Goal: Task Accomplishment & Management: Complete application form

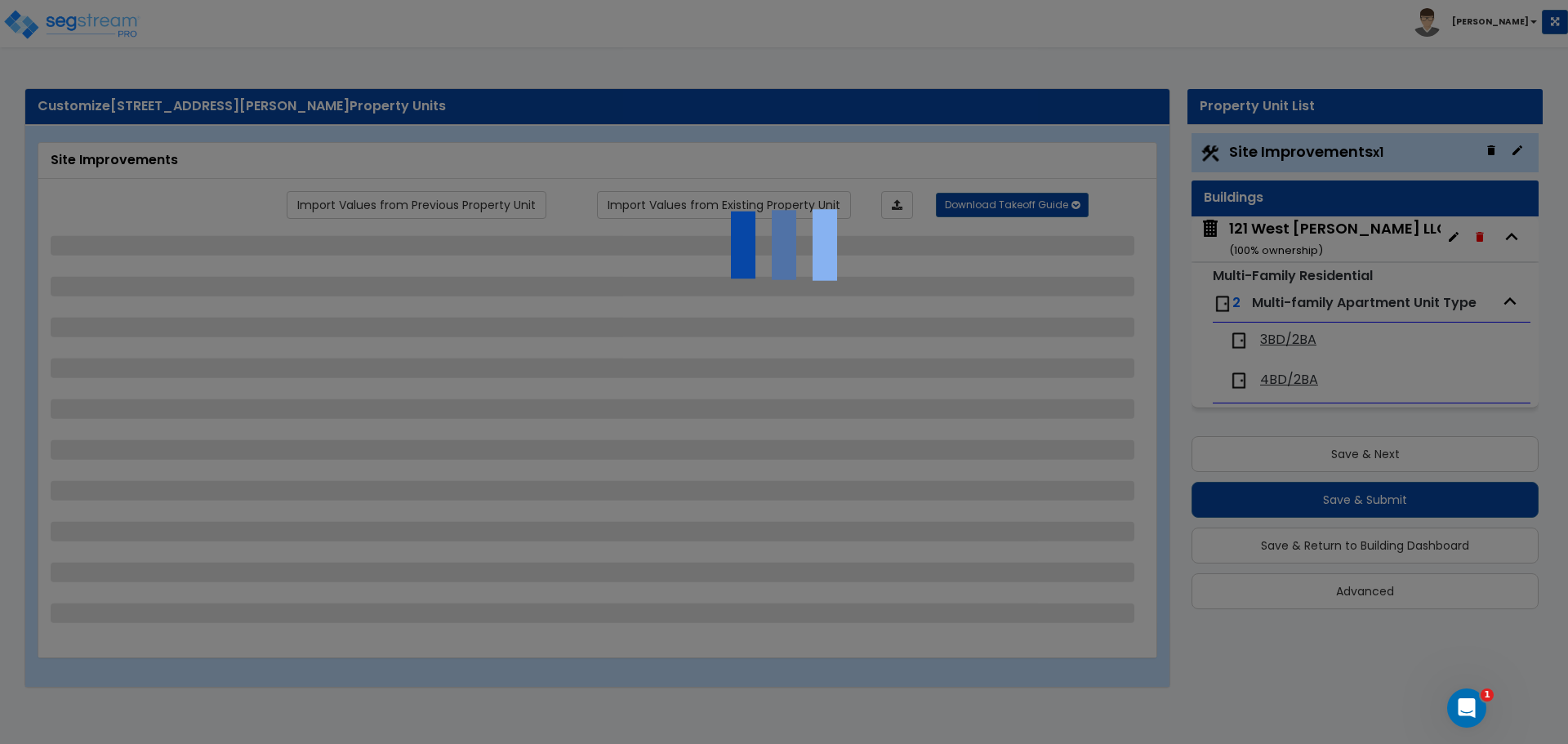
select select "2"
select select "1"
select select "2"
select select "1"
select select "2"
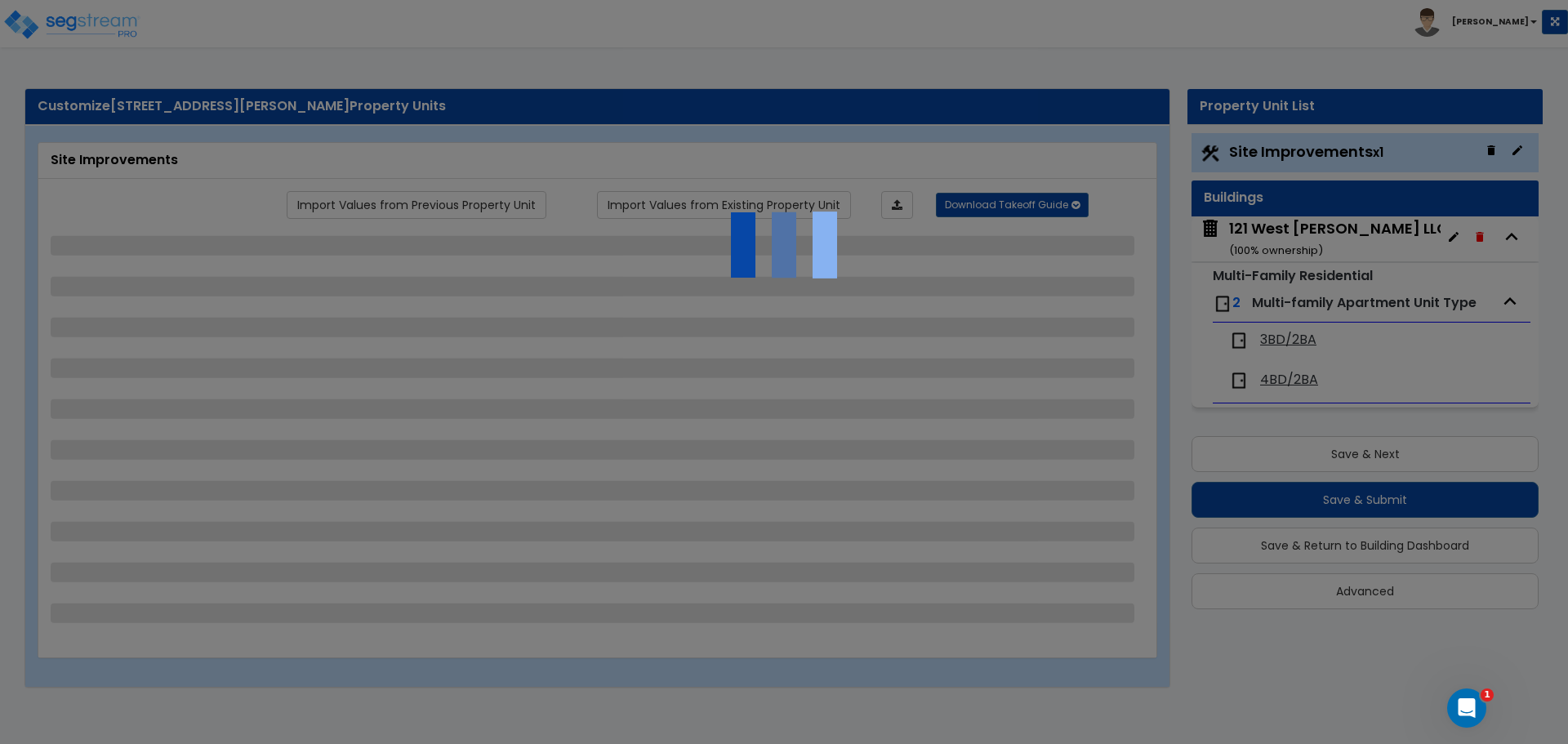
select select "1"
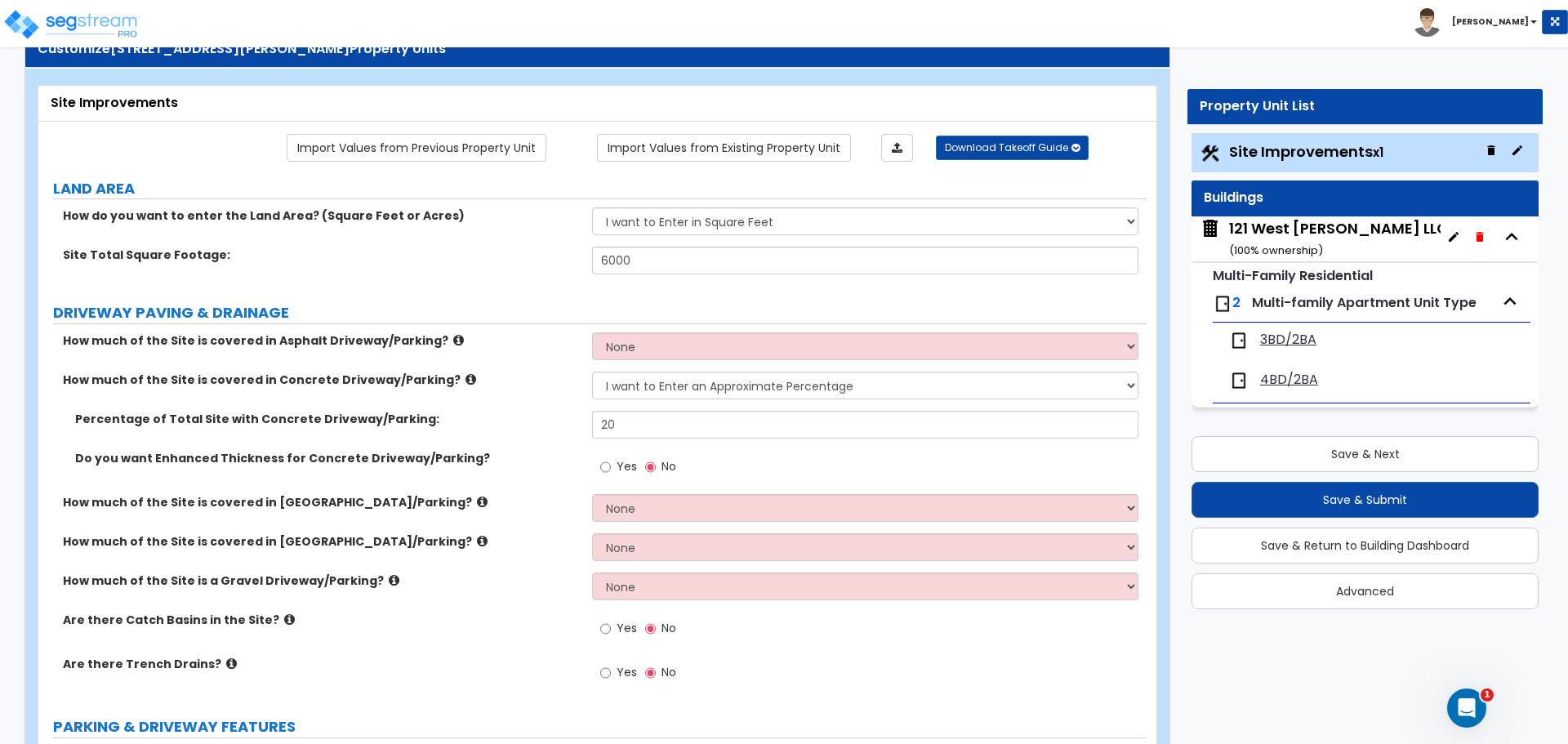
scroll to position [81, 0]
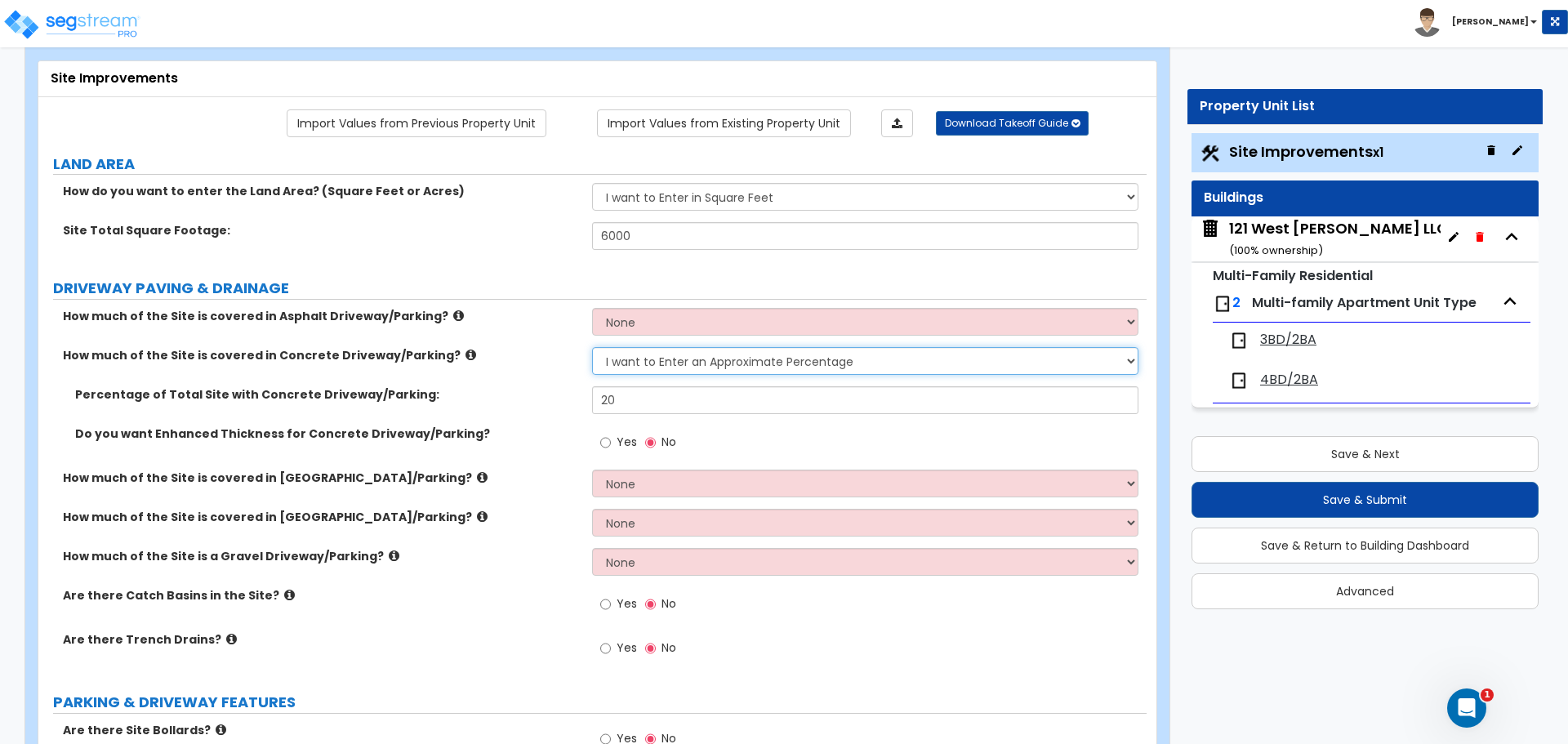
click at [714, 358] on select "None I want to Enter an Approximate Percentage I want to Enter the Square Foota…" at bounding box center [865, 361] width 545 height 28
select select "2"
click at [592, 347] on select "None I want to Enter an Approximate Percentage I want to Enter the Square Foota…" at bounding box center [865, 361] width 545 height 28
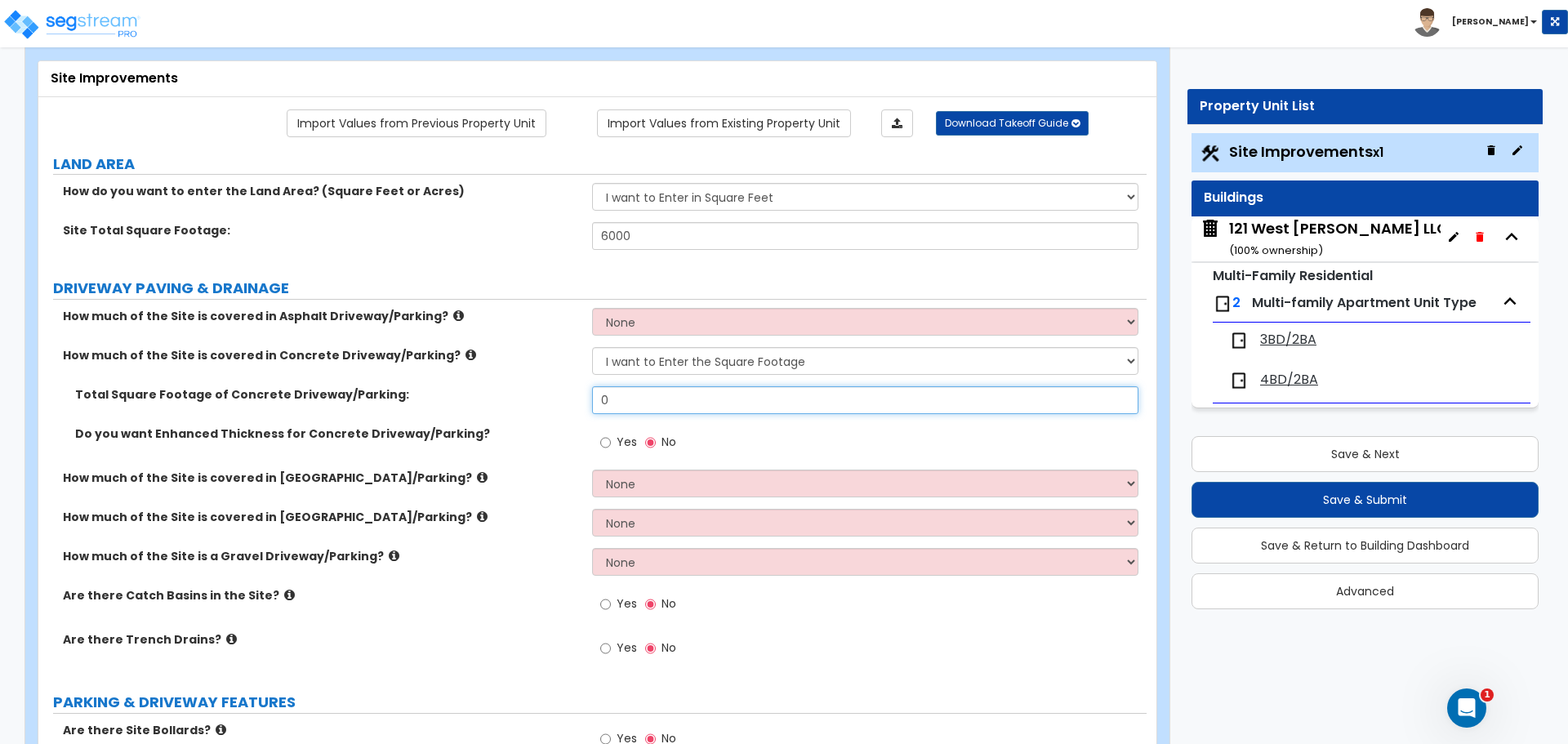
drag, startPoint x: 642, startPoint y: 393, endPoint x: 809, endPoint y: 408, distance: 167.7
click at [642, 393] on input "0" at bounding box center [865, 400] width 545 height 28
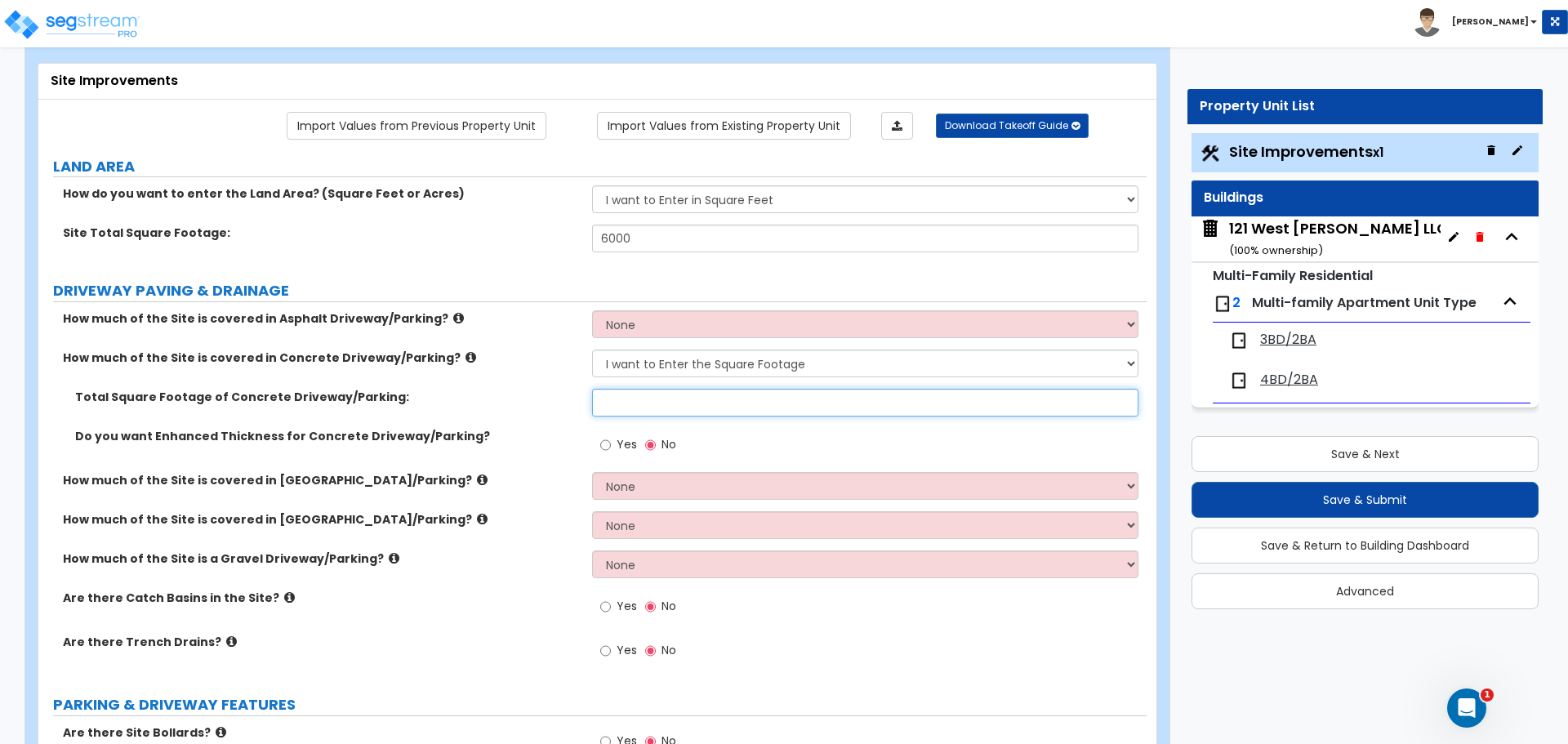
scroll to position [0, 0]
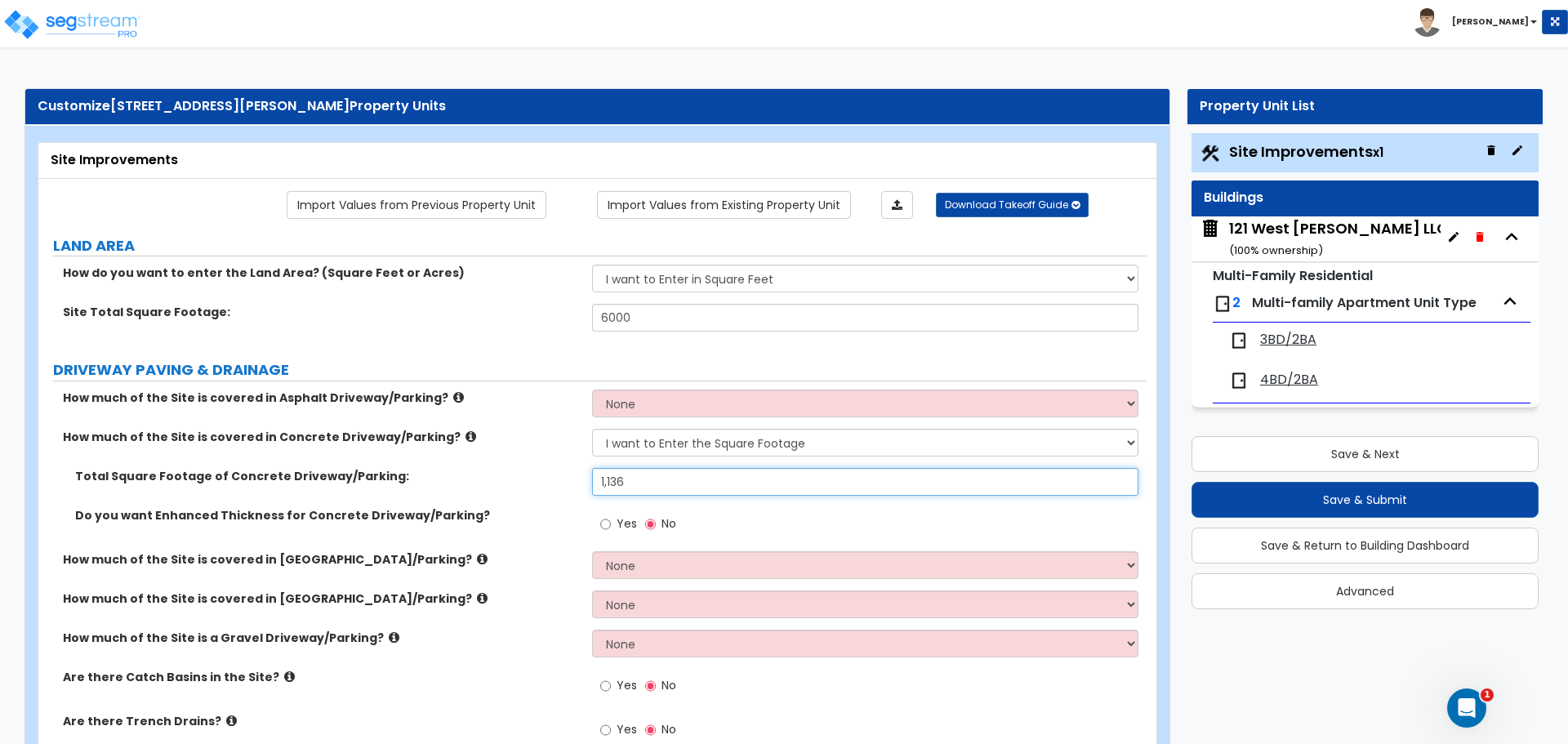
type input "1,136"
click at [780, 506] on div "Total Square Footage of Concrete Driveway/Parking: 1,136" at bounding box center [592, 488] width 1108 height 40
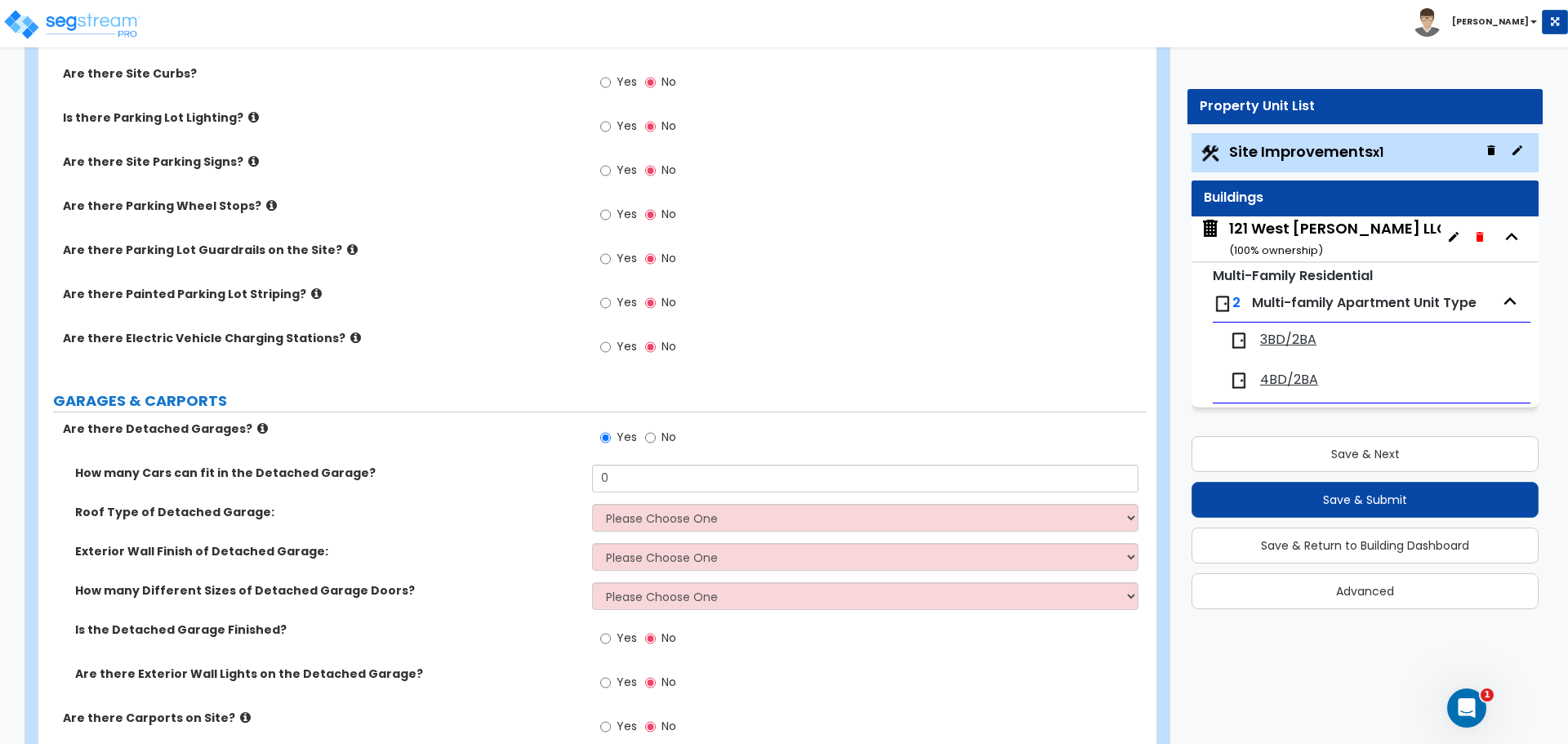
scroll to position [817, 0]
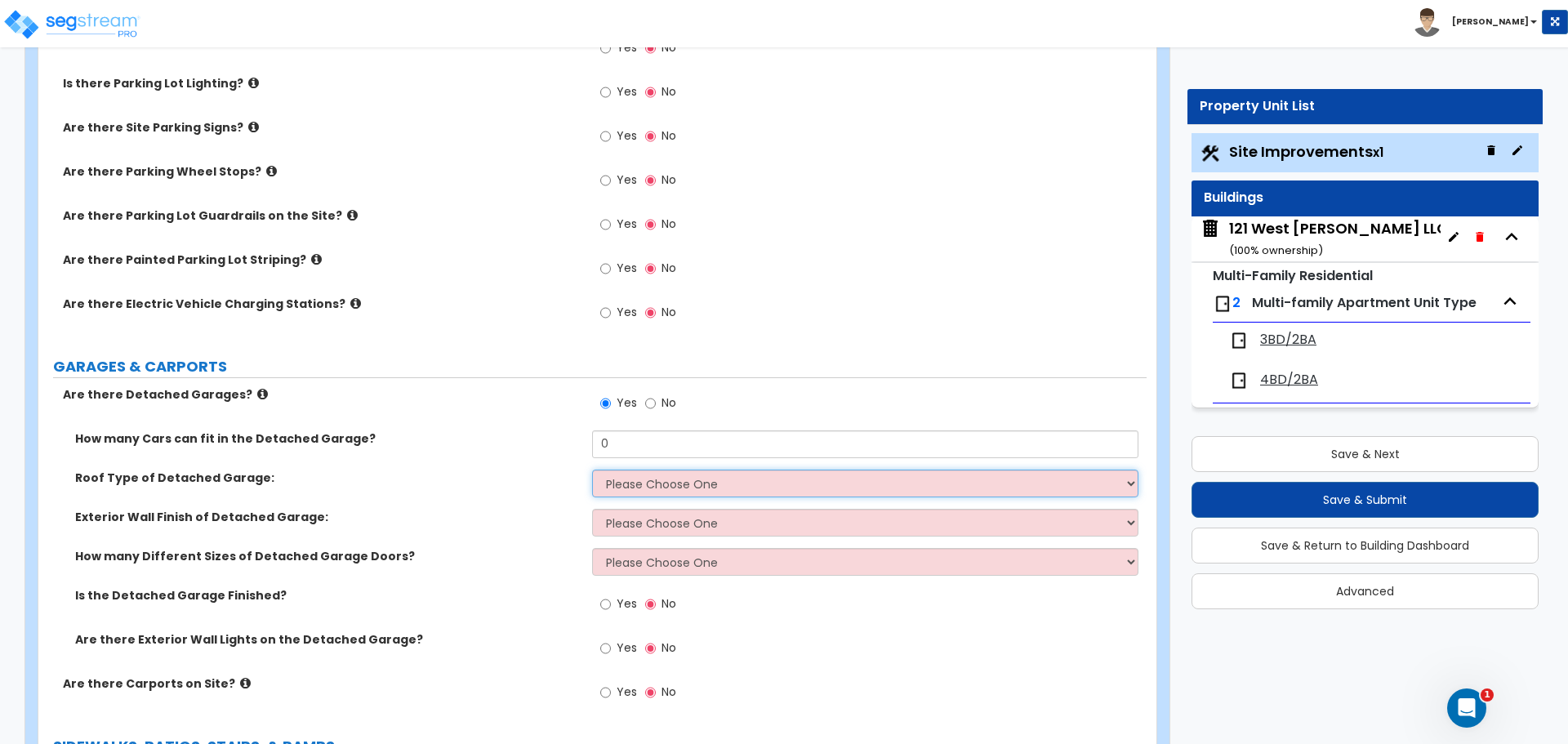
drag, startPoint x: 625, startPoint y: 474, endPoint x: 683, endPoint y: 468, distance: 58.3
click at [625, 474] on select "Please Choose One Gabled Roof Flat Roof" at bounding box center [865, 484] width 545 height 28
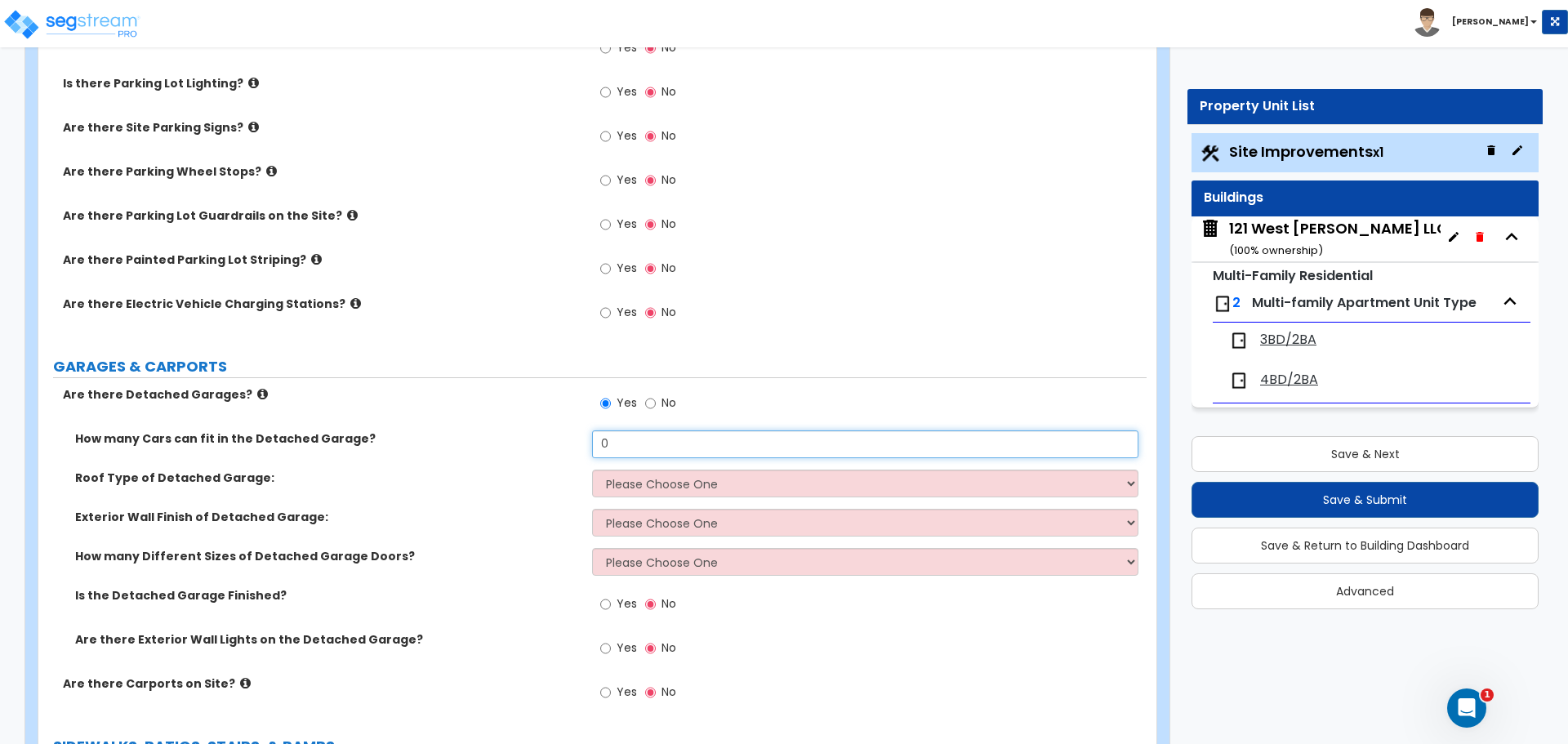
drag, startPoint x: 630, startPoint y: 451, endPoint x: 640, endPoint y: 443, distance: 12.8
click at [630, 451] on input "0" at bounding box center [865, 444] width 545 height 28
type input "1"
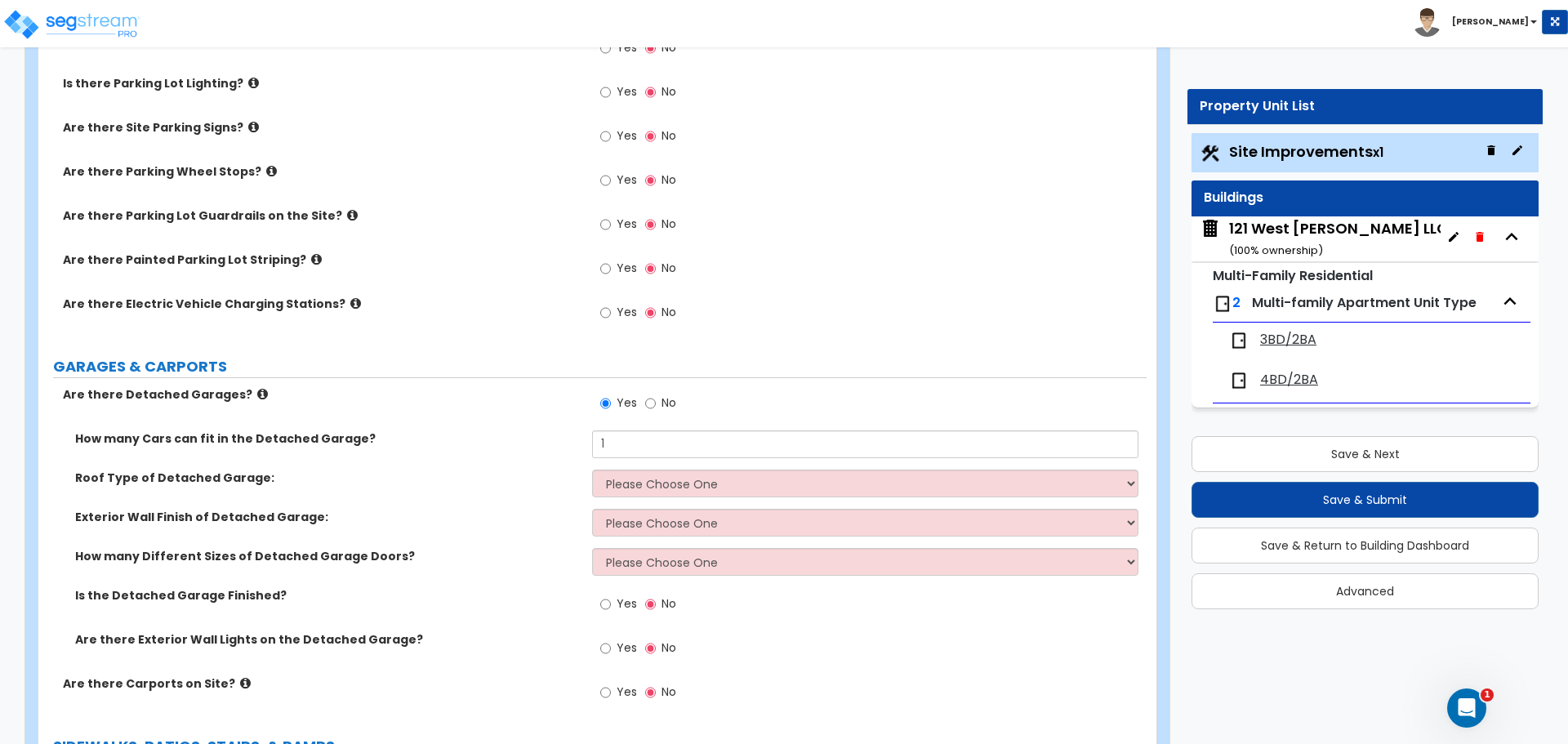
click at [532, 487] on div "Roof Type of Detached Garage: Please Choose One Gabled Roof Flat Roof" at bounding box center [592, 490] width 1108 height 40
click at [721, 477] on select "Please Choose One Gabled Roof Flat Roof" at bounding box center [865, 484] width 545 height 28
select select "1"
click at [592, 470] on select "Please Choose One Gabled Roof Flat Roof" at bounding box center [865, 484] width 545 height 28
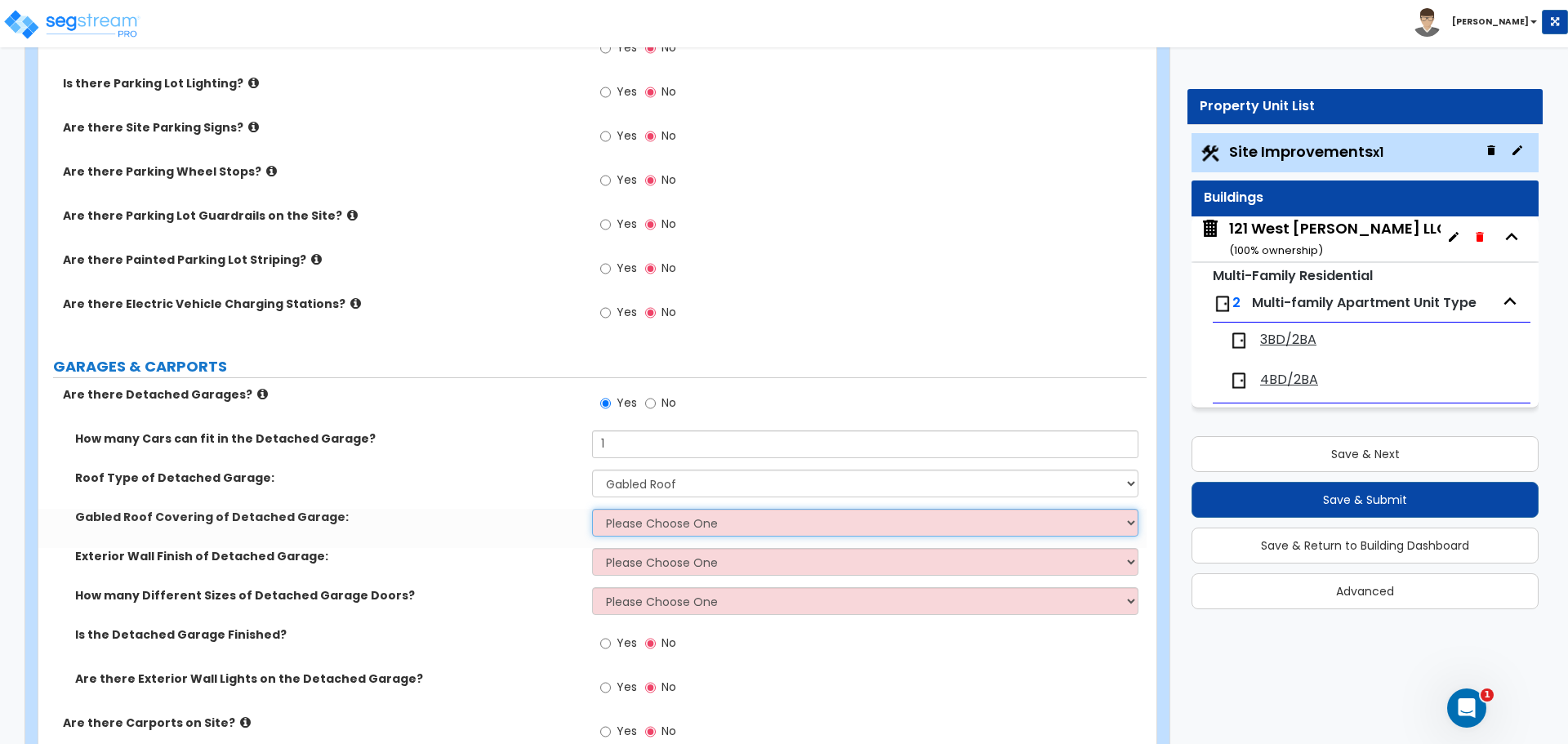
click at [654, 525] on select "Please Choose One Asphalt Shingle Clay Tile Wood Shingle Metal Shingle Standing…" at bounding box center [865, 523] width 545 height 28
select select "1"
click at [592, 509] on select "Please Choose One Asphalt Shingle Clay Tile Wood Shingle Metal Shingle Standing…" at bounding box center [865, 523] width 545 height 28
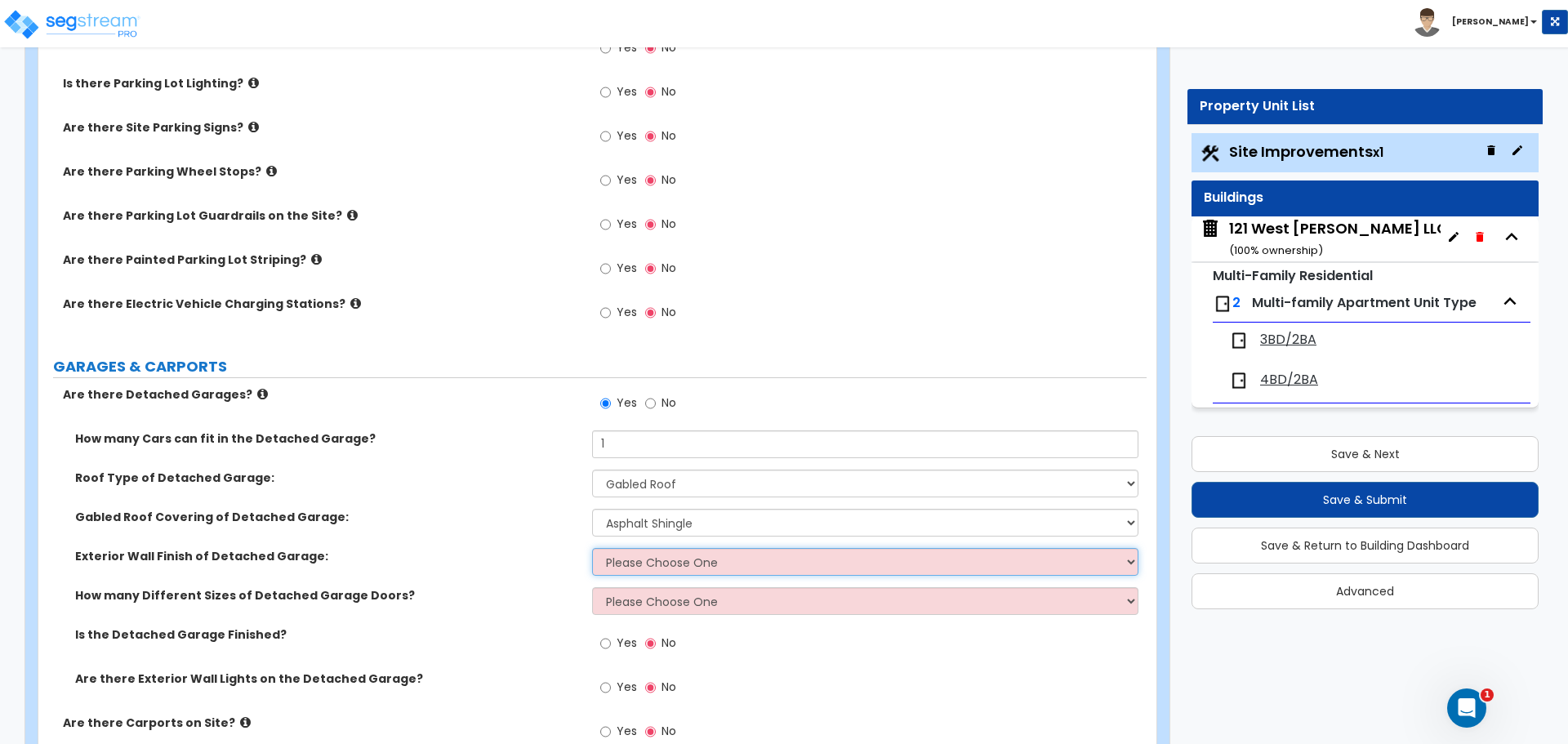
click at [633, 557] on select "Please Choose One Brick Veneer Stone Veneer Wood Siding Vinyl Siding Standing S…" at bounding box center [865, 562] width 545 height 28
click at [689, 555] on select "Please Choose One Brick Veneer Stone Veneer Wood Siding Vinyl Siding Standing S…" at bounding box center [865, 562] width 545 height 28
select select "4"
click at [592, 548] on select "Please Choose One Brick Veneer Stone Veneer Wood Siding Vinyl Siding Standing S…" at bounding box center [865, 562] width 545 height 28
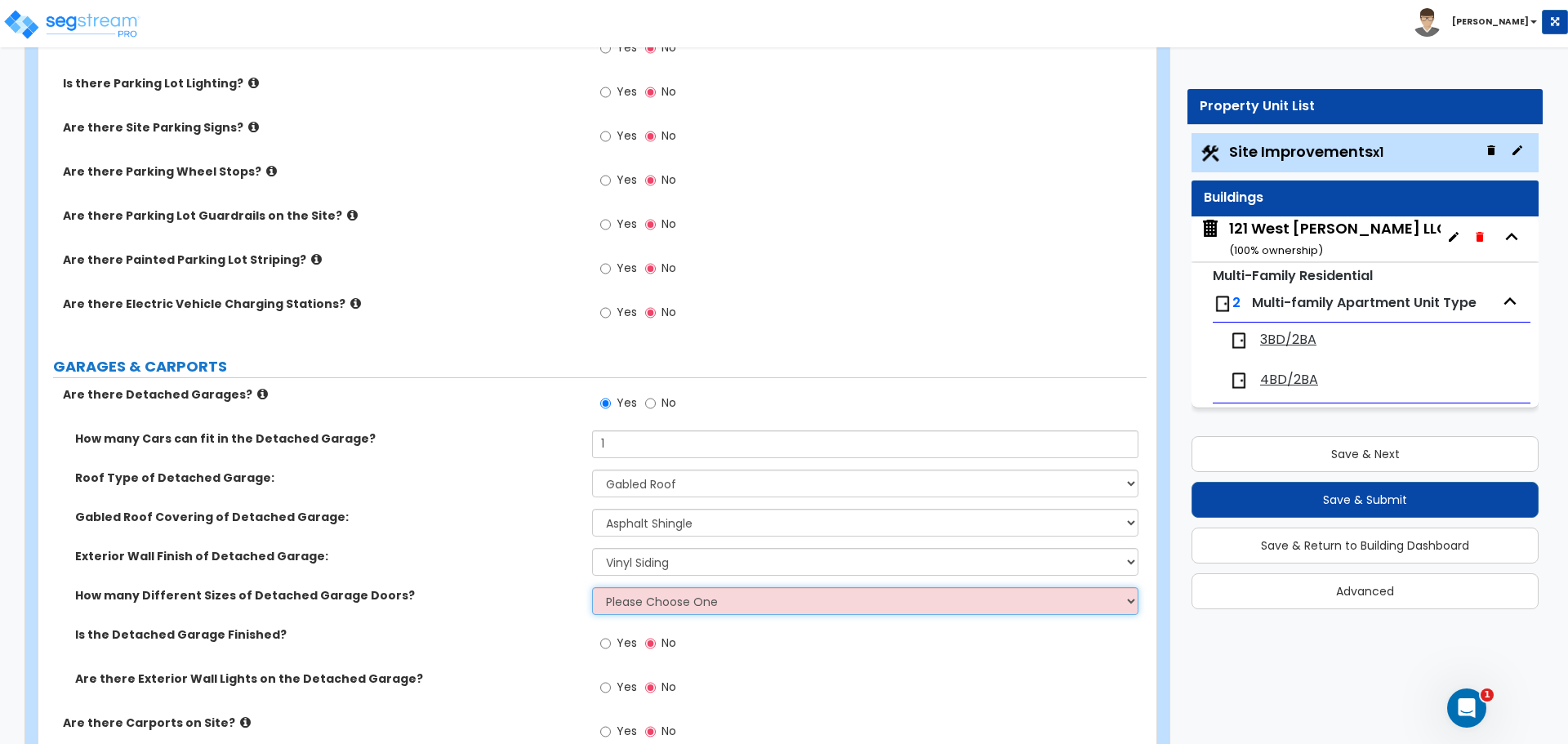
click at [699, 605] on select "Please Choose One 1 2" at bounding box center [865, 602] width 545 height 28
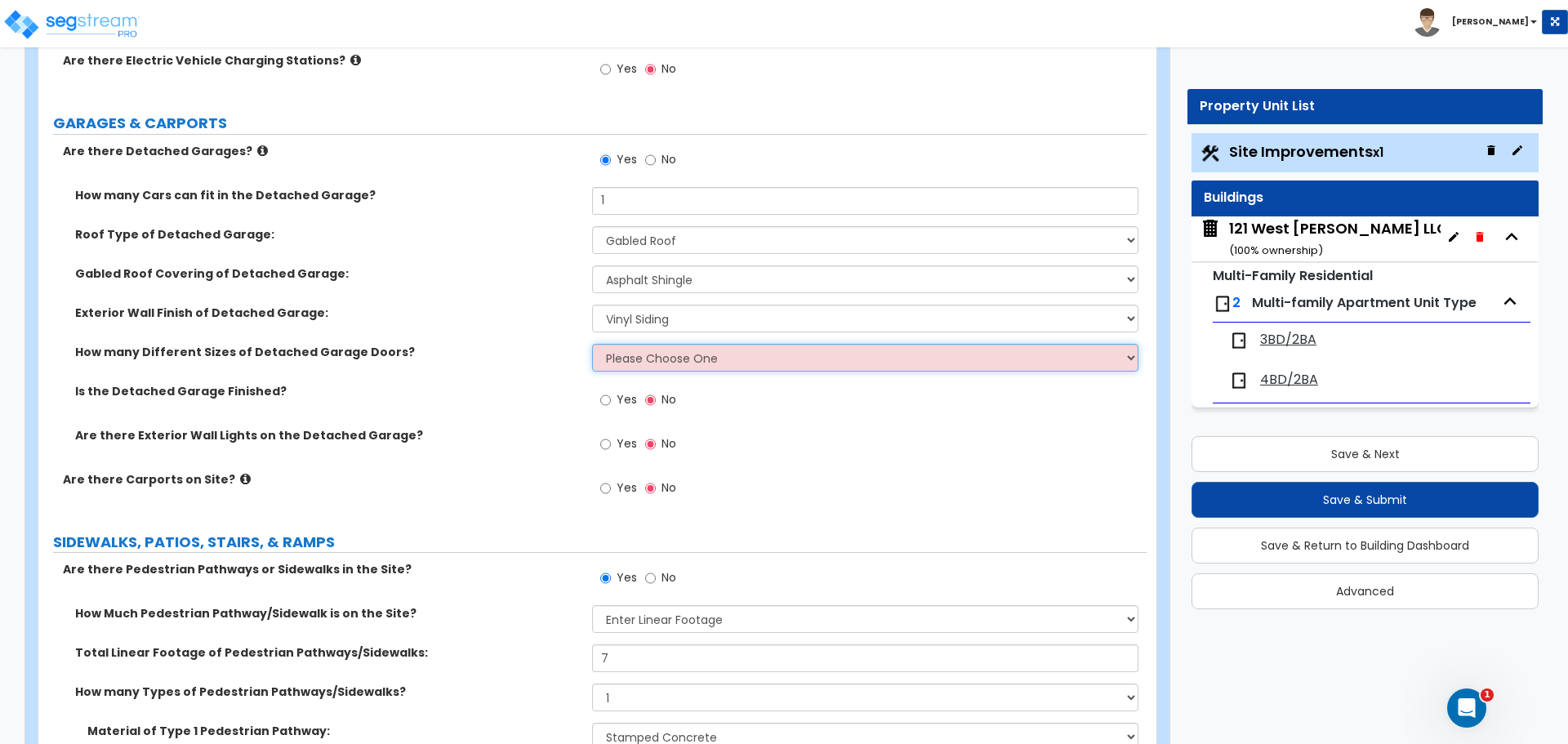
scroll to position [1062, 0]
click at [603, 355] on select "Please Choose One 1 2" at bounding box center [865, 356] width 545 height 28
select select "1"
click at [592, 342] on select "Please Choose One 1 2" at bounding box center [865, 356] width 545 height 28
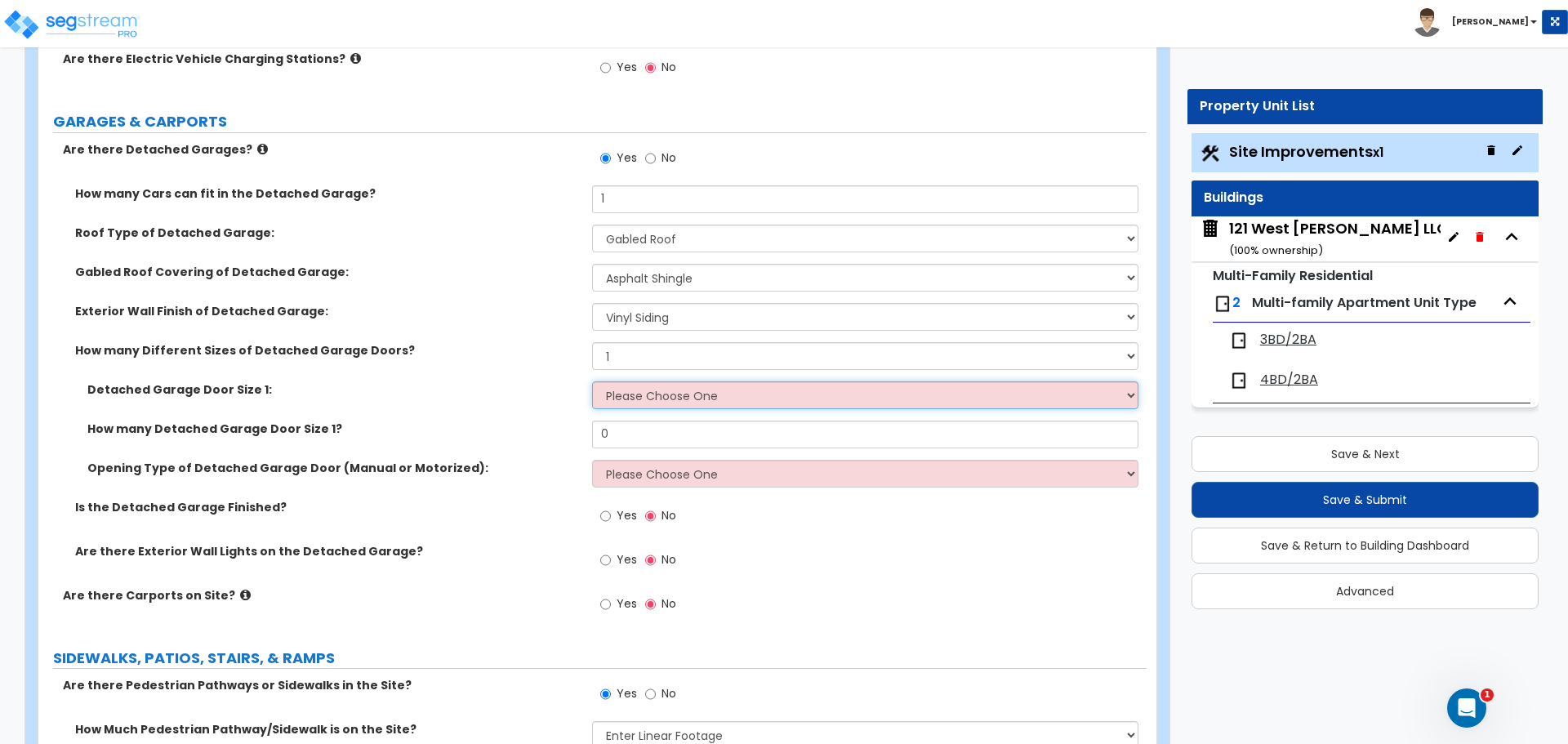
click at [645, 396] on select "Please Choose One 9' x 7' 16' x 7'" at bounding box center [865, 396] width 545 height 28
select select "1"
click at [592, 382] on select "Please Choose One 9' x 7' 16' x 7'" at bounding box center [865, 396] width 545 height 28
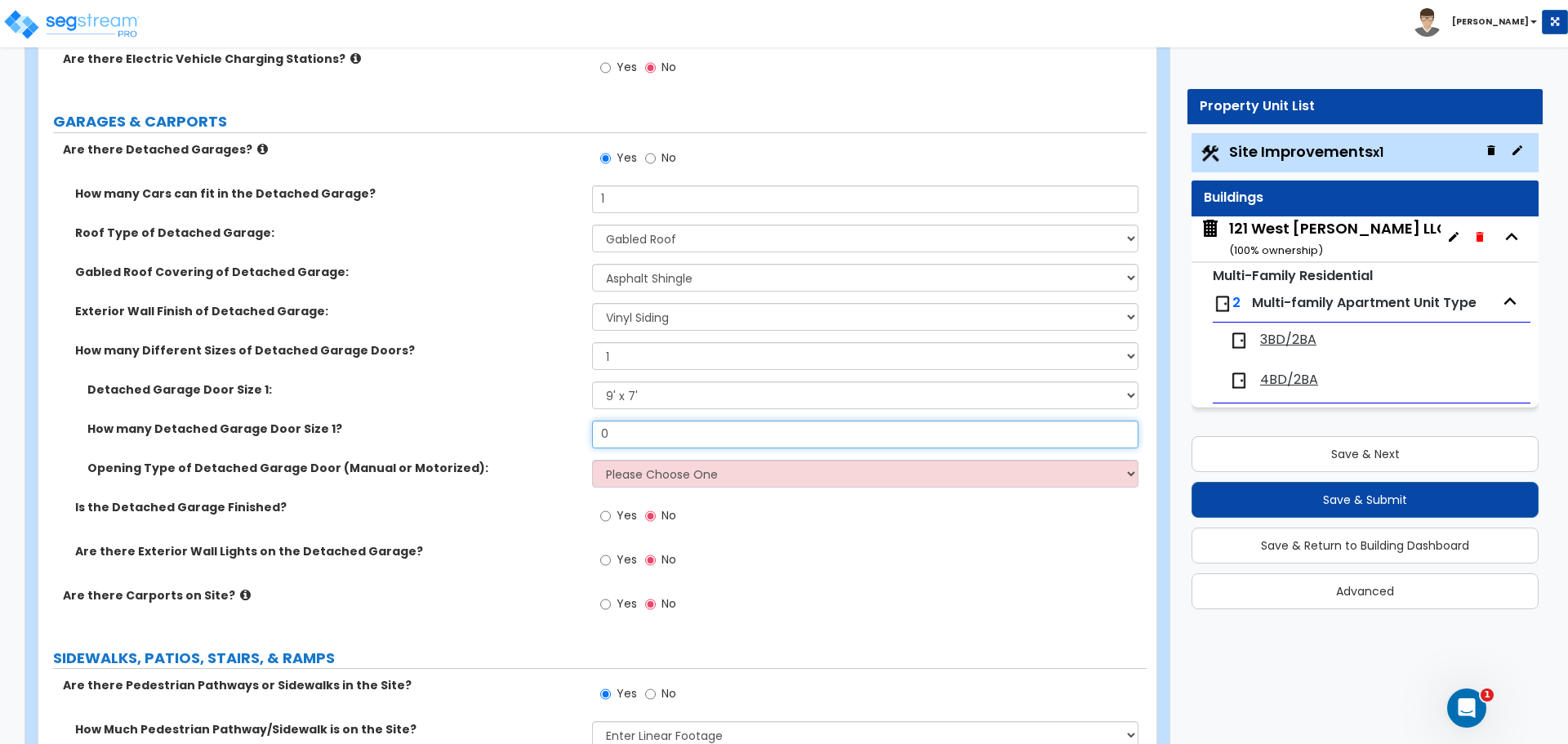
click at [638, 430] on input "0" at bounding box center [865, 435] width 545 height 28
type input "1"
click at [681, 476] on select "Please Choose One All Manual All Motorized Some are Motorized" at bounding box center [865, 474] width 545 height 28
select select "1"
click at [592, 460] on select "Please Choose One All Manual All Motorized Some are Motorized" at bounding box center [865, 474] width 545 height 28
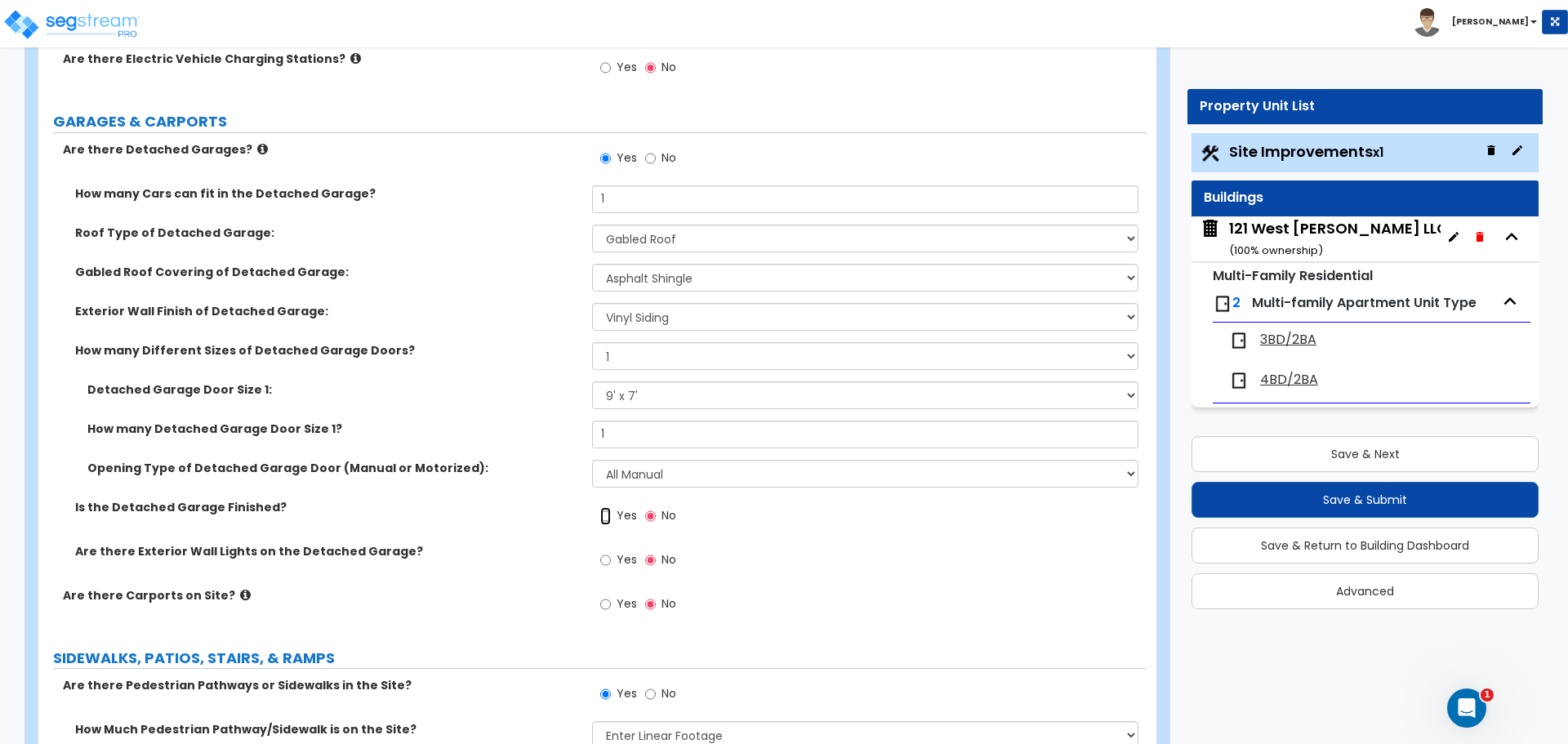
click at [606, 522] on input "Yes" at bounding box center [605, 516] width 11 height 18
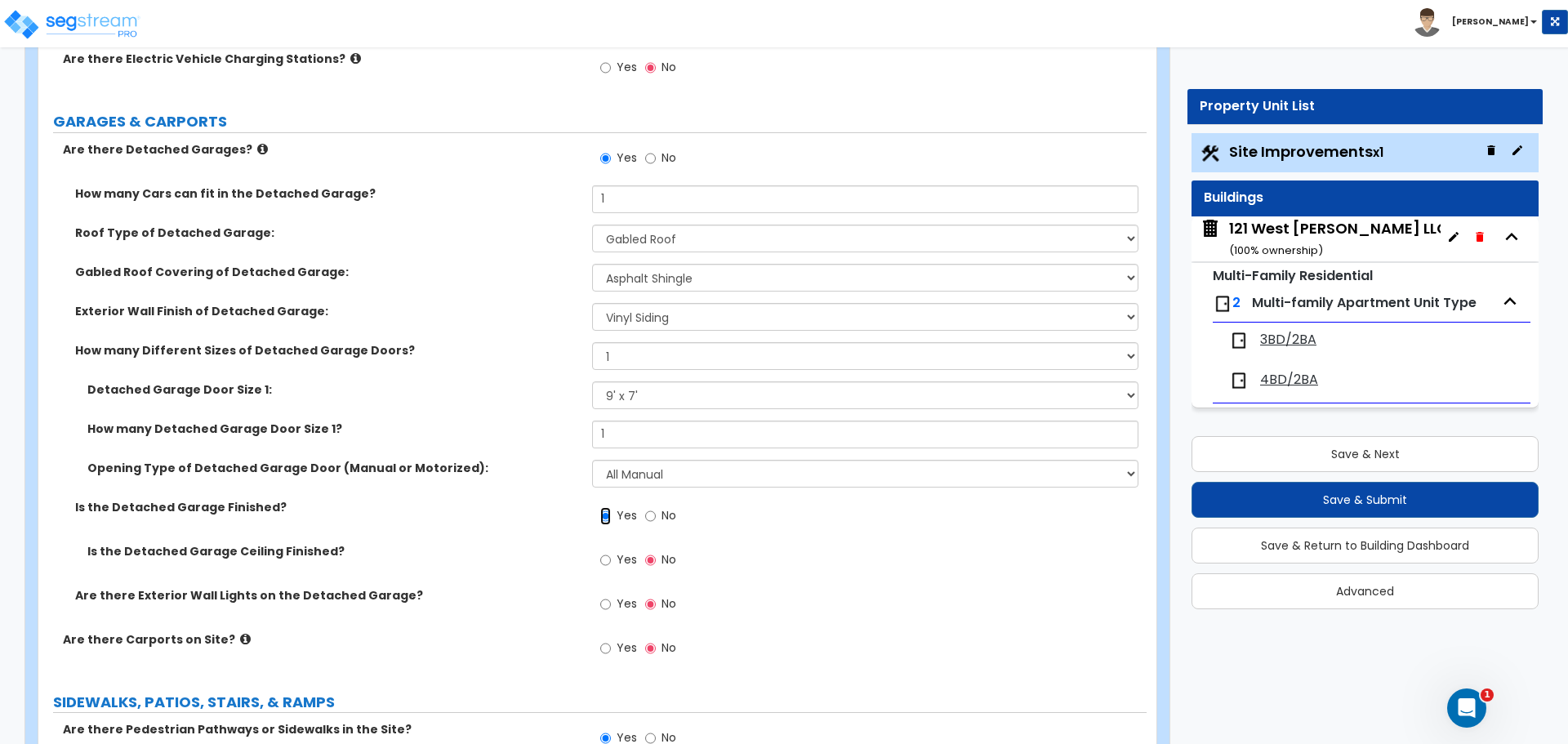
click at [606, 516] on input "Yes" at bounding box center [605, 516] width 11 height 18
click at [646, 518] on input "No" at bounding box center [650, 516] width 11 height 18
radio input "false"
radio input "true"
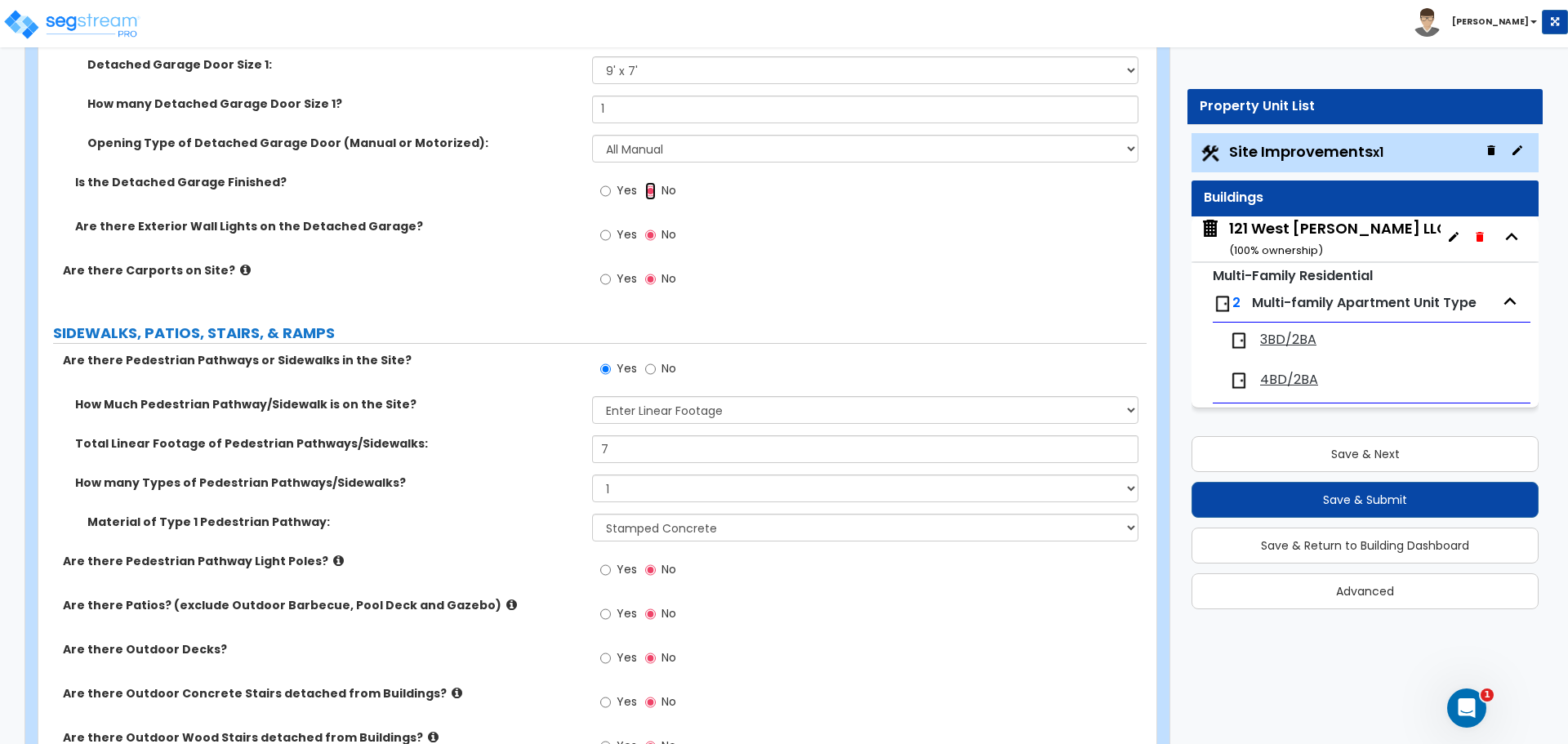
scroll to position [1388, 0]
click at [684, 407] on select "Please Choose One I Don't Know, Please Estimate For Me Enter Linear Footage" at bounding box center [865, 408] width 545 height 28
click at [592, 394] on select "Please Choose One I Don't Know, Please Estimate For Me Enter Linear Footage" at bounding box center [865, 408] width 545 height 28
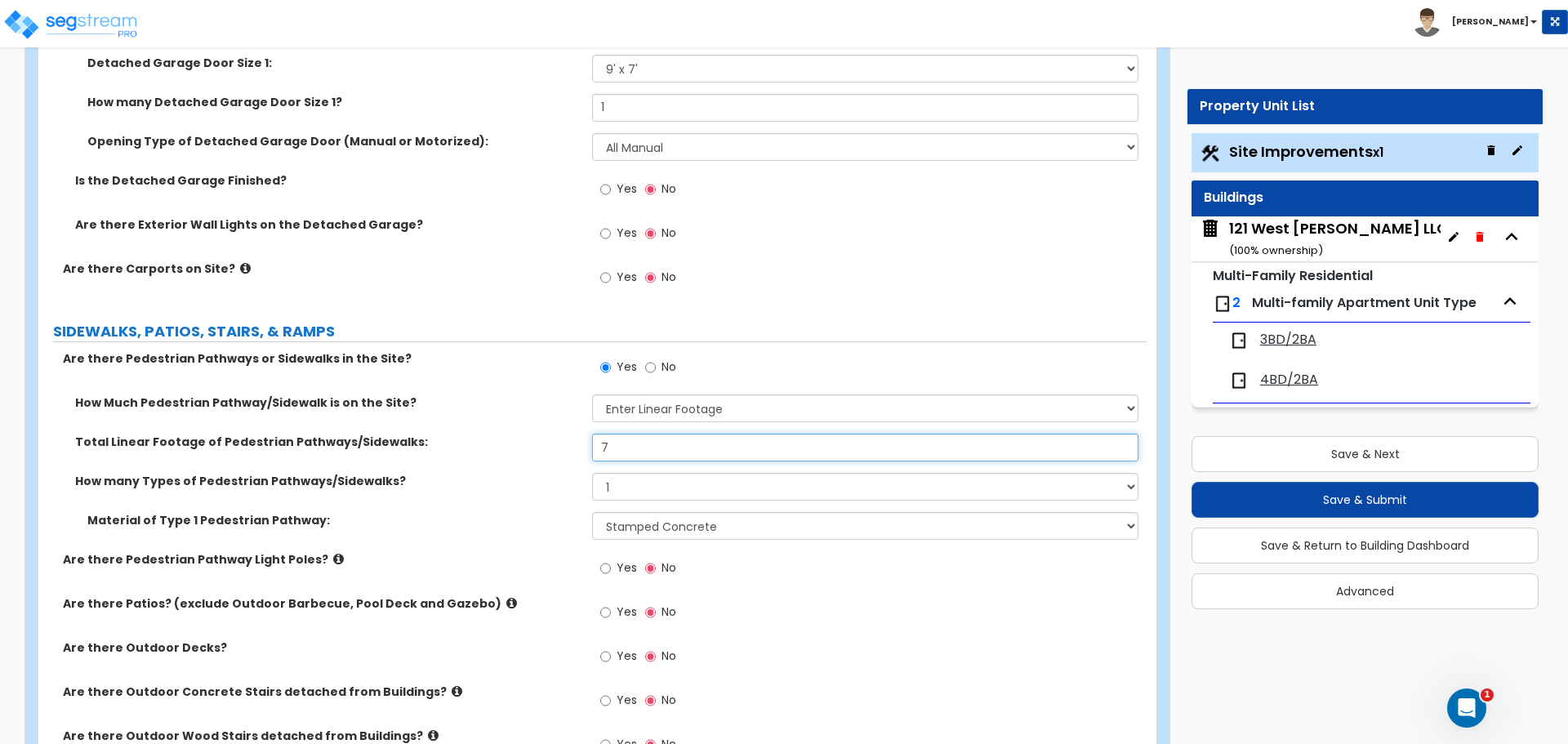
click at [652, 452] on input "7" at bounding box center [865, 448] width 545 height 28
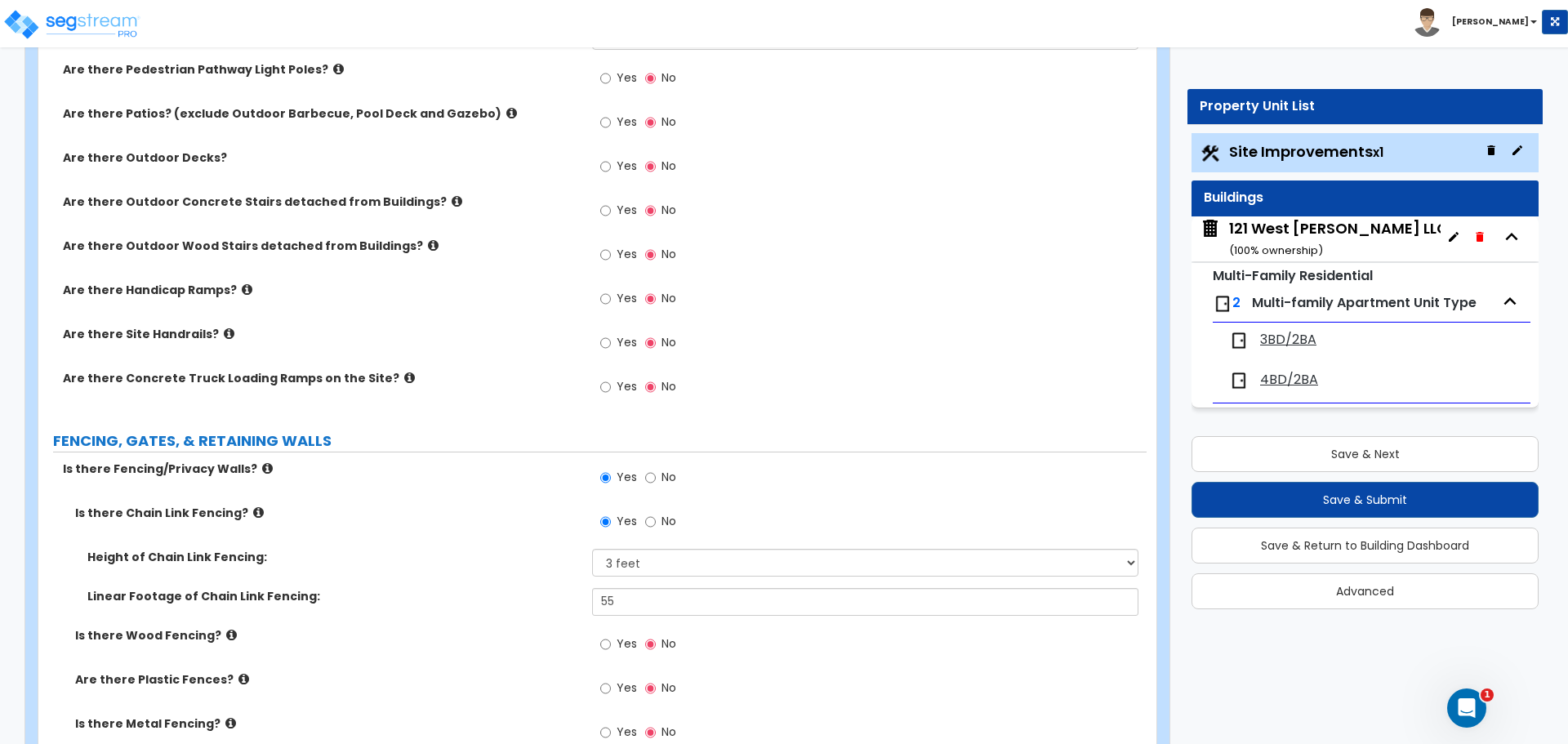
scroll to position [1960, 0]
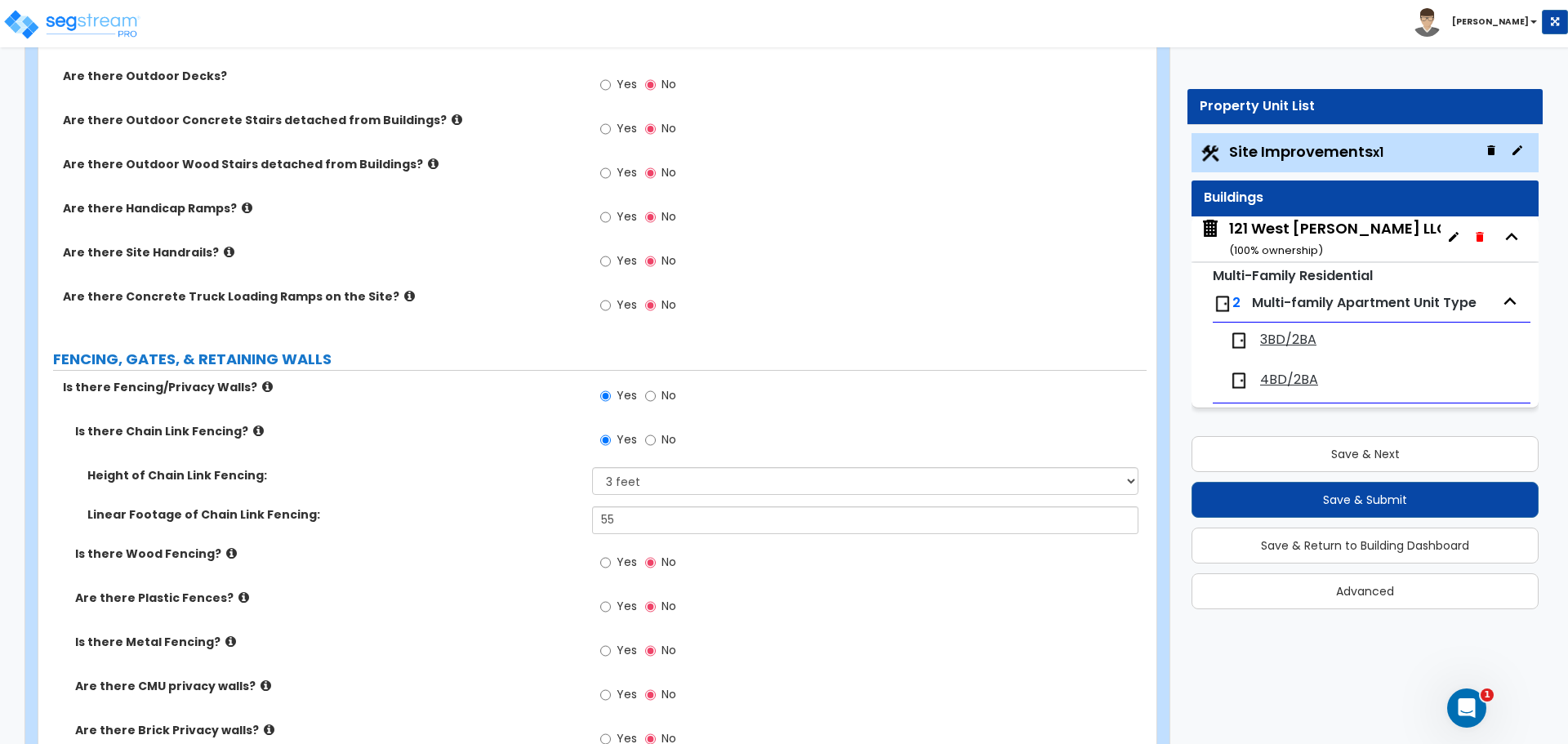
type input "12.26"
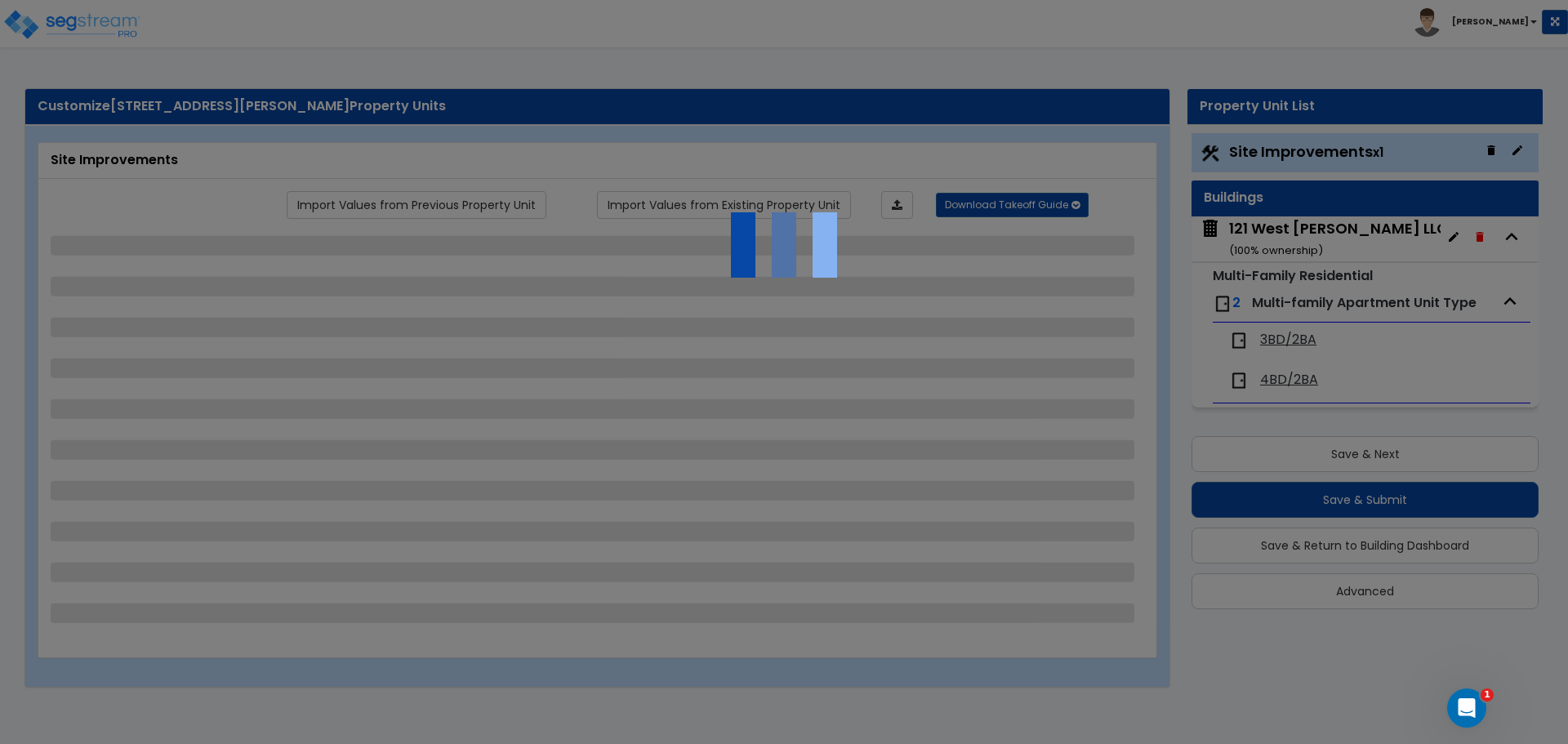
select select "2"
select select "1"
select select "2"
select select "1"
select select "2"
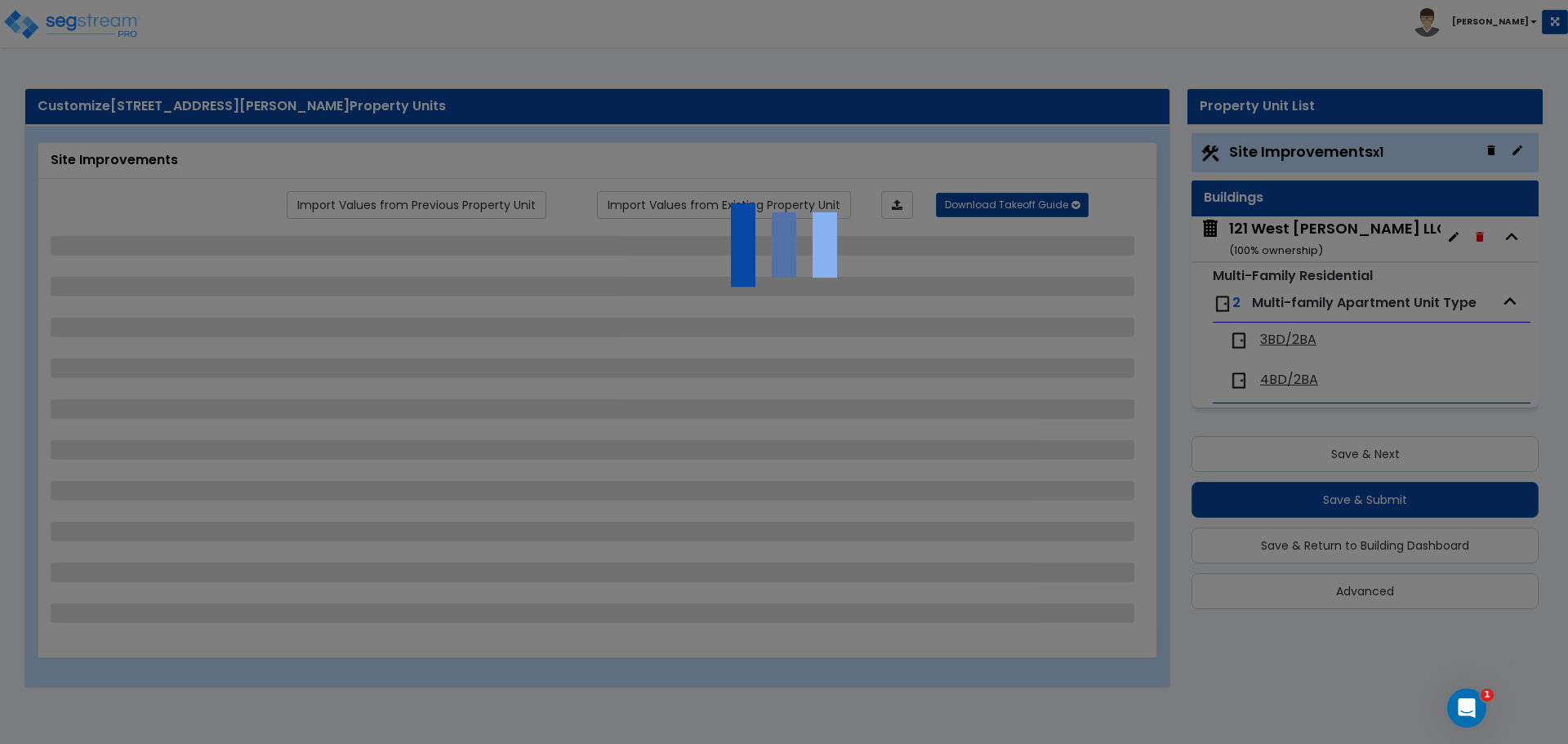
select select "1"
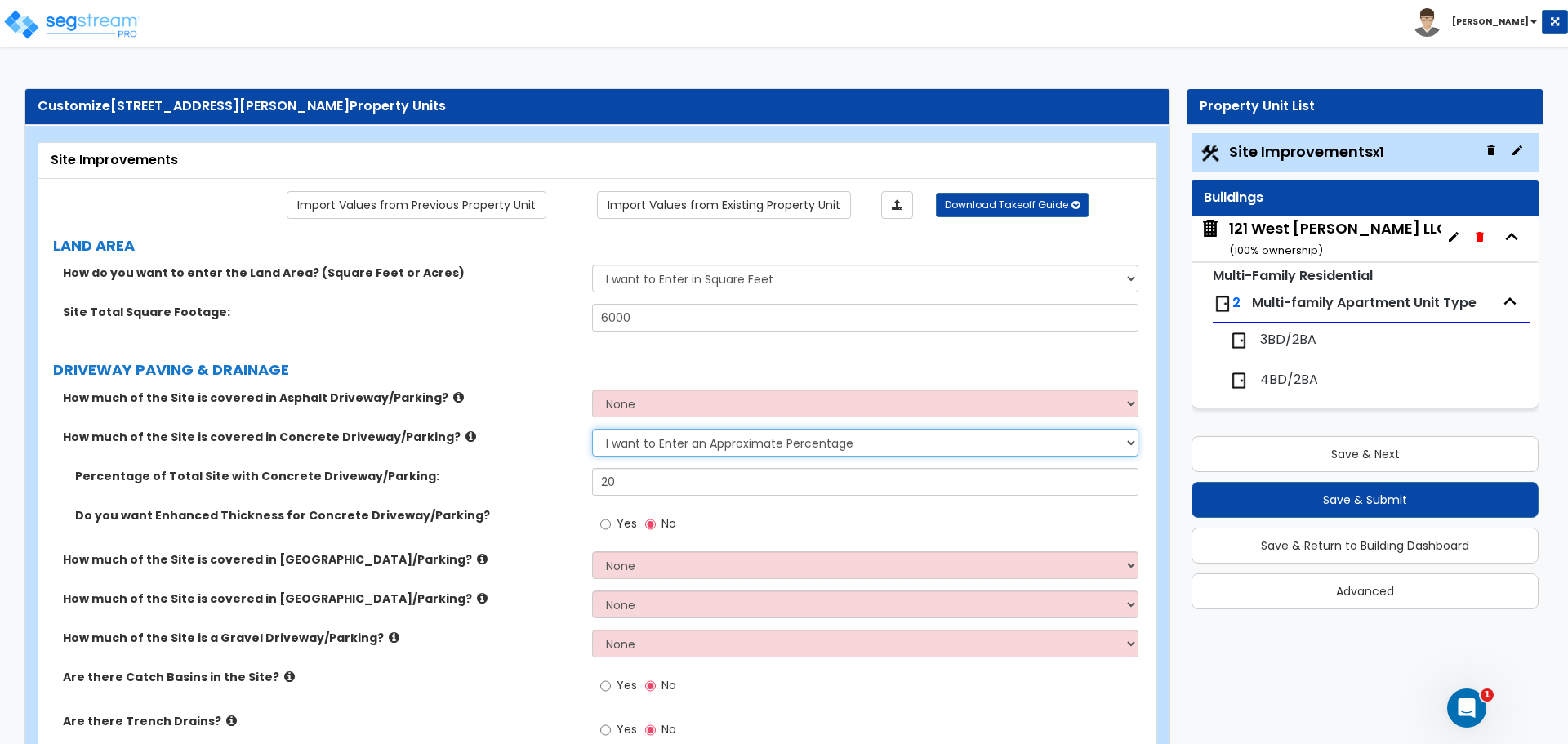
click at [844, 452] on select "None I want to Enter an Approximate Percentage I want to Enter the Square Foota…" at bounding box center [865, 443] width 545 height 28
select select "2"
click at [592, 429] on select "None I want to Enter an Approximate Percentage I want to Enter the Square Foota…" at bounding box center [865, 443] width 545 height 28
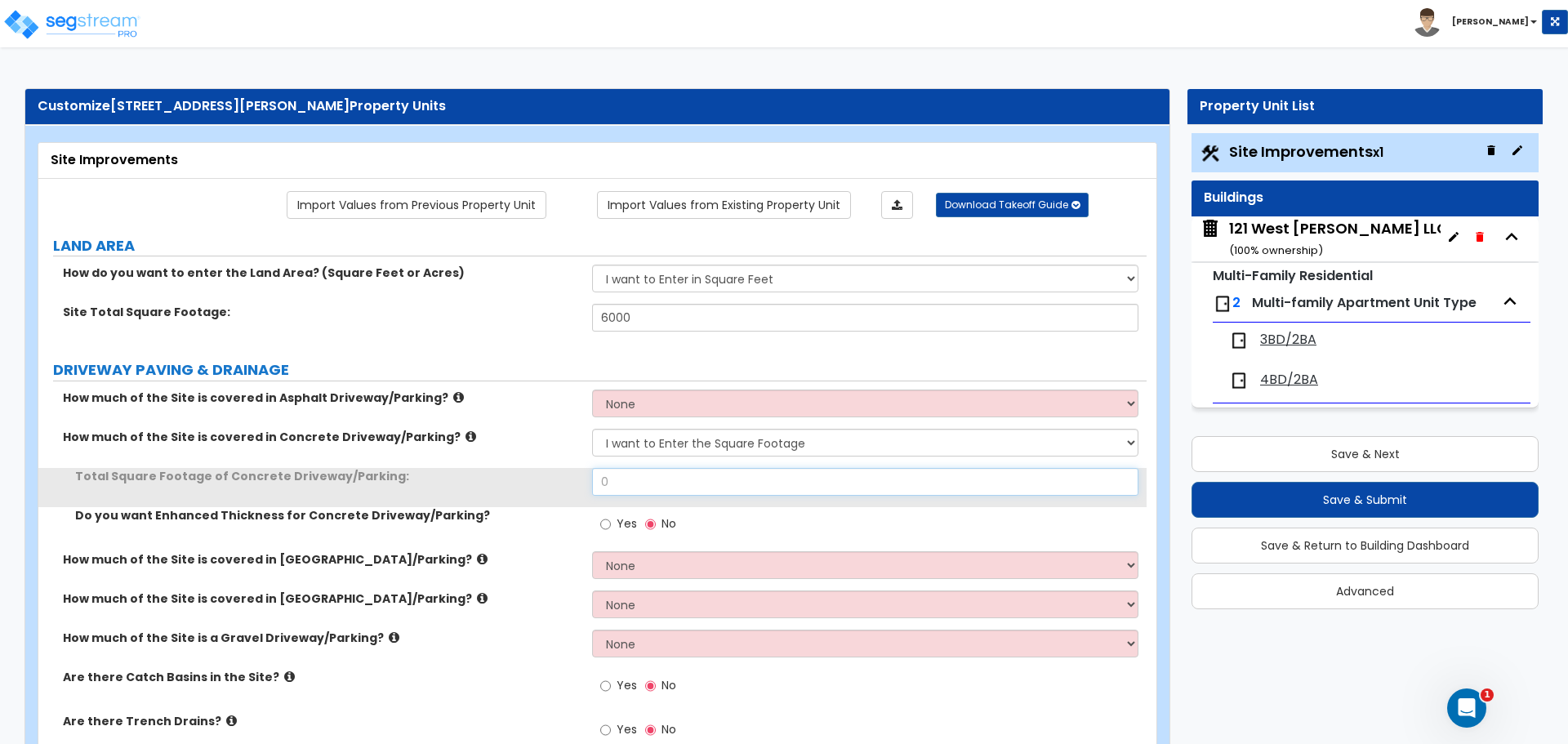
click at [639, 482] on input "0" at bounding box center [865, 482] width 545 height 28
type input "1,136.49"
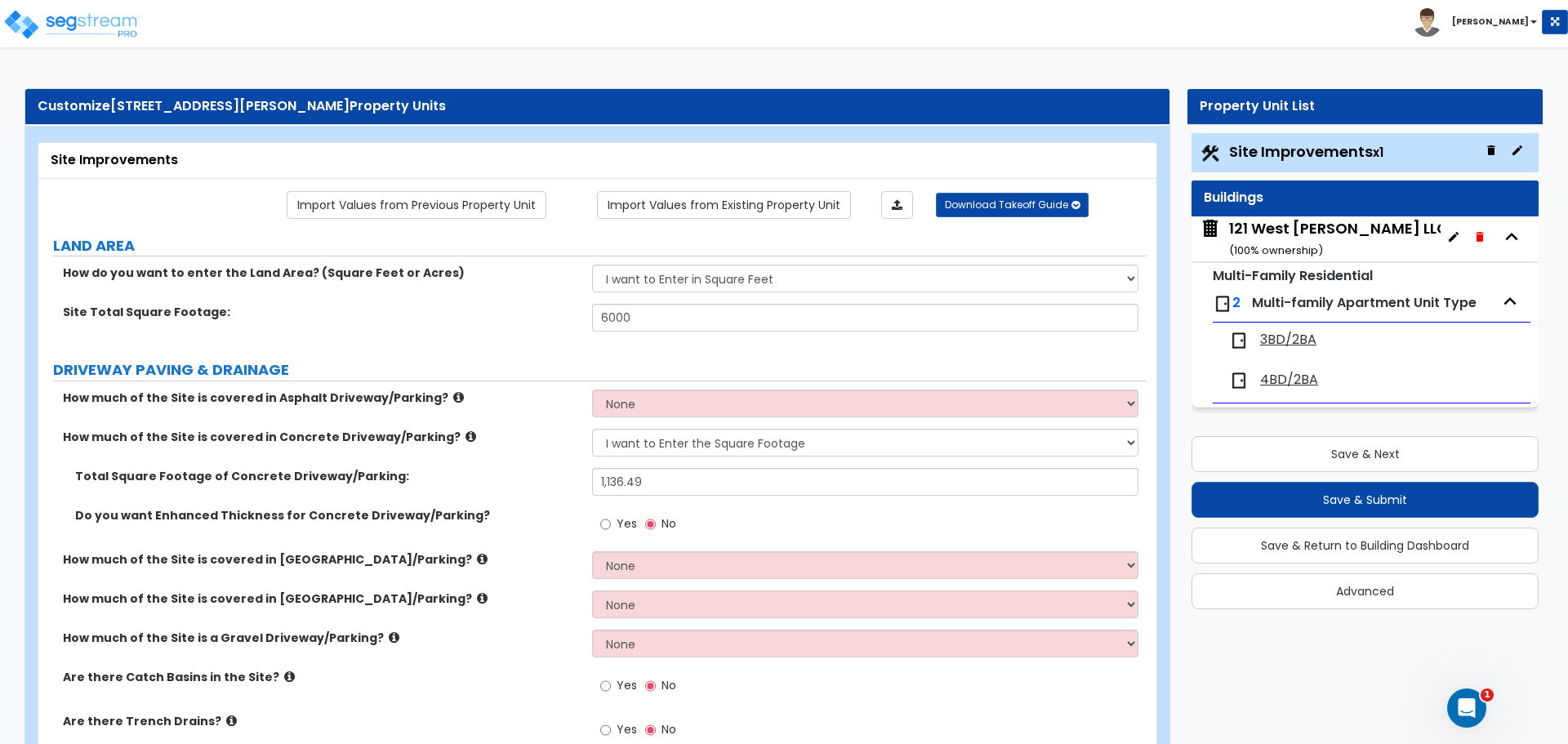
click at [761, 529] on div "Yes No" at bounding box center [869, 529] width 554 height 44
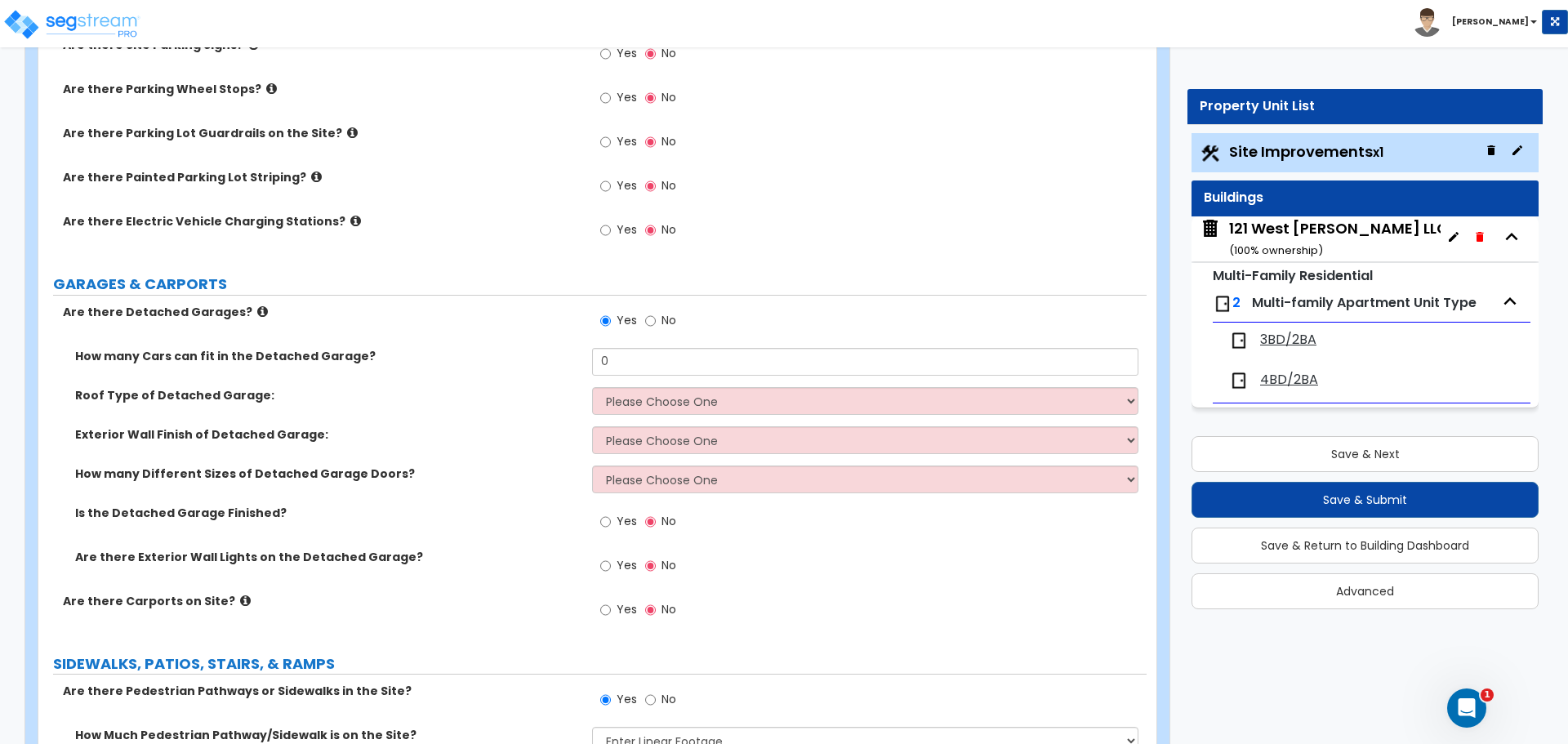
scroll to position [980, 0]
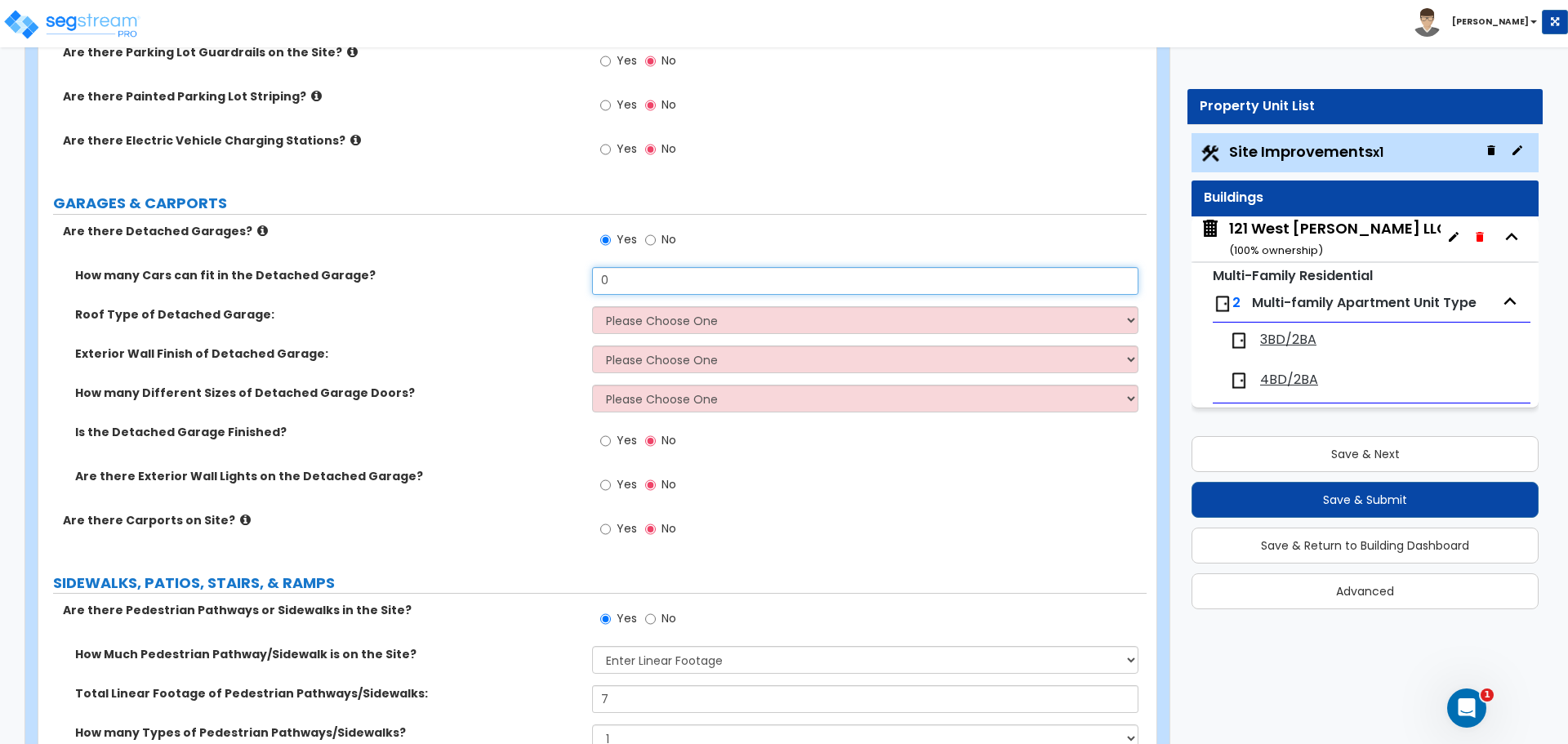
click at [652, 277] on input "0" at bounding box center [865, 281] width 545 height 28
type input "1"
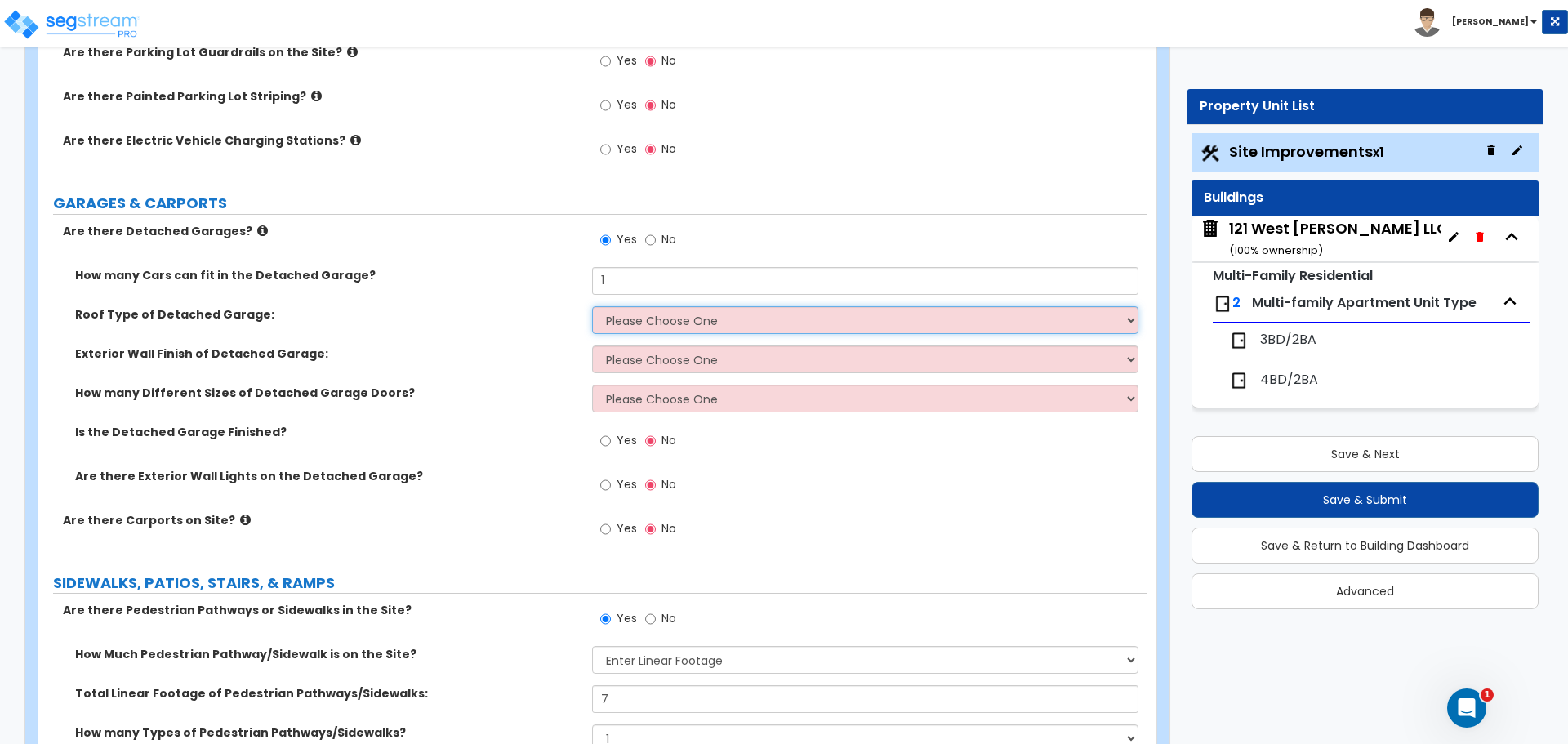
click at [666, 313] on select "Please Choose One Gabled Roof Flat Roof" at bounding box center [865, 320] width 545 height 28
select select "1"
click at [592, 306] on select "Please Choose One Gabled Roof Flat Roof" at bounding box center [865, 320] width 545 height 28
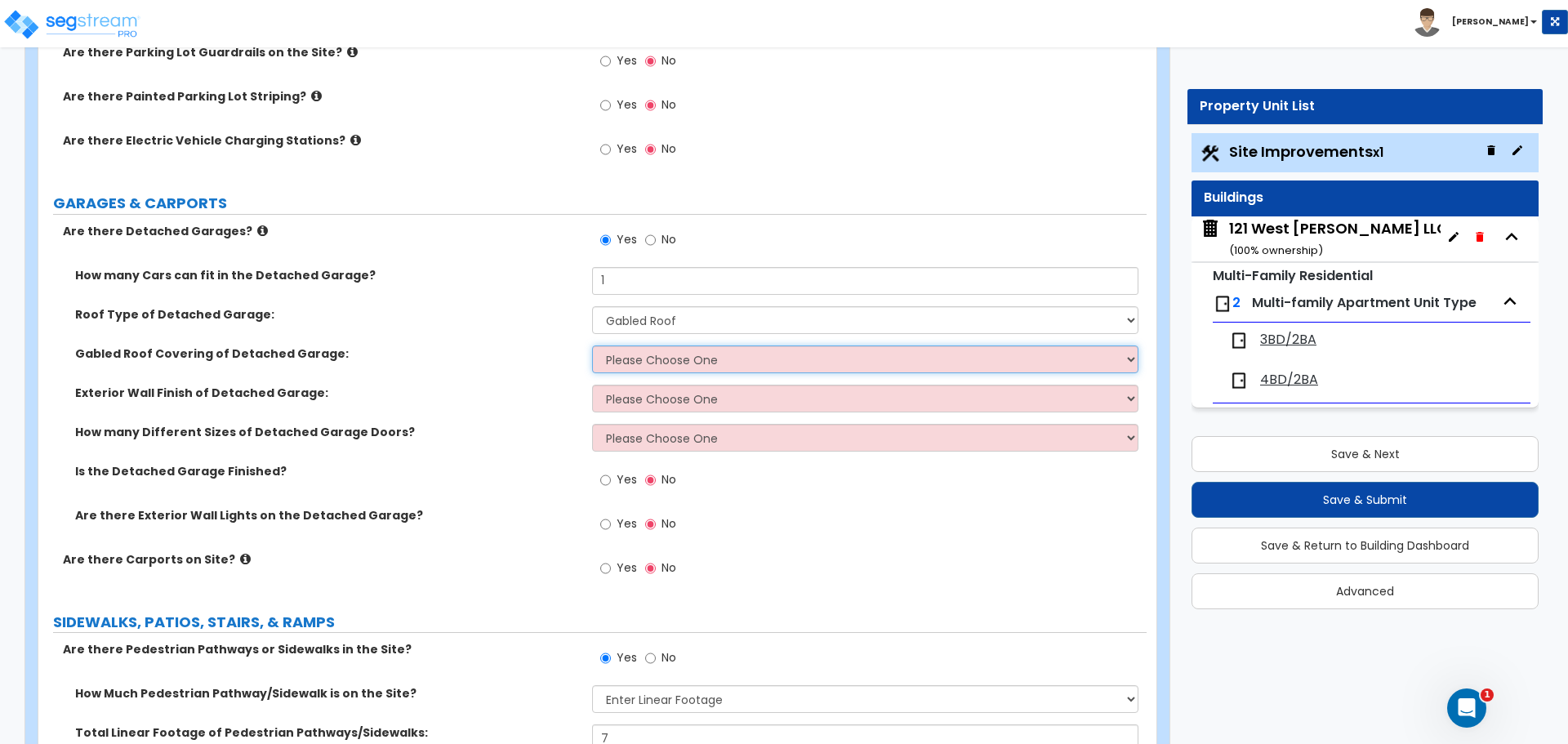
click at [638, 356] on select "Please Choose One Asphalt Shingle Clay Tile Wood Shingle Metal Shingle Standing…" at bounding box center [865, 360] width 545 height 28
select select "1"
click at [592, 346] on select "Please Choose One Asphalt Shingle Clay Tile Wood Shingle Metal Shingle Standing…" at bounding box center [865, 360] width 545 height 28
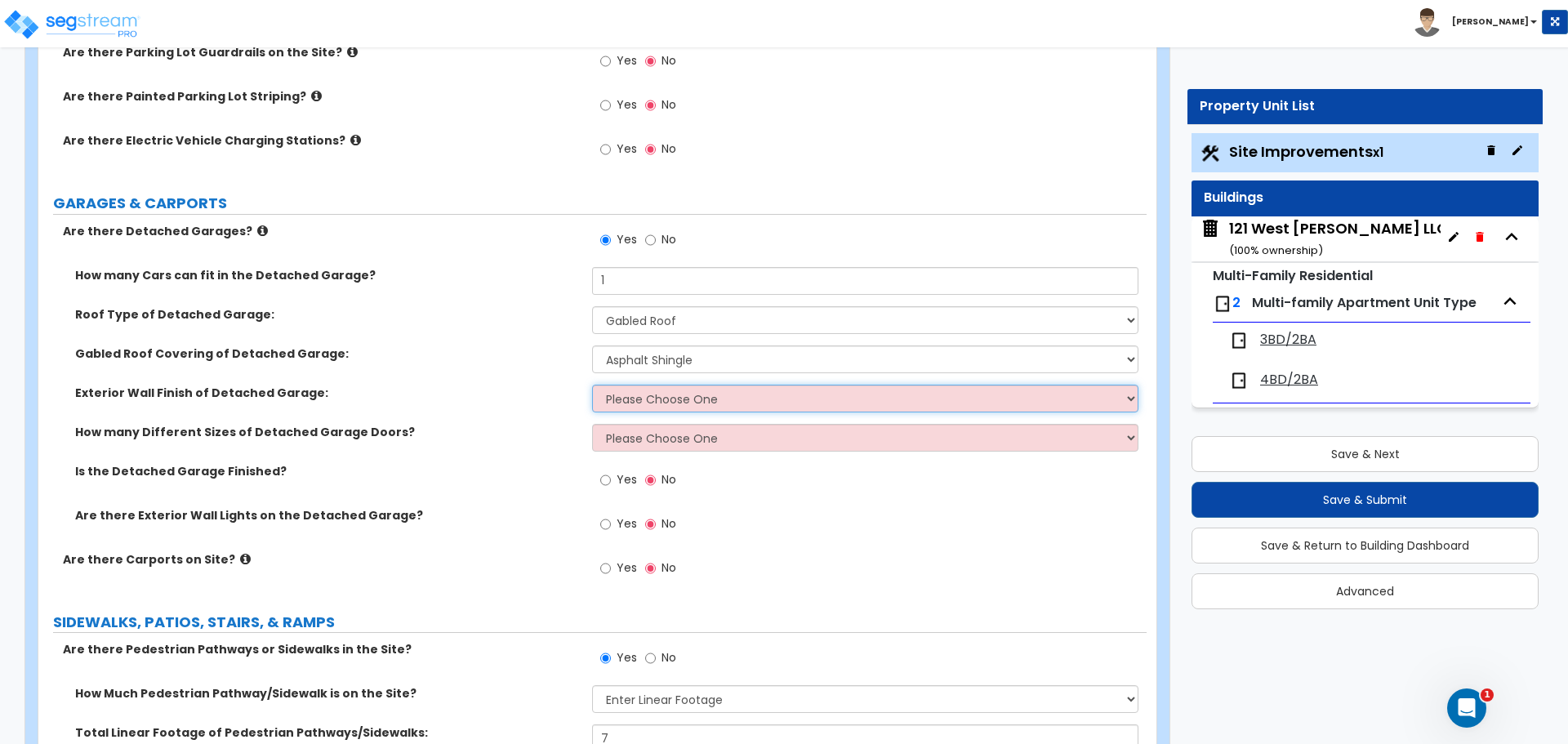
click at [638, 402] on select "Please Choose One Brick Veneer Stone Veneer Wood Siding Vinyl Siding Standing S…" at bounding box center [865, 398] width 545 height 28
select select "4"
click at [592, 384] on select "Please Choose One Brick Veneer Stone Veneer Wood Siding Vinyl Siding Standing S…" at bounding box center [865, 398] width 545 height 28
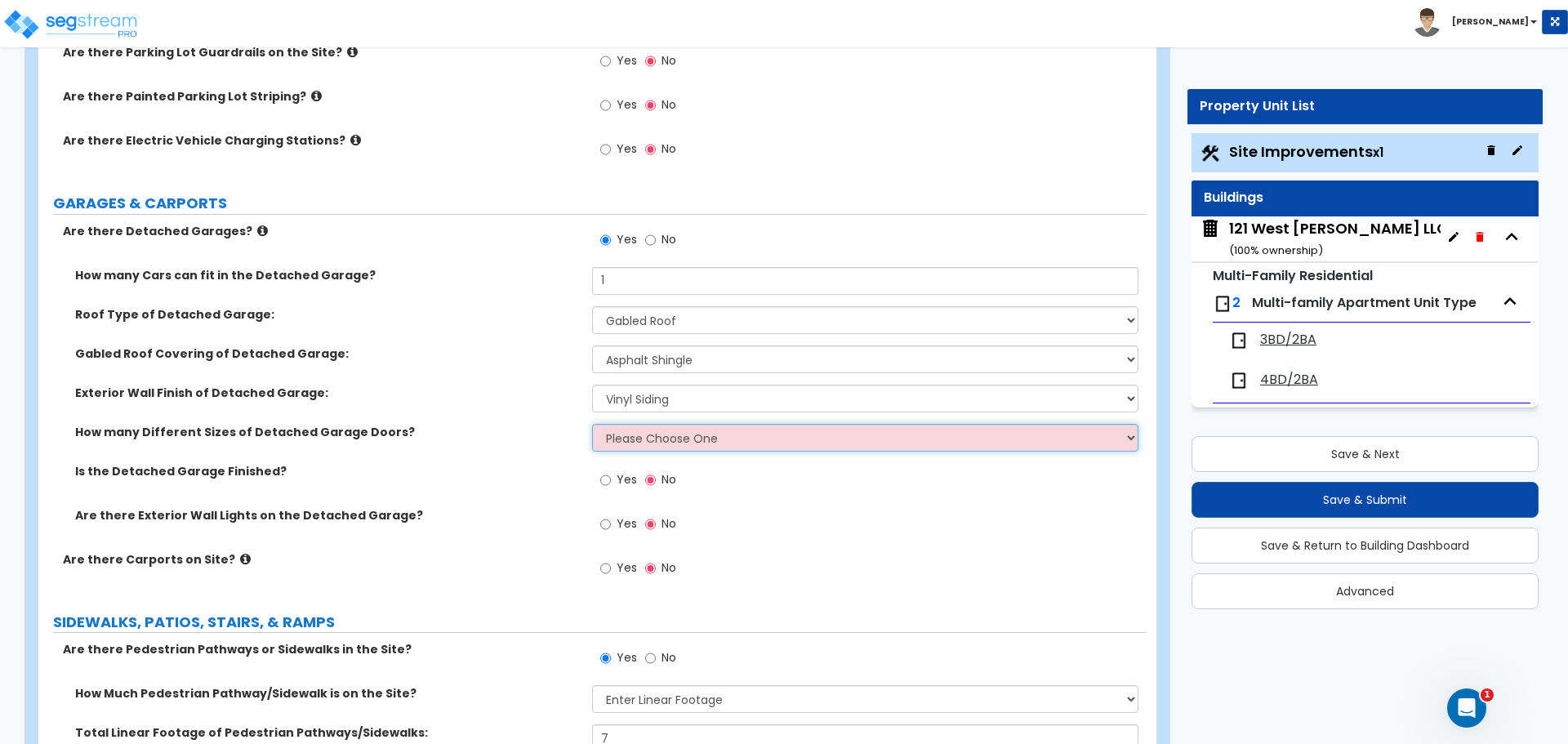
click at [650, 440] on select "Please Choose One 1 2" at bounding box center [865, 438] width 545 height 28
select select "1"
click at [592, 424] on select "Please Choose One 1 2" at bounding box center [865, 438] width 545 height 28
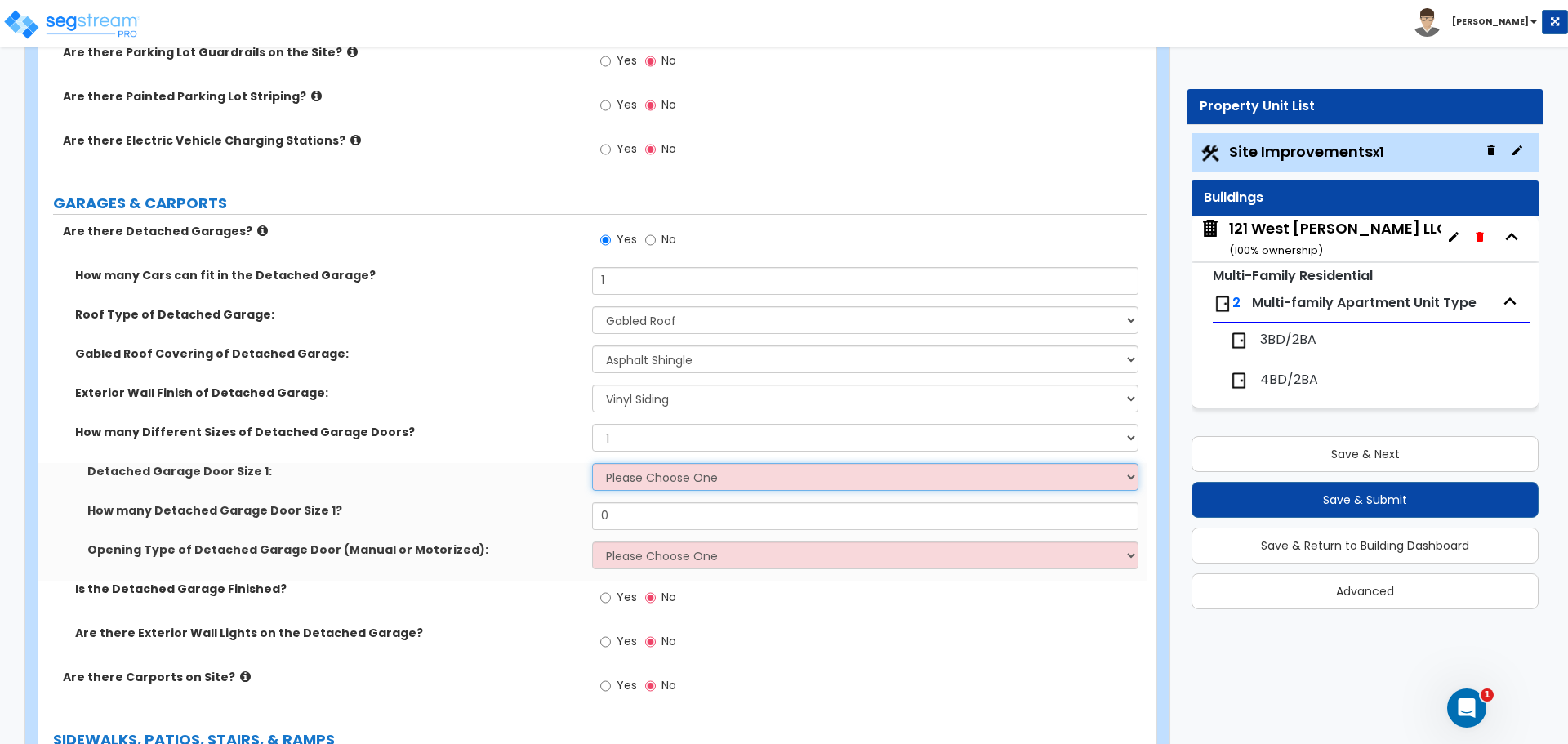
click at [629, 475] on select "Please Choose One 9' x 7' 16' x 7'" at bounding box center [865, 477] width 545 height 28
select select "1"
click at [592, 463] on select "Please Choose One 9' x 7' 16' x 7'" at bounding box center [865, 477] width 545 height 28
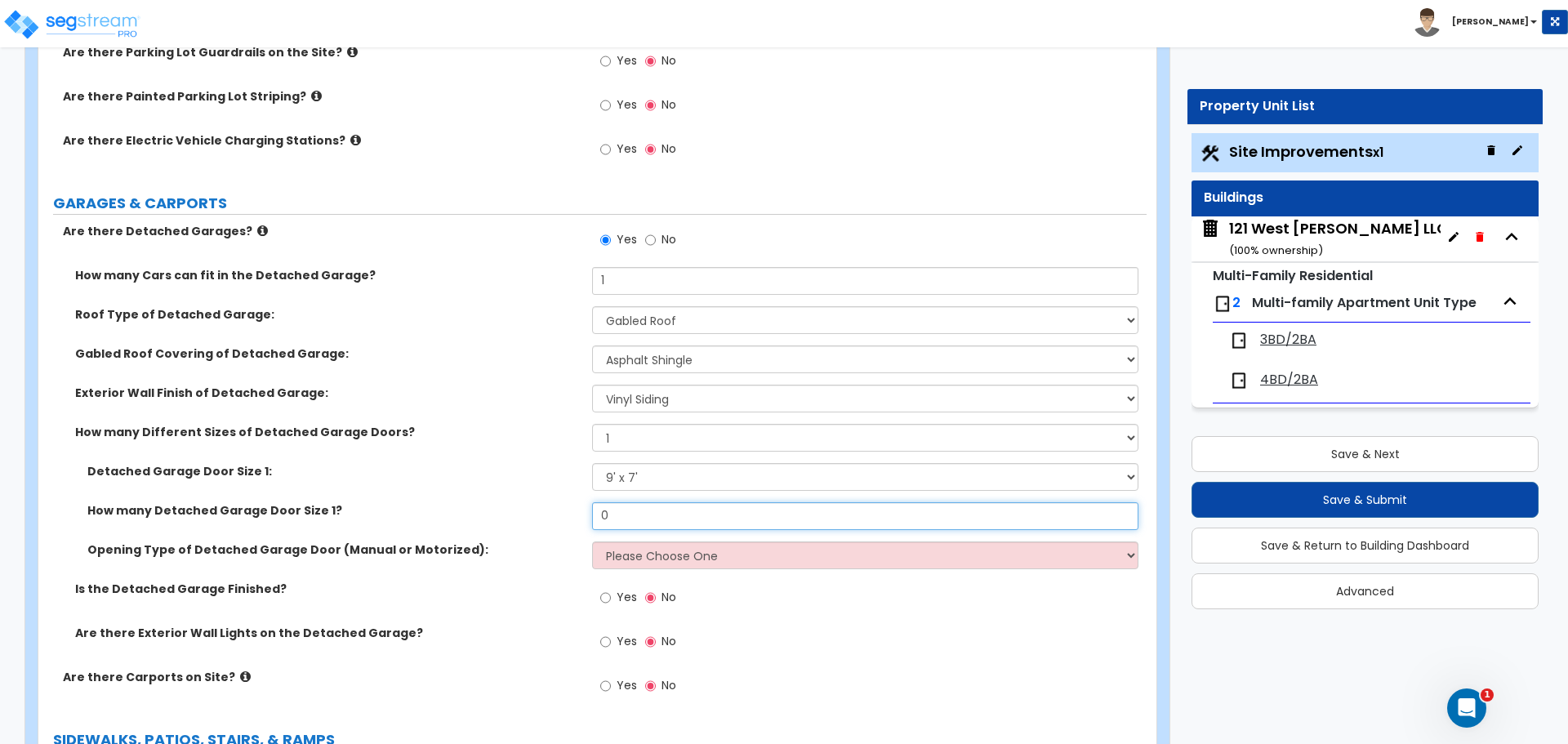
click at [619, 505] on input "0" at bounding box center [865, 516] width 545 height 28
type input "1"
click at [728, 555] on select "Please Choose One All Manual All Motorized Some are Motorized" at bounding box center [865, 556] width 545 height 28
select select "1"
click at [592, 542] on select "Please Choose One All Manual All Motorized Some are Motorized" at bounding box center [865, 556] width 545 height 28
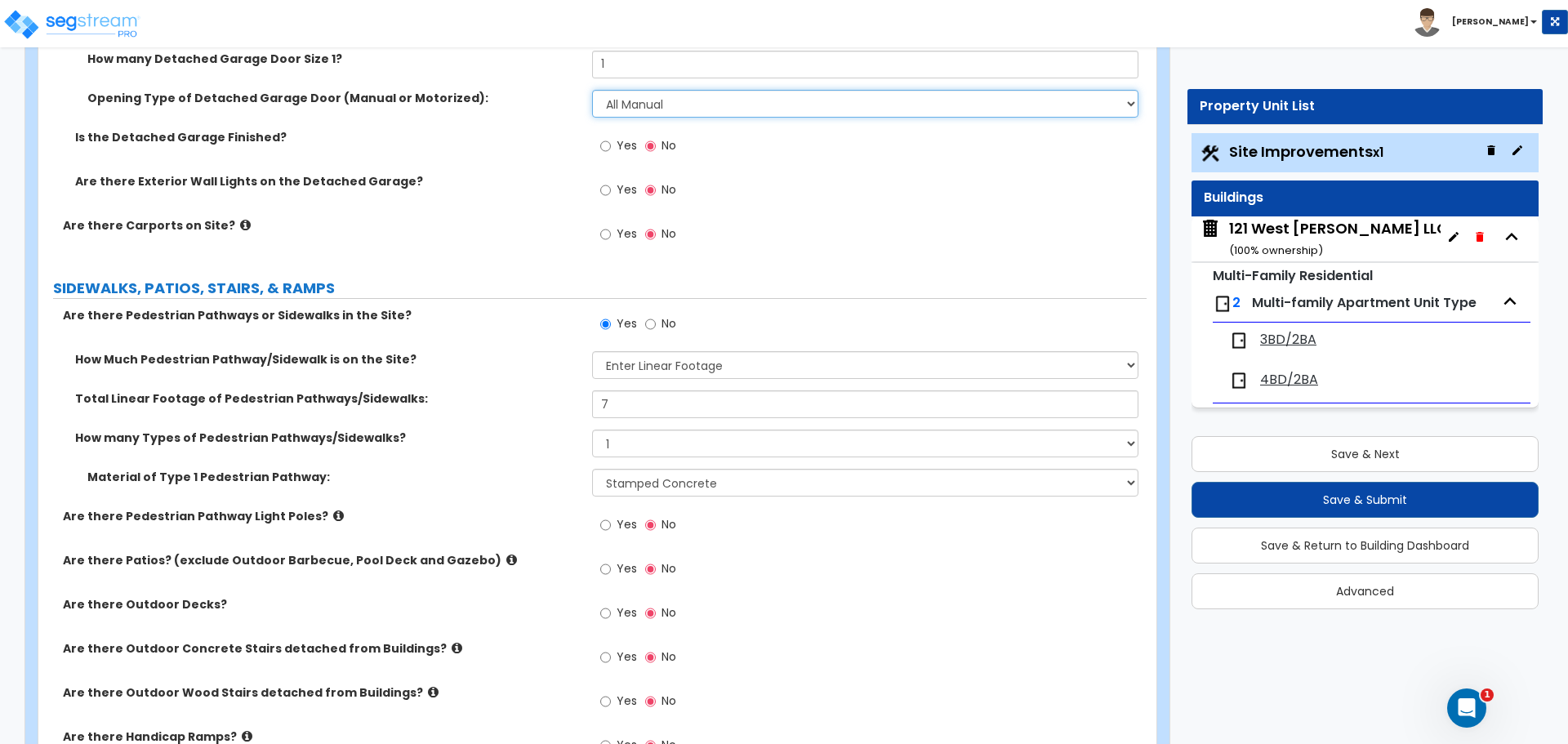
scroll to position [1471, 0]
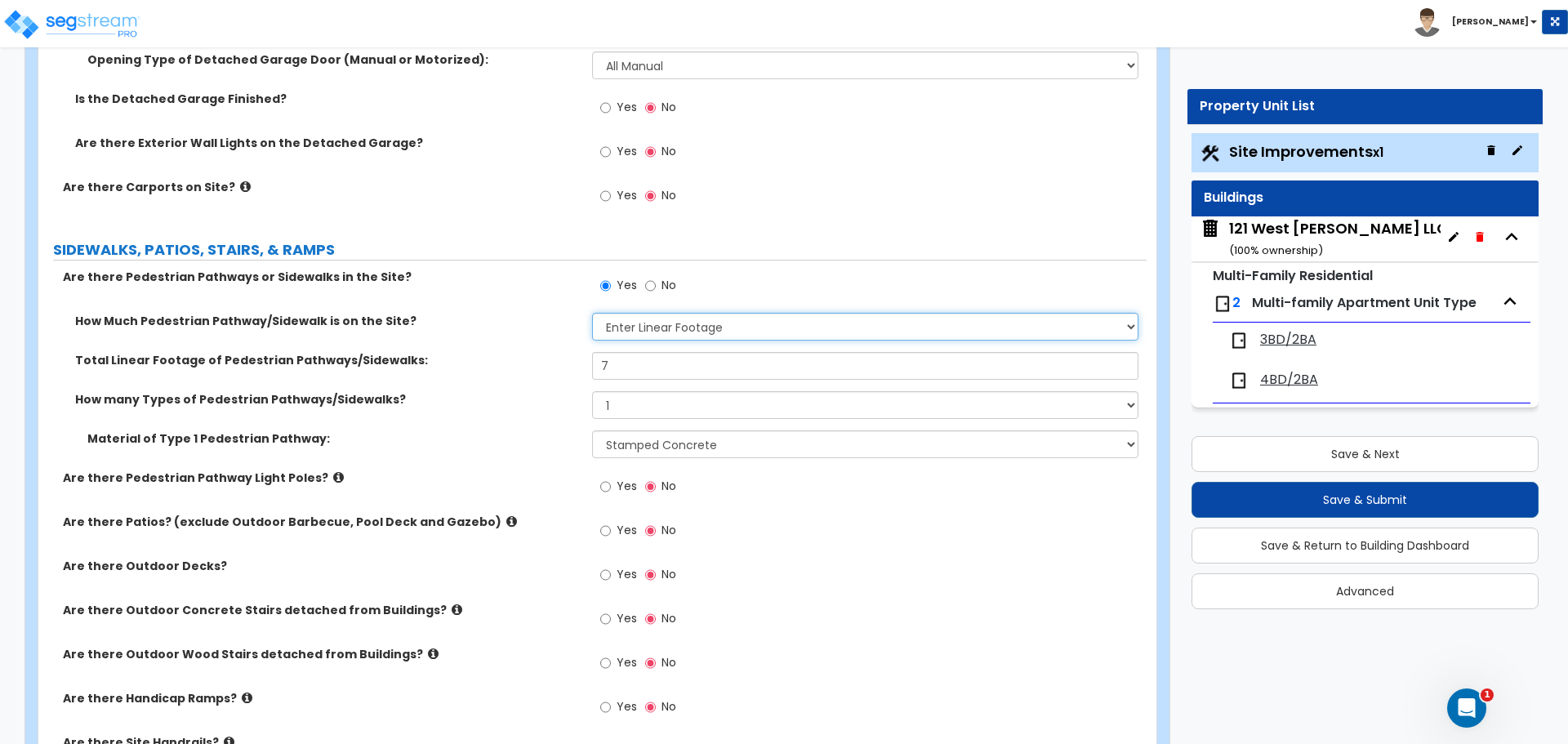
click at [647, 328] on select "Please Choose One I Don't Know, Please Estimate For Me Enter Linear Footage" at bounding box center [865, 327] width 545 height 28
click at [592, 313] on select "Please Choose One I Don't Know, Please Estimate For Me Enter Linear Footage" at bounding box center [865, 327] width 545 height 28
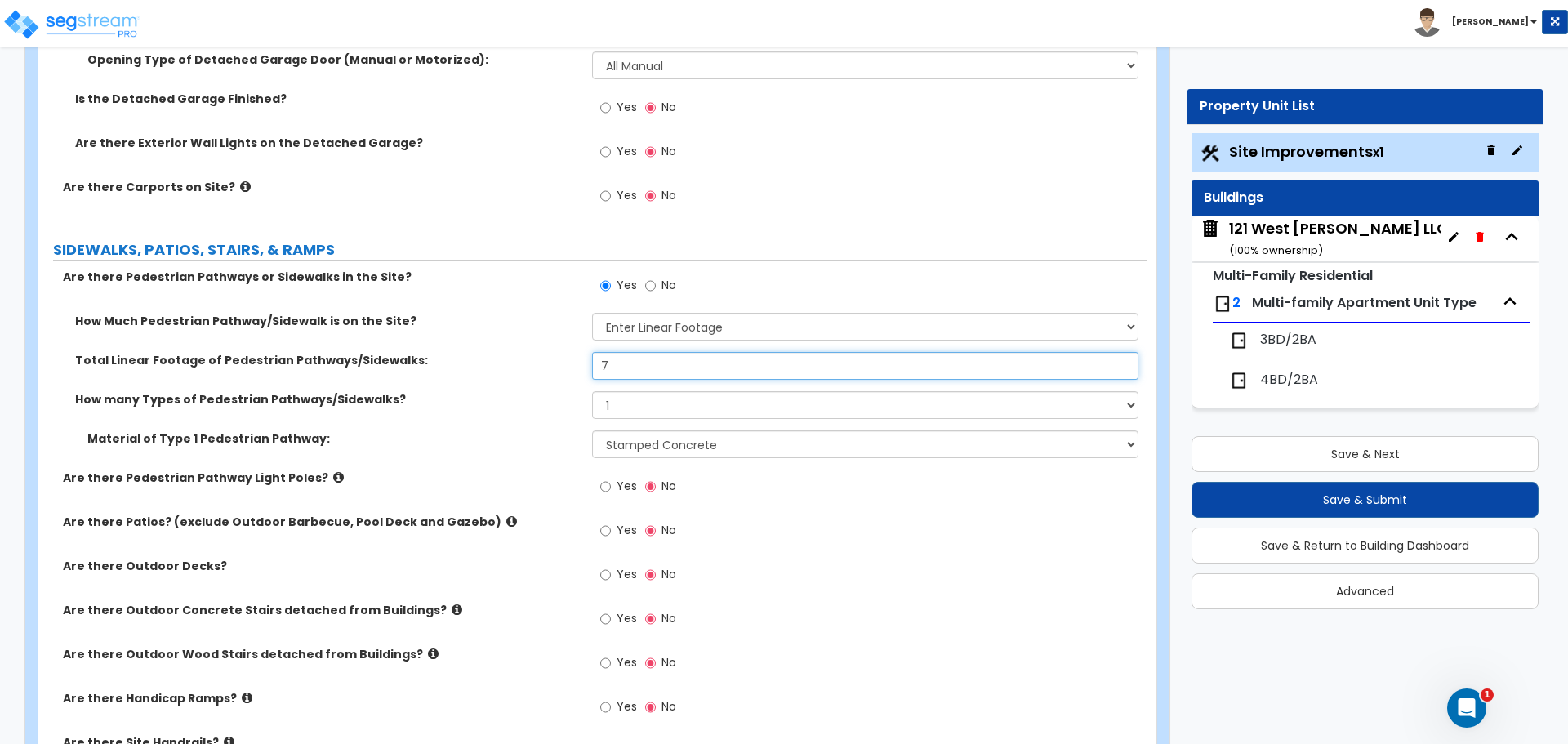
click at [641, 375] on input "7" at bounding box center [865, 366] width 545 height 28
type input "12.26"
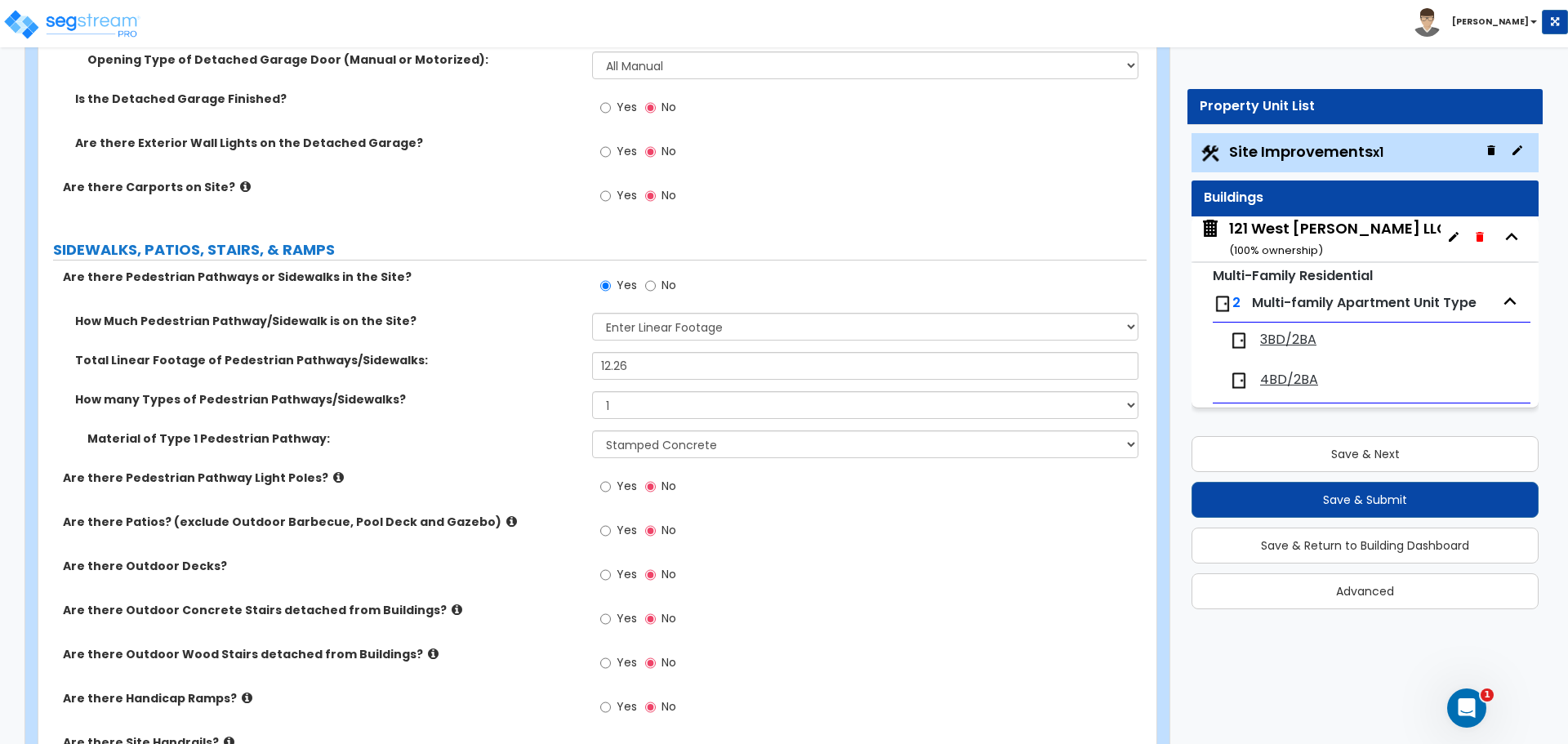
click at [760, 524] on div "Yes No" at bounding box center [869, 536] width 554 height 44
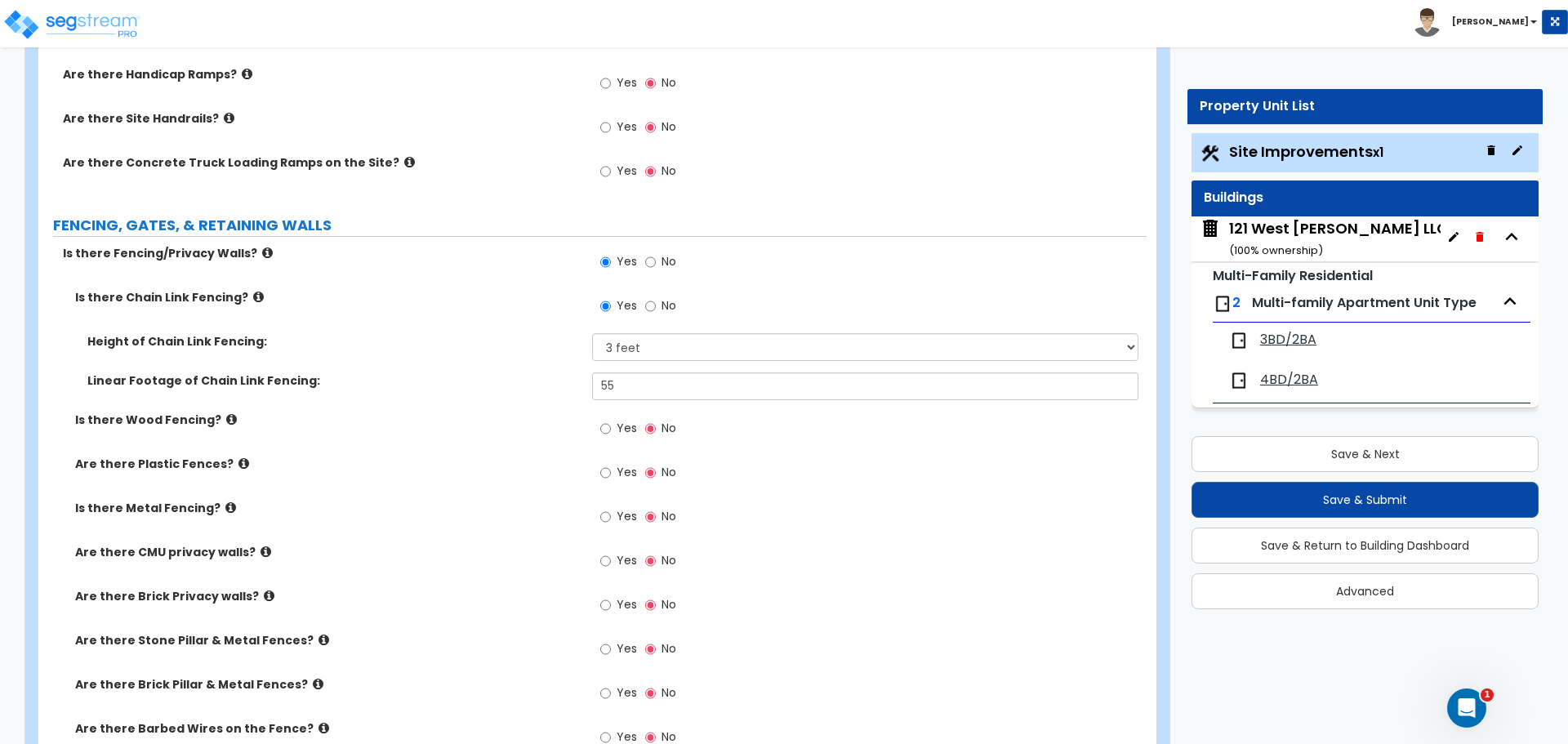
scroll to position [2124, 0]
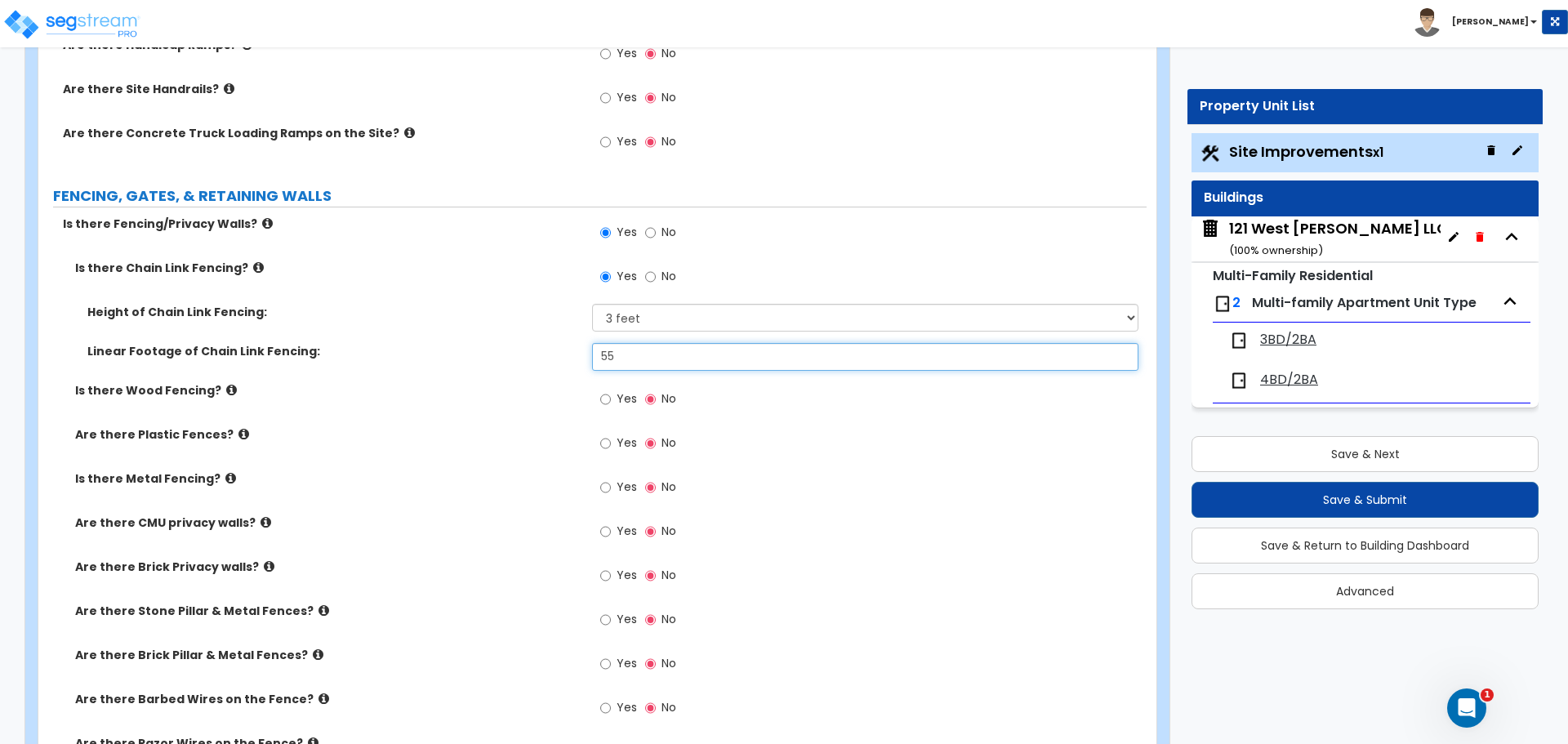
click at [625, 363] on input "55" at bounding box center [865, 357] width 545 height 28
type input "5"
type input "148.91"
click at [920, 454] on div "Yes No" at bounding box center [869, 449] width 554 height 44
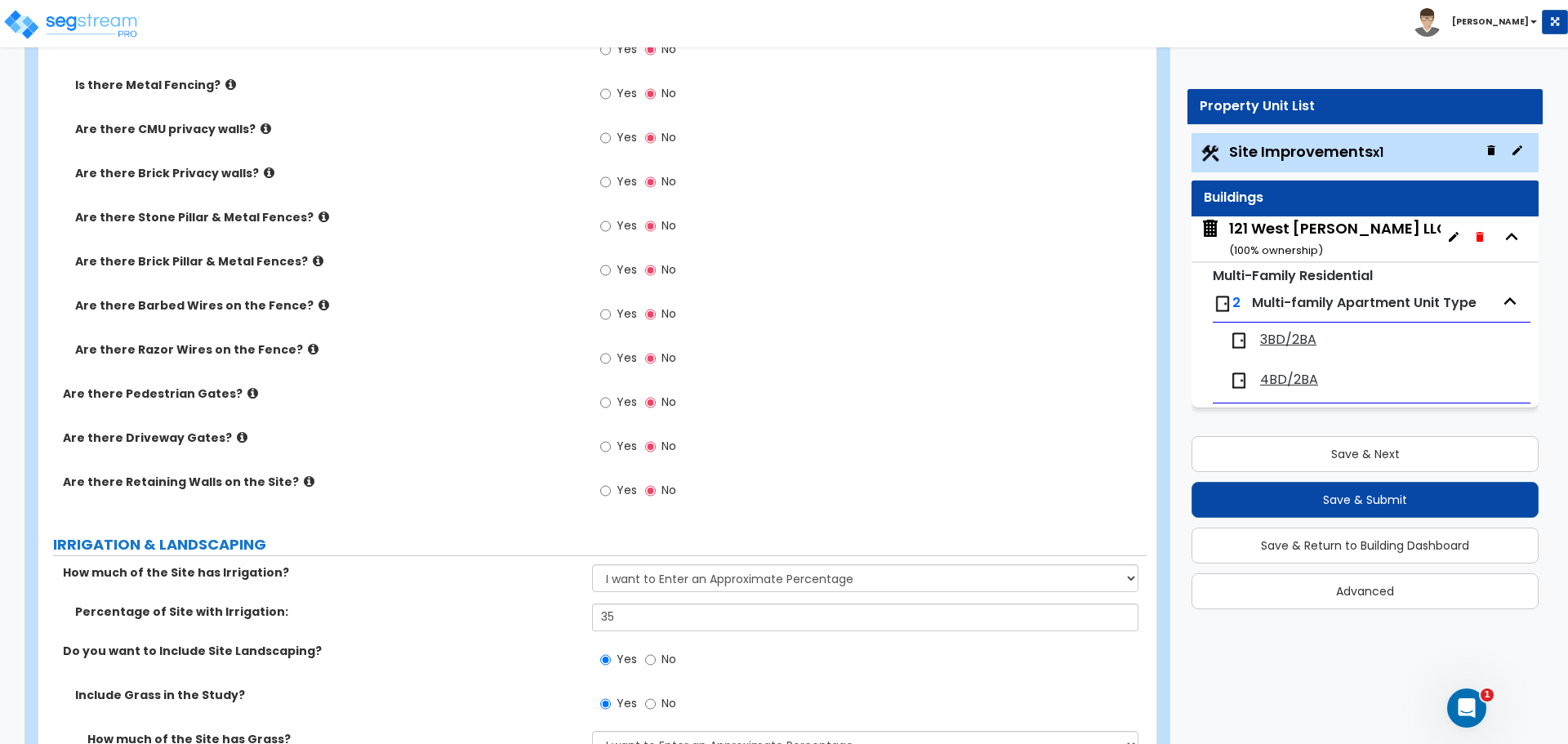
scroll to position [2614, 0]
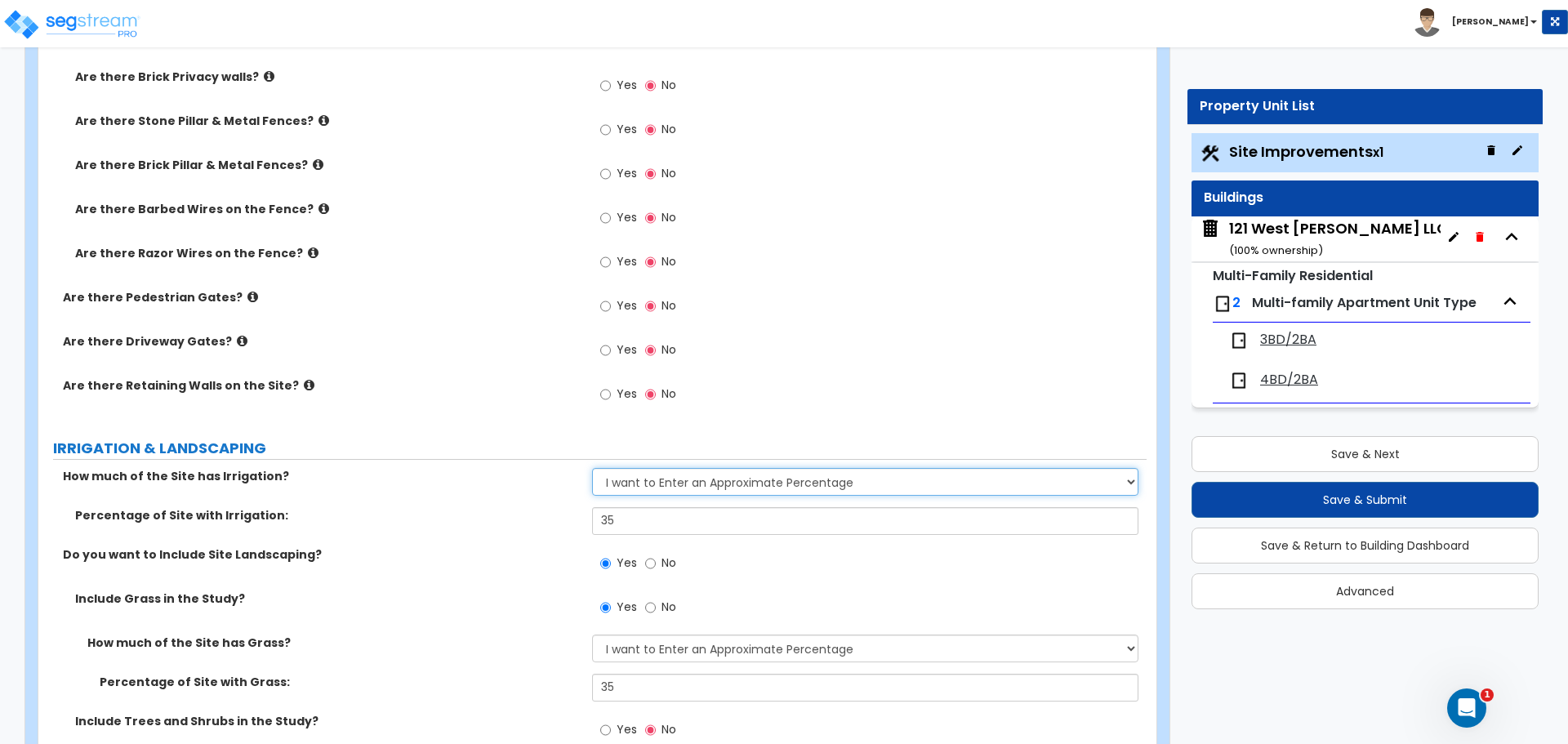
click at [684, 481] on select "None I want to Enter an Approximate Percentage I want to Enter the Square Foota…" at bounding box center [865, 482] width 545 height 28
select select "2"
click at [592, 468] on select "None I want to Enter an Approximate Percentage I want to Enter the Square Foota…" at bounding box center [865, 482] width 545 height 28
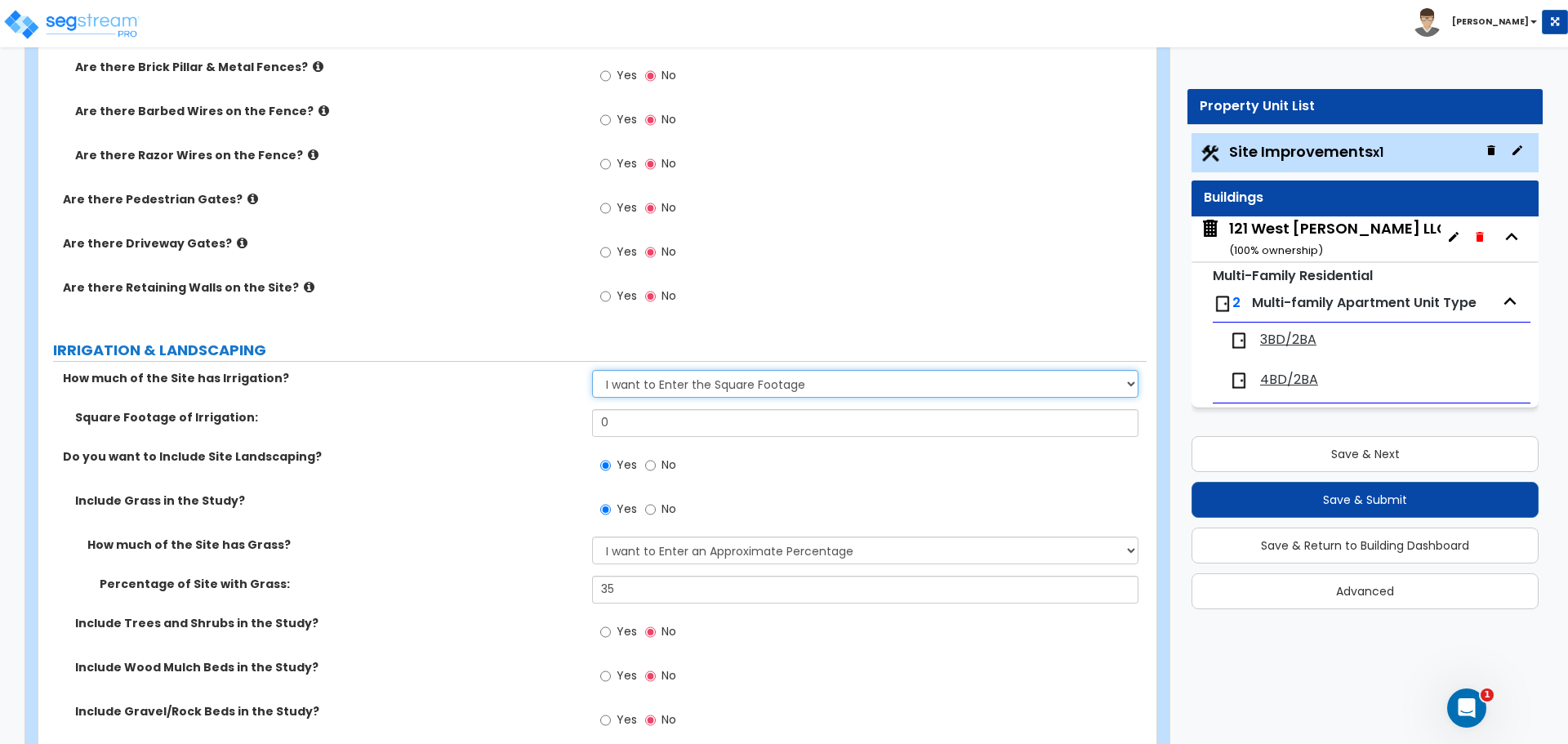
scroll to position [2778, 0]
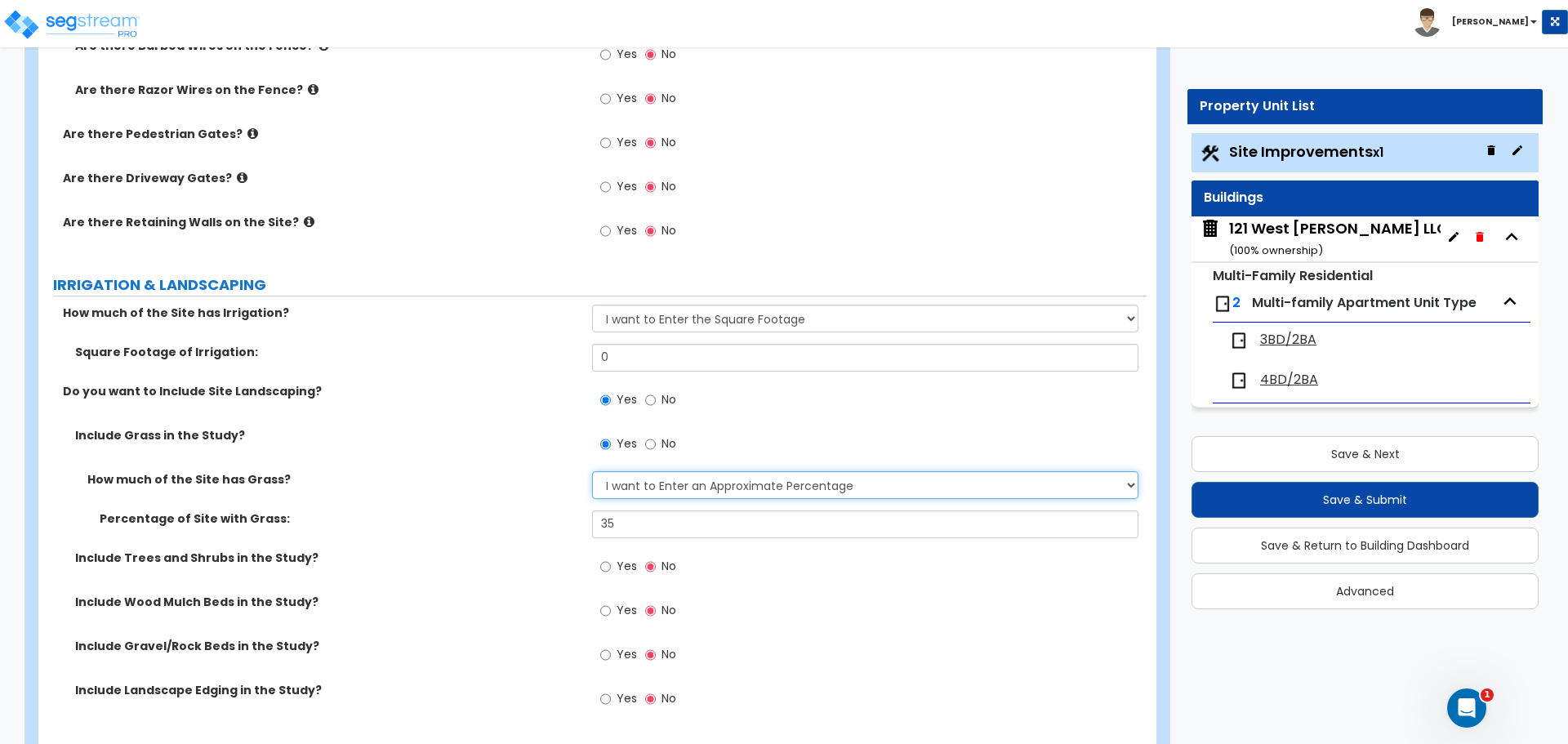
click at [628, 492] on select "None I want to Enter an Approximate Percentage I want to Enter the Square Foota…" at bounding box center [865, 486] width 545 height 28
select select "2"
click at [592, 472] on select "None I want to Enter an Approximate Percentage I want to Enter the Square Foota…" at bounding box center [865, 486] width 545 height 28
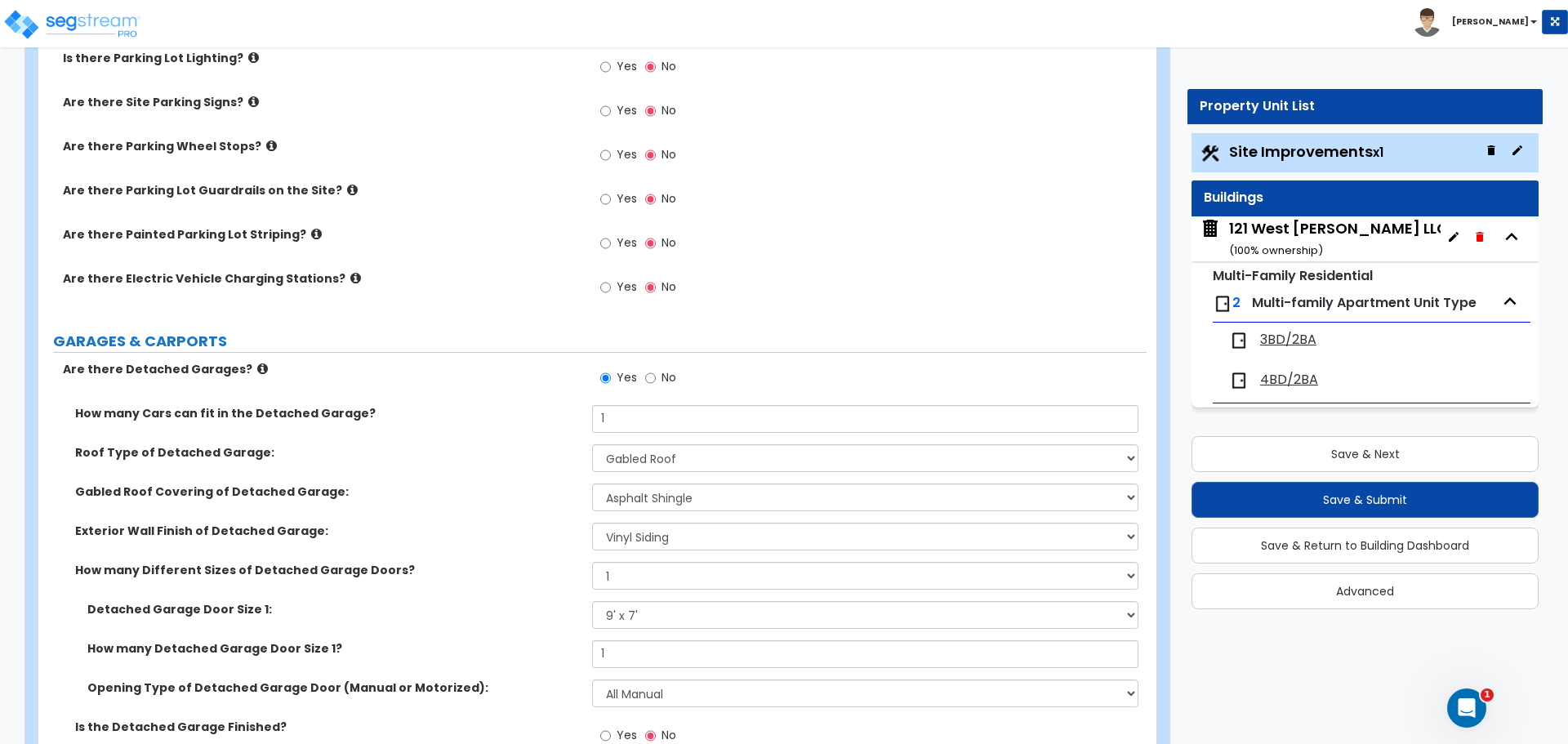
scroll to position [0, 0]
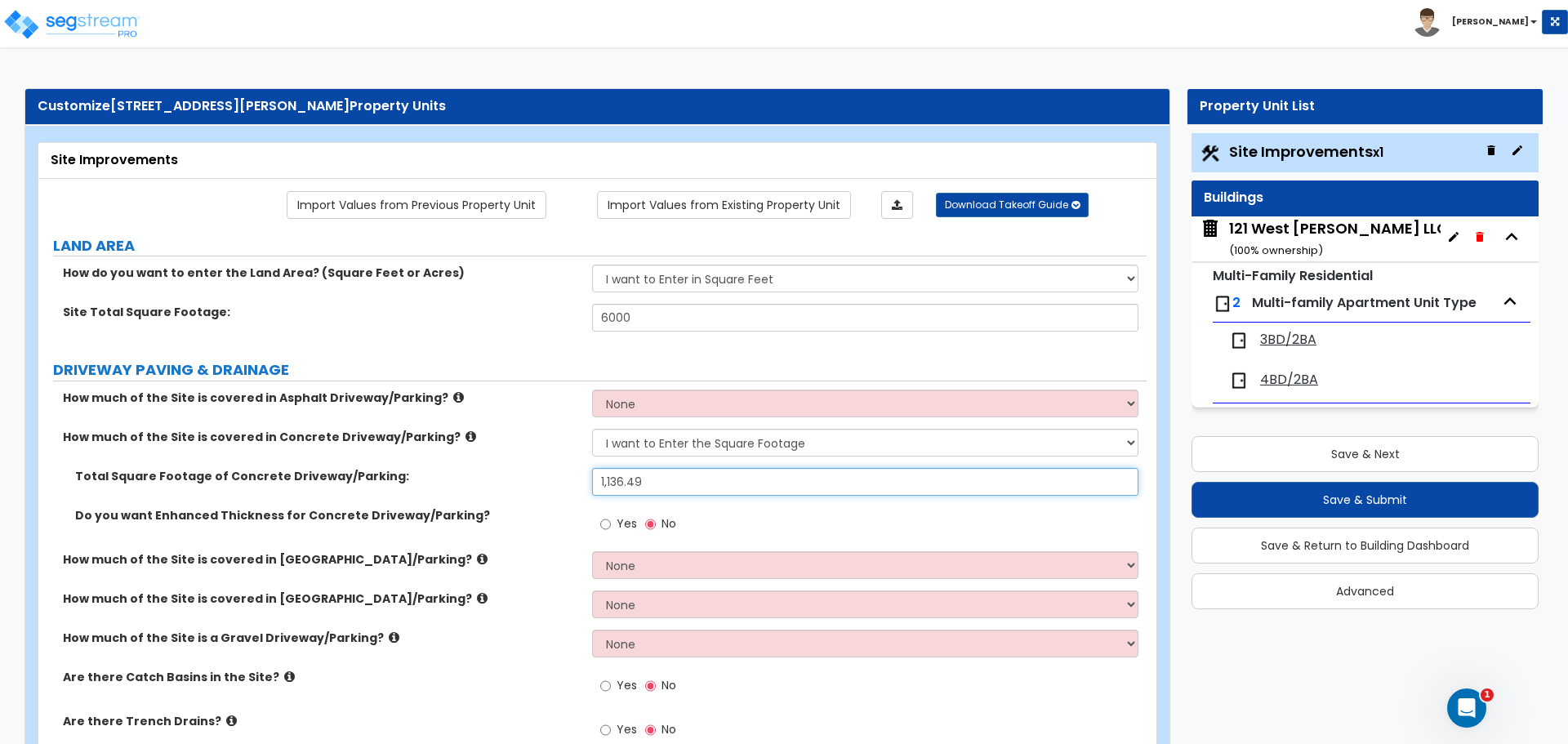
click at [904, 485] on input "1,136.49" at bounding box center [865, 482] width 545 height 28
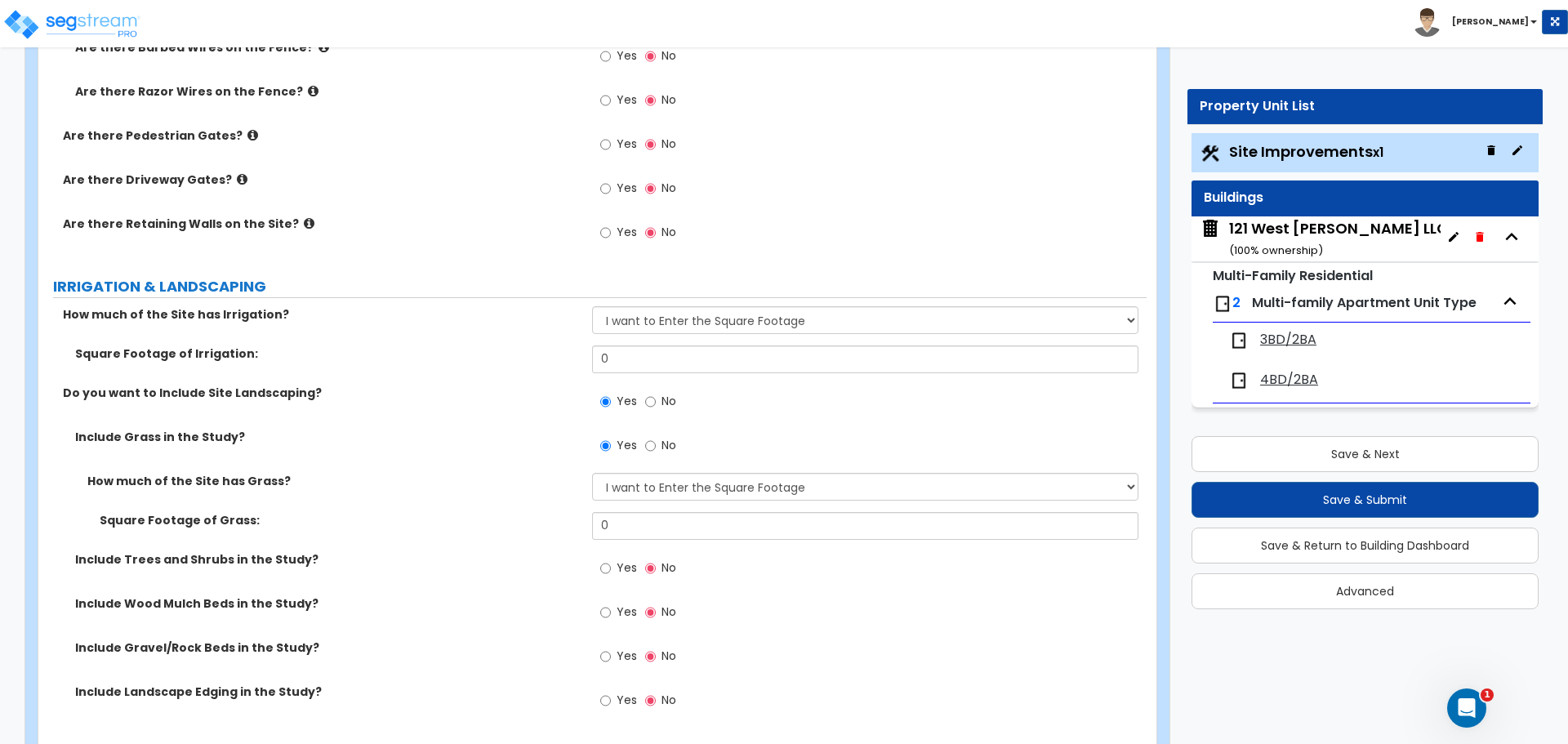
scroll to position [2747, 0]
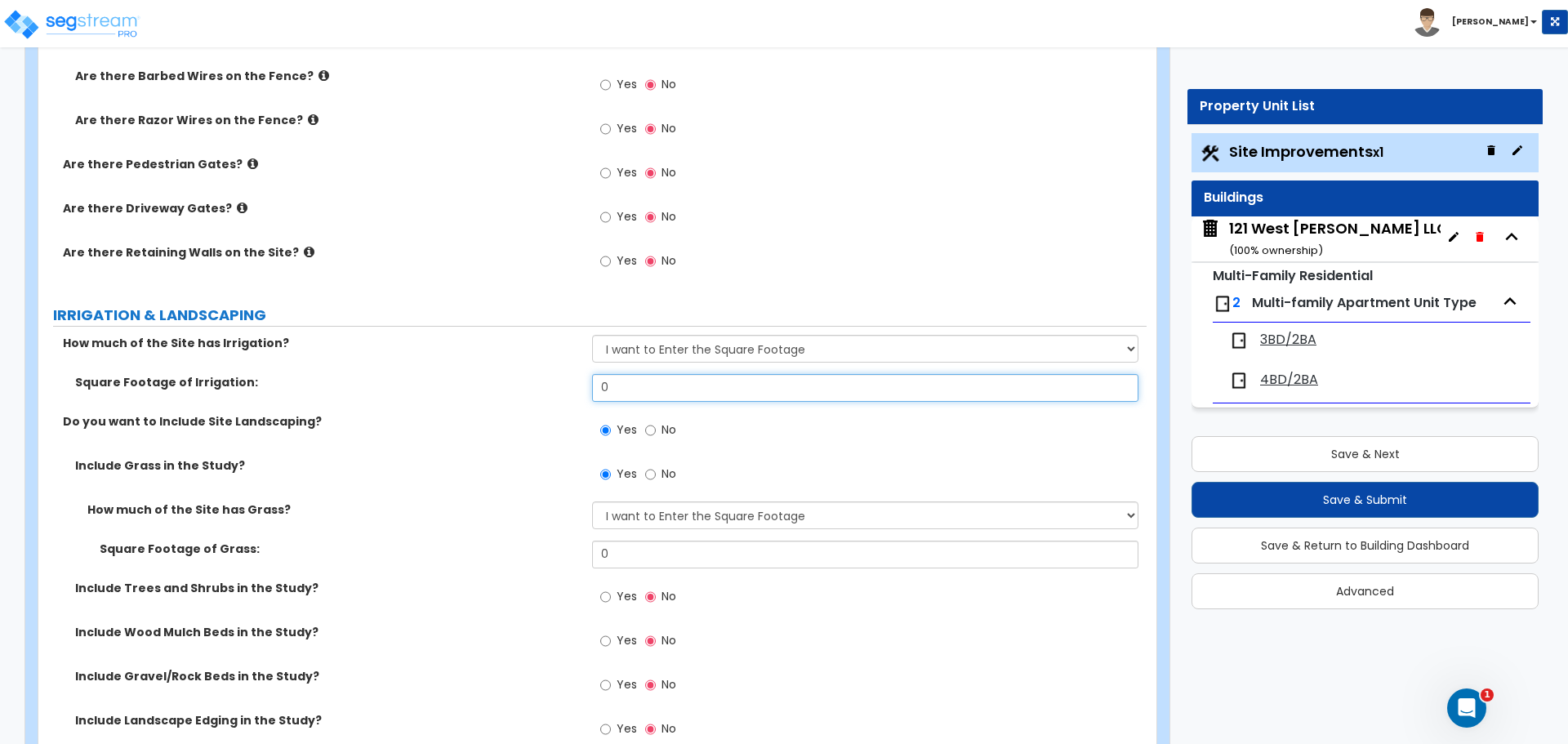
click at [653, 386] on input "0" at bounding box center [865, 388] width 545 height 28
type input "2,976.5"
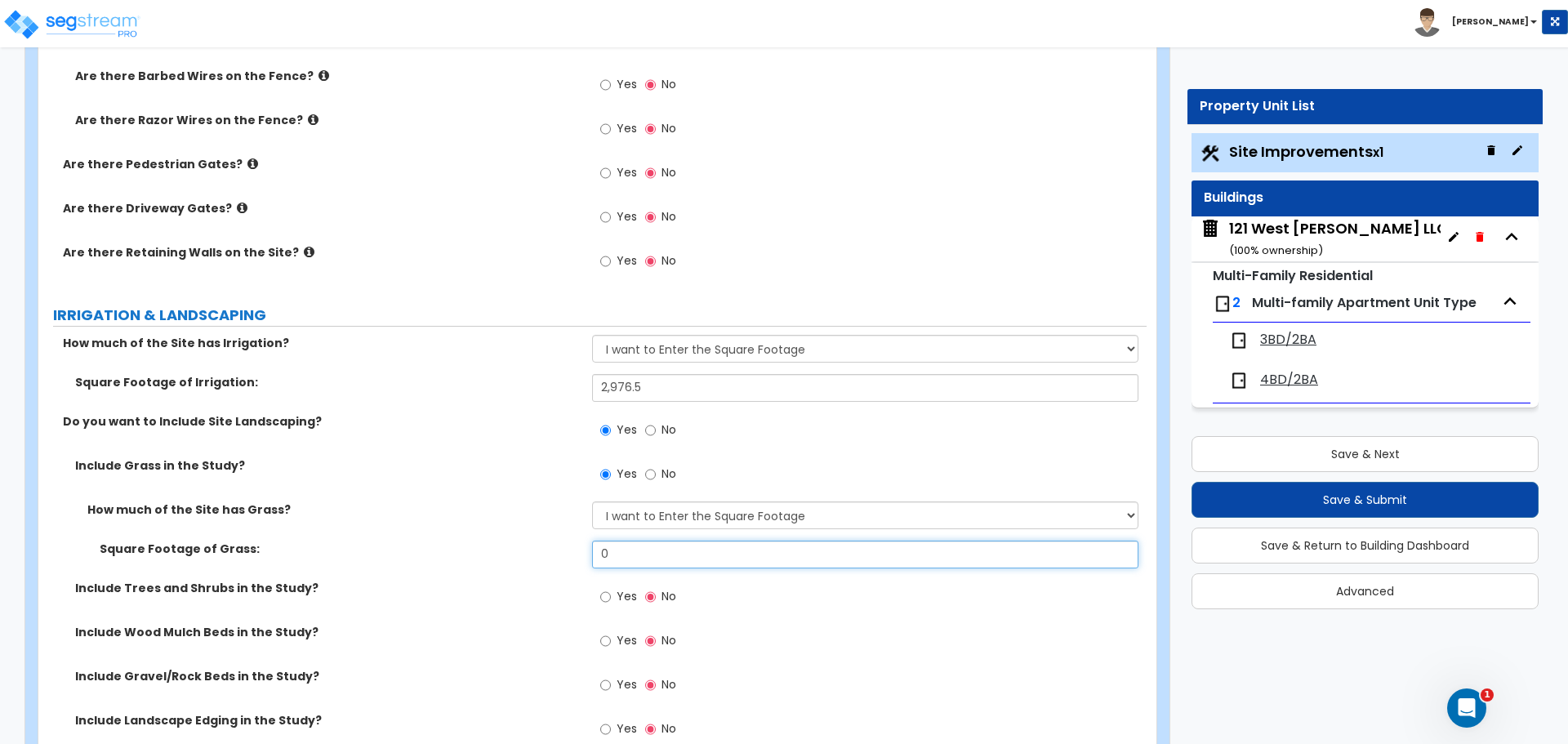
click at [642, 559] on input "0" at bounding box center [865, 555] width 545 height 28
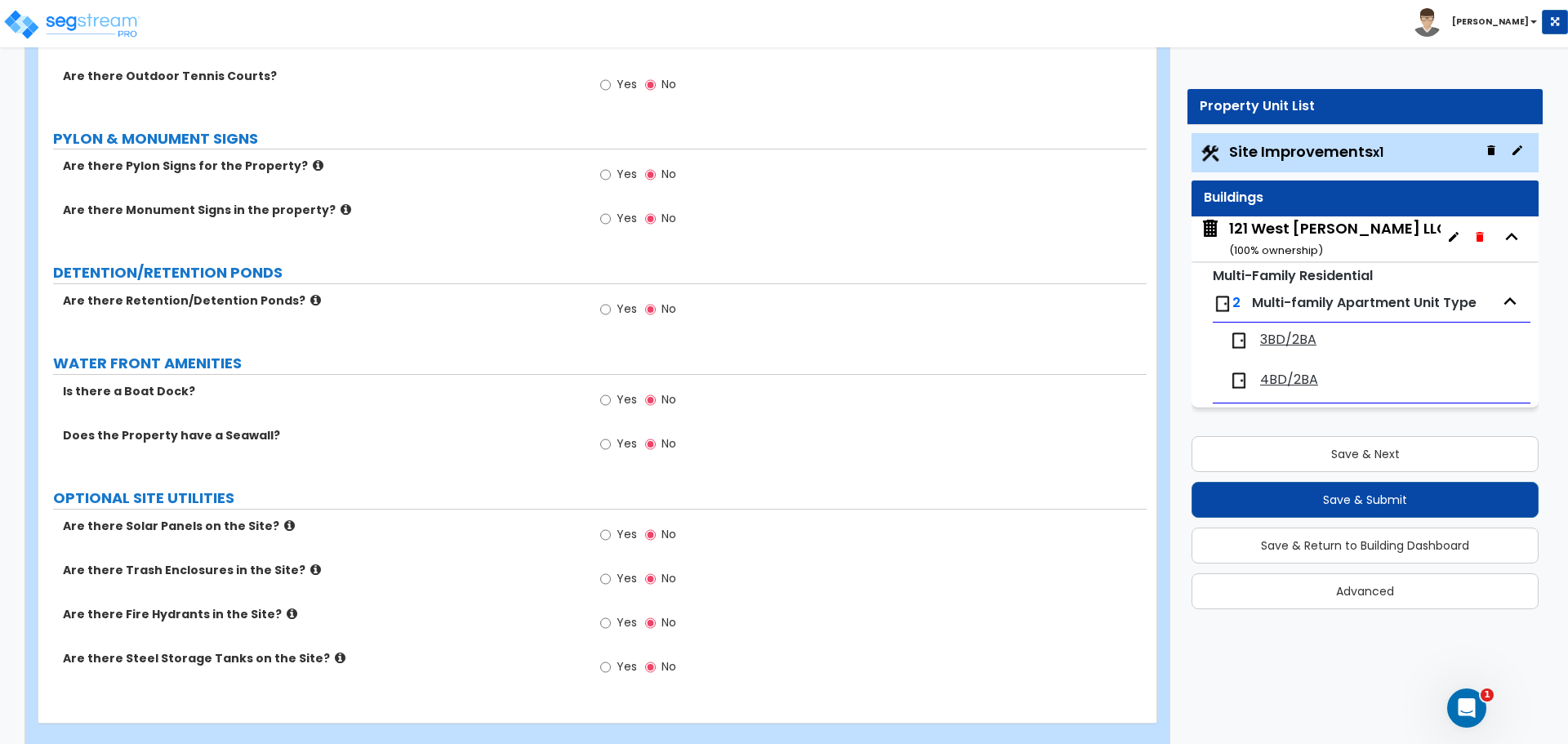
scroll to position [4218, 0]
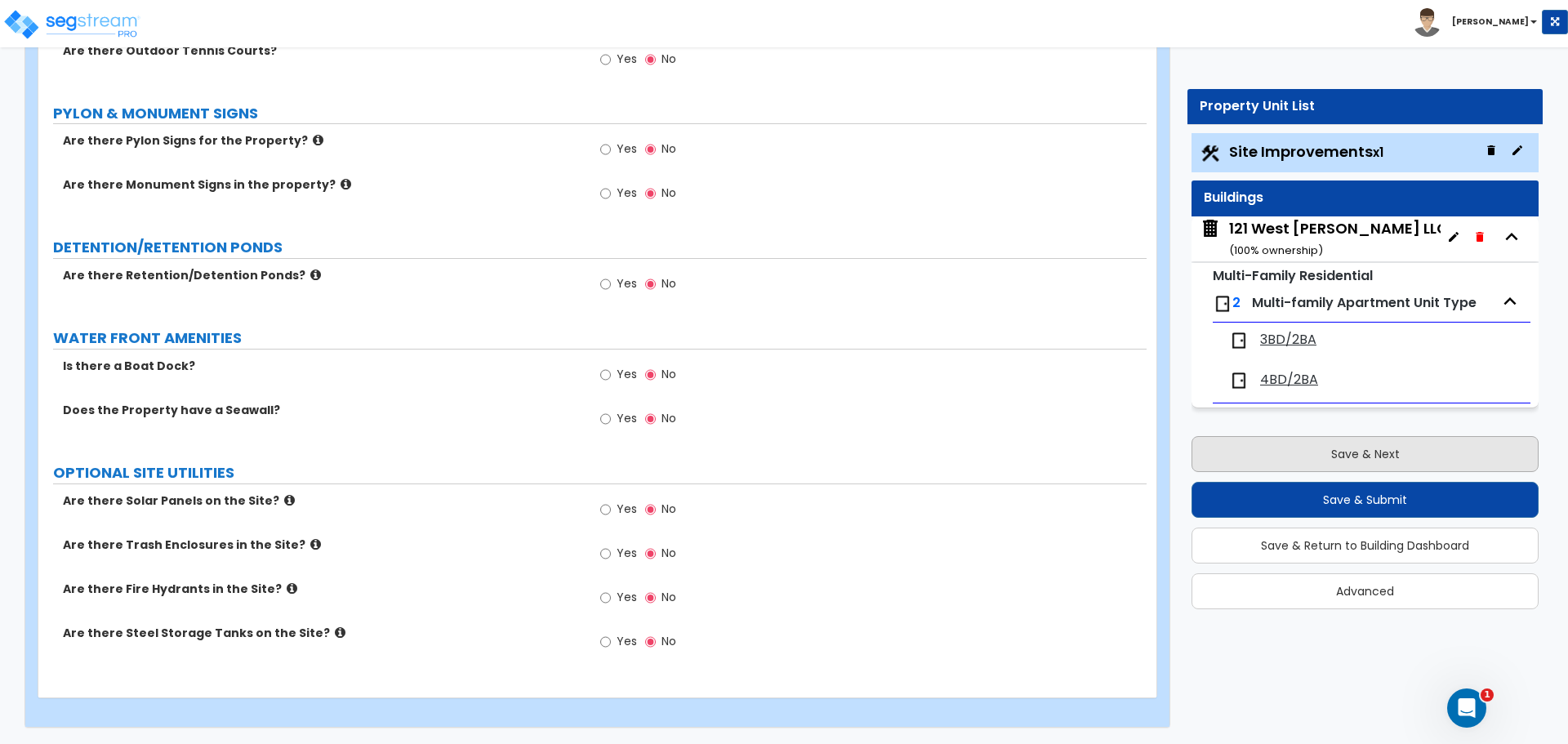
type input "2,976.5"
click at [1292, 458] on button "Save & Next" at bounding box center [1365, 454] width 347 height 36
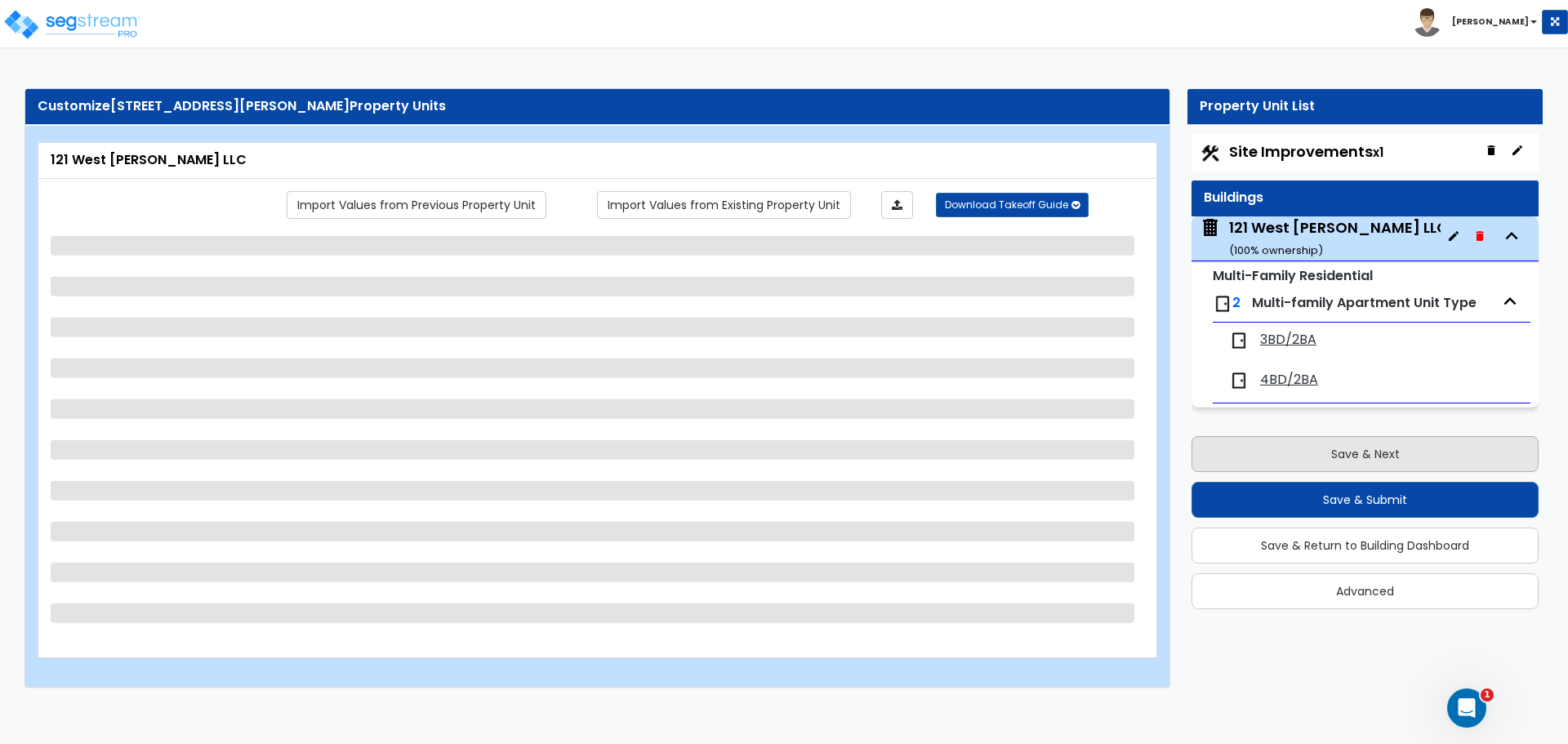
scroll to position [0, 0]
select select "1"
select select "7"
select select "2"
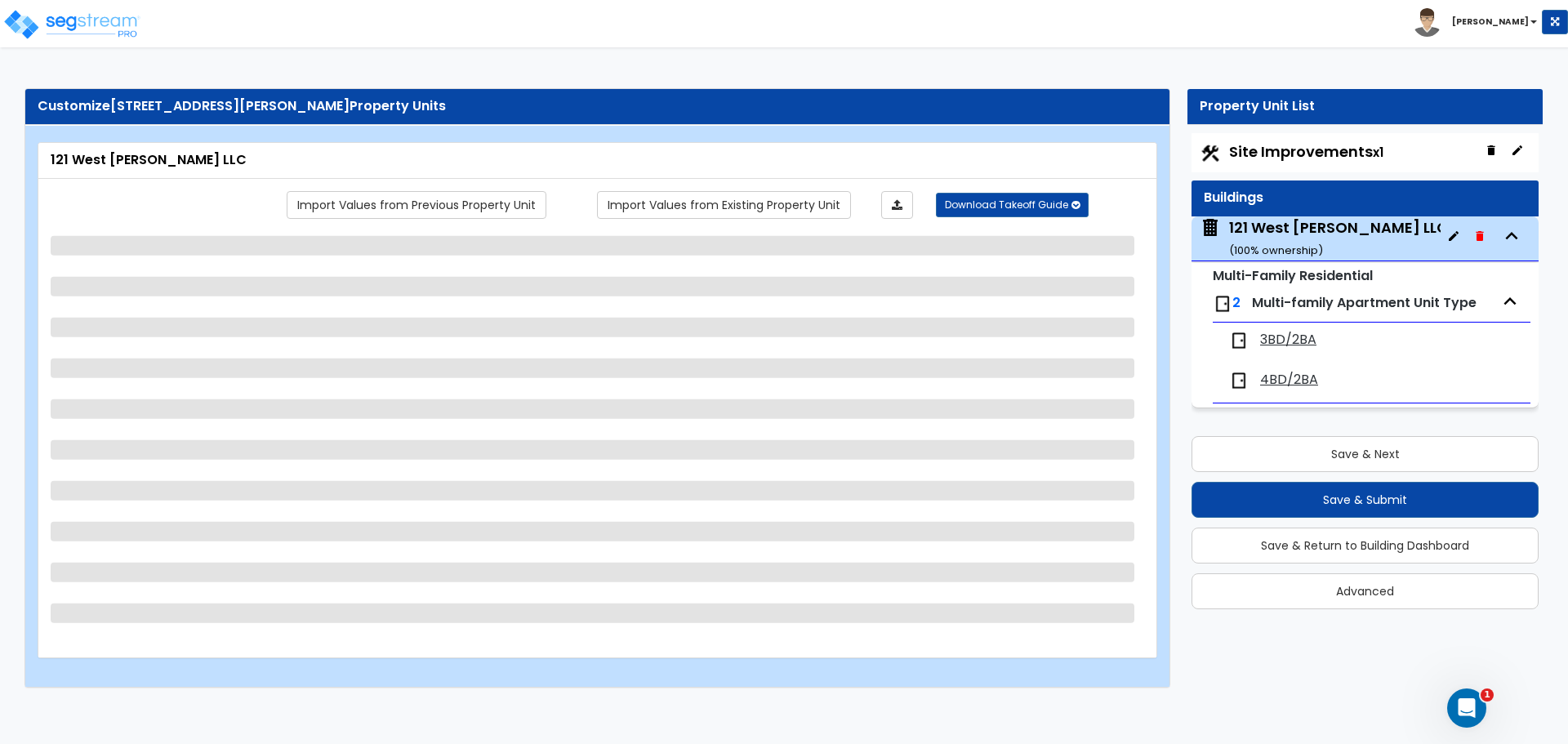
select select "5"
select select "1"
select select "2"
select select "1"
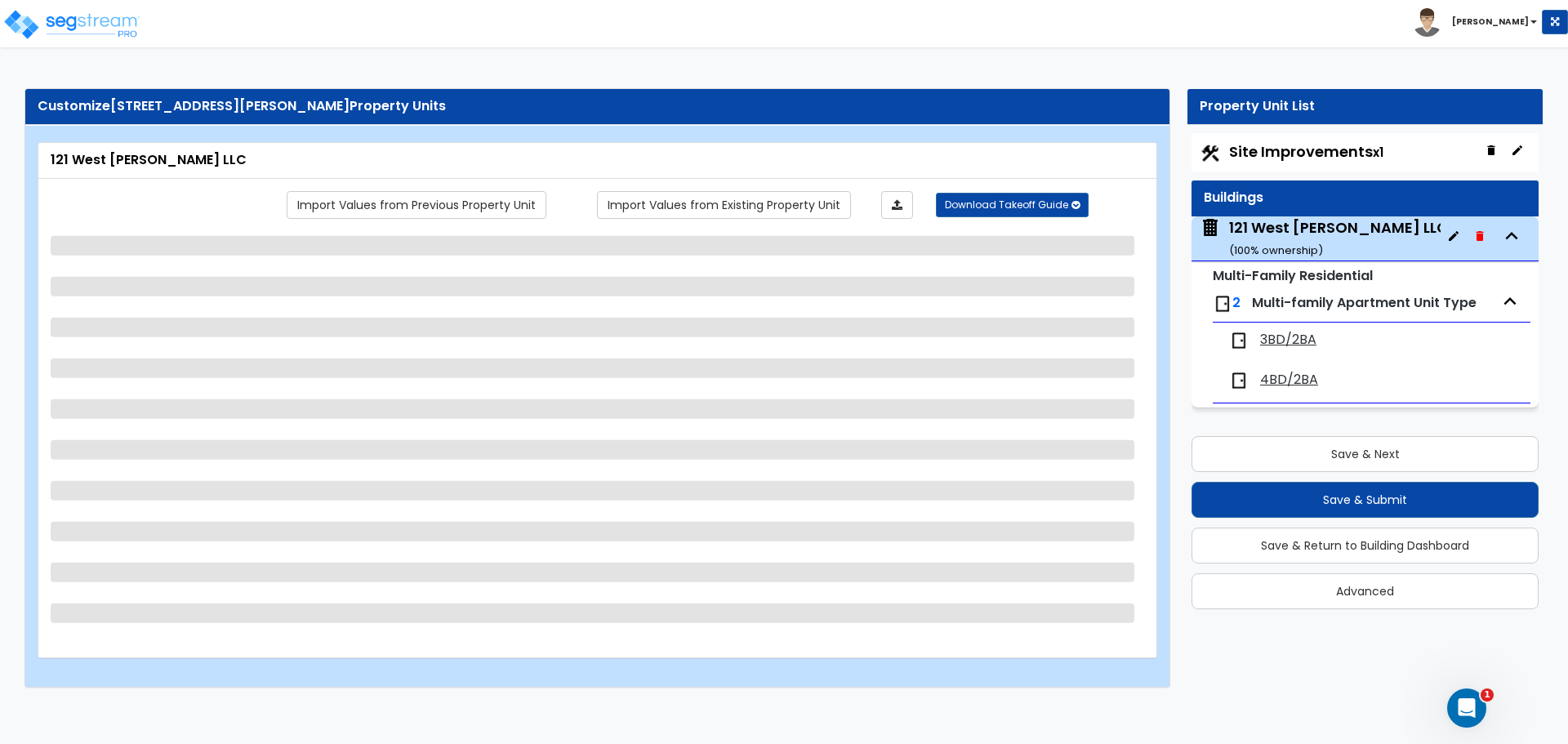
select select "2"
select select "3"
select select "1"
select select "7"
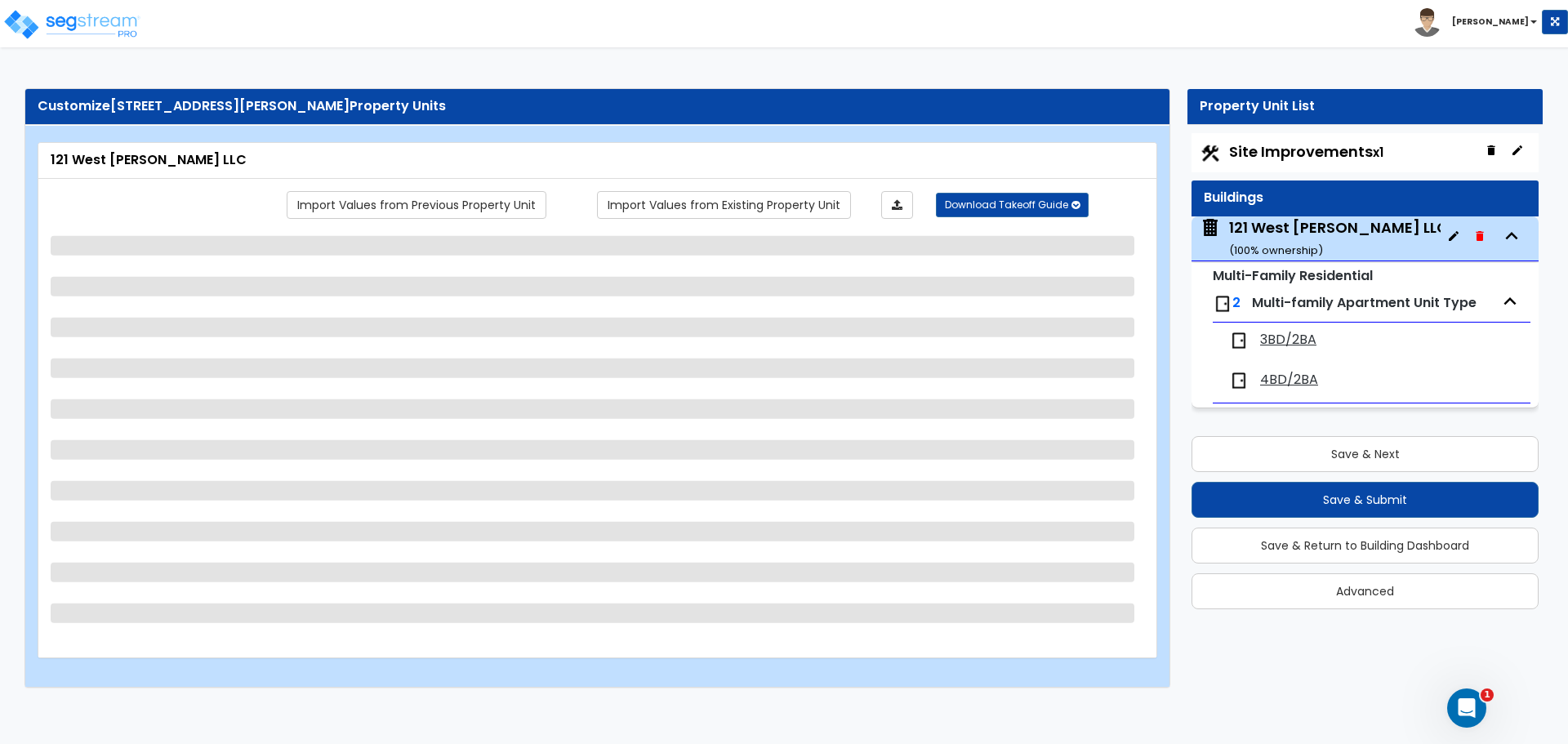
select select "2"
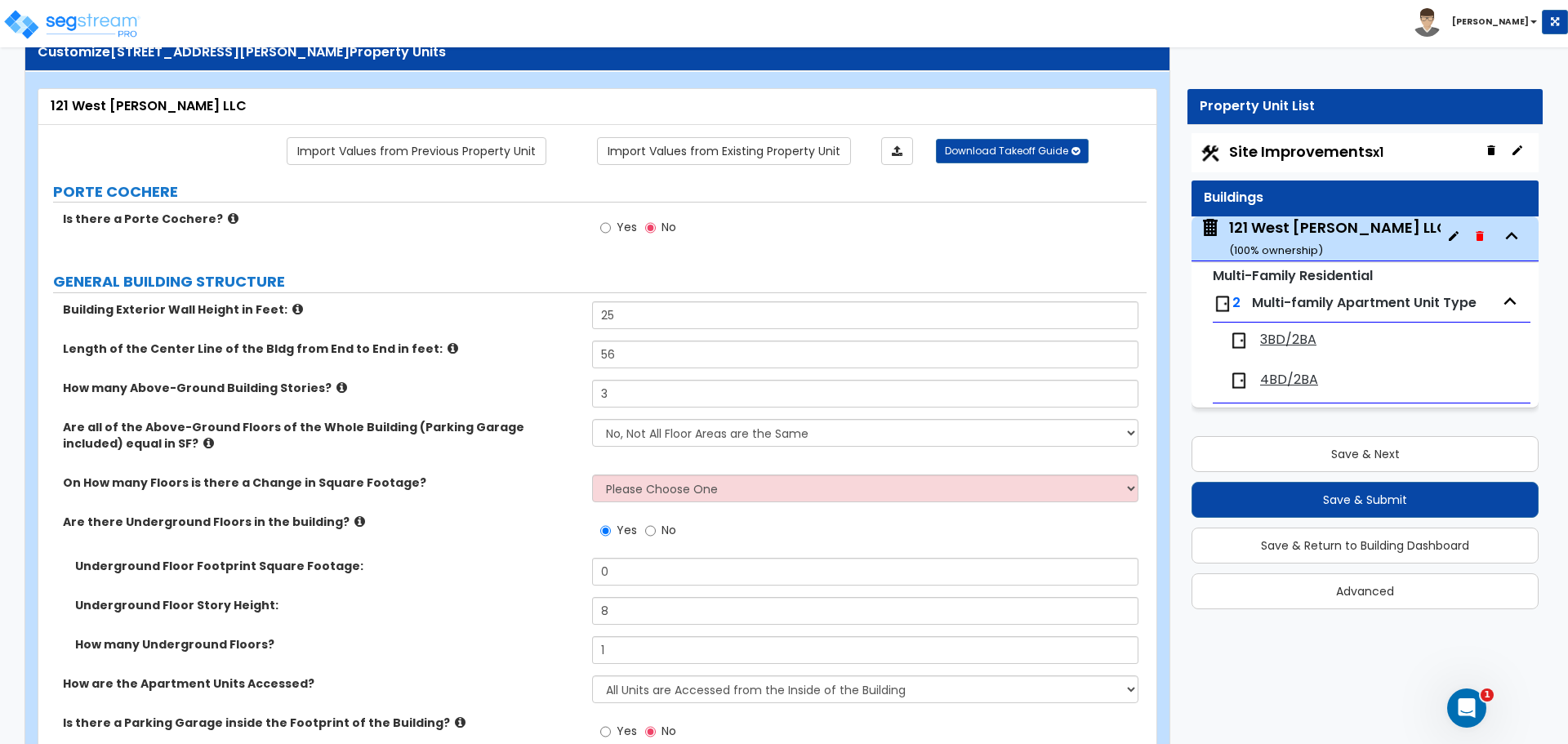
scroll to position [81, 0]
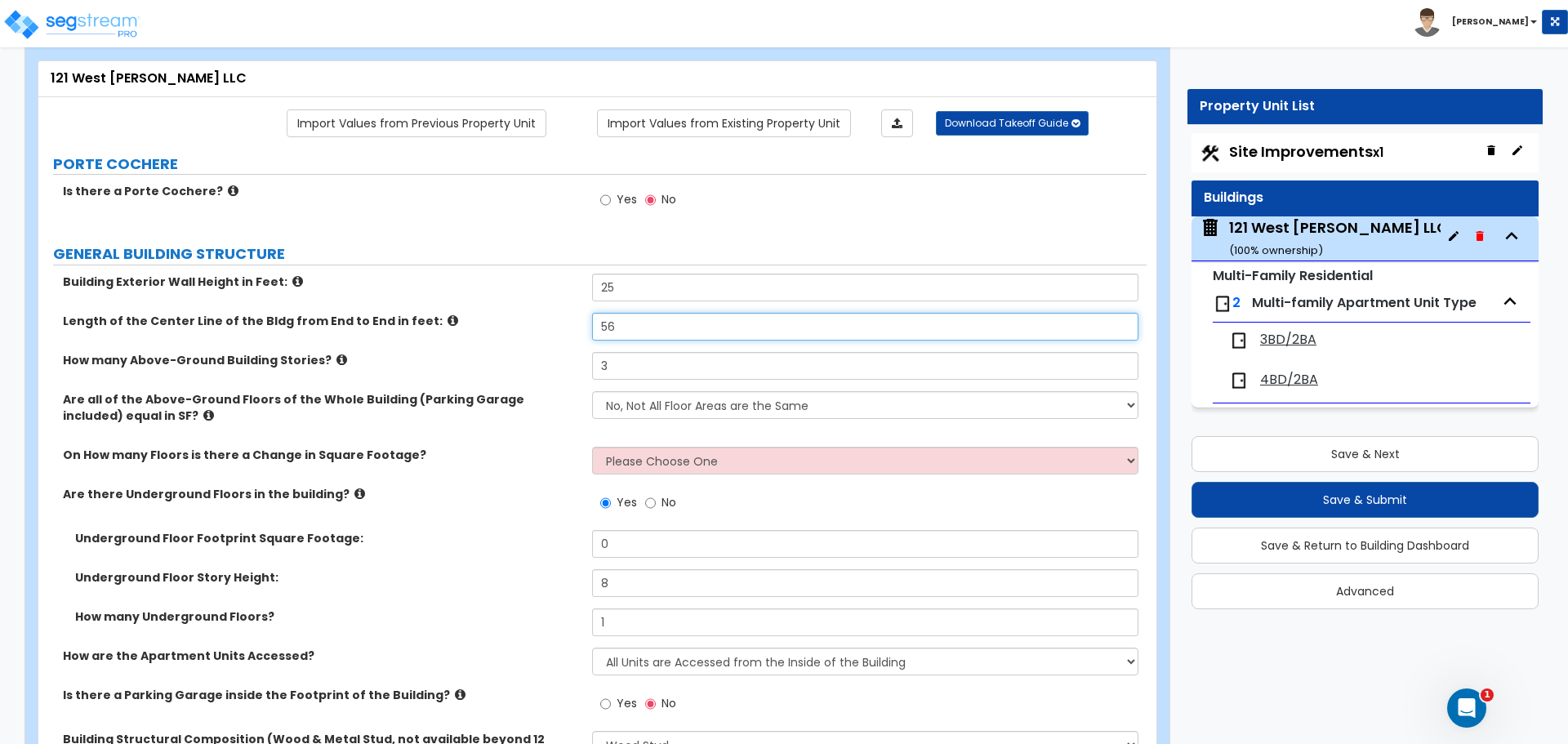
click at [715, 325] on input "56" at bounding box center [865, 327] width 545 height 28
type input "5"
type input "46"
click at [568, 449] on label "On How many Floors is there a Change in Square Footage?" at bounding box center [321, 455] width 517 height 16
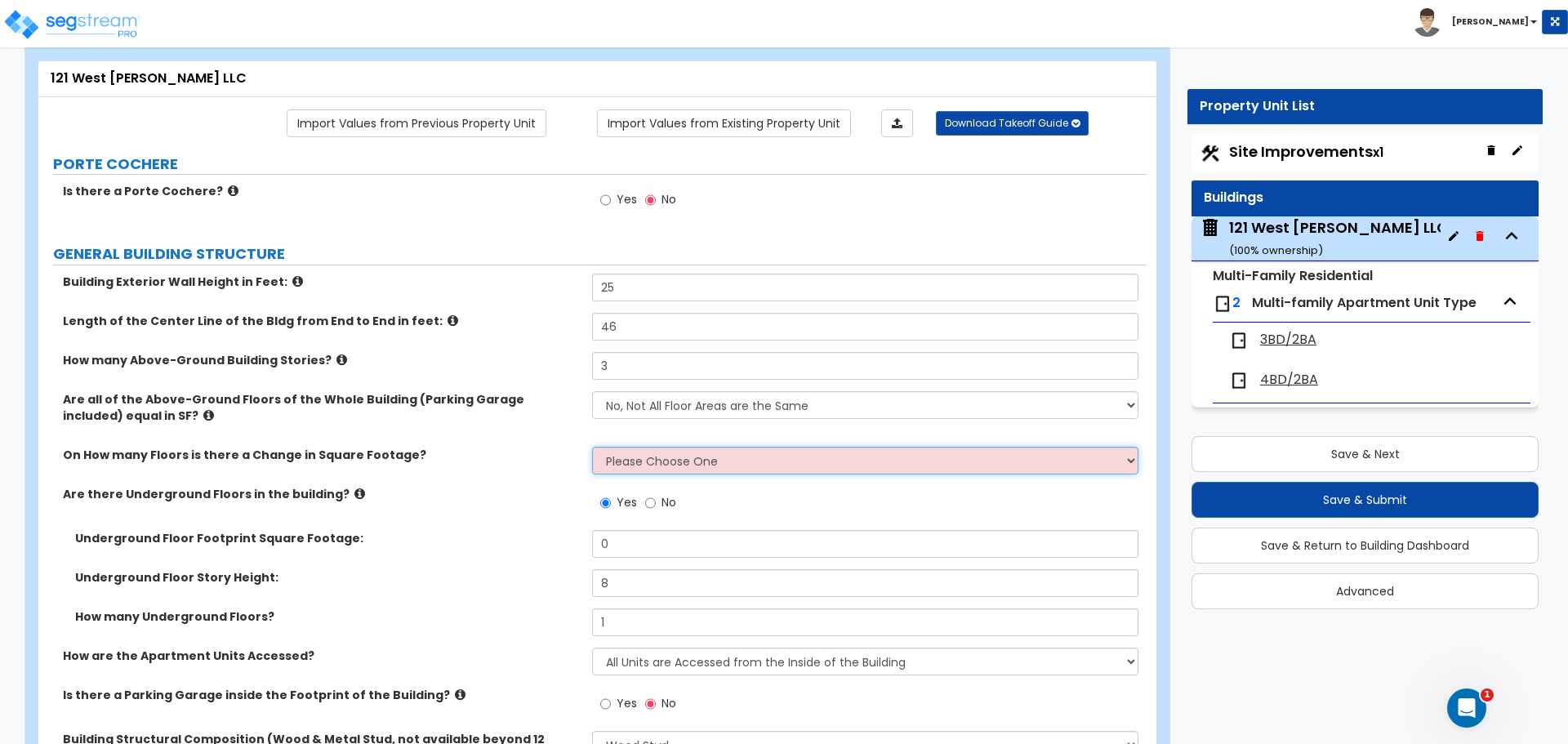
click at [650, 459] on select "Please Choose One 1 2 3 4 5" at bounding box center [865, 461] width 545 height 28
select select "2"
click at [592, 447] on select "Please Choose One 1 2 3 4 5" at bounding box center [865, 461] width 545 height 28
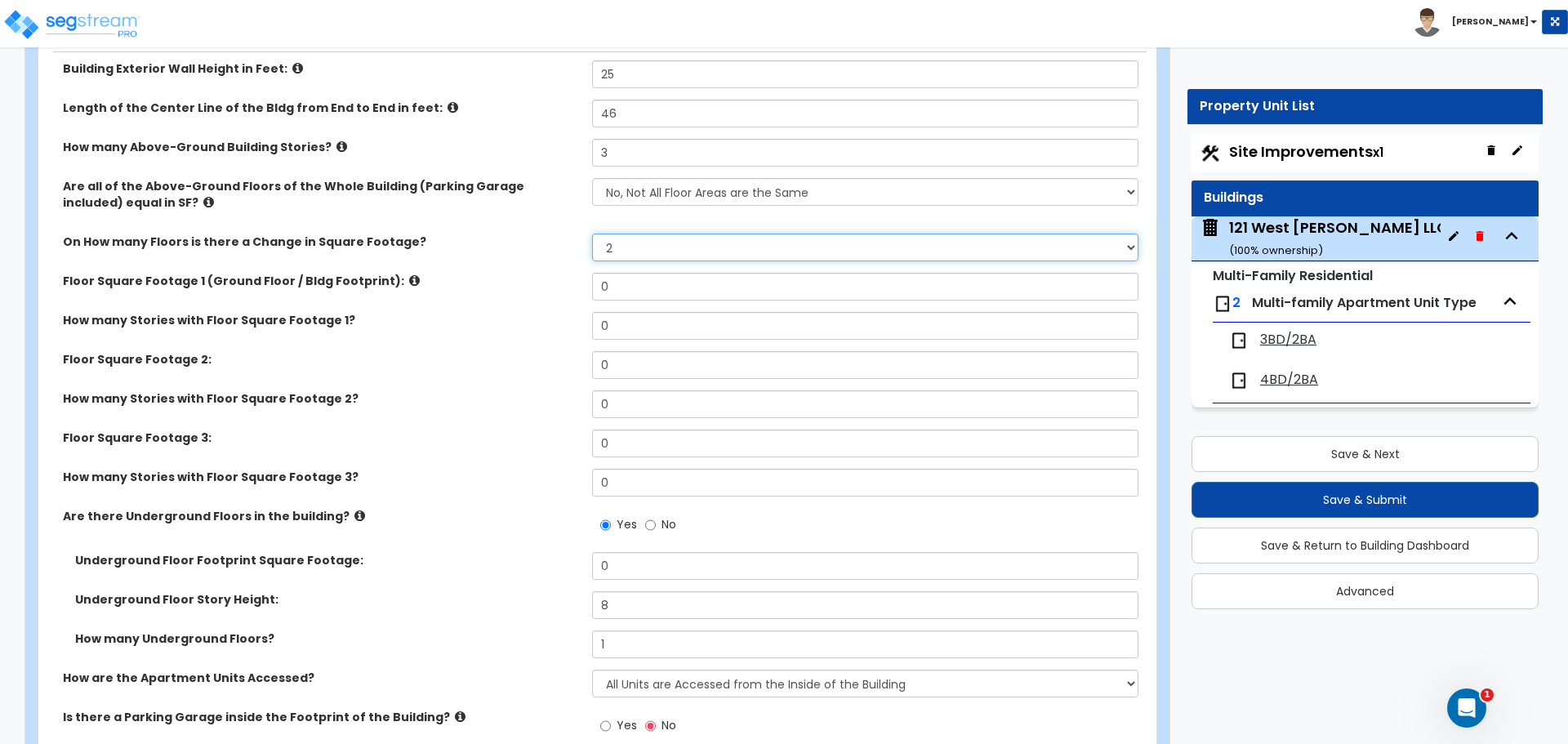
scroll to position [327, 0]
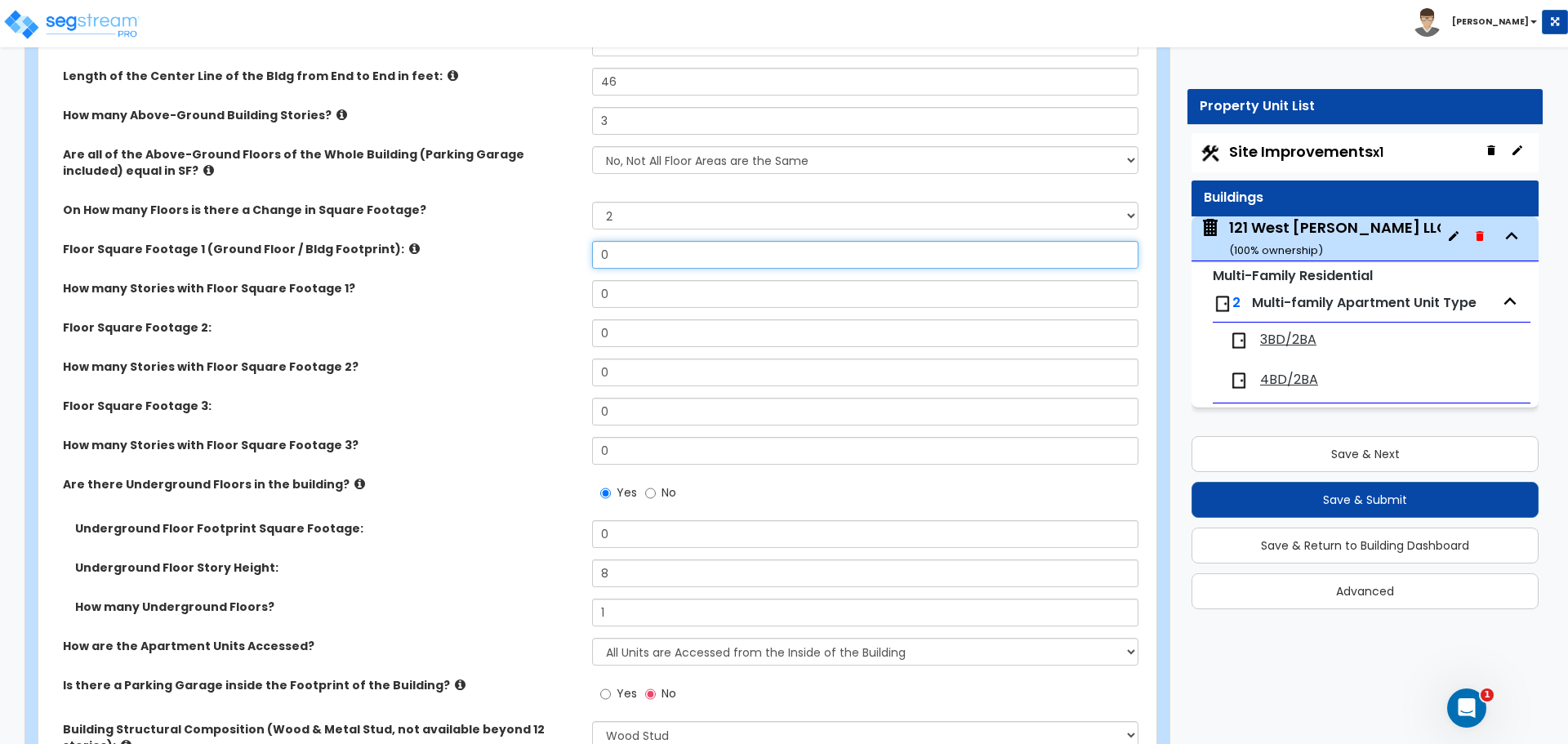
click at [613, 253] on input "0" at bounding box center [865, 255] width 545 height 28
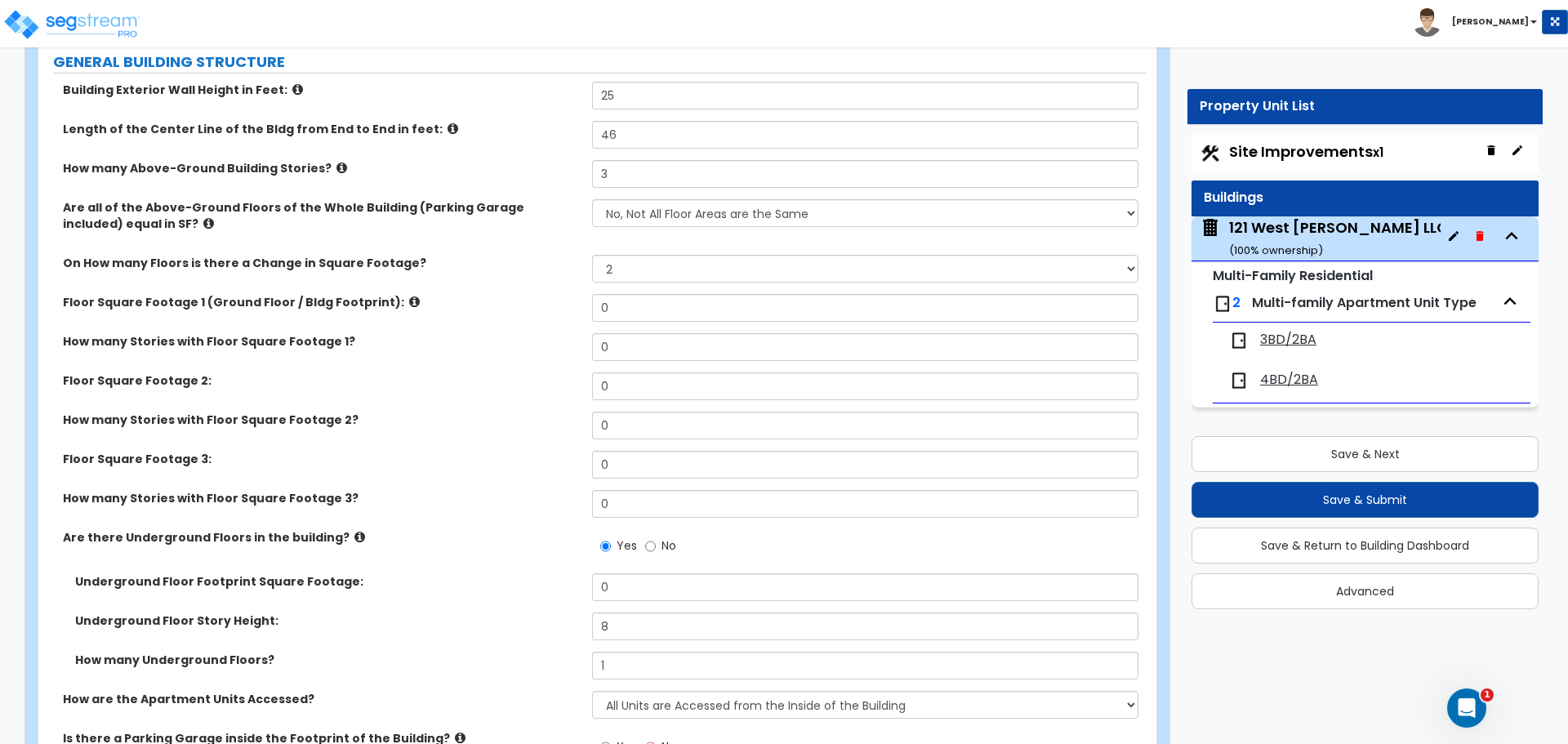
scroll to position [245, 0]
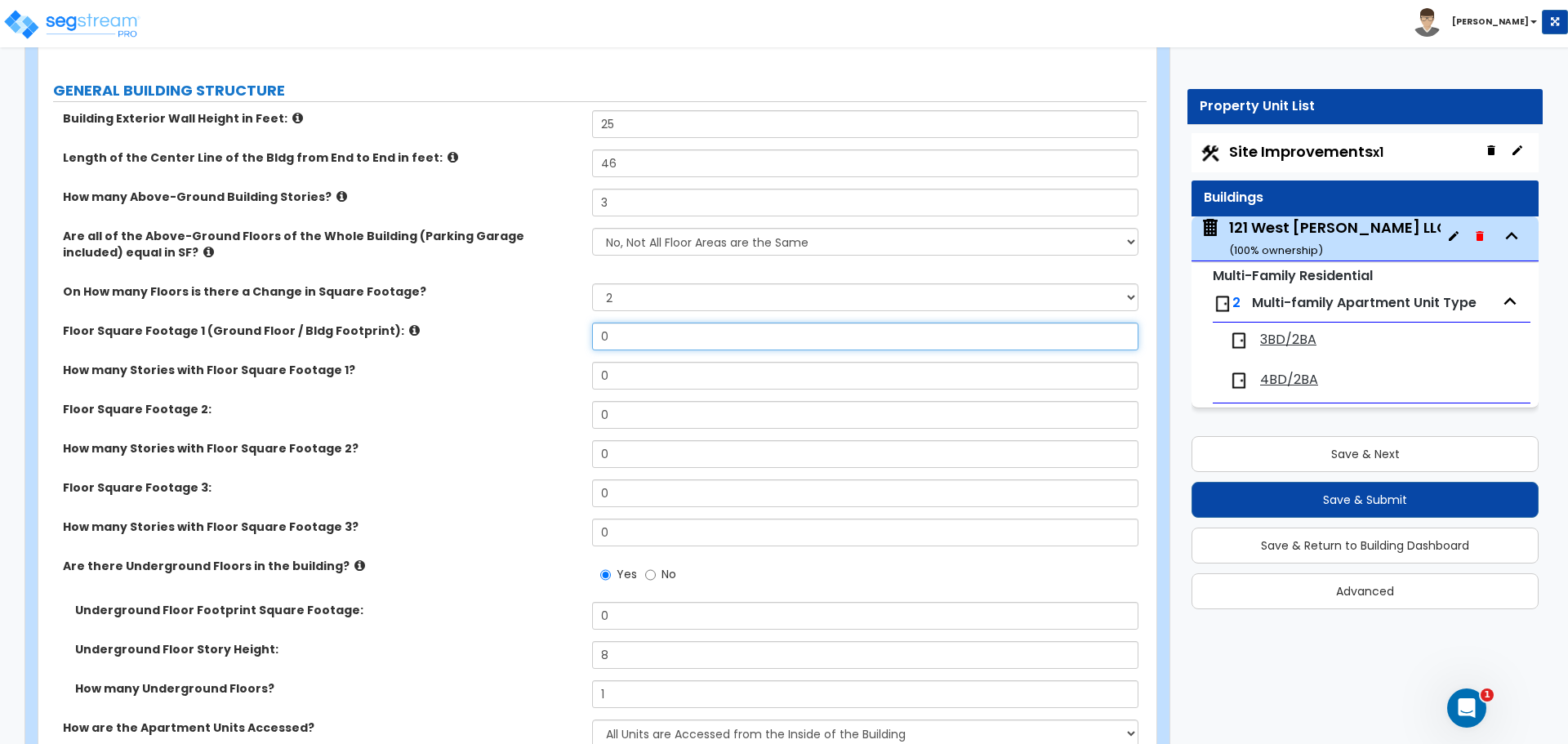
drag, startPoint x: 609, startPoint y: 330, endPoint x: 693, endPoint y: 332, distance: 84.0
click at [609, 330] on input "0" at bounding box center [865, 337] width 545 height 28
type input "1,609"
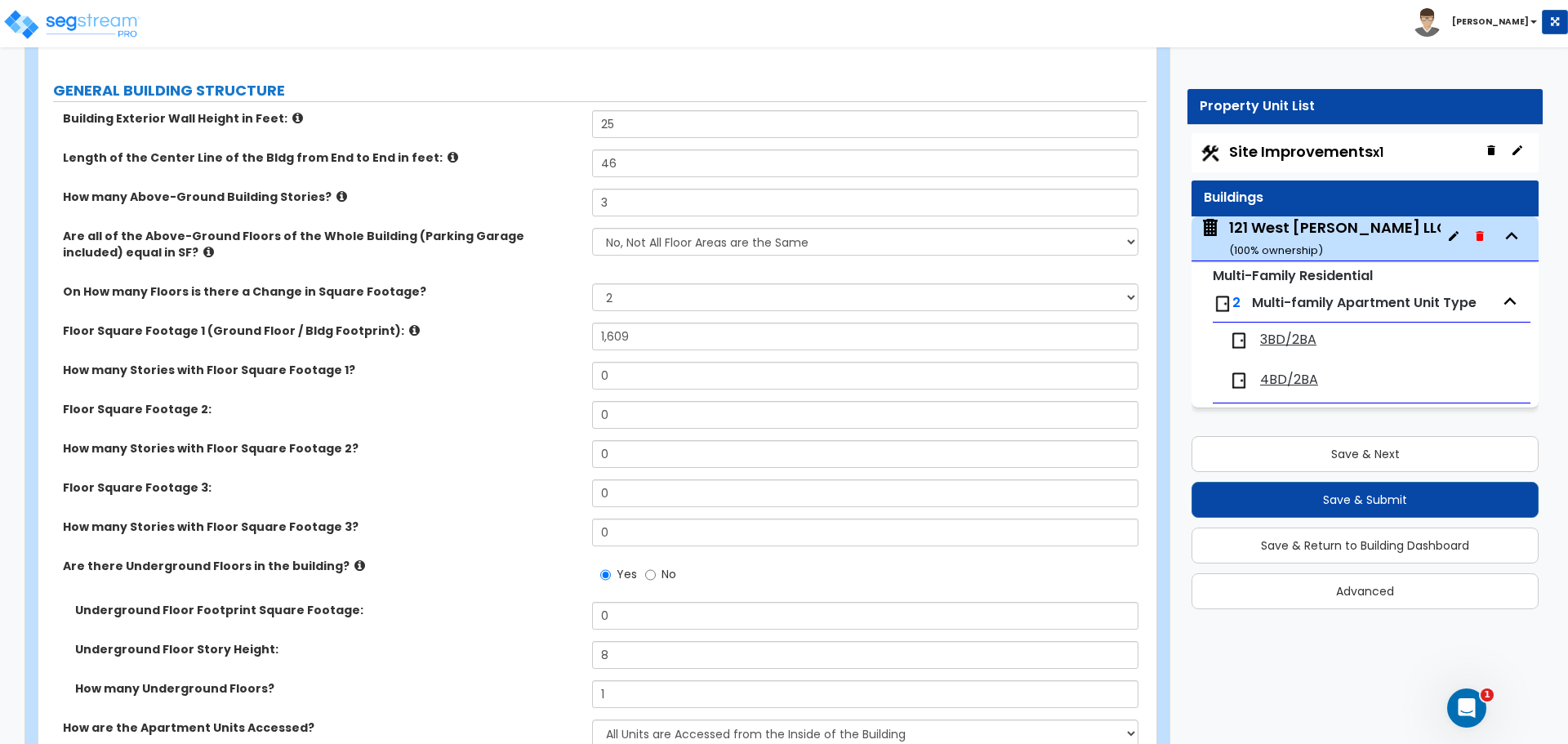
click at [362, 384] on div "How many Stories with Floor Square Footage 1? 0" at bounding box center [592, 382] width 1108 height 40
click at [622, 374] on input "0" at bounding box center [865, 376] width 545 height 28
type input "1"
click at [336, 420] on div "Floor Square Footage 2: 0" at bounding box center [592, 421] width 1108 height 40
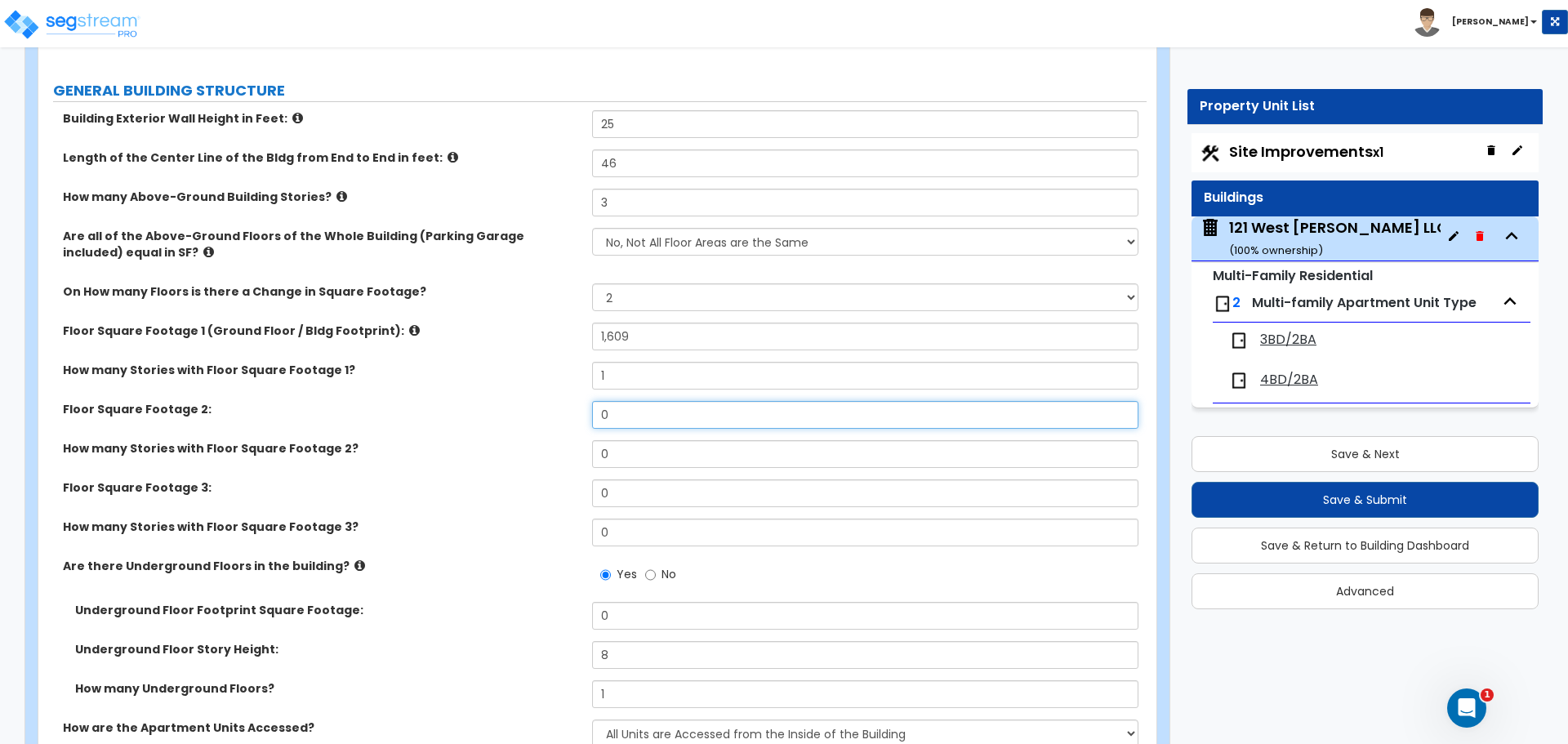
click at [620, 416] on input "0" at bounding box center [865, 415] width 545 height 28
click at [616, 426] on input "0" at bounding box center [865, 415] width 545 height 28
type input "1,845"
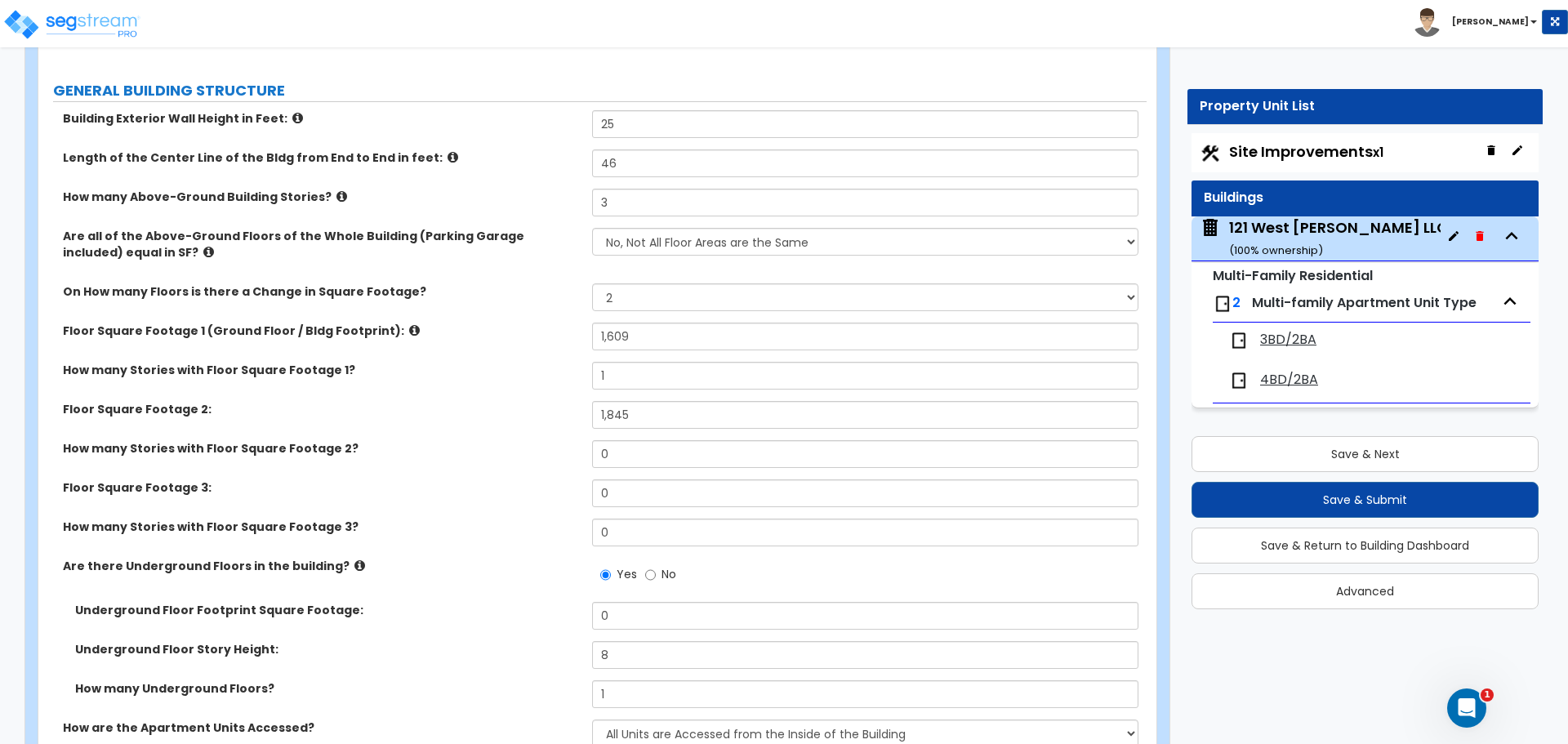
click at [513, 448] on label "How many Stories with Floor Square Footage 2?" at bounding box center [321, 449] width 517 height 16
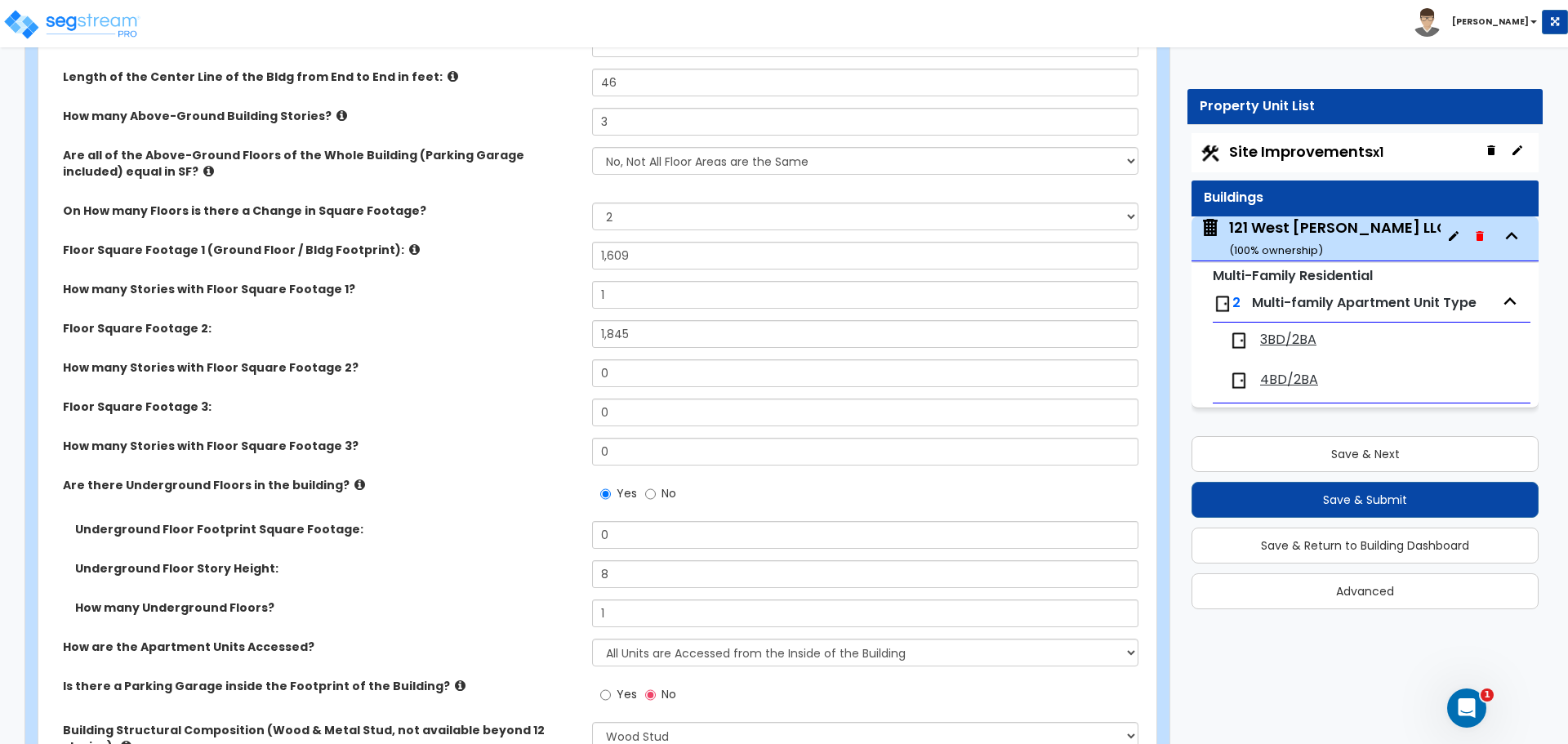
scroll to position [327, 0]
click at [609, 376] on input "0" at bounding box center [865, 373] width 545 height 28
type input "1"
click at [654, 297] on input "1" at bounding box center [865, 294] width 545 height 28
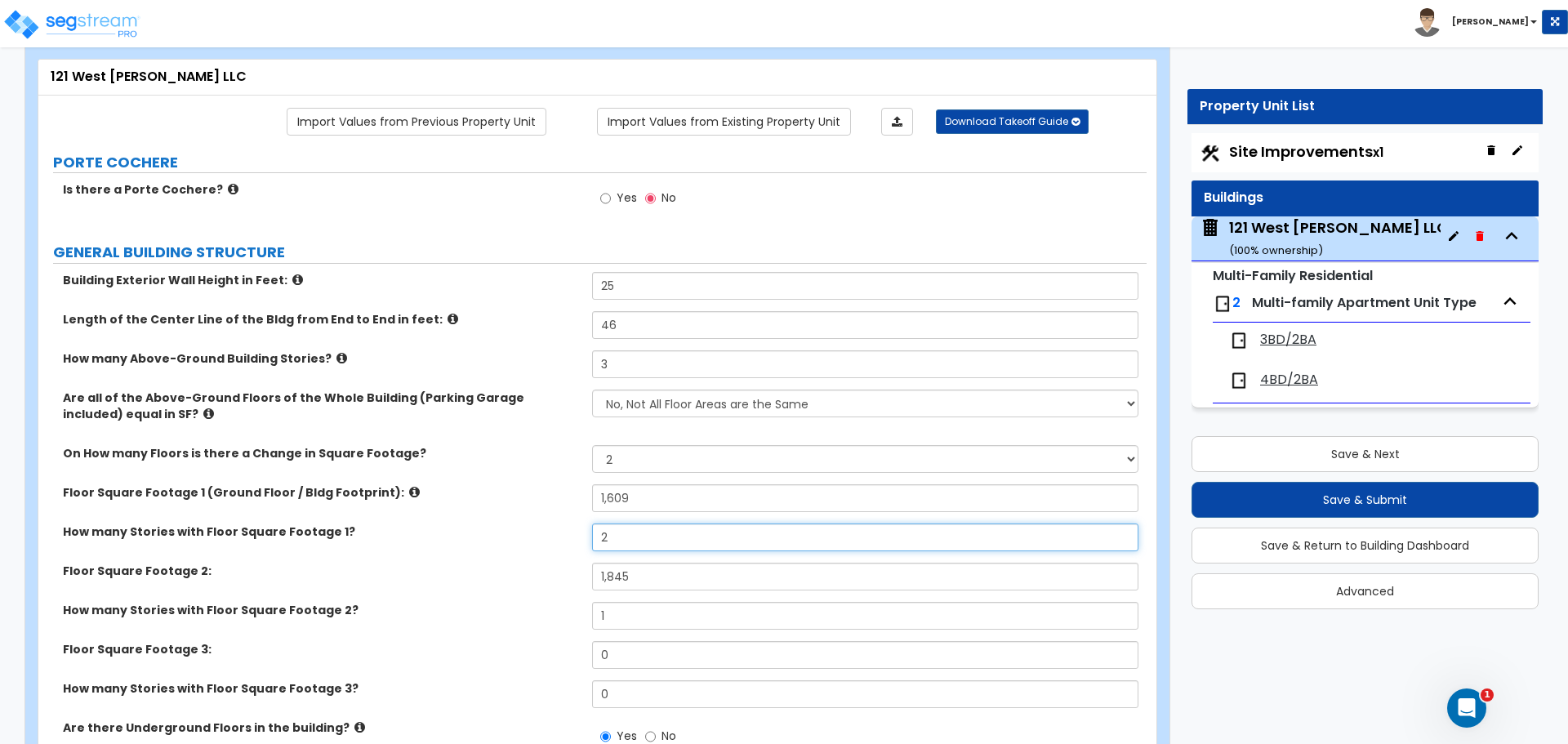
scroll to position [81, 0]
type input "2"
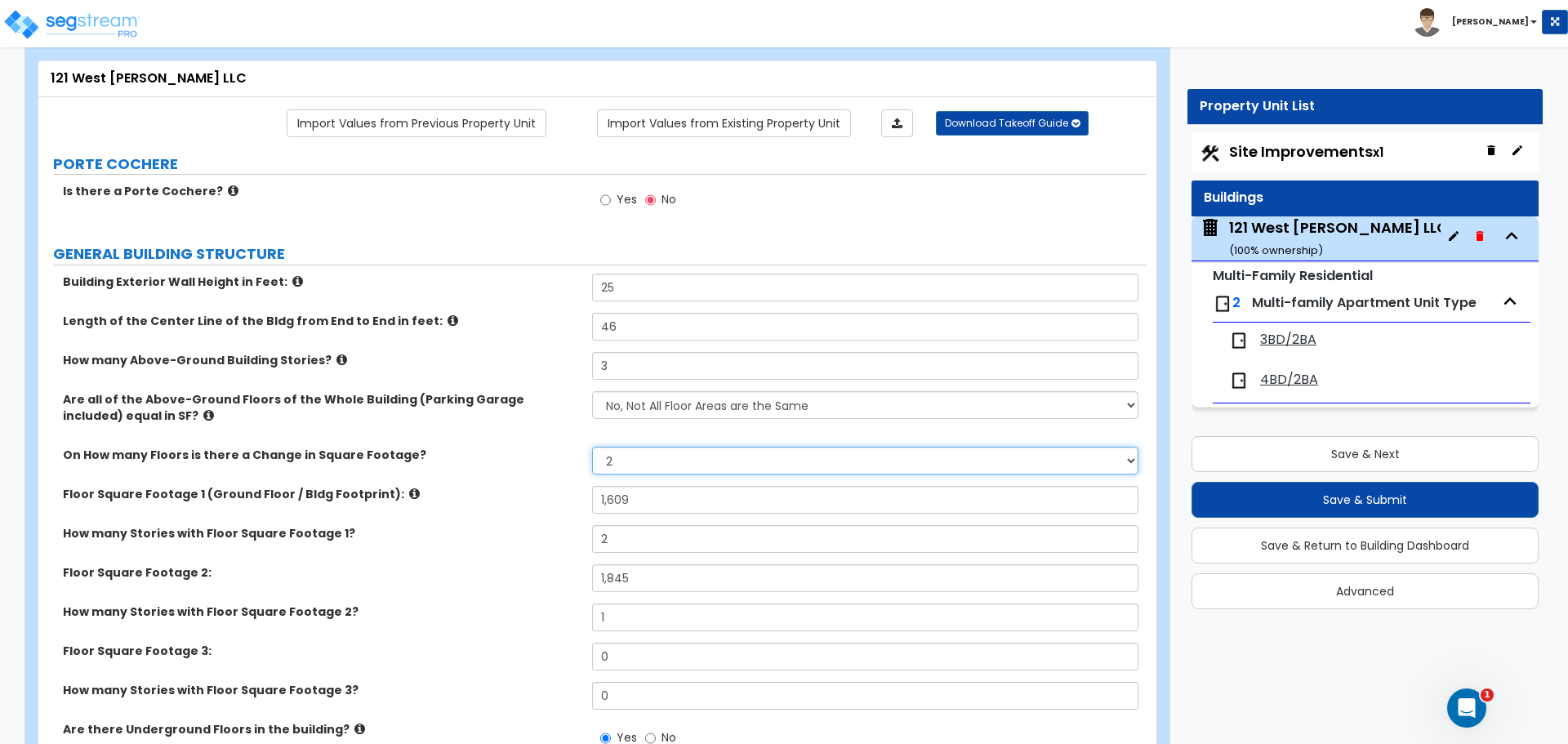
click at [617, 459] on select "Please Choose One 1 2 3 4 5" at bounding box center [865, 461] width 545 height 28
select select "1"
click at [592, 447] on select "Please Choose One 1 2 3 4 5" at bounding box center [865, 461] width 545 height 28
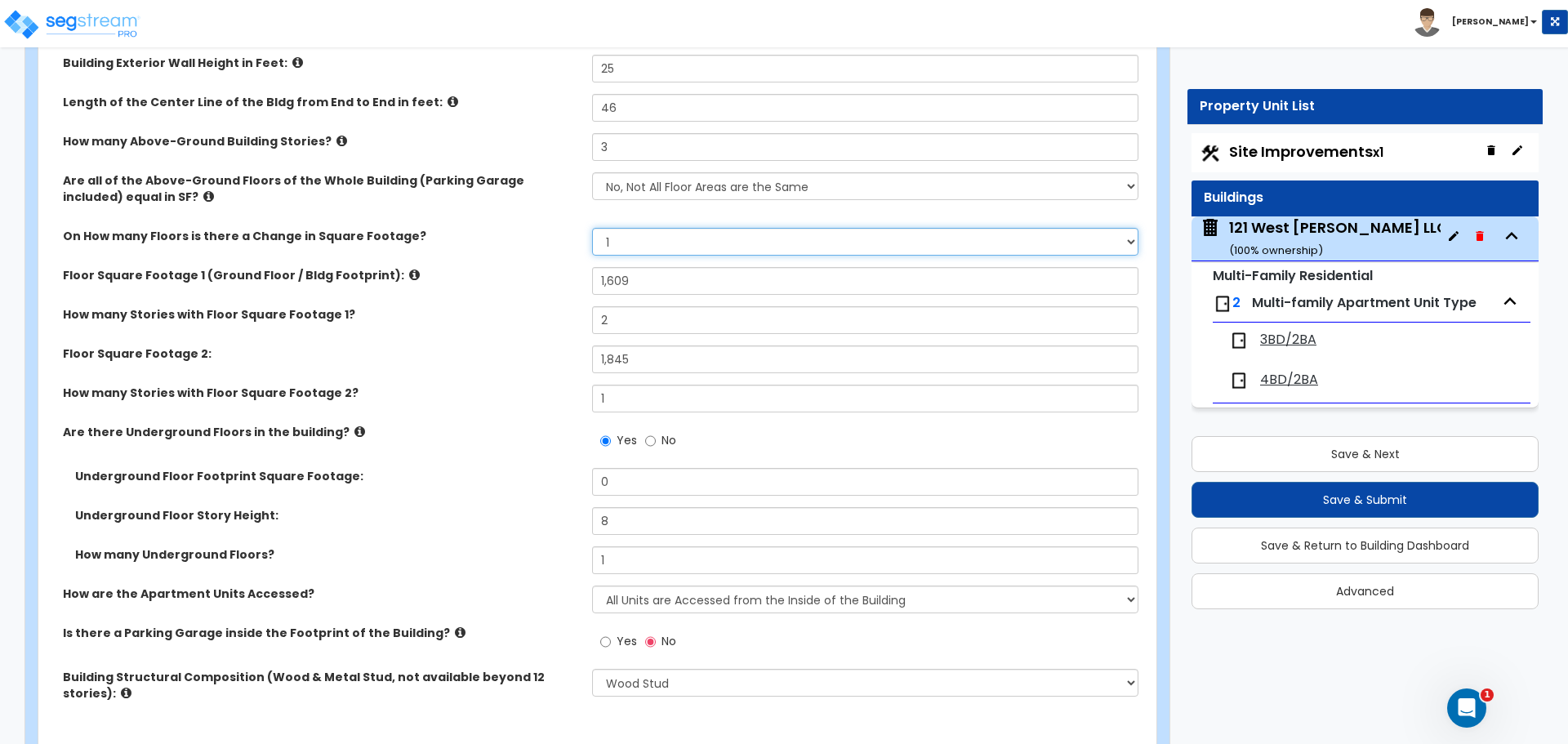
scroll to position [327, 0]
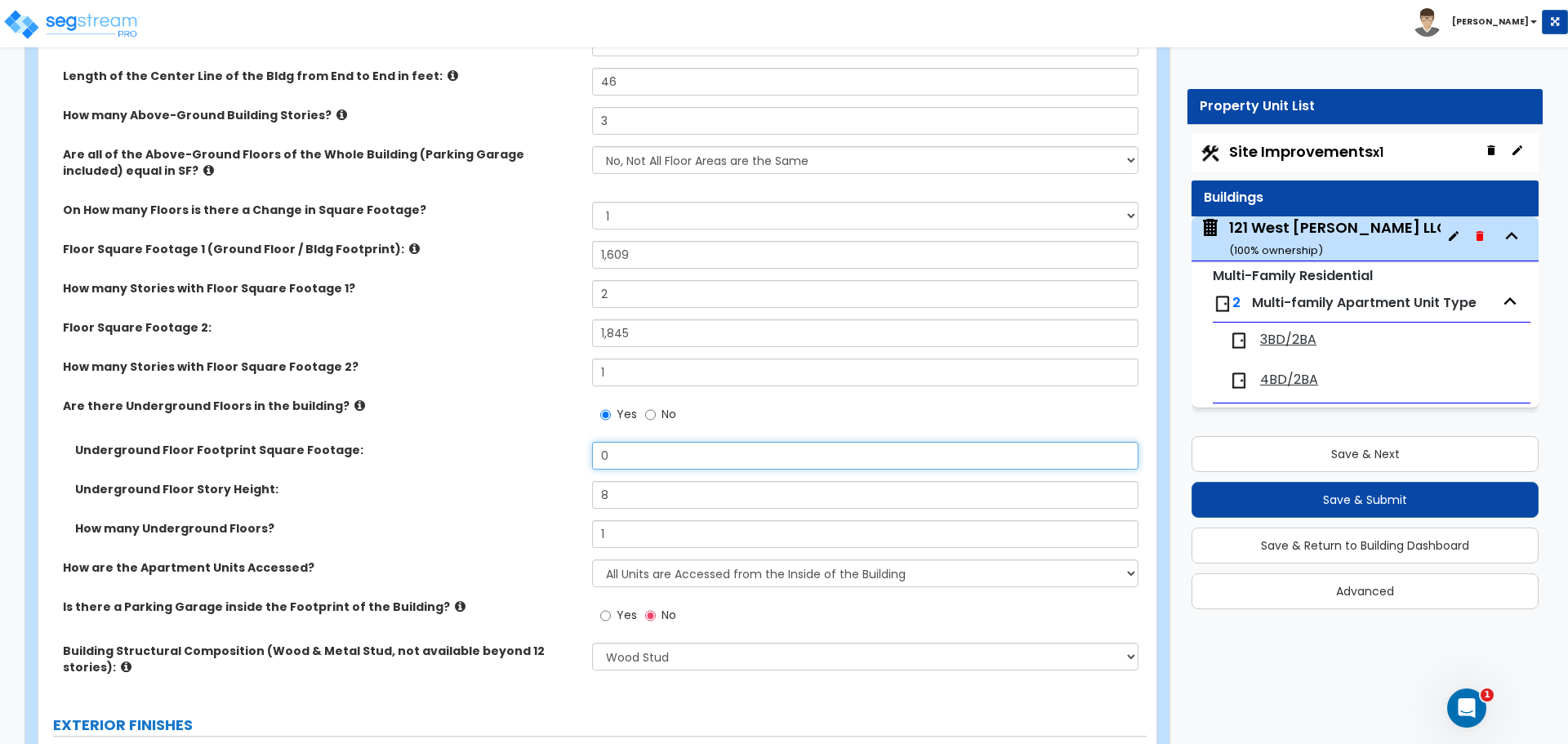
click at [725, 463] on input "0" at bounding box center [865, 456] width 545 height 28
type input "1,350"
click at [547, 494] on label "Underground Floor Story Height:" at bounding box center [327, 490] width 504 height 16
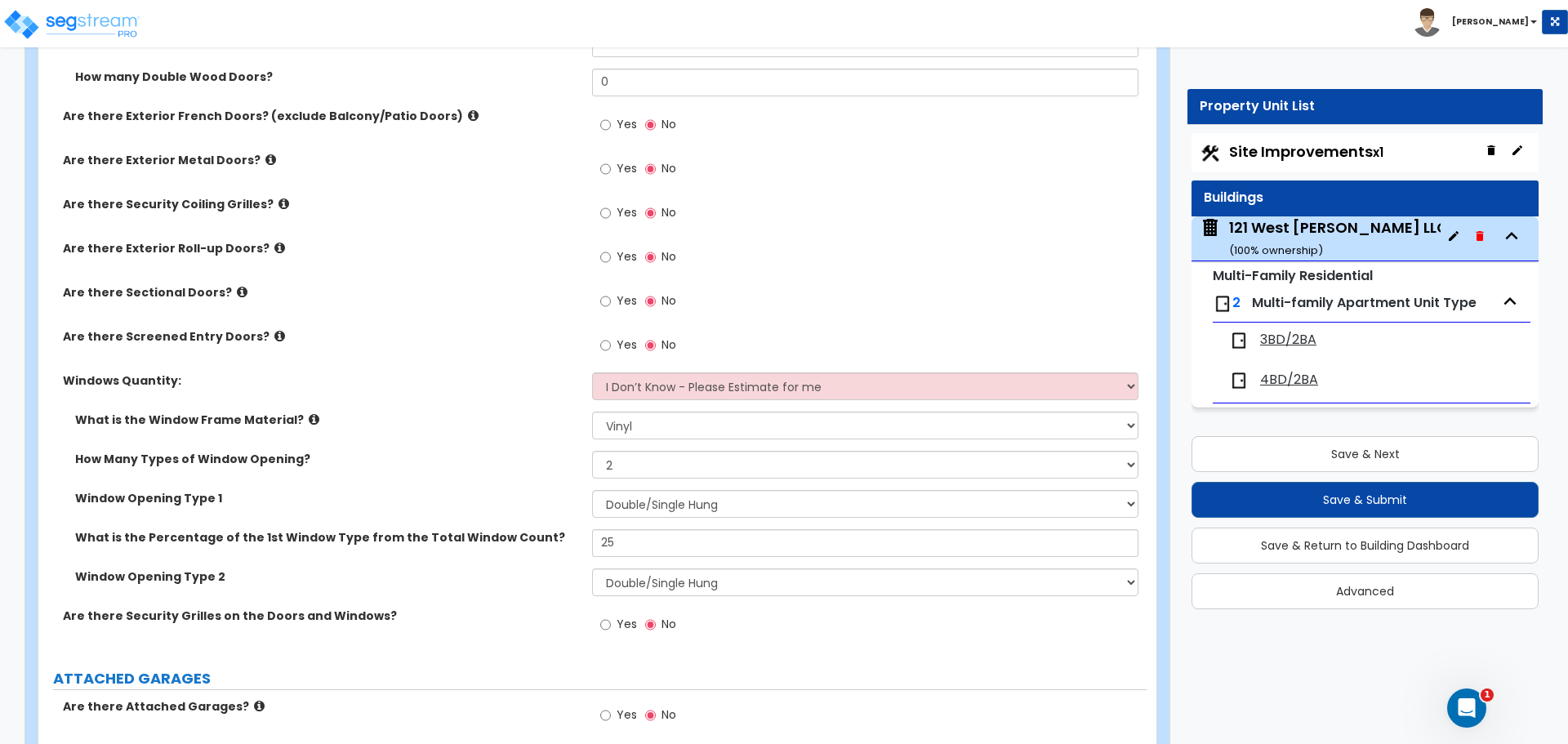
scroll to position [1960, 0]
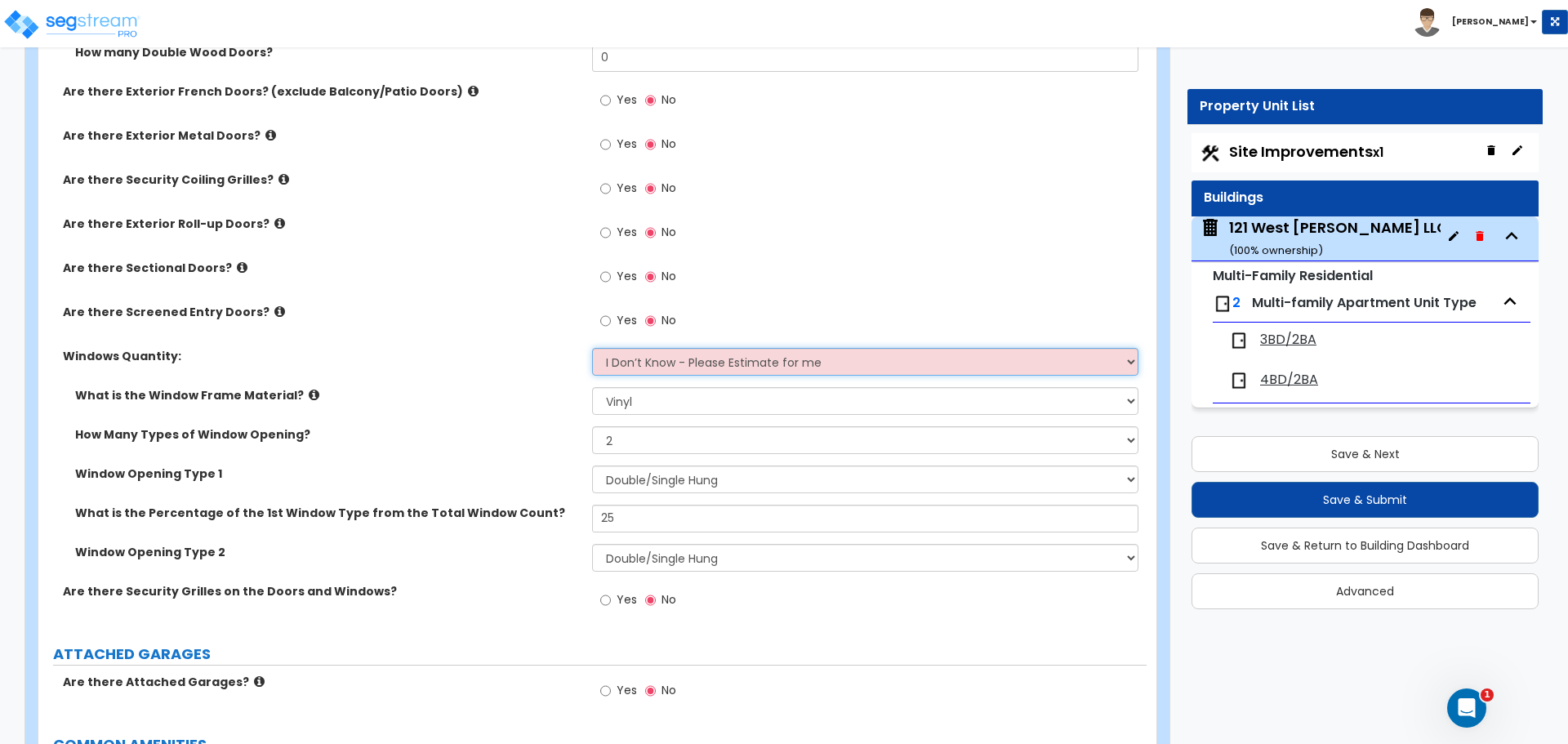
click at [705, 362] on select "I Don’t Know - Please Estimate for me I want to Enter the Quantity" at bounding box center [865, 362] width 545 height 28
select select "1"
click at [592, 348] on select "I Don’t Know - Please Estimate for me I want to Enter the Quantity" at bounding box center [865, 362] width 545 height 28
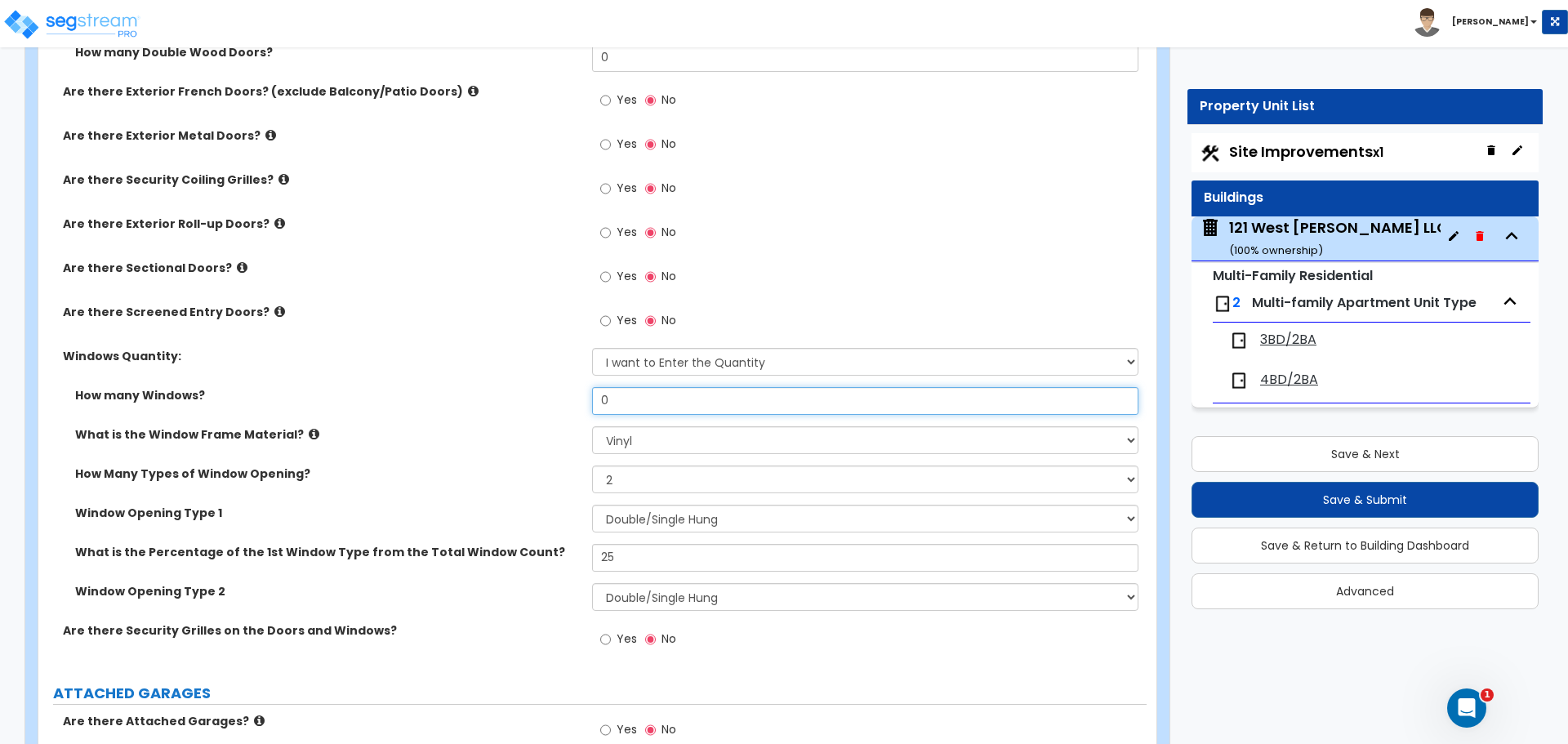
click at [654, 404] on input "0" at bounding box center [865, 401] width 545 height 28
type input "1"
type input "24"
click at [481, 408] on div "How many Windows? 24" at bounding box center [592, 407] width 1108 height 40
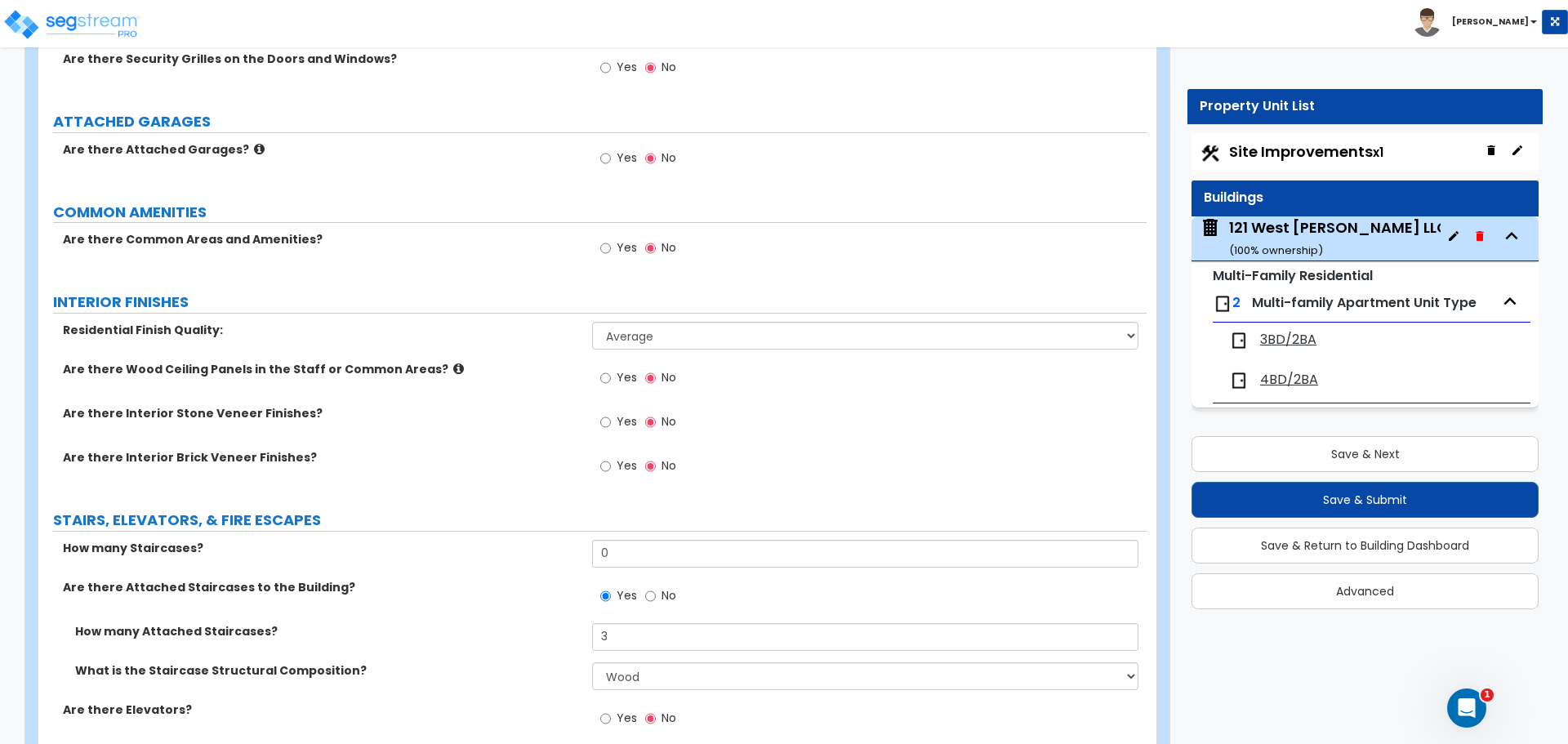
scroll to position [2614, 0]
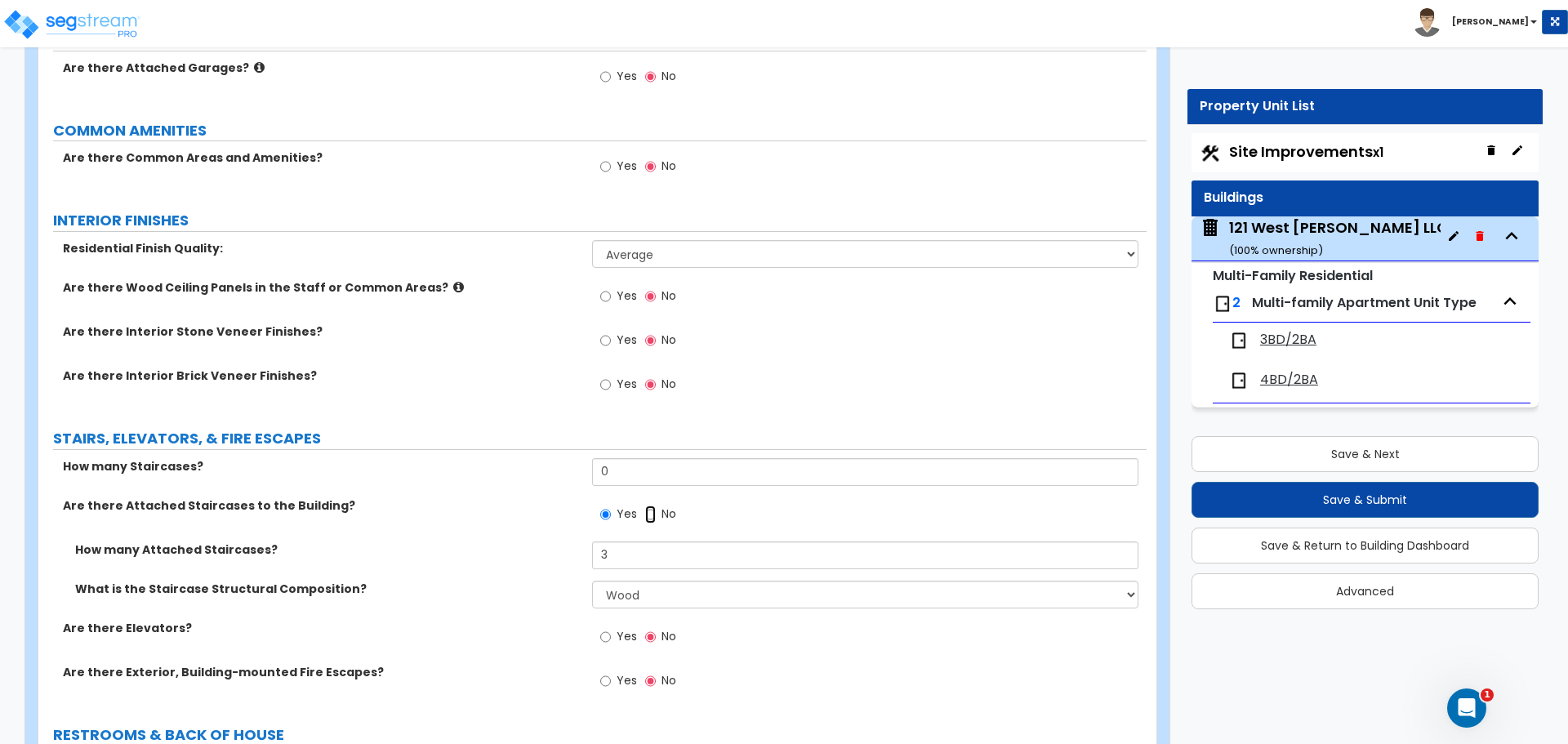
click at [650, 514] on input "No" at bounding box center [650, 514] width 11 height 18
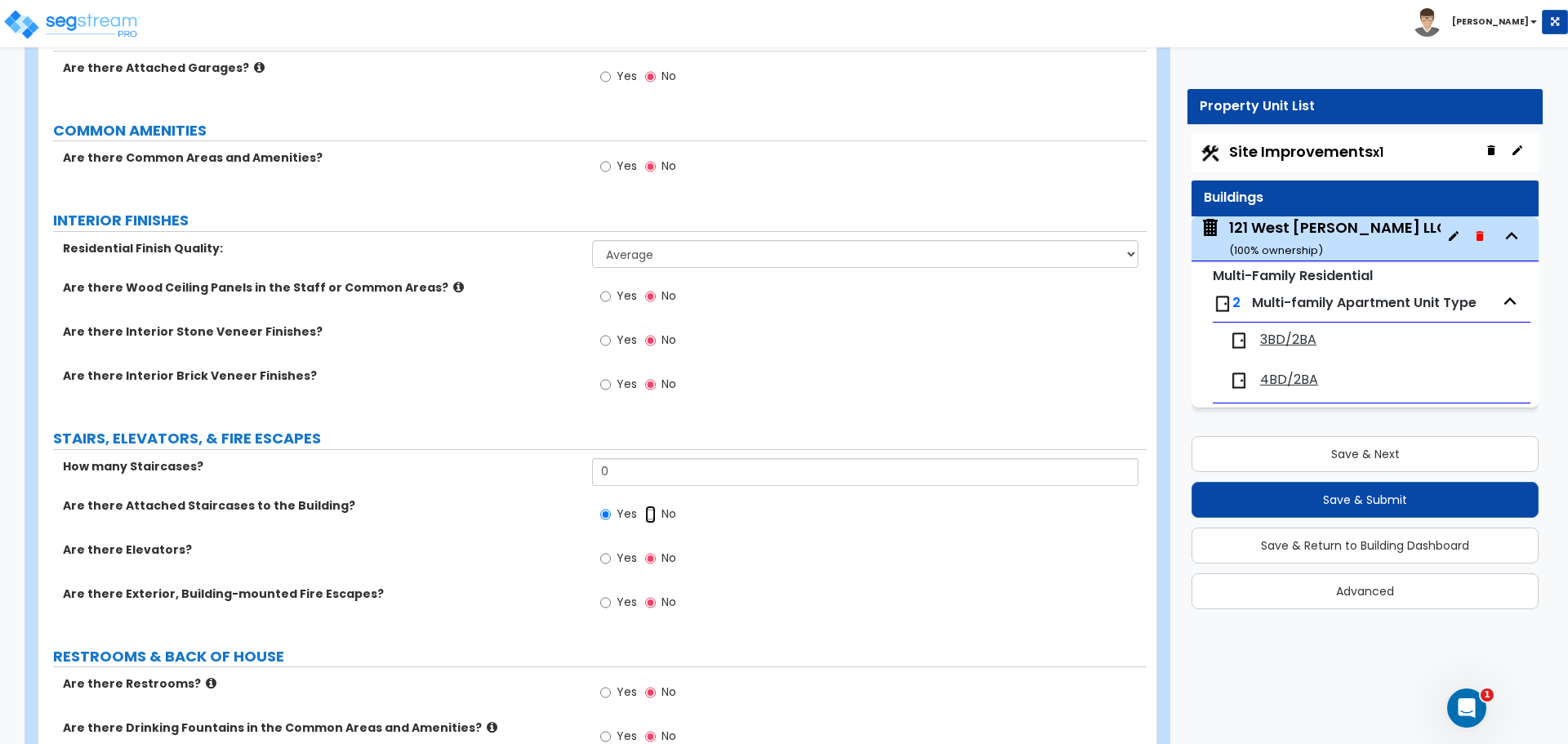
radio input "false"
radio input "true"
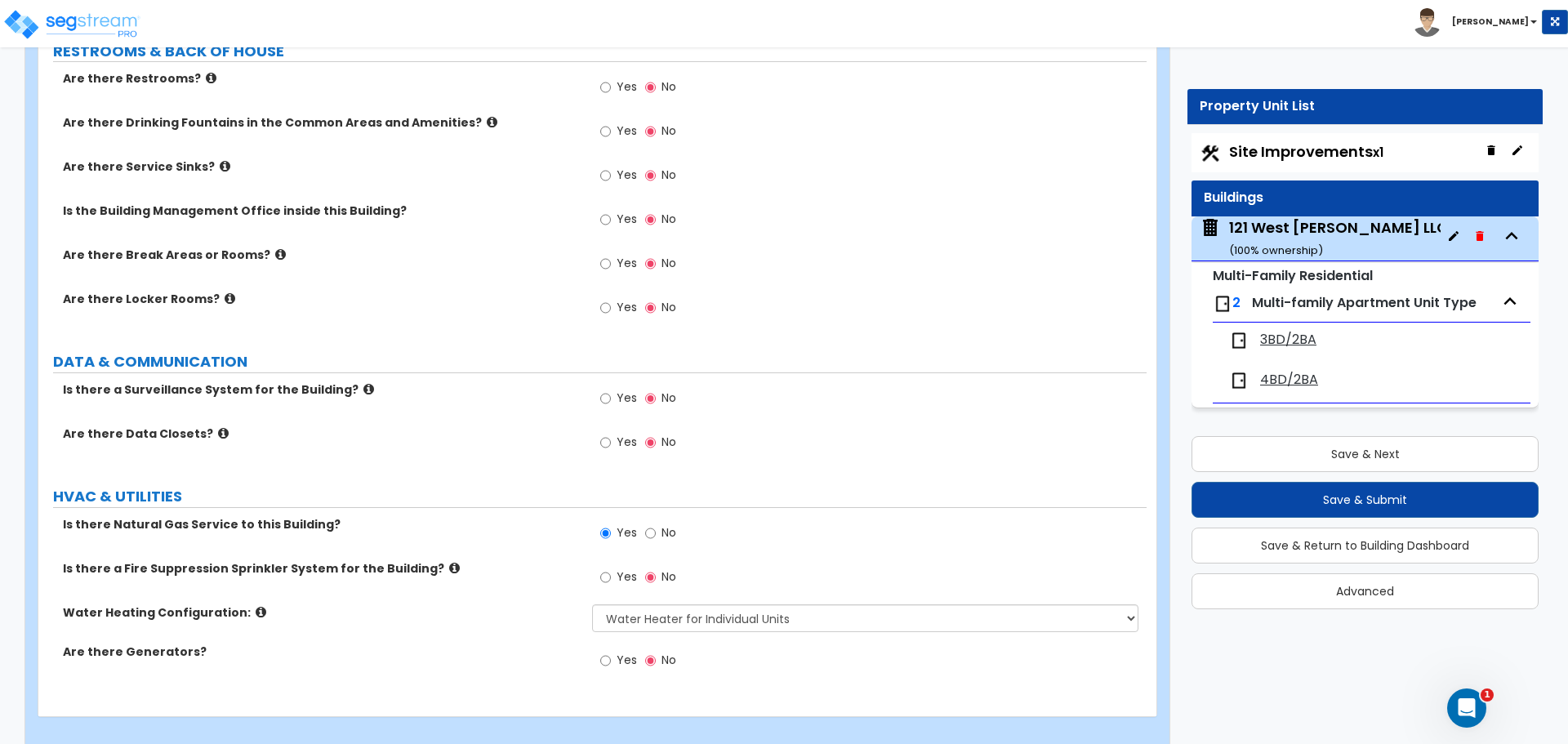
scroll to position [3238, 0]
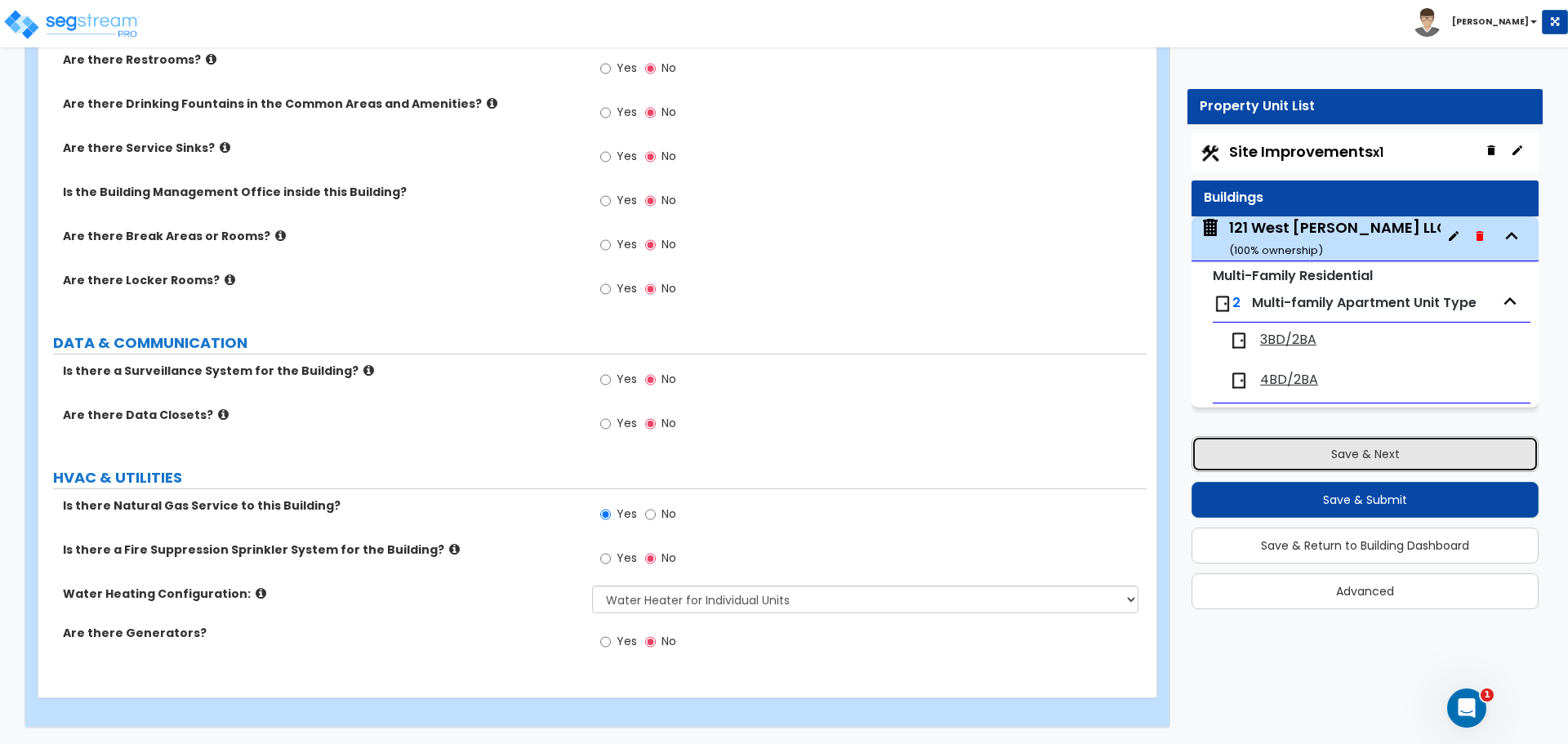
click at [1312, 442] on button "Save & Next" at bounding box center [1365, 454] width 347 height 36
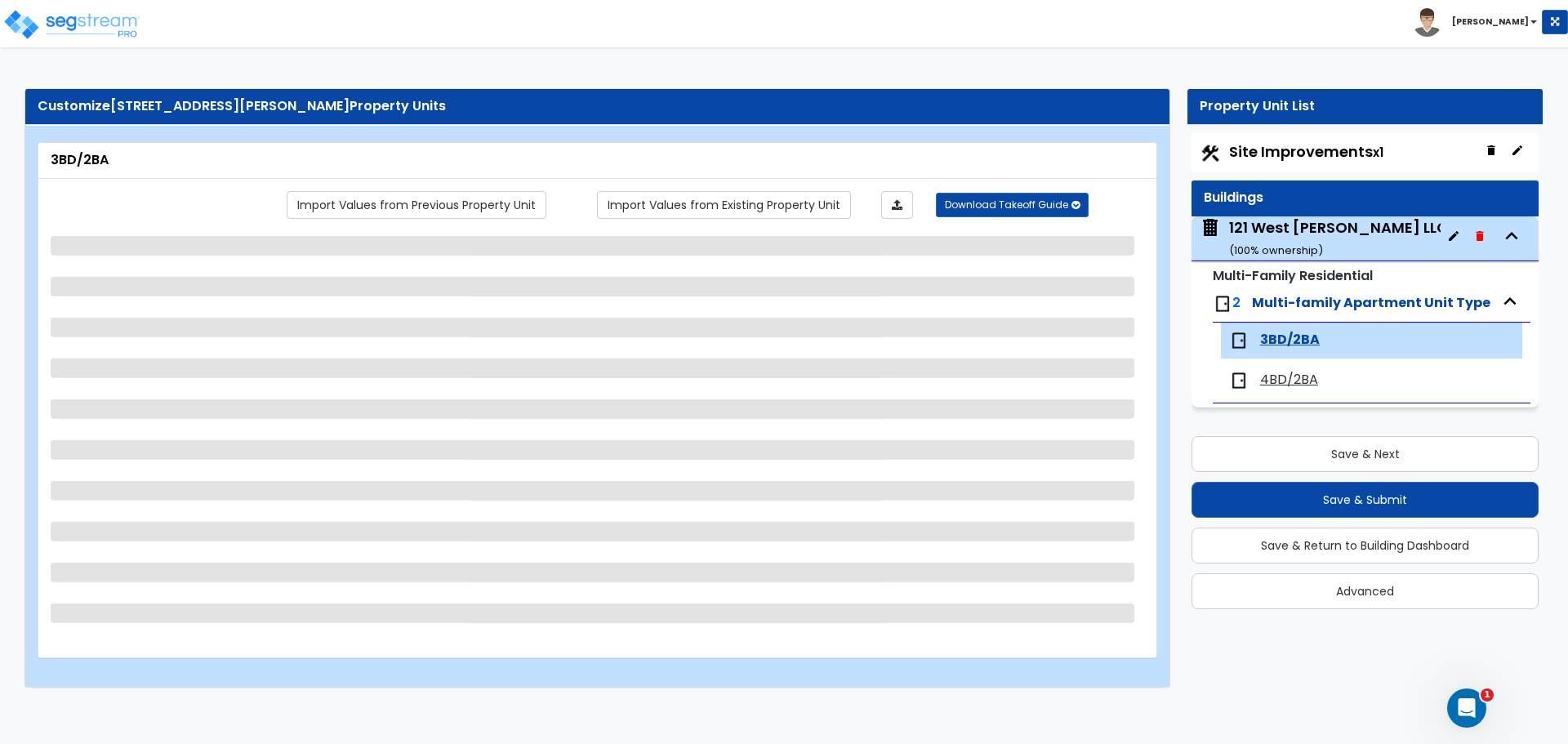
select select "6"
select select "3"
select select "1"
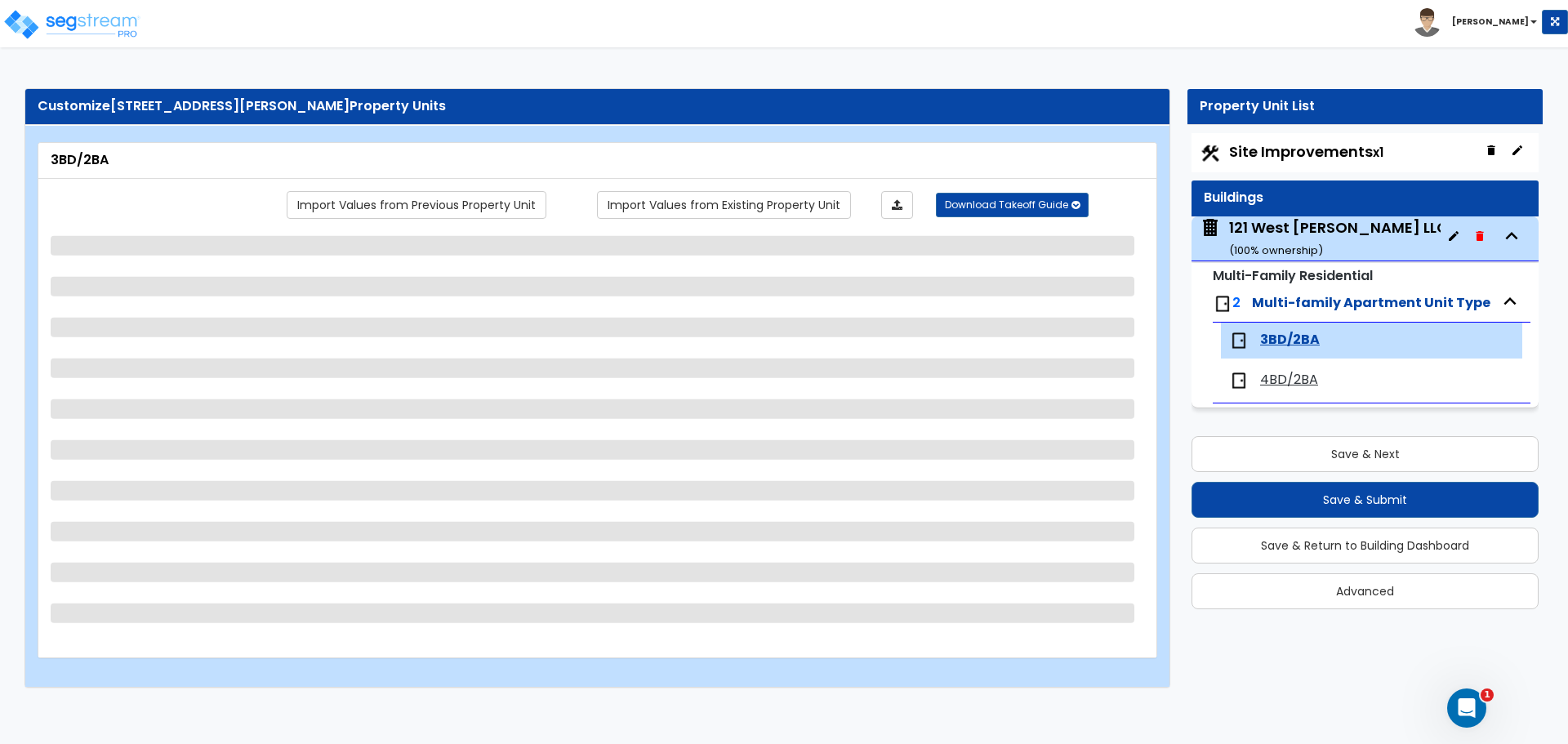
select select "3"
select select "1"
select select "2"
select select "1"
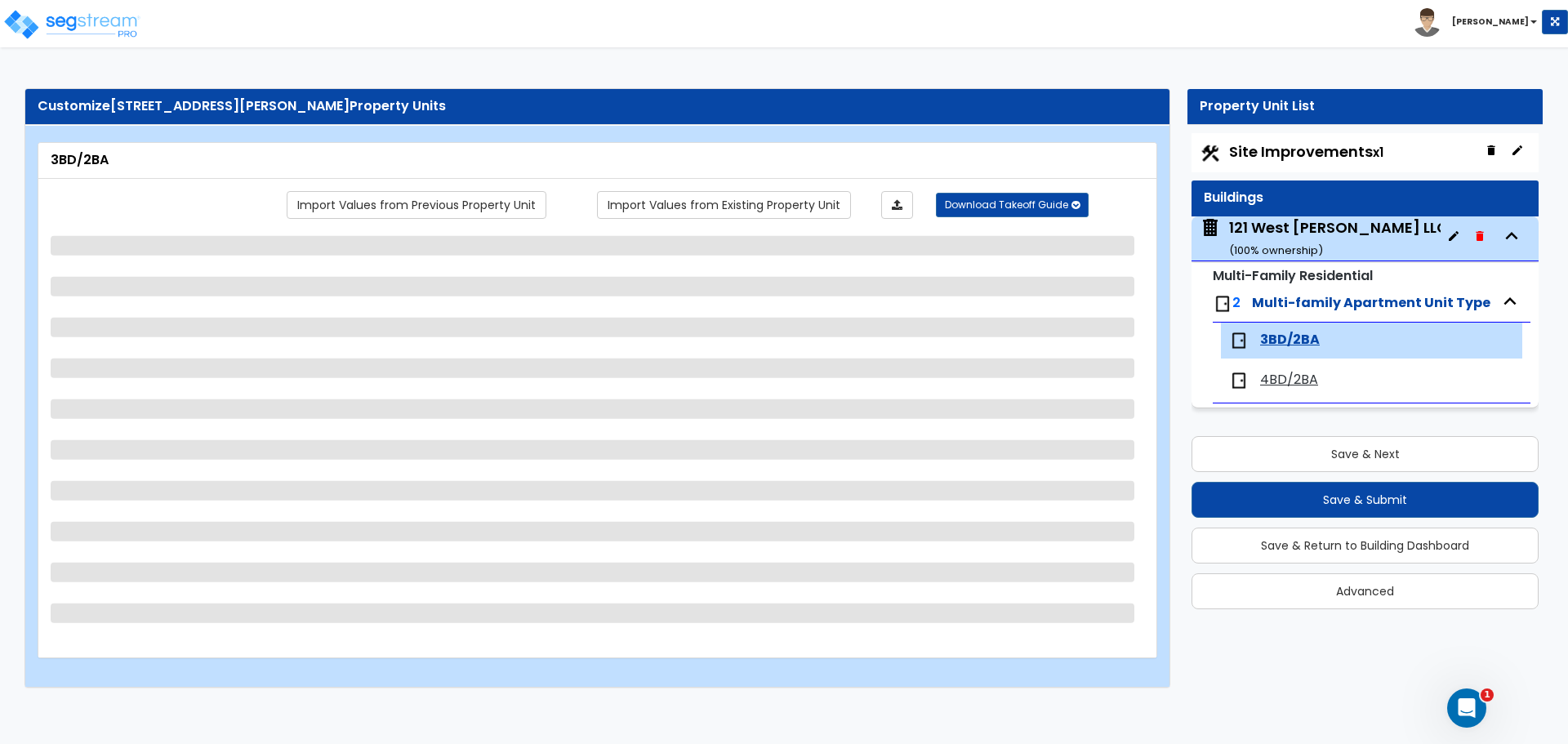
select select "1"
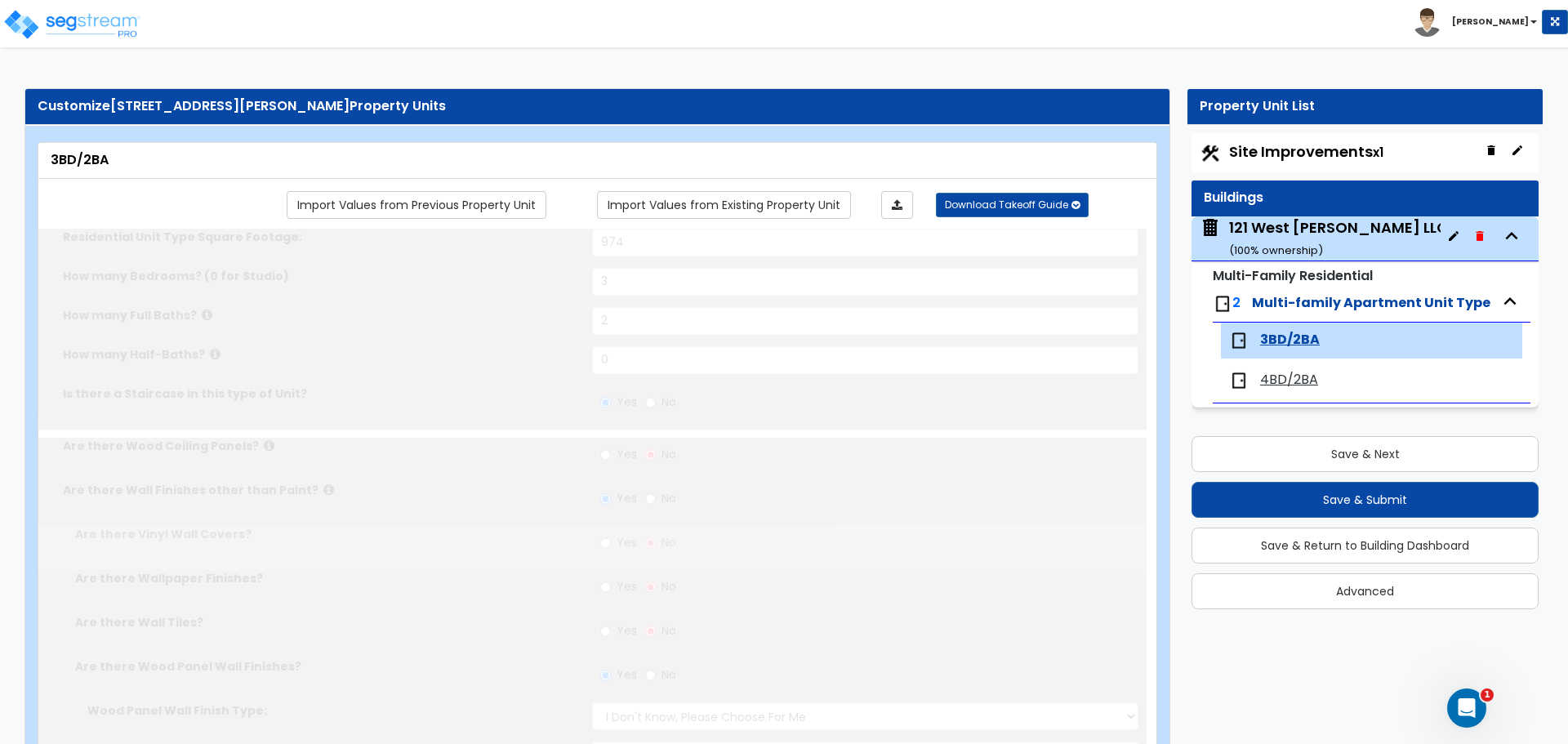
radio input "true"
select select "1"
select select "2"
select select "1"
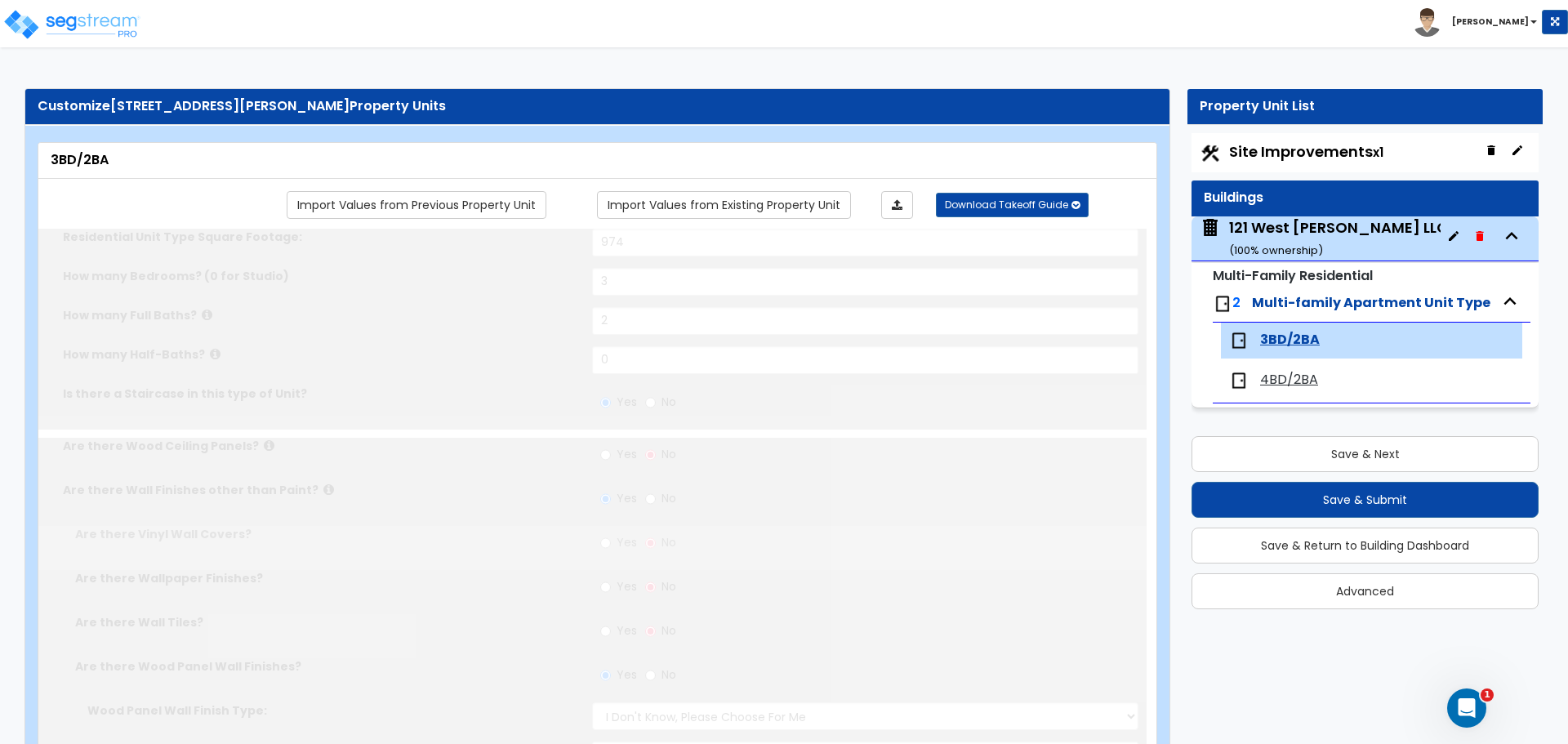
select select "3"
radio input "true"
type input "18"
select select "6"
select select "1"
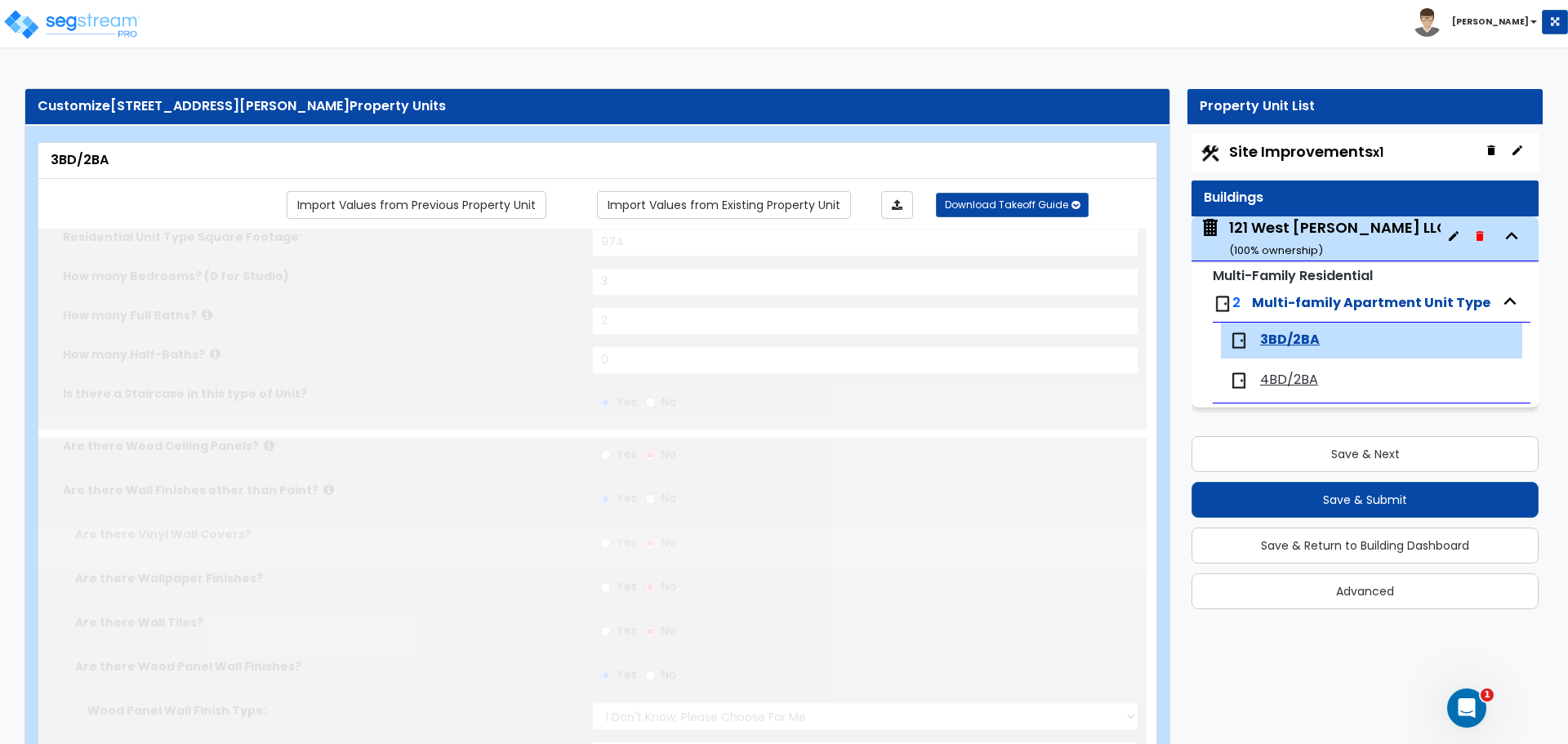
select select "1"
radio input "true"
type input "1"
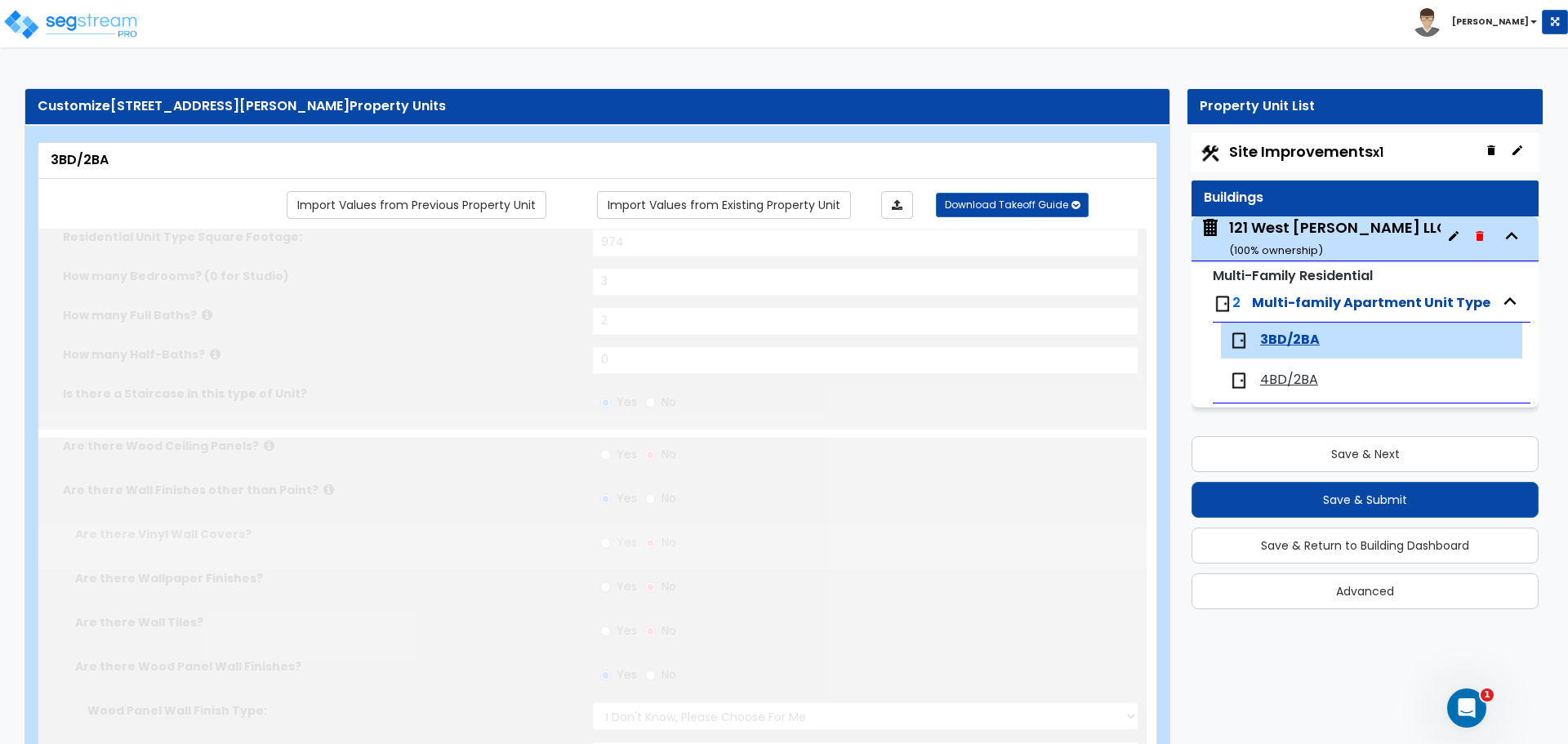
select select "3"
select select "1"
select select "3"
select select "1"
select select "4"
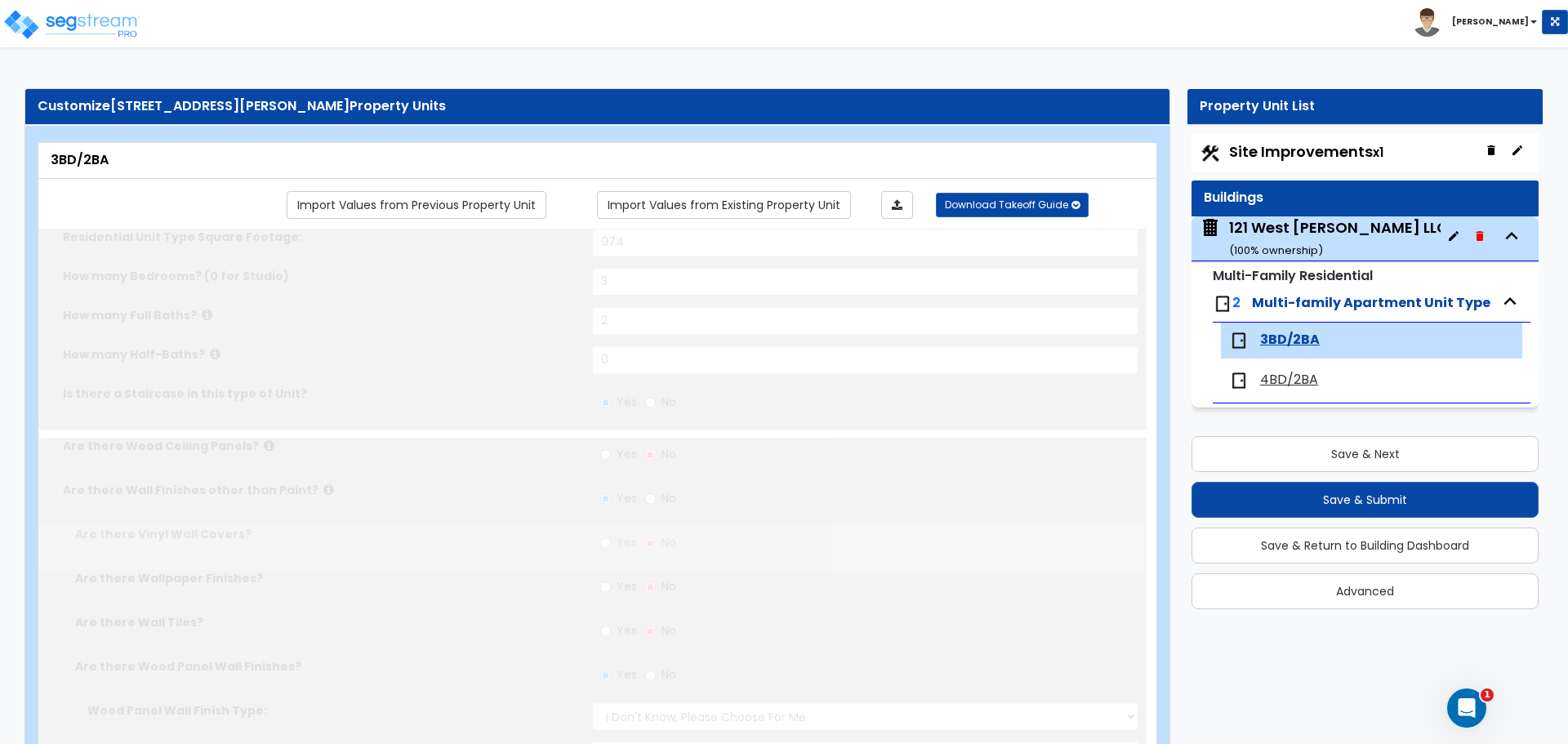
select select "1"
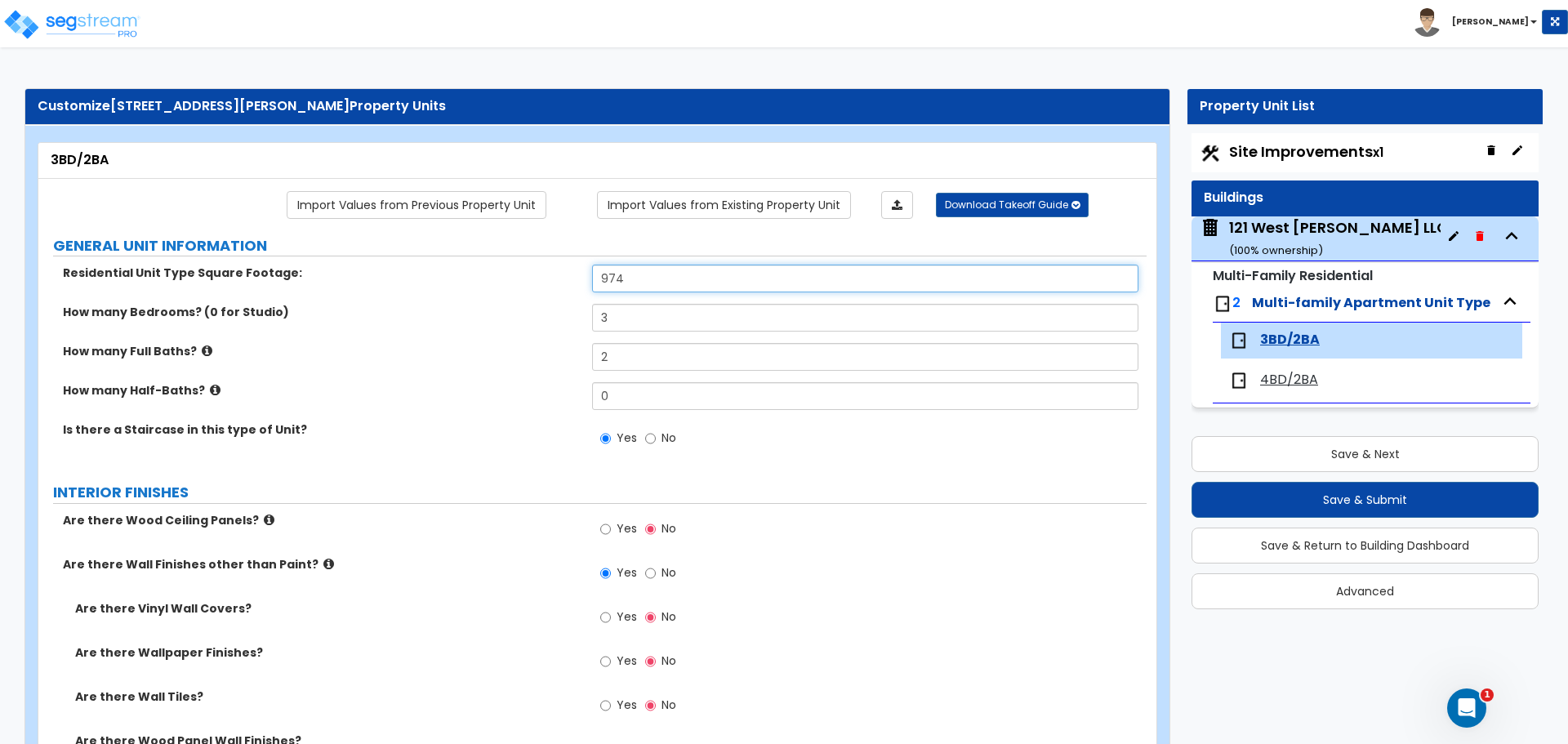
click at [647, 274] on input "974" at bounding box center [865, 279] width 545 height 28
type input "9"
type input "1,350"
click at [447, 417] on div "How many Half-Baths? 0" at bounding box center [592, 402] width 1108 height 40
drag, startPoint x: 650, startPoint y: 278, endPoint x: 505, endPoint y: 277, distance: 145.0
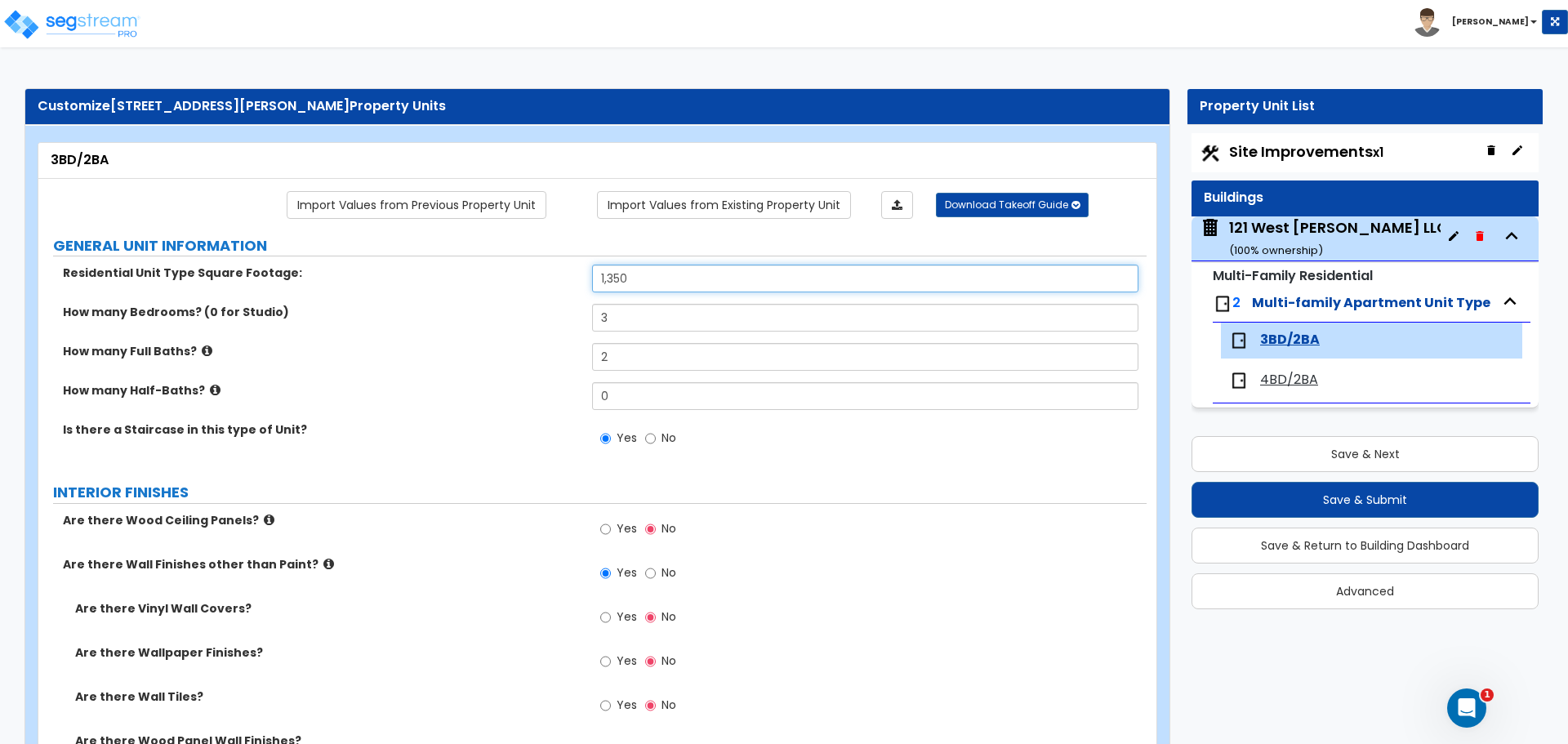
click at [505, 277] on div "Residential Unit Type Square Footage: 1,350" at bounding box center [592, 285] width 1108 height 40
click at [902, 560] on div "Yes No" at bounding box center [869, 579] width 554 height 44
click at [638, 280] on input "974" at bounding box center [865, 279] width 545 height 28
type input "9"
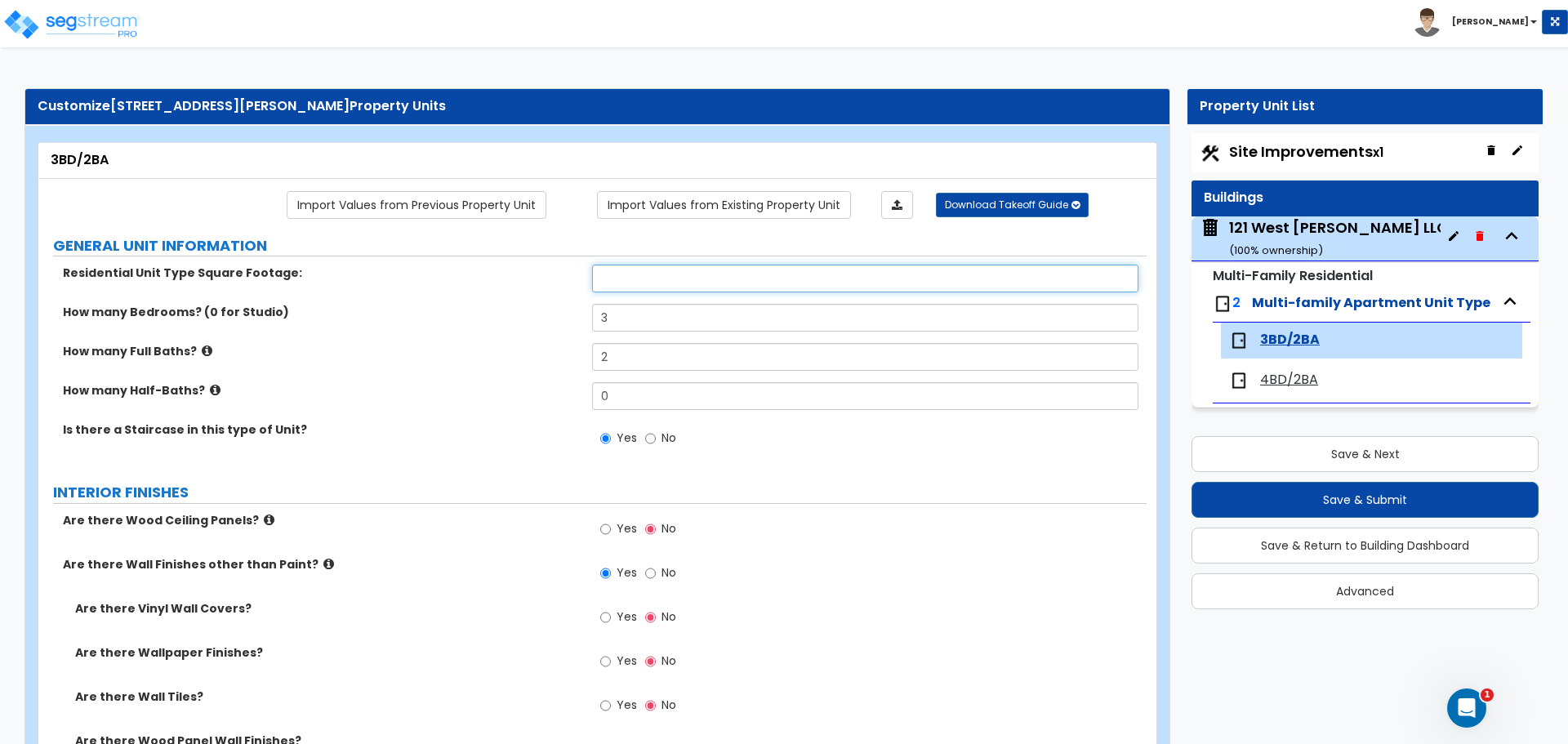
drag, startPoint x: 833, startPoint y: 273, endPoint x: 952, endPoint y: 295, distance: 121.0
click at [833, 273] on input "text" at bounding box center [865, 279] width 545 height 28
click at [659, 276] on input "1,567" at bounding box center [865, 279] width 545 height 28
type input "1"
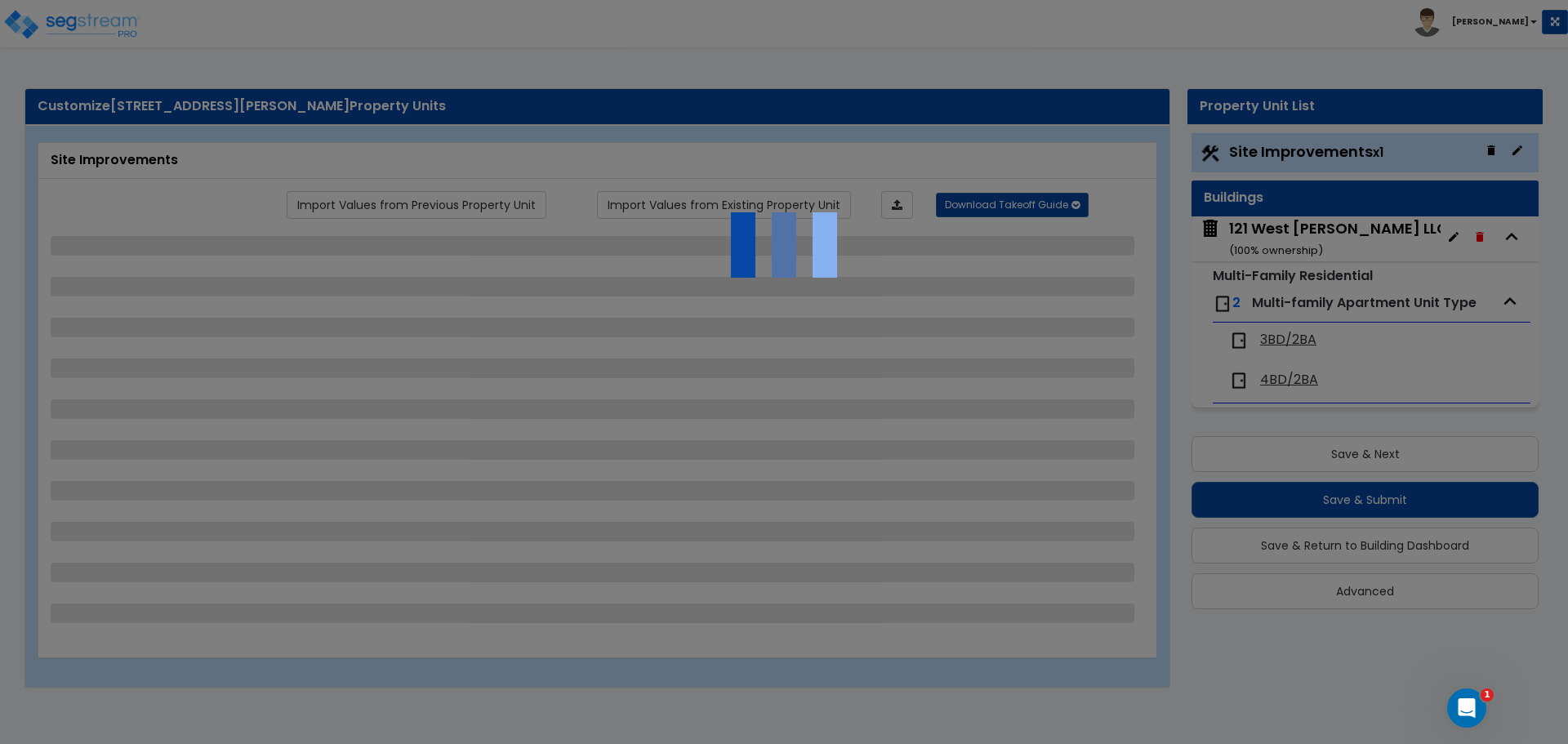
select select "2"
select select "1"
select select "4"
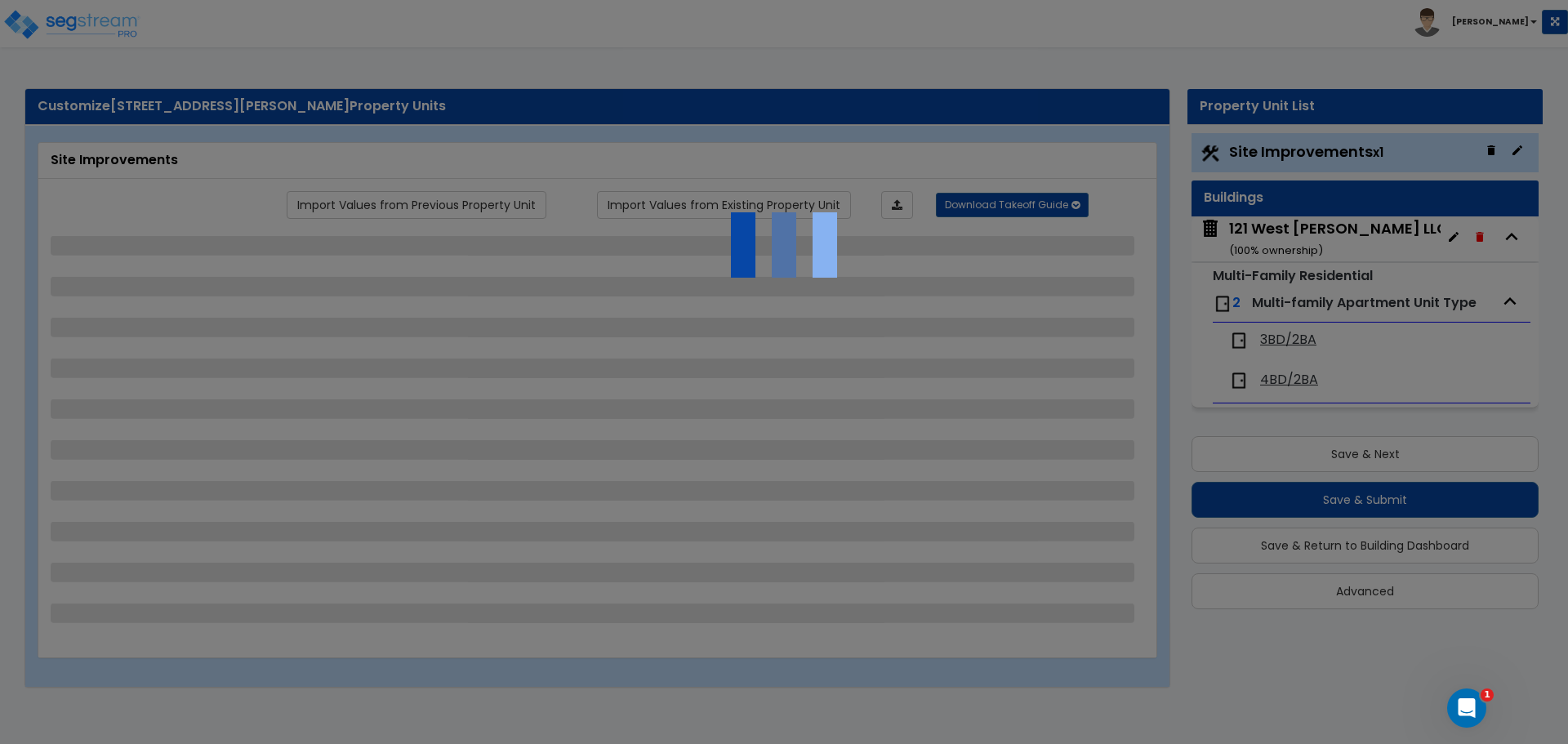
select select "1"
select select "2"
select select "1"
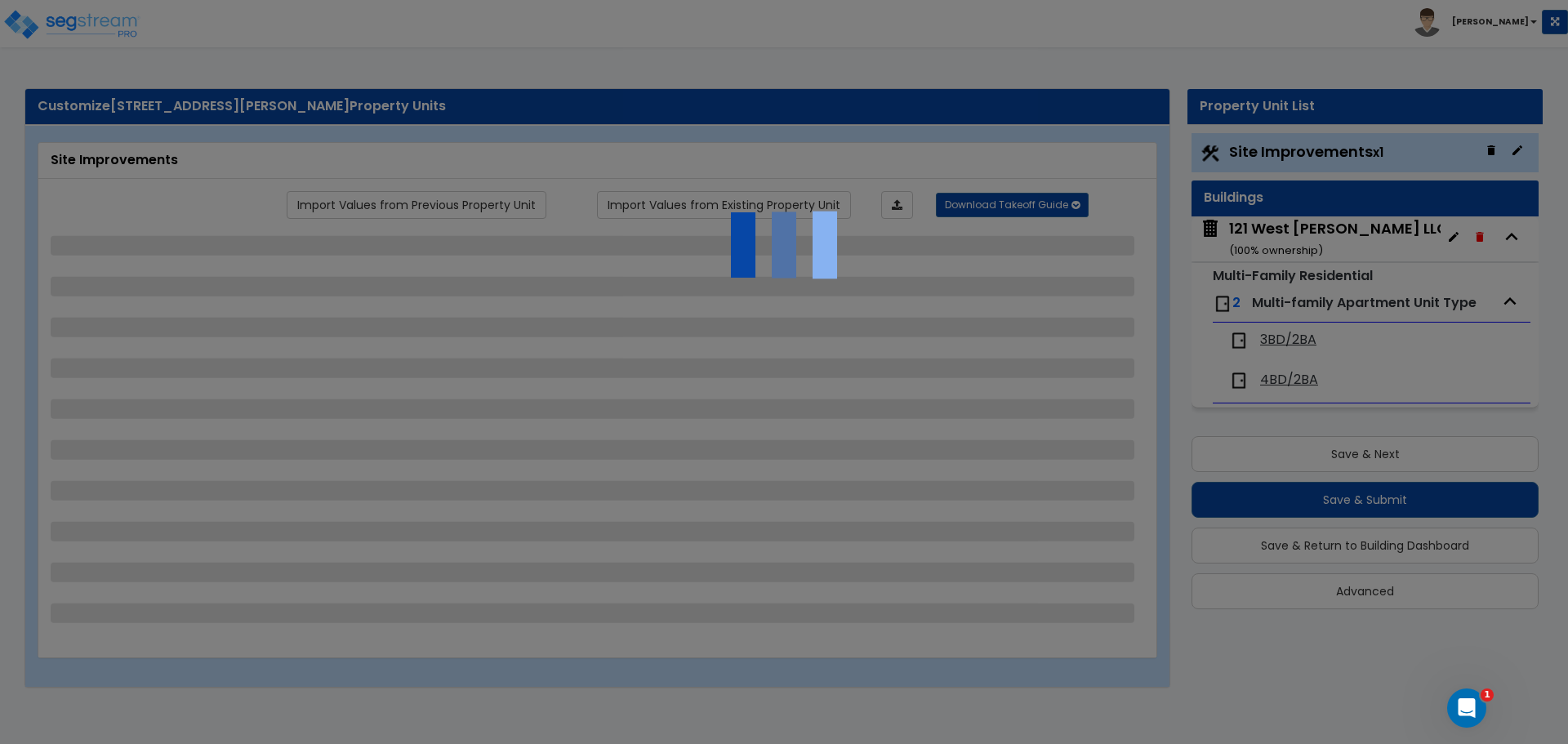
select select "2"
select select "1"
select select "2"
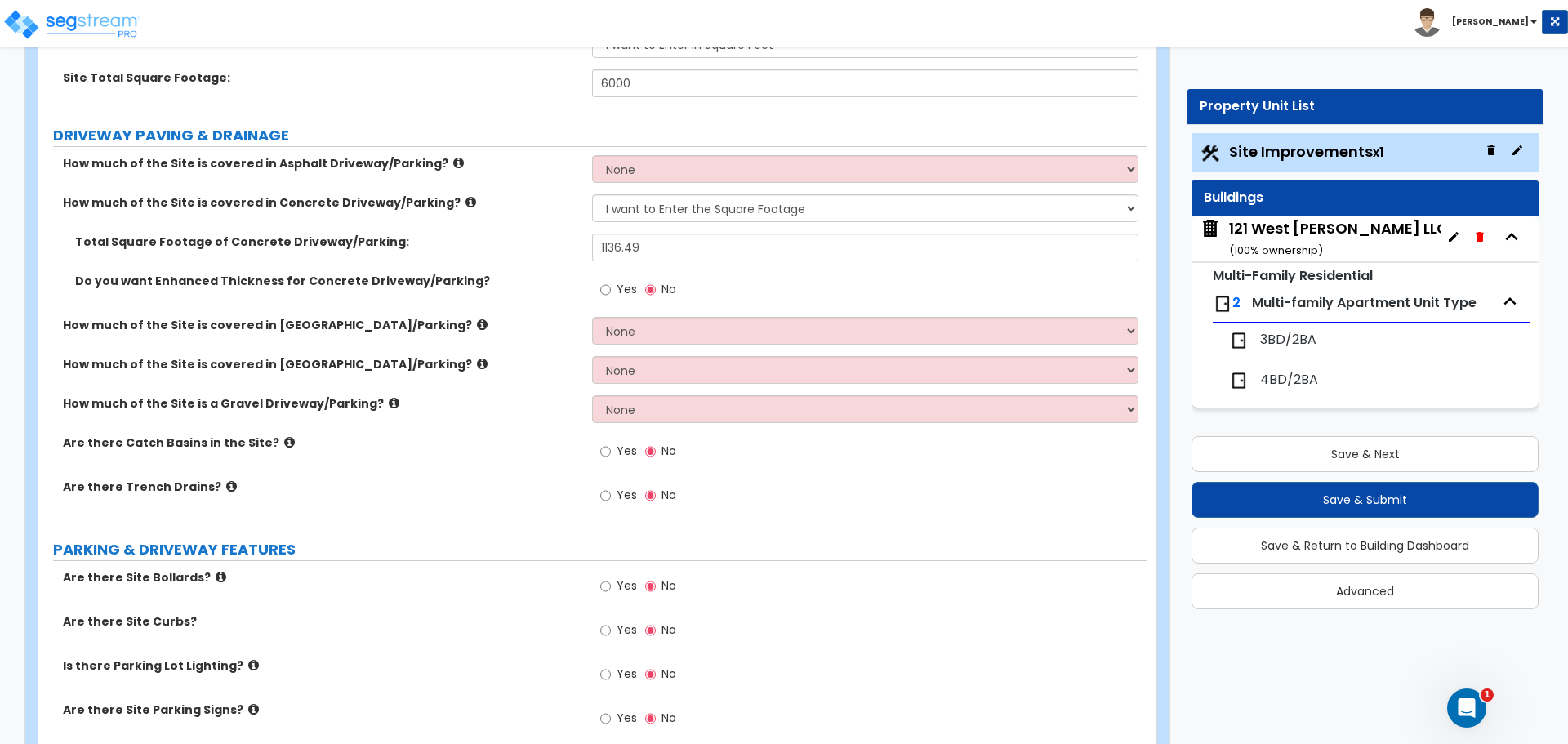
scroll to position [327, 0]
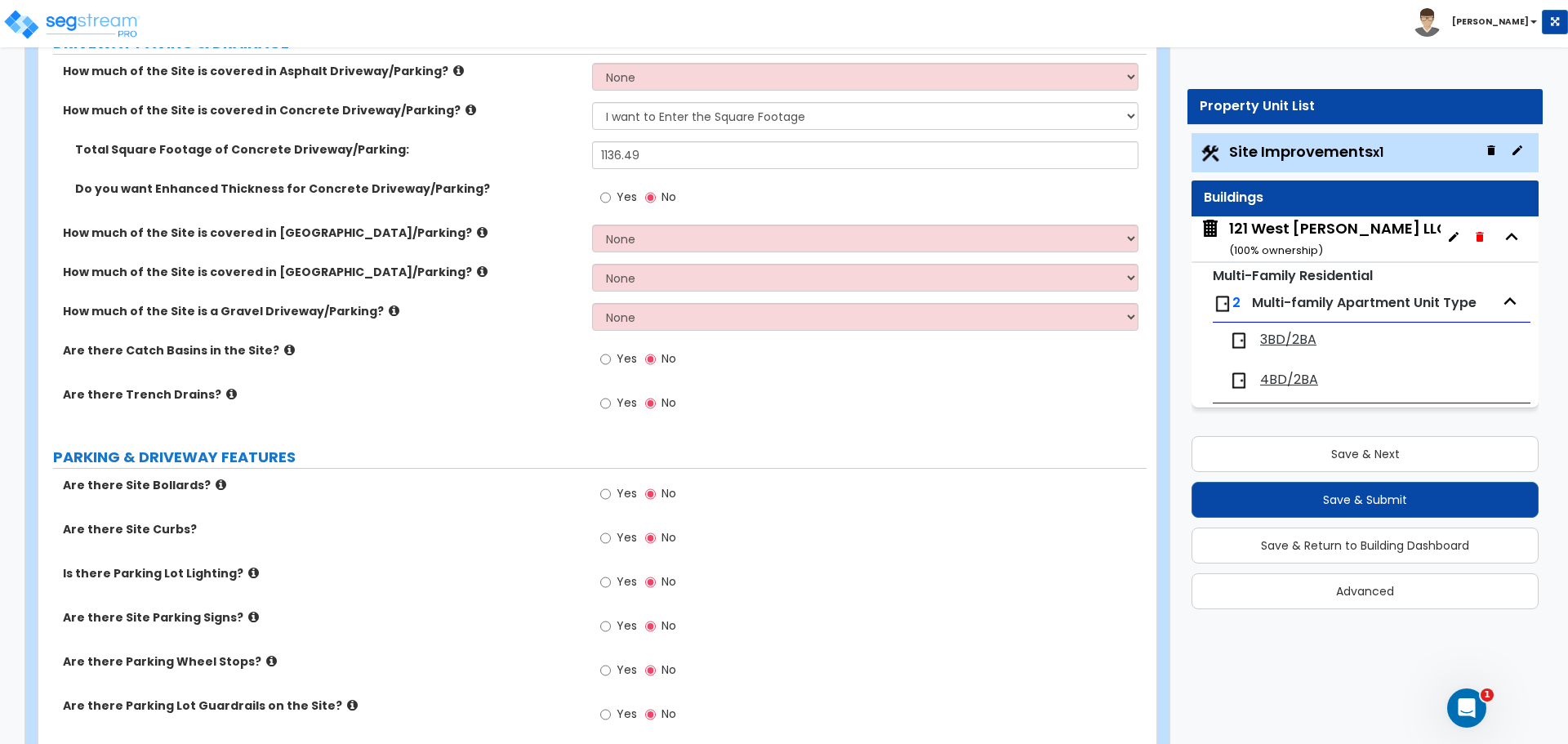
click at [1259, 341] on div "3BD/2BA" at bounding box center [1307, 341] width 157 height 20
click at [1275, 340] on span "3BD/2BA" at bounding box center [1288, 340] width 56 height 19
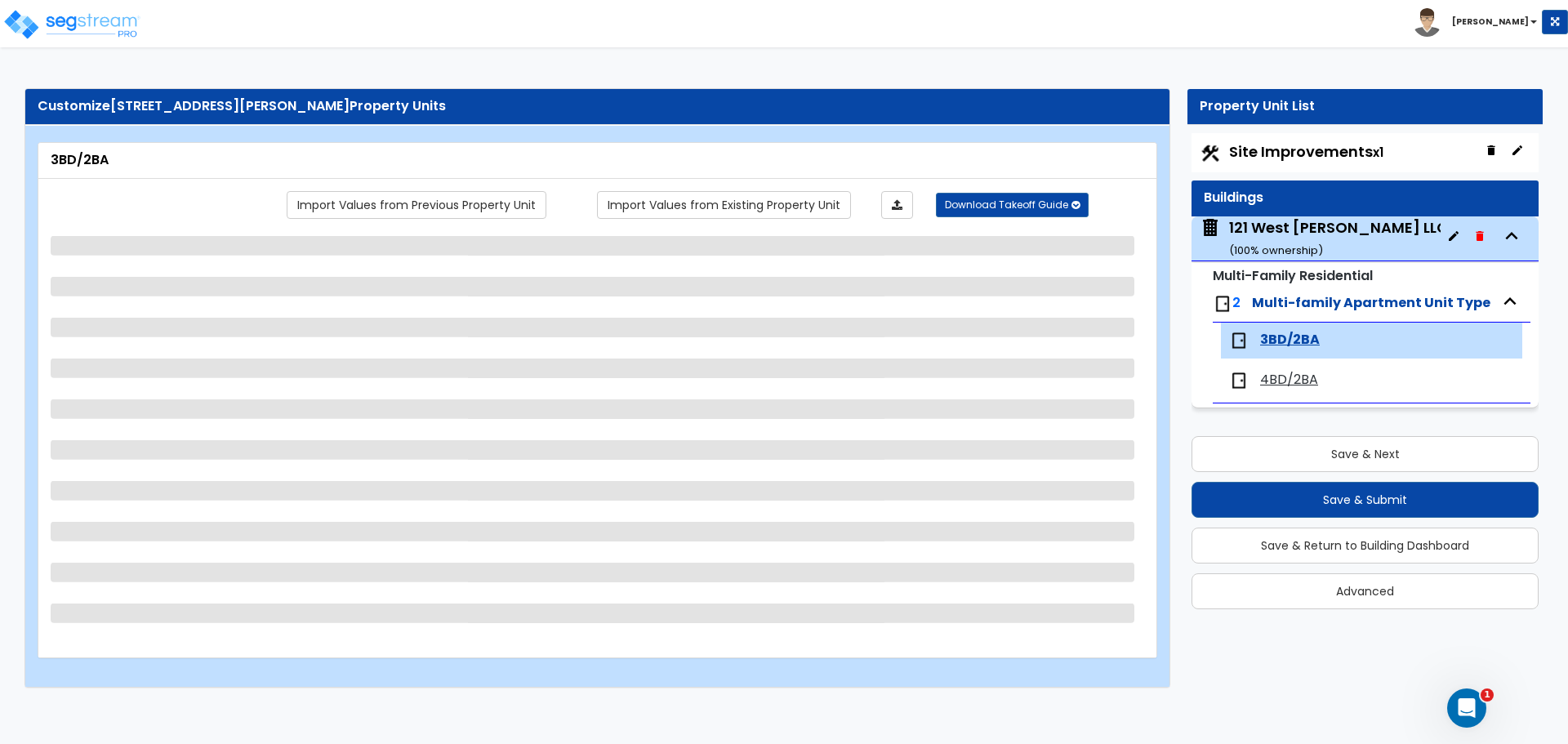
select select "6"
select select "1"
select select "3"
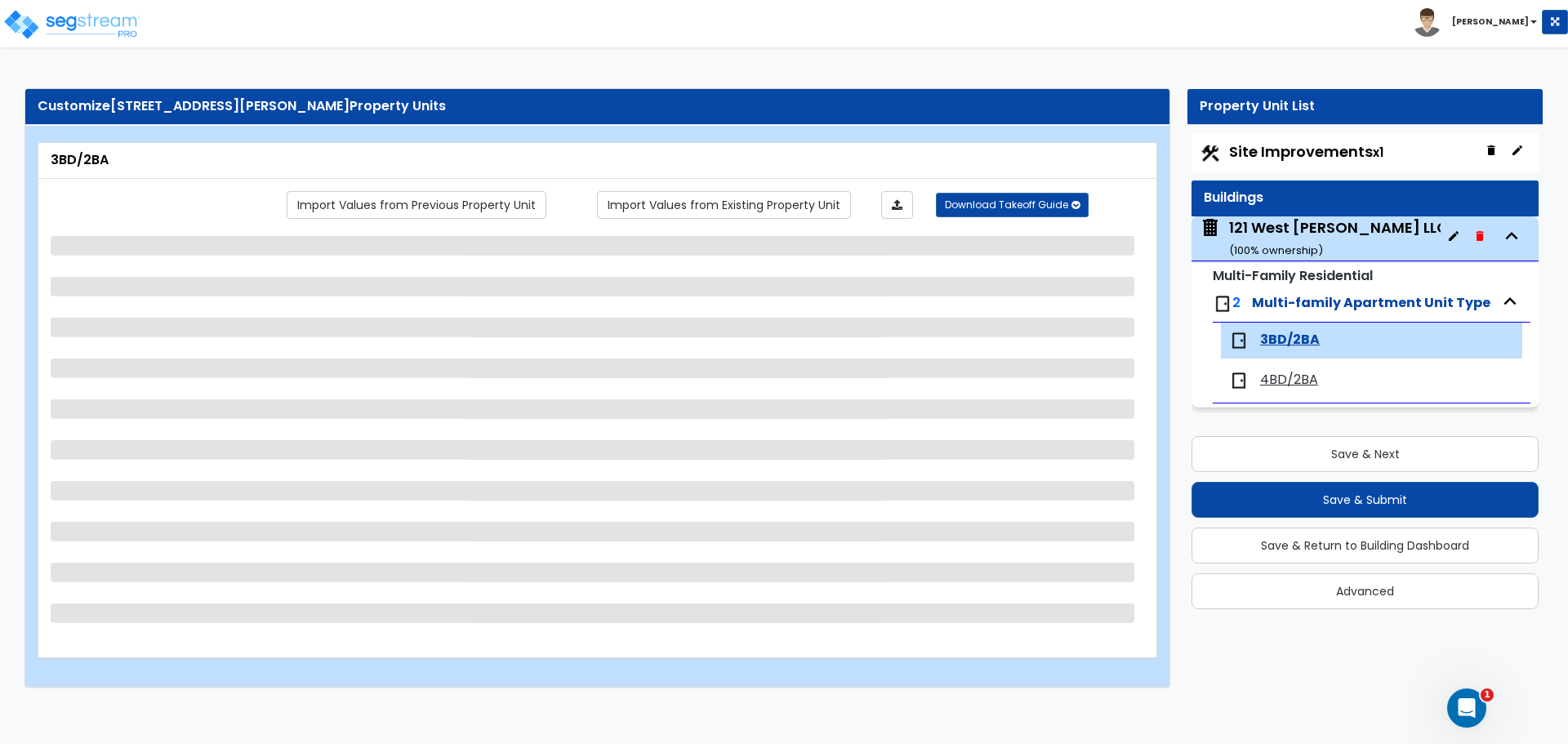
select select "2"
select select "1"
select select "3"
select select "1"
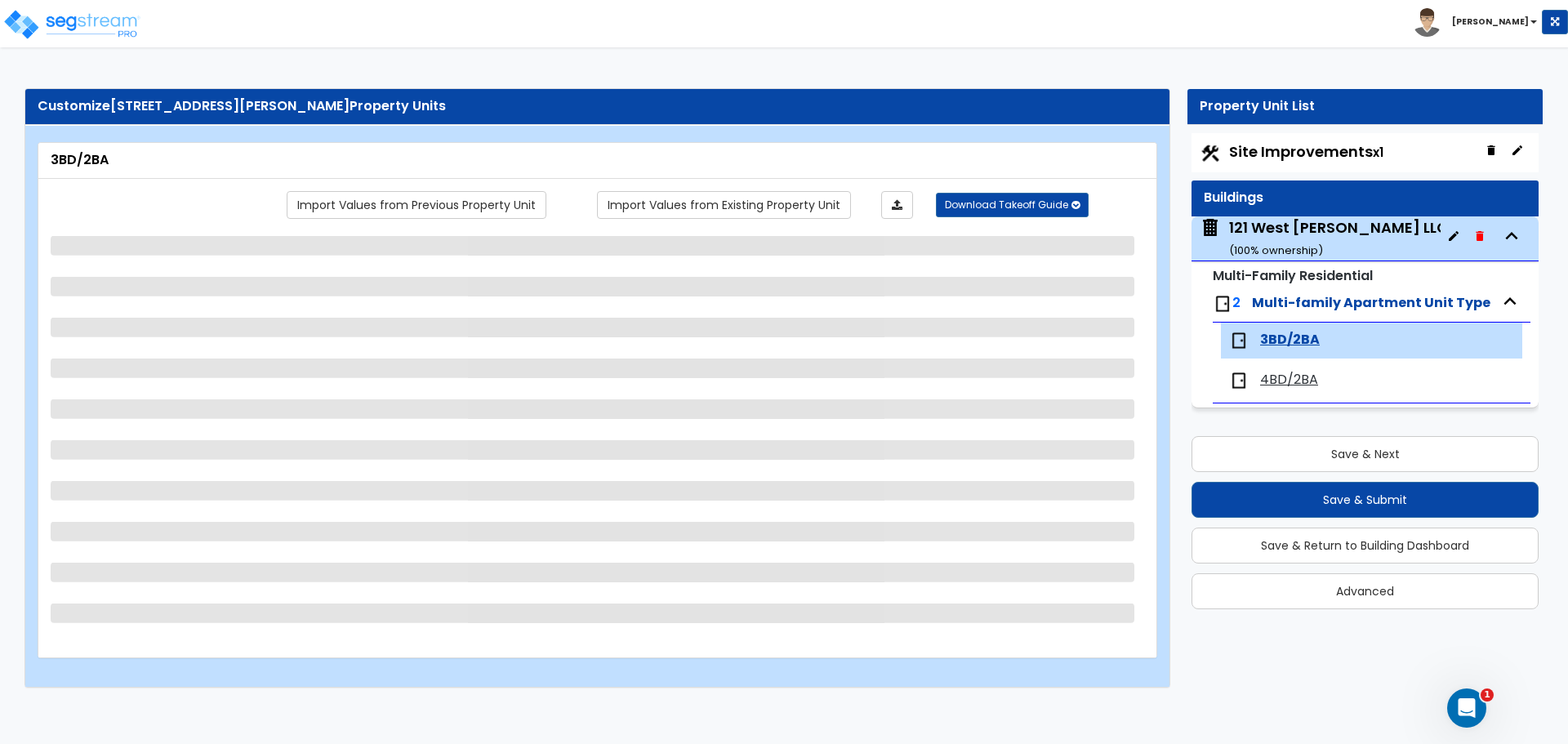
select select "2"
select select "1"
select select "3"
select select "1"
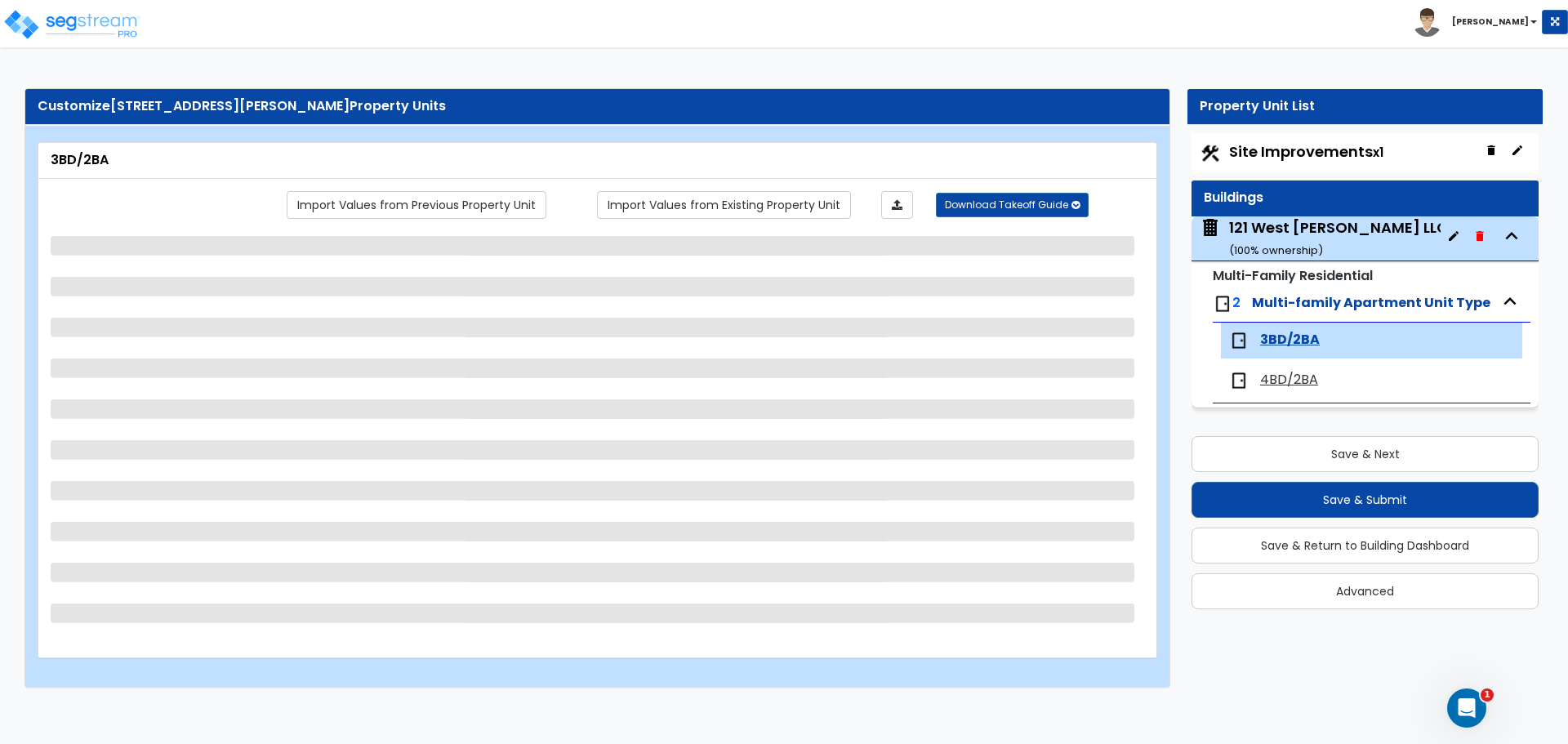
select select "6"
select select "1"
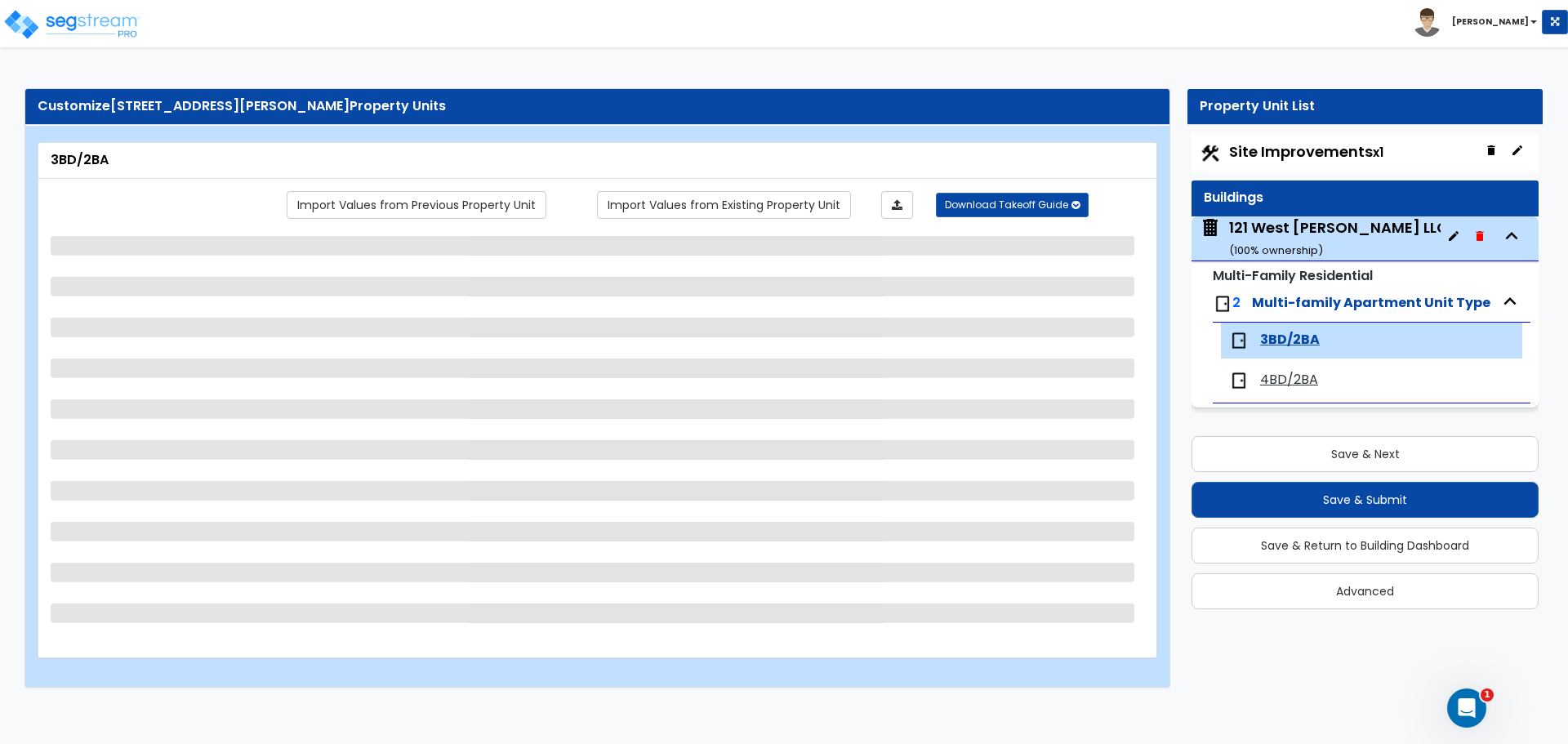
select select "3"
select select "1"
select select "3"
select select "1"
select select "4"
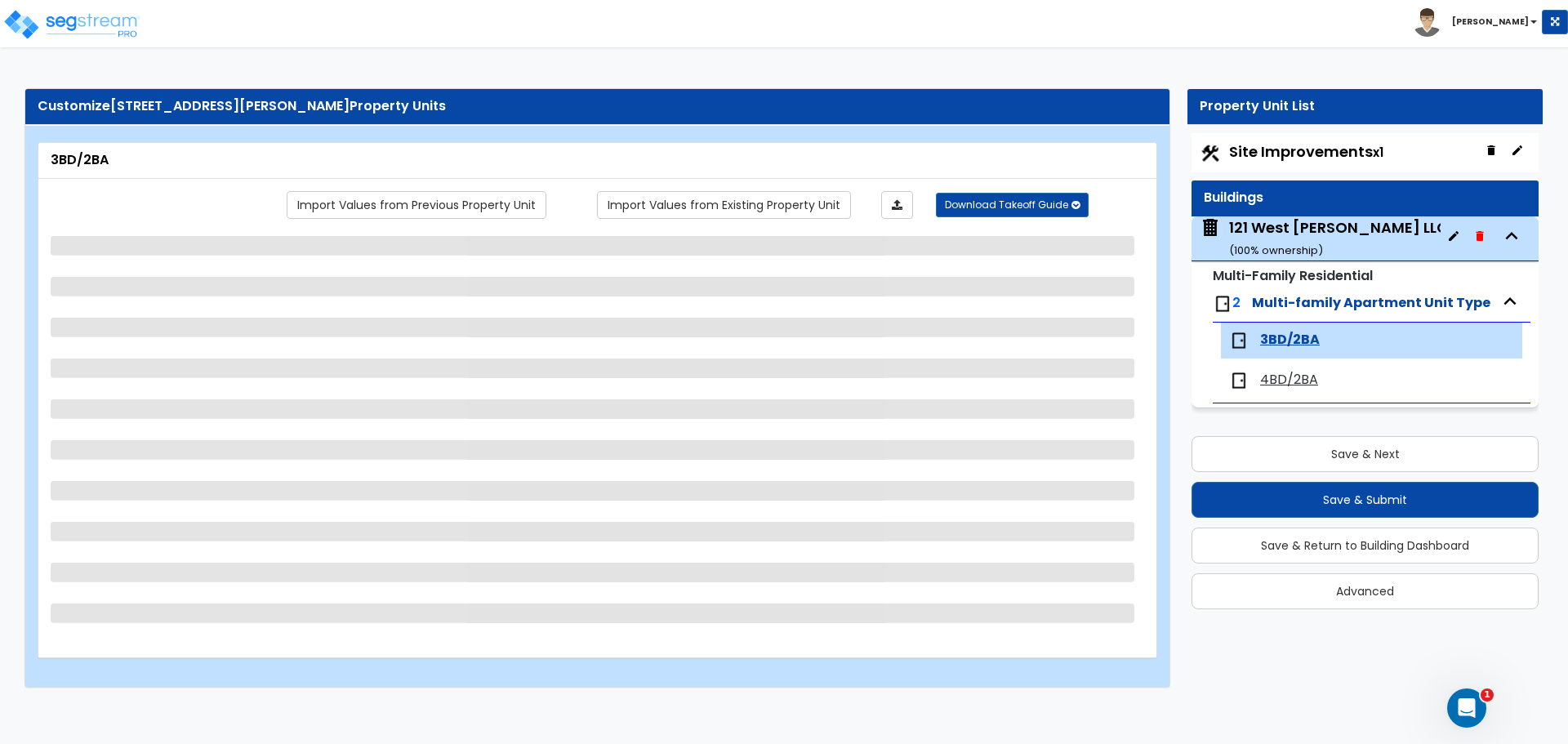
select select "1"
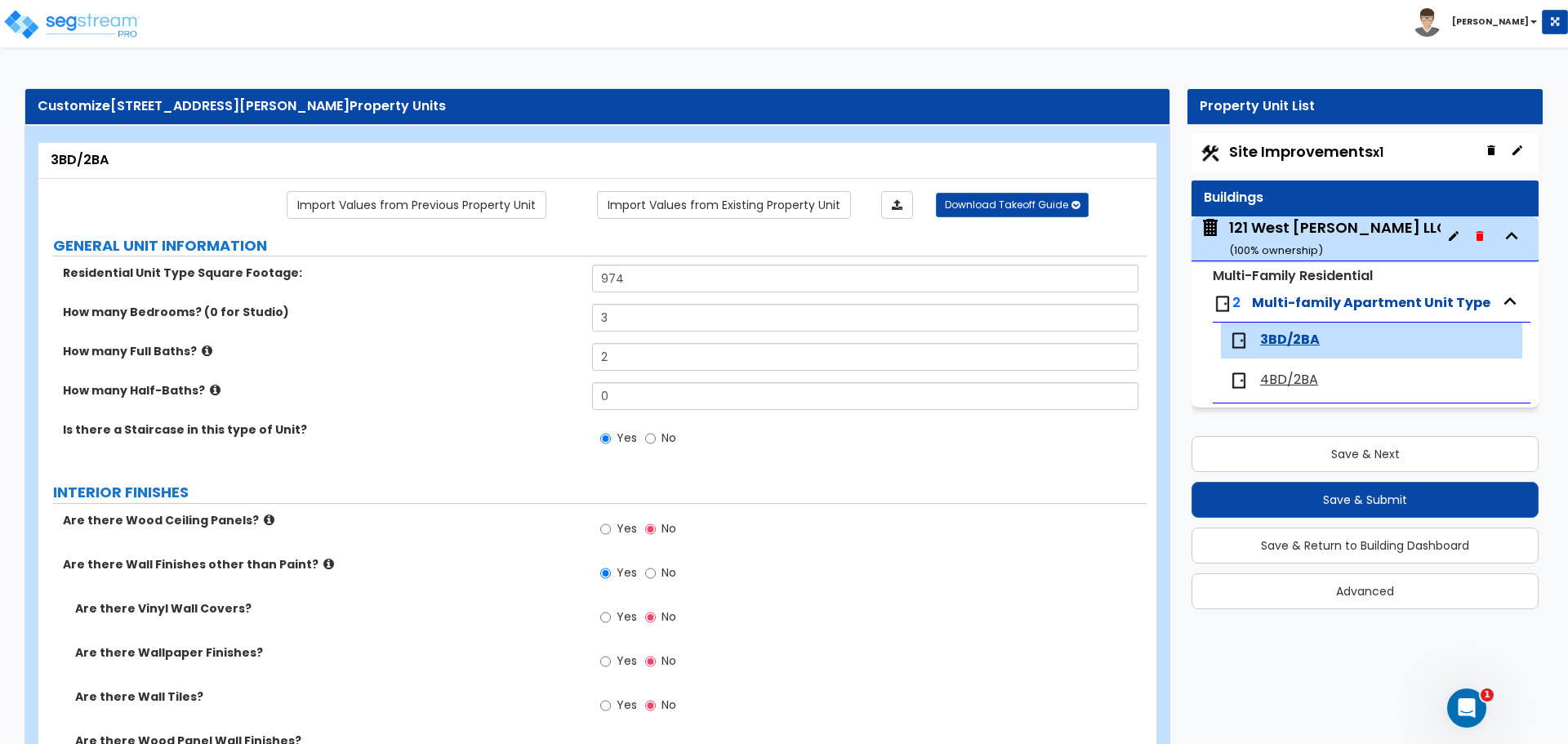
click at [1287, 240] on div "121 West [PERSON_NAME] LLC ( 100 % ownership)" at bounding box center [1338, 238] width 219 height 42
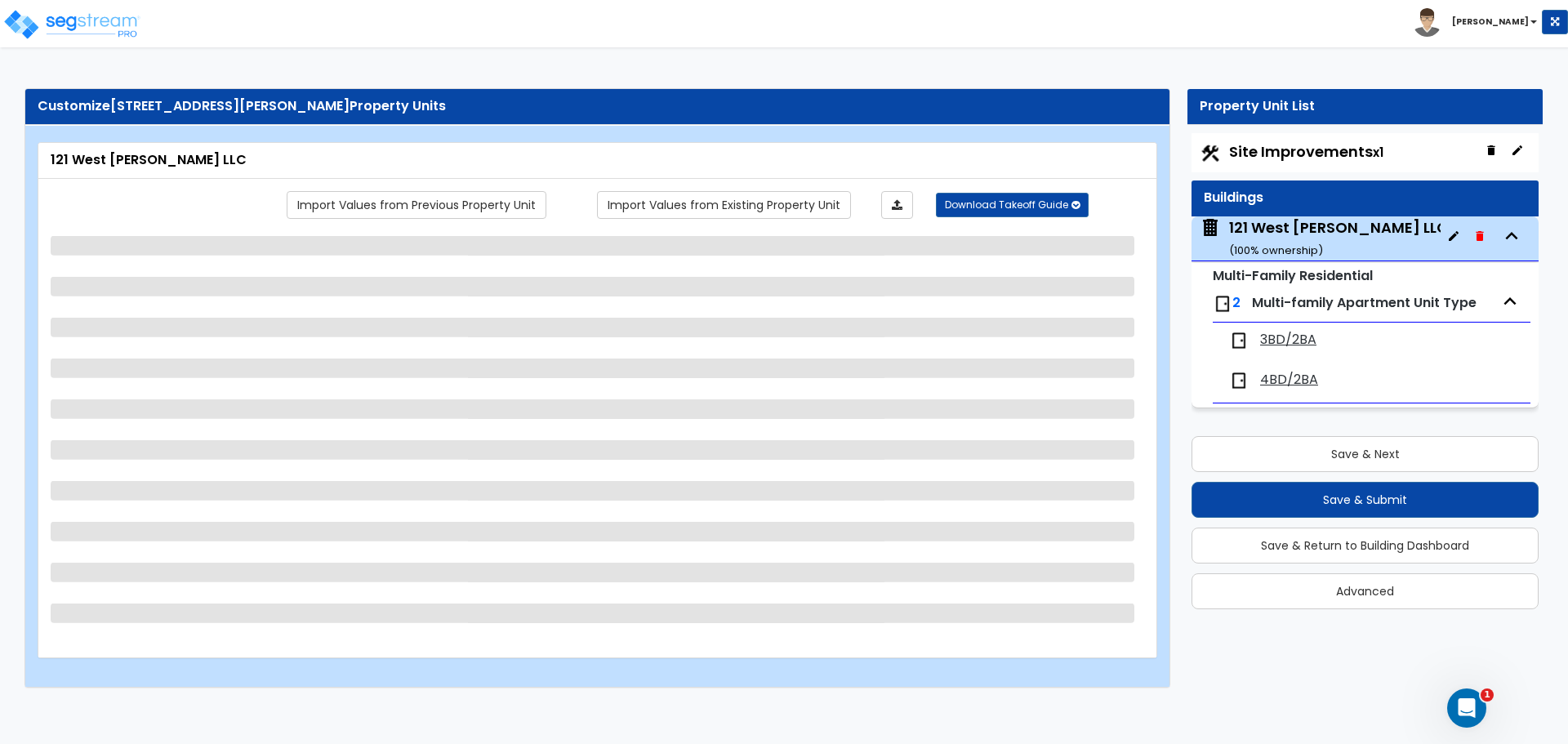
select select "1"
select select "7"
select select "2"
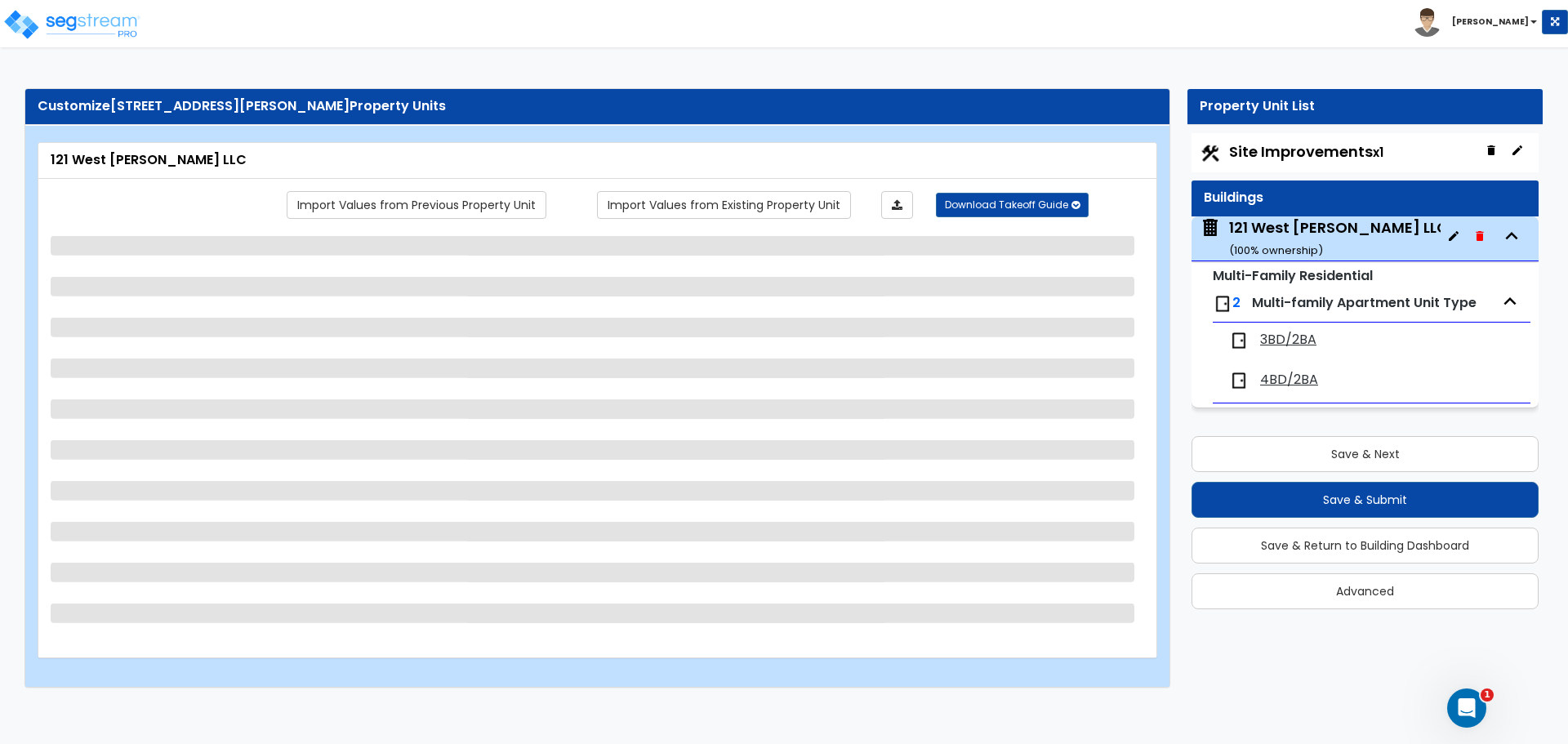
select select "5"
select select "1"
select select "2"
select select "1"
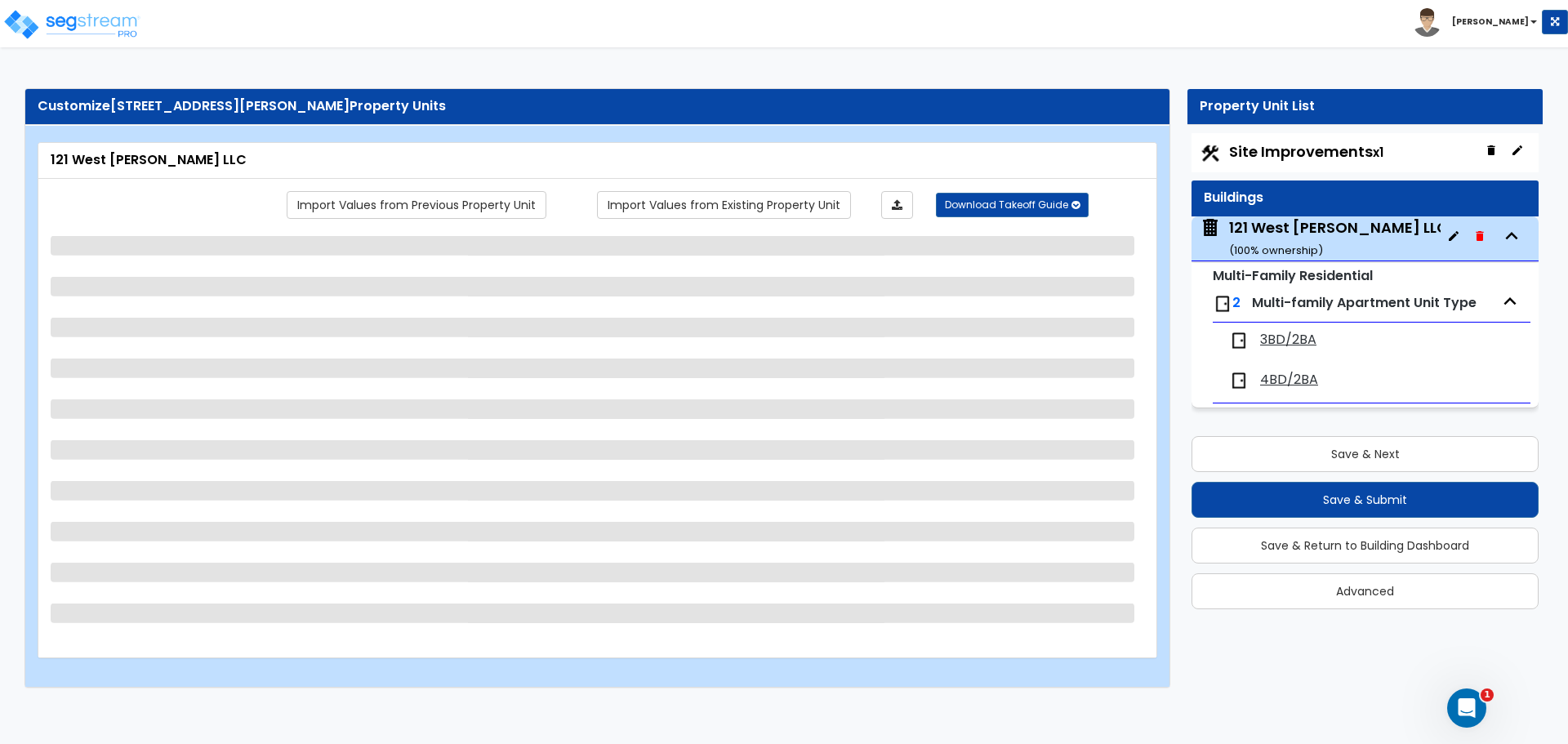
select select "1"
select select "2"
select select "3"
select select "1"
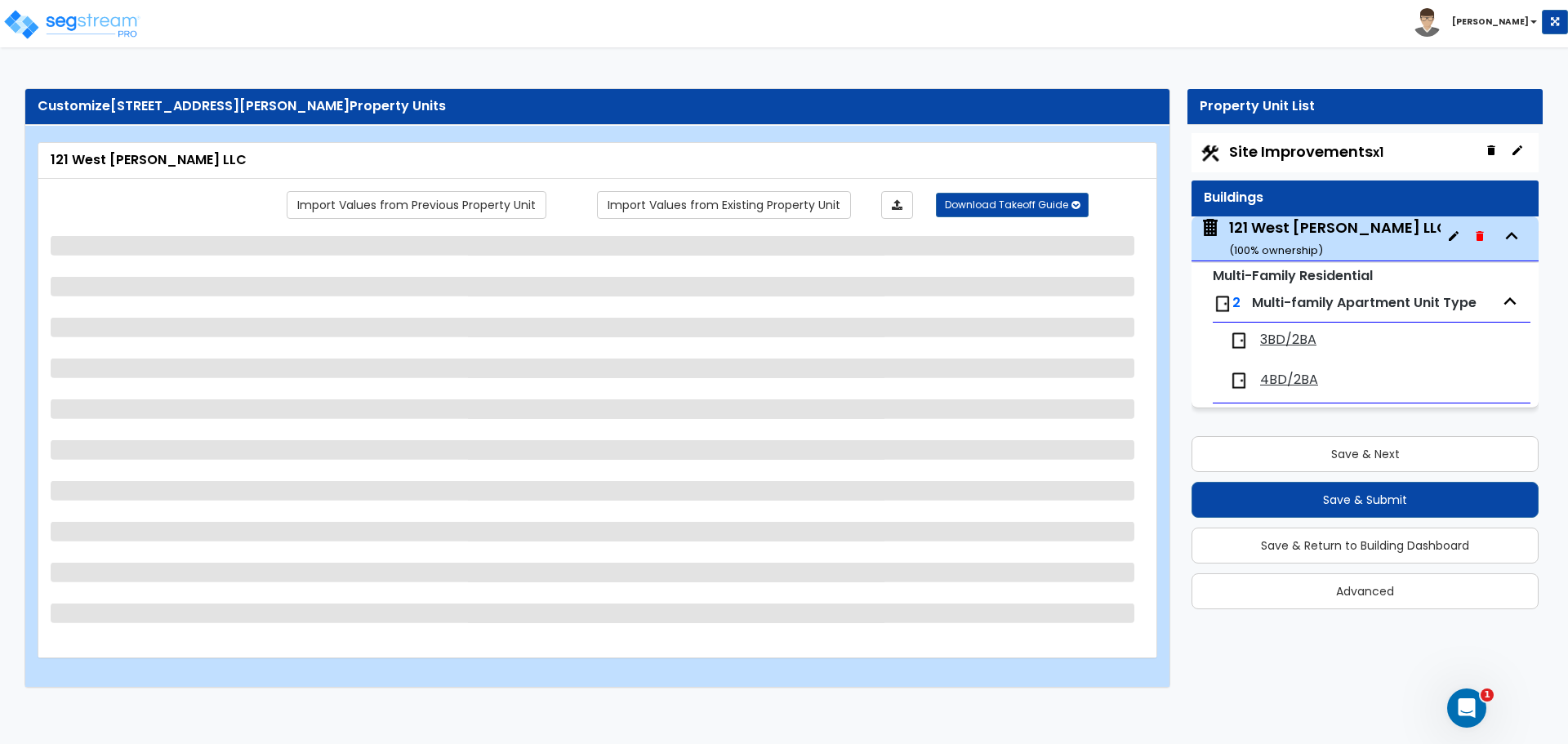
select select "2"
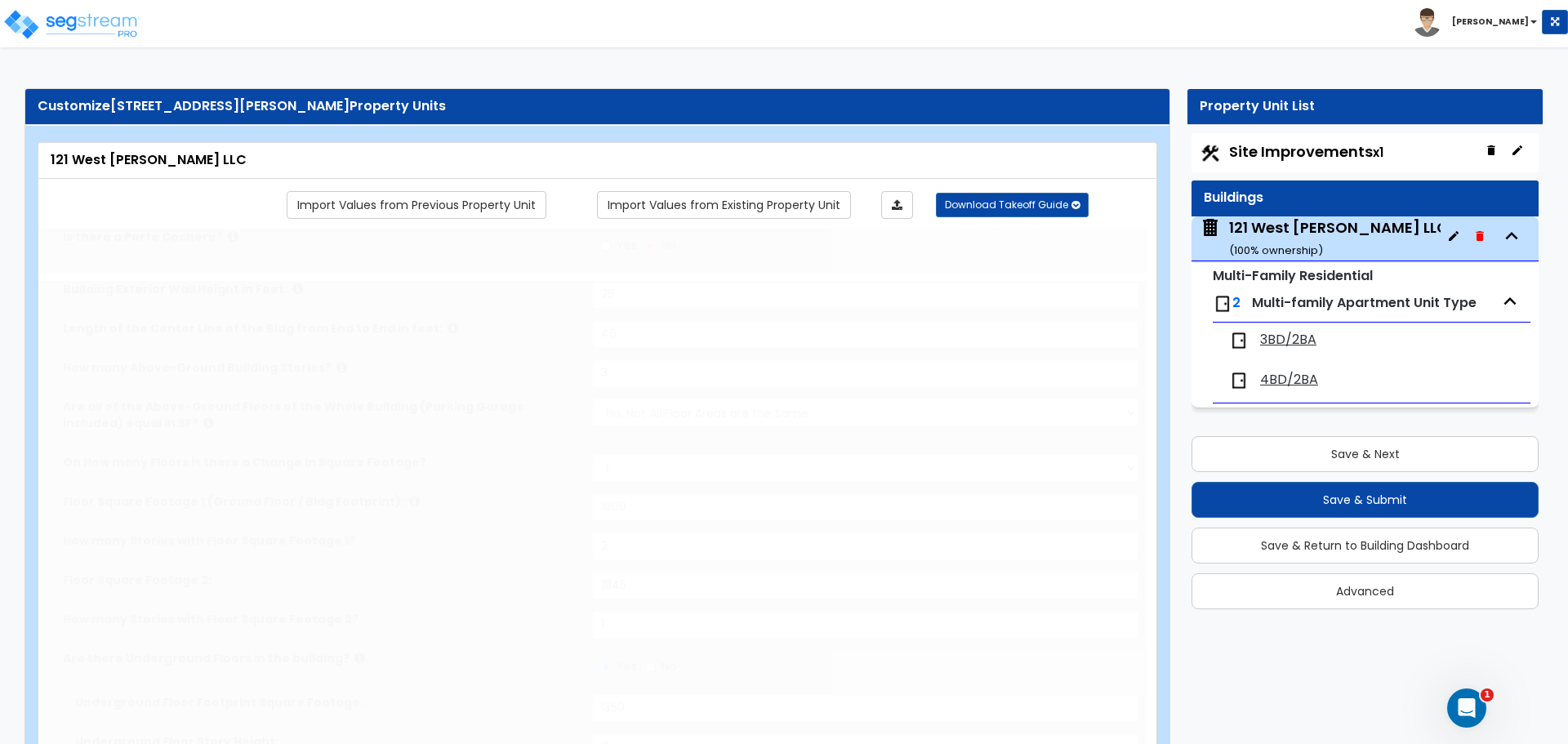
type input "3"
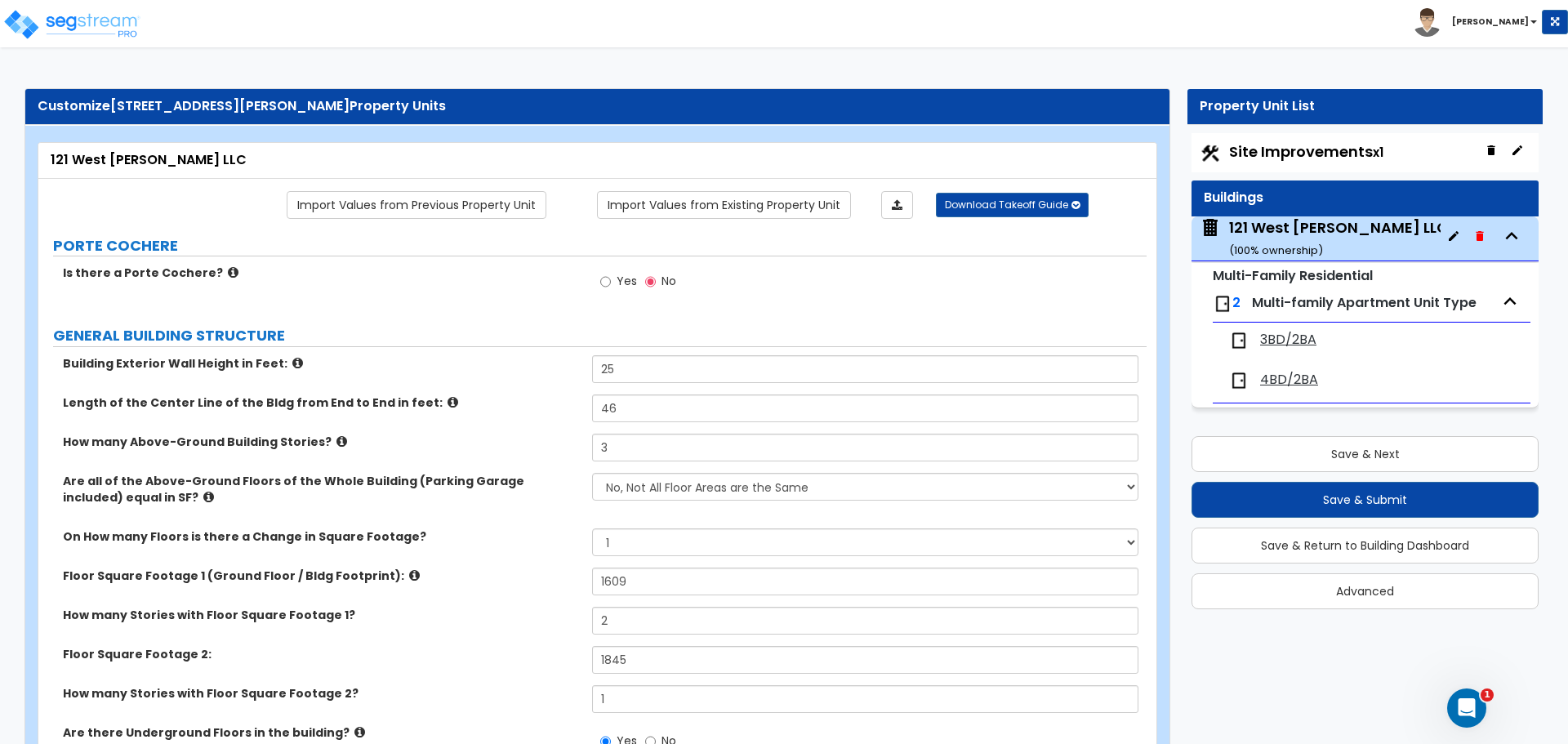
click at [1280, 337] on span "3BD/2BA" at bounding box center [1288, 340] width 56 height 19
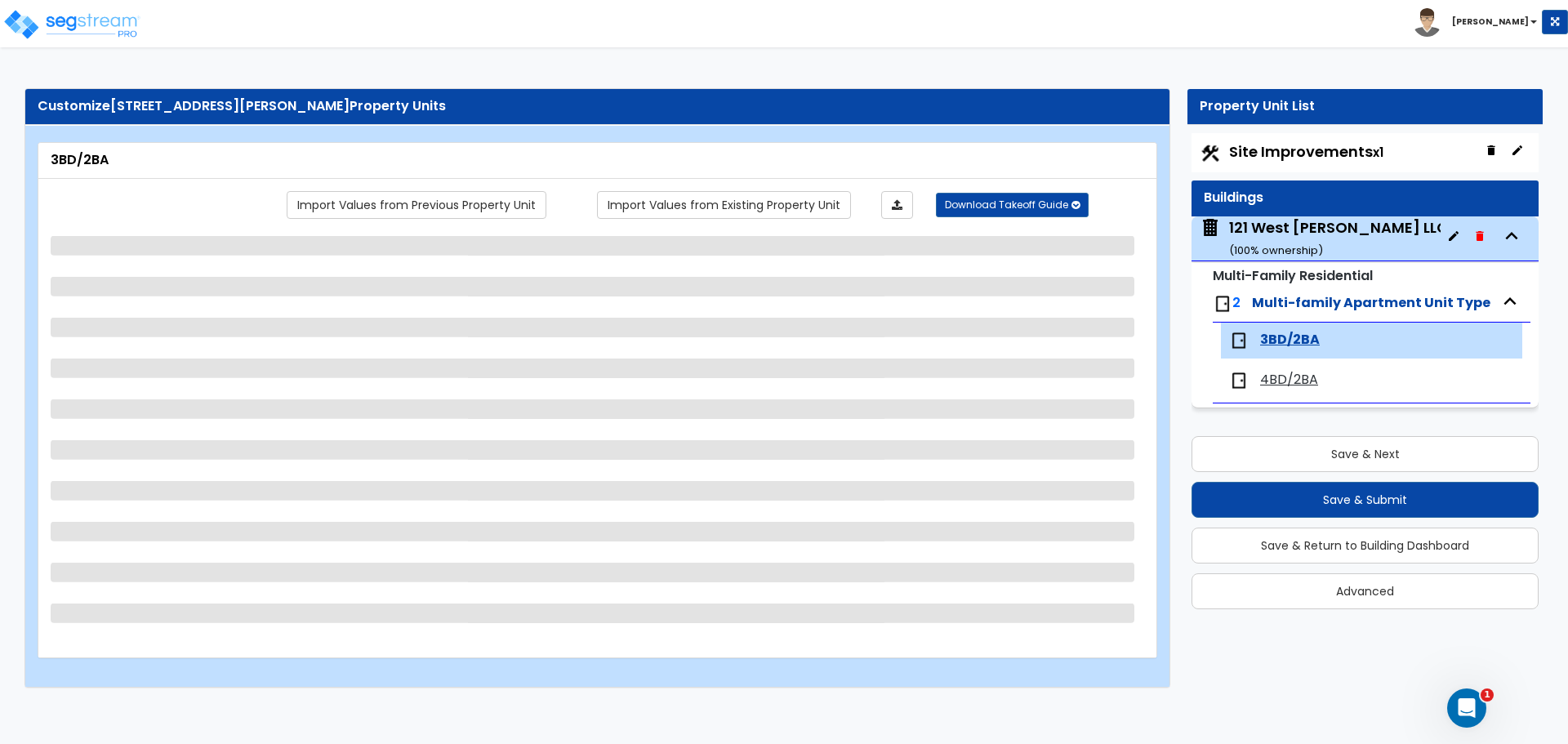
select select "6"
select select "3"
select select "1"
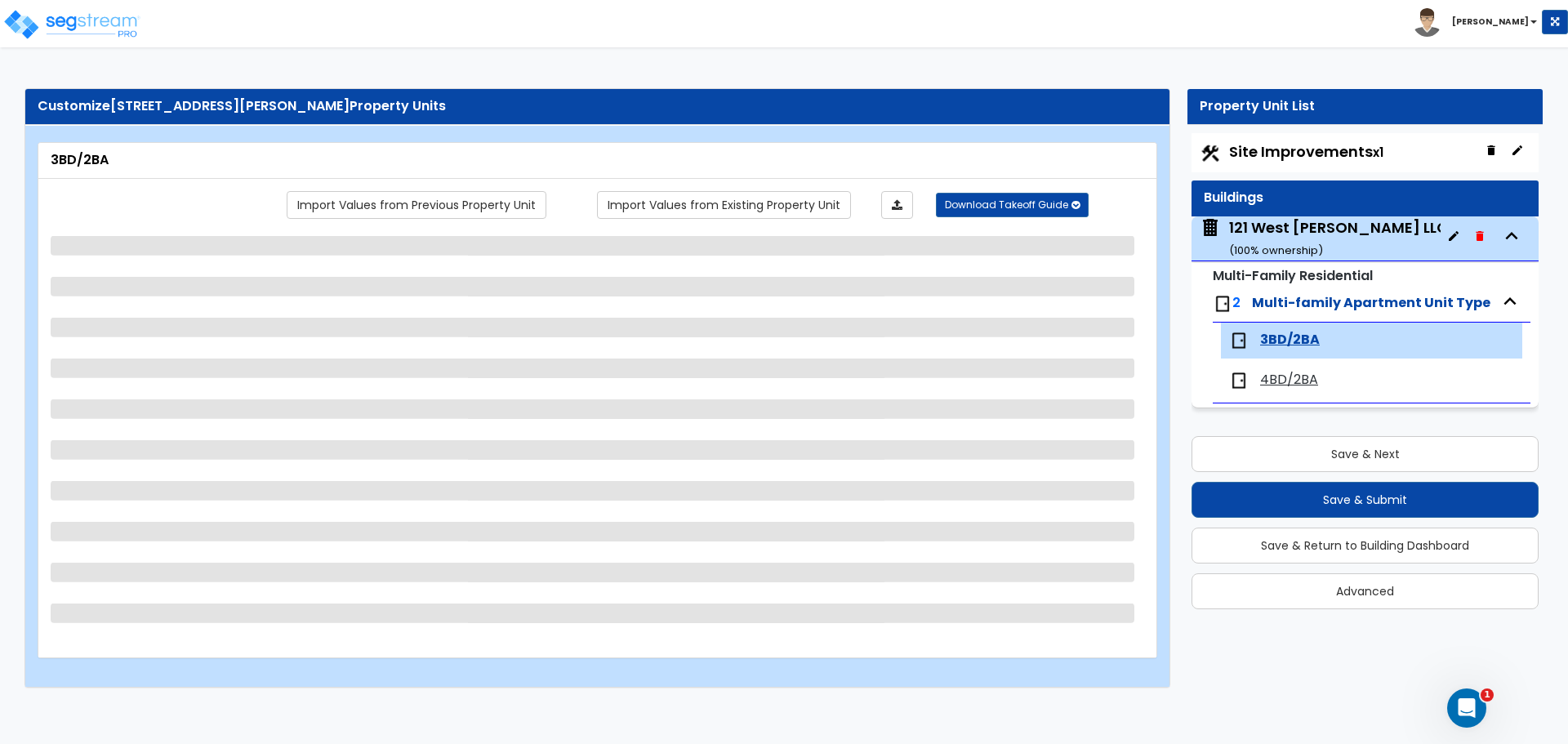
select select "3"
select select "1"
select select "2"
select select "1"
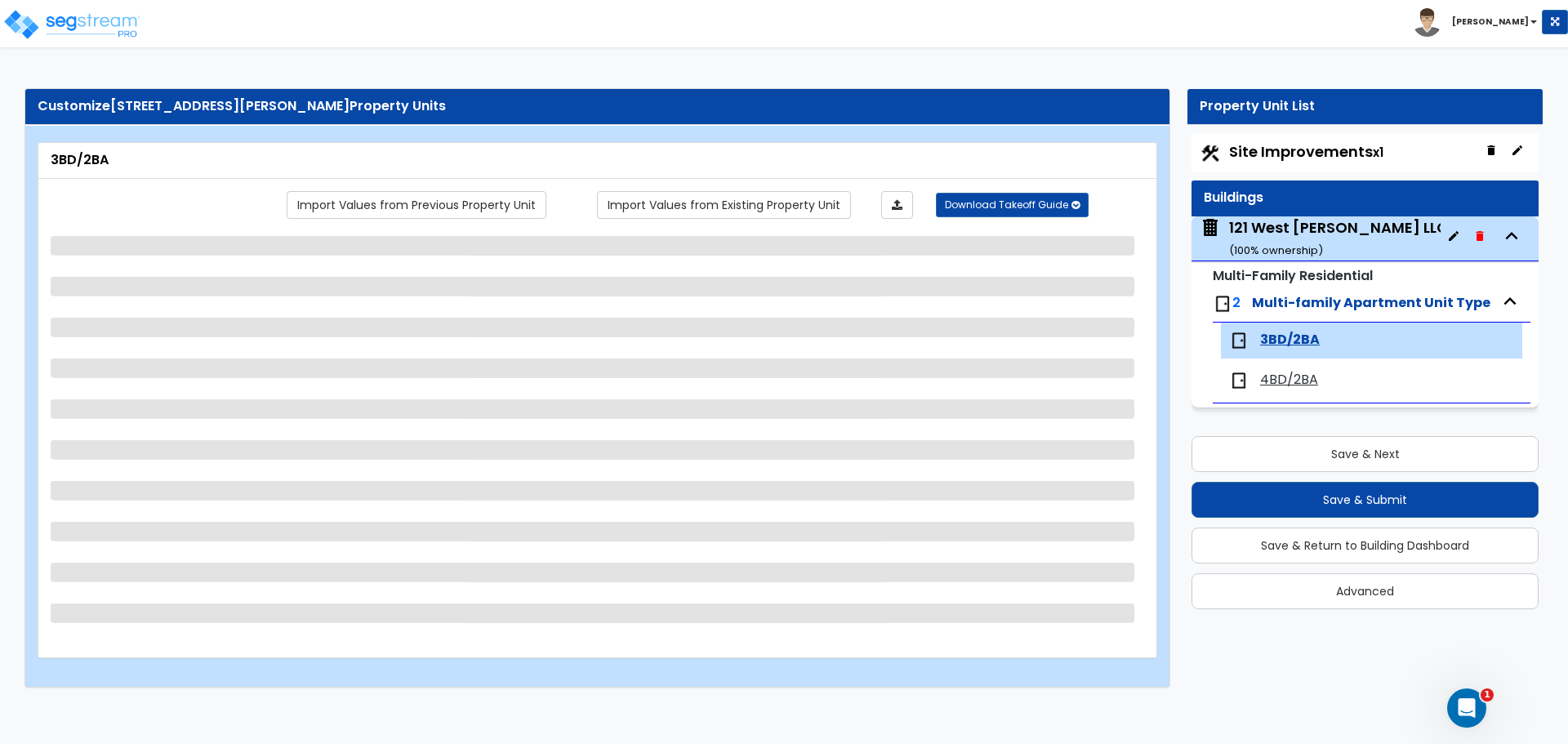
select select "1"
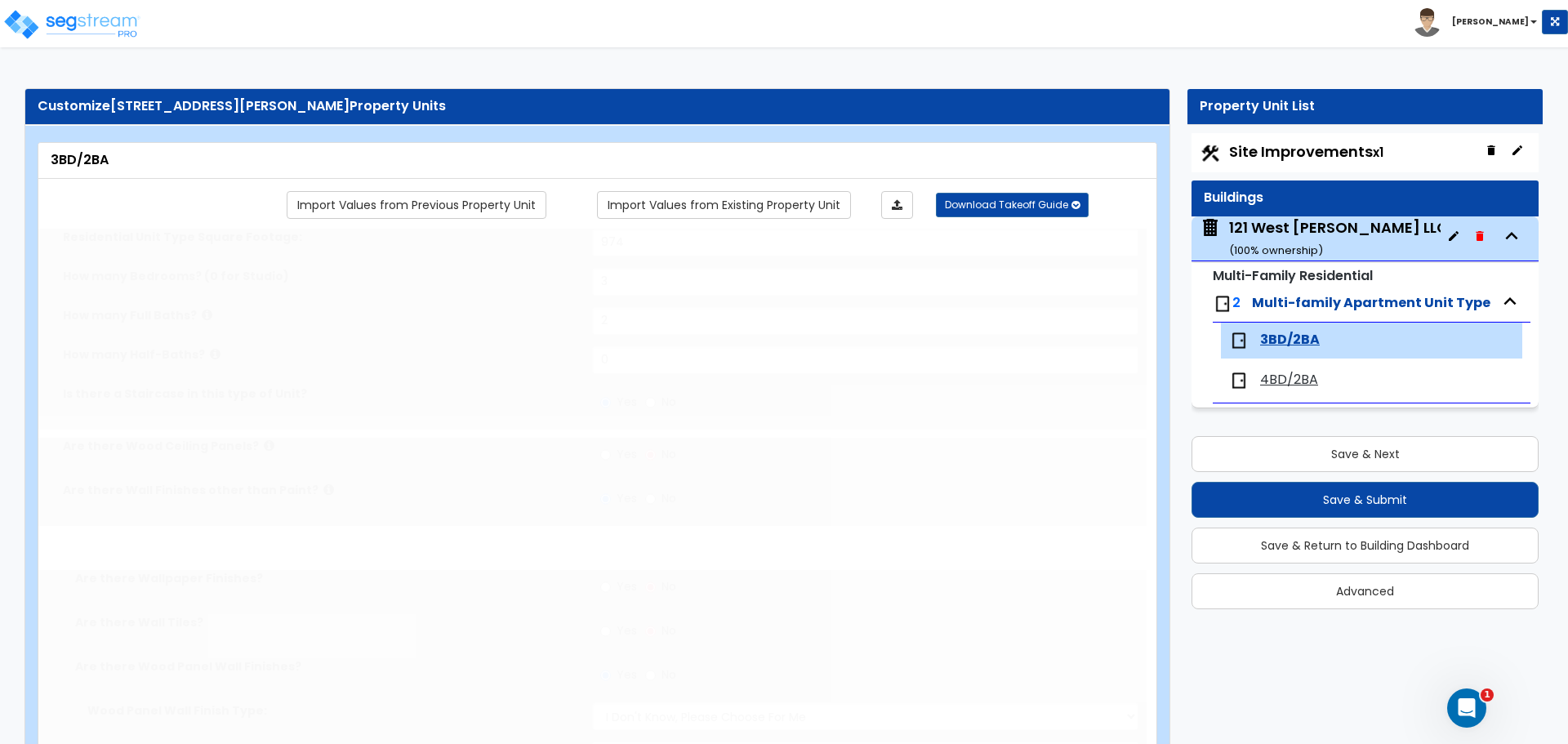
radio input "true"
select select "1"
select select "2"
select select "1"
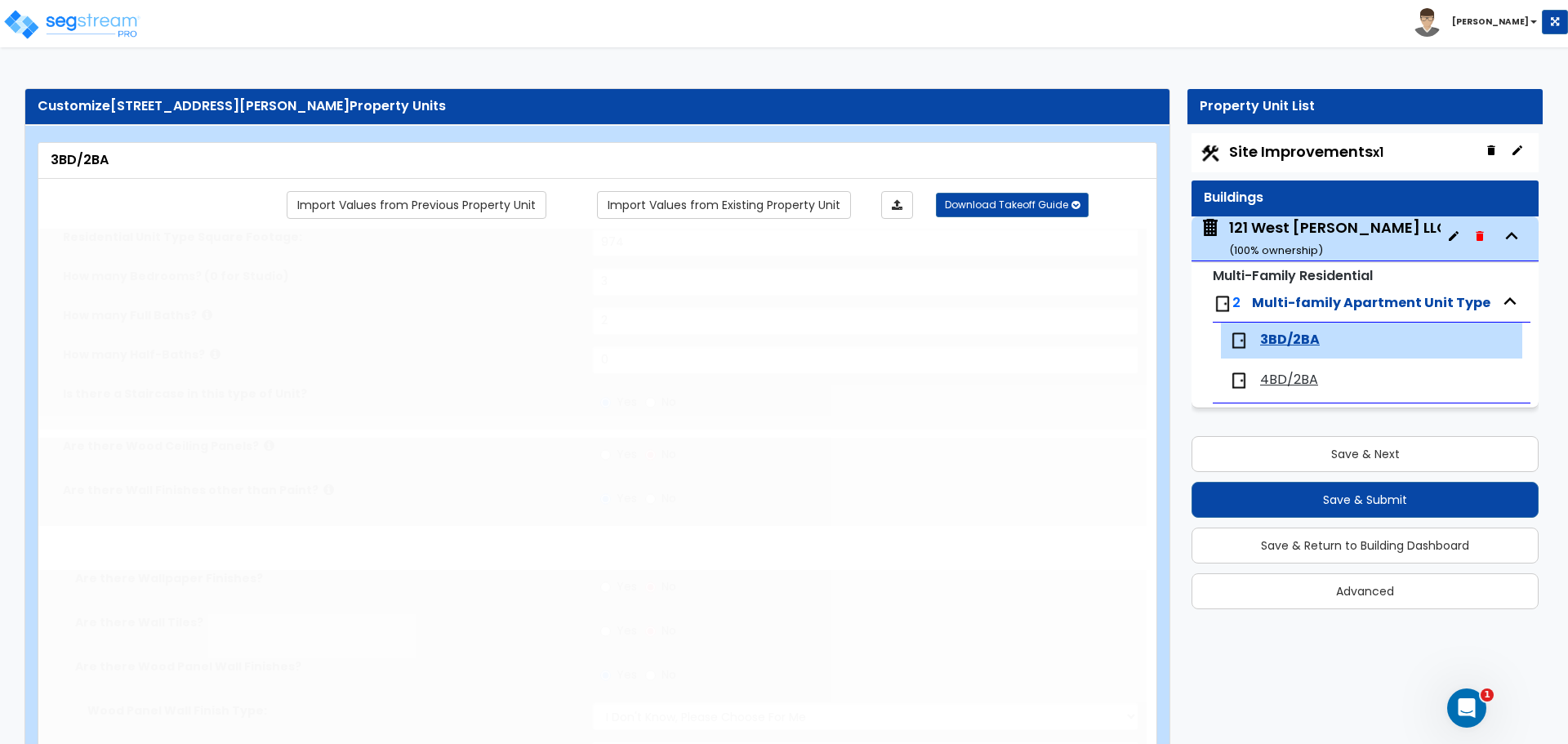
select select "3"
radio input "true"
type input "18"
select select "6"
select select "1"
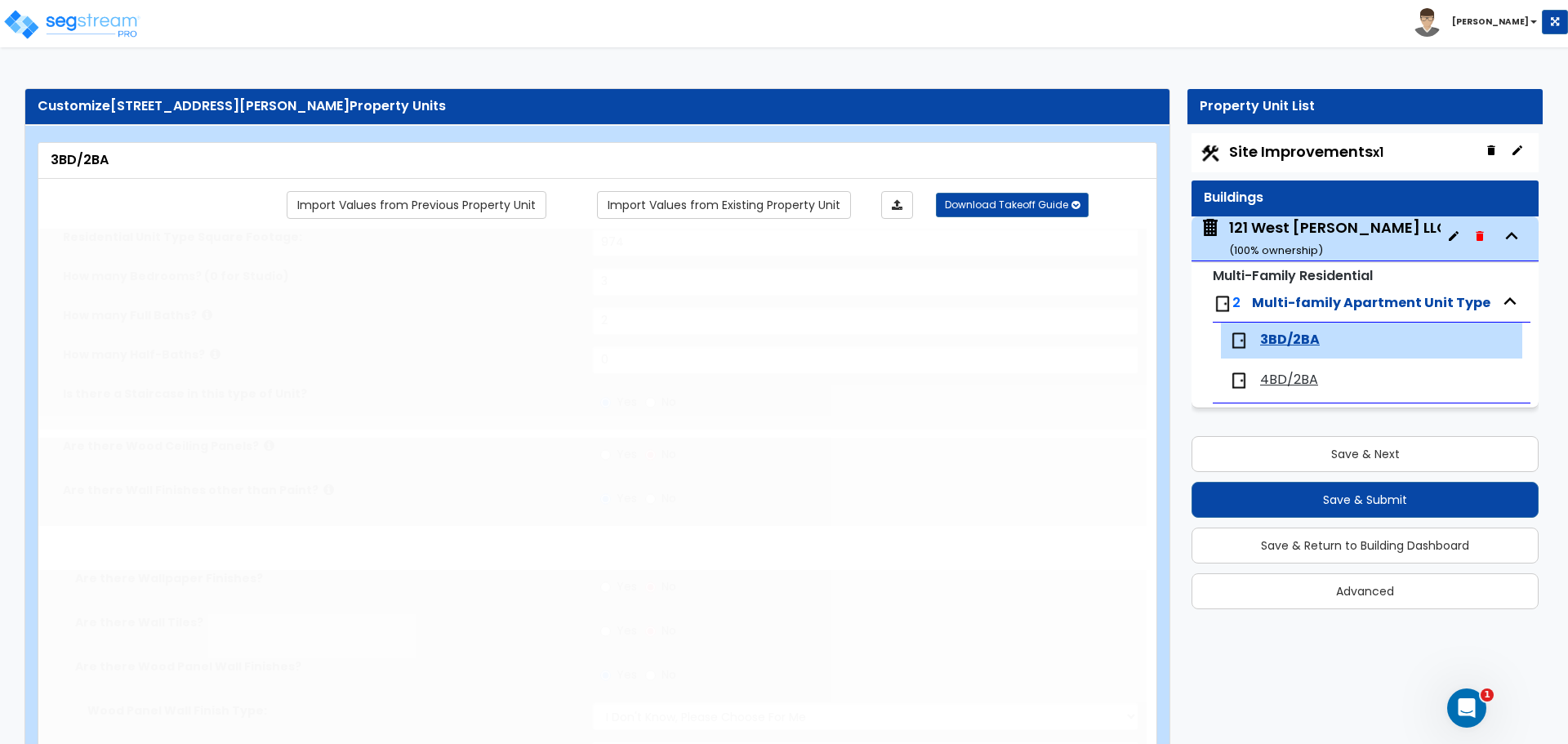
select select "1"
radio input "true"
type input "1"
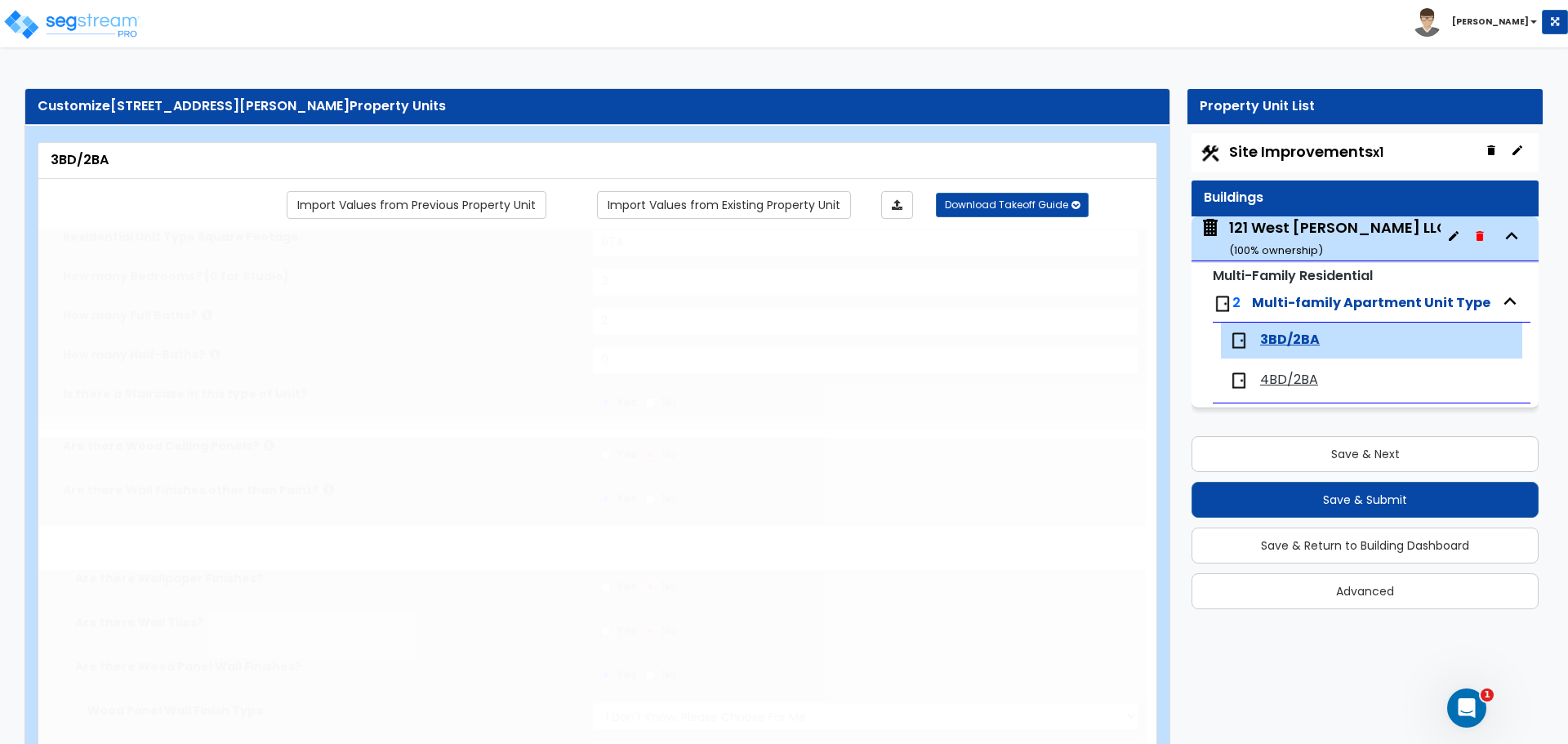
select select "3"
select select "1"
select select "3"
select select "1"
select select "4"
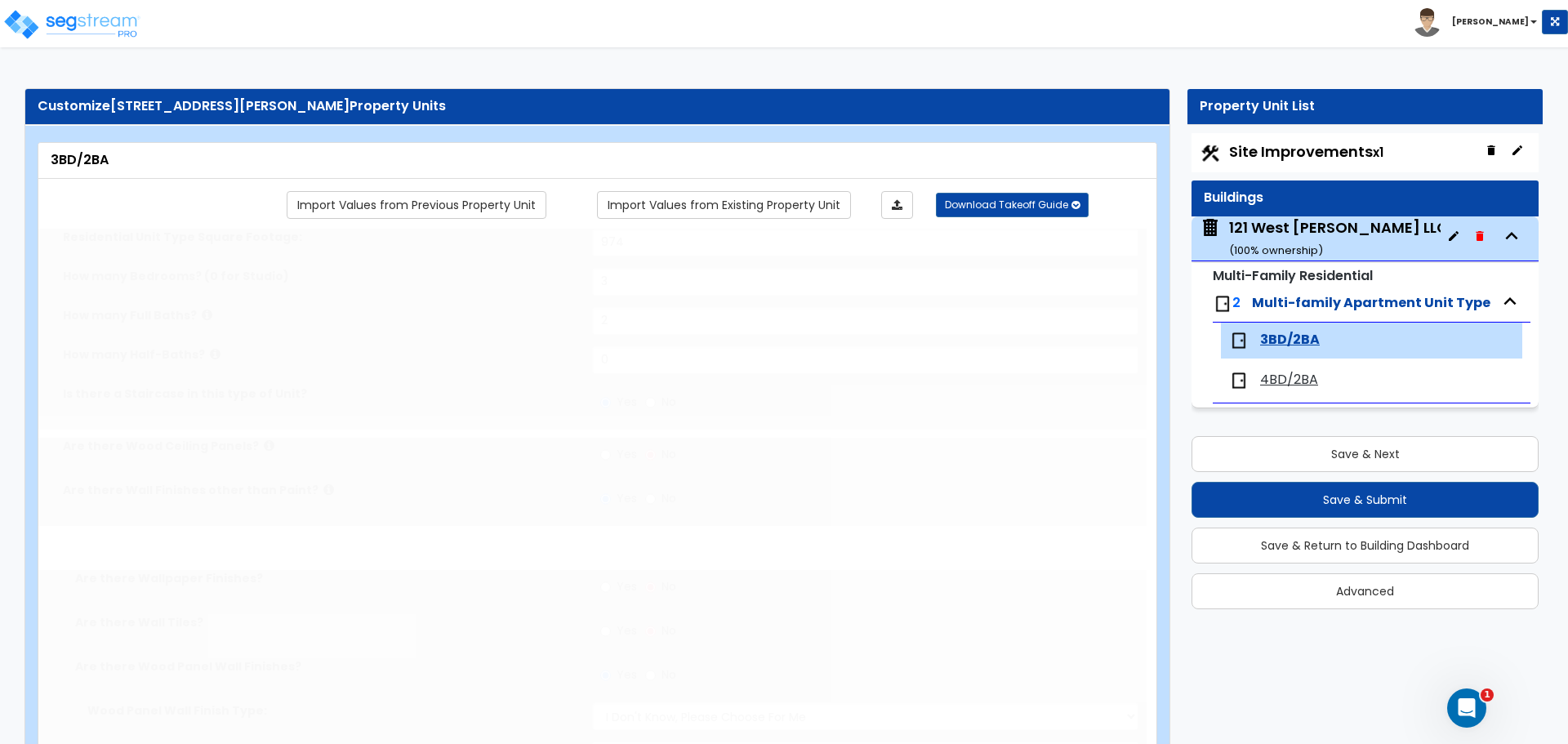
select select "1"
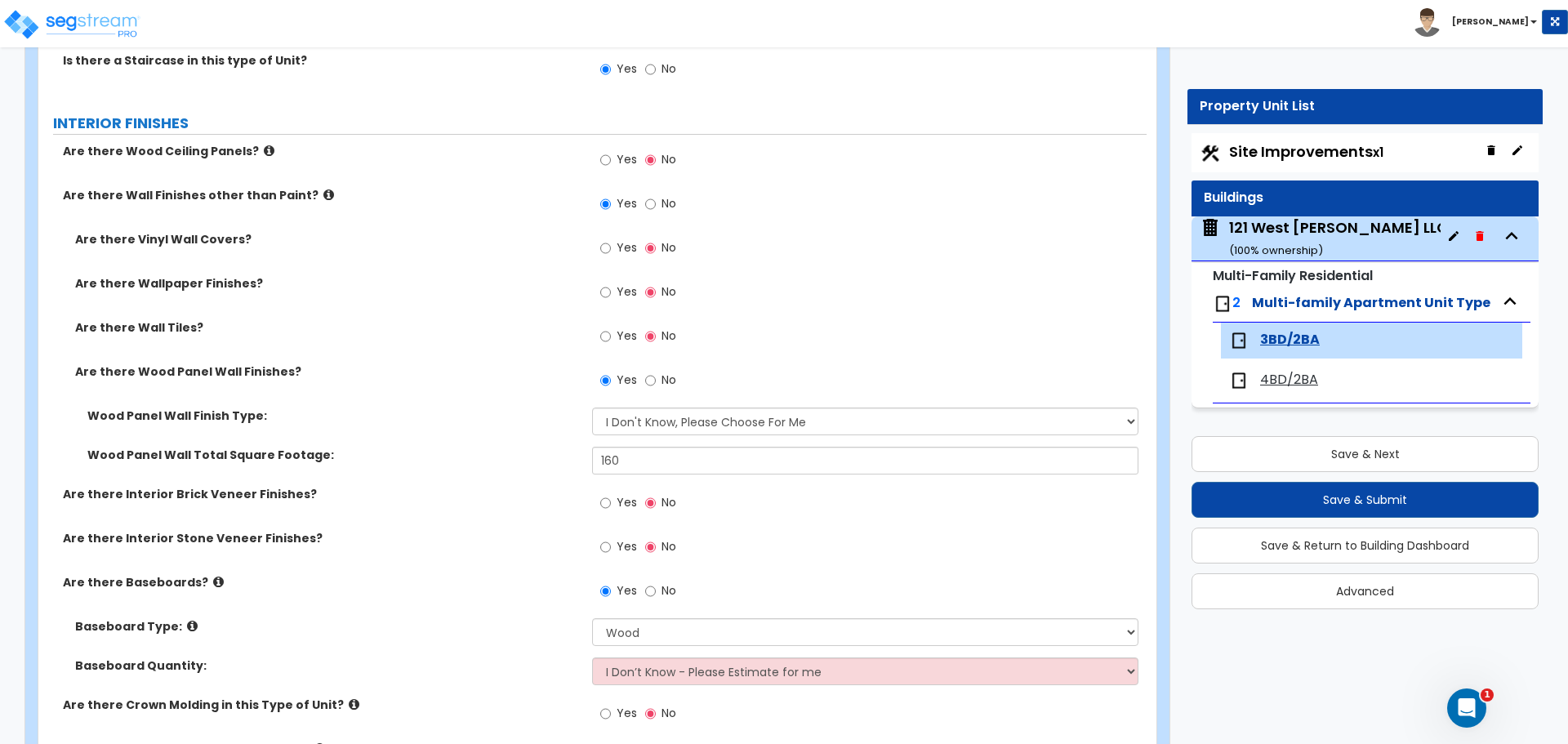
scroll to position [408, 0]
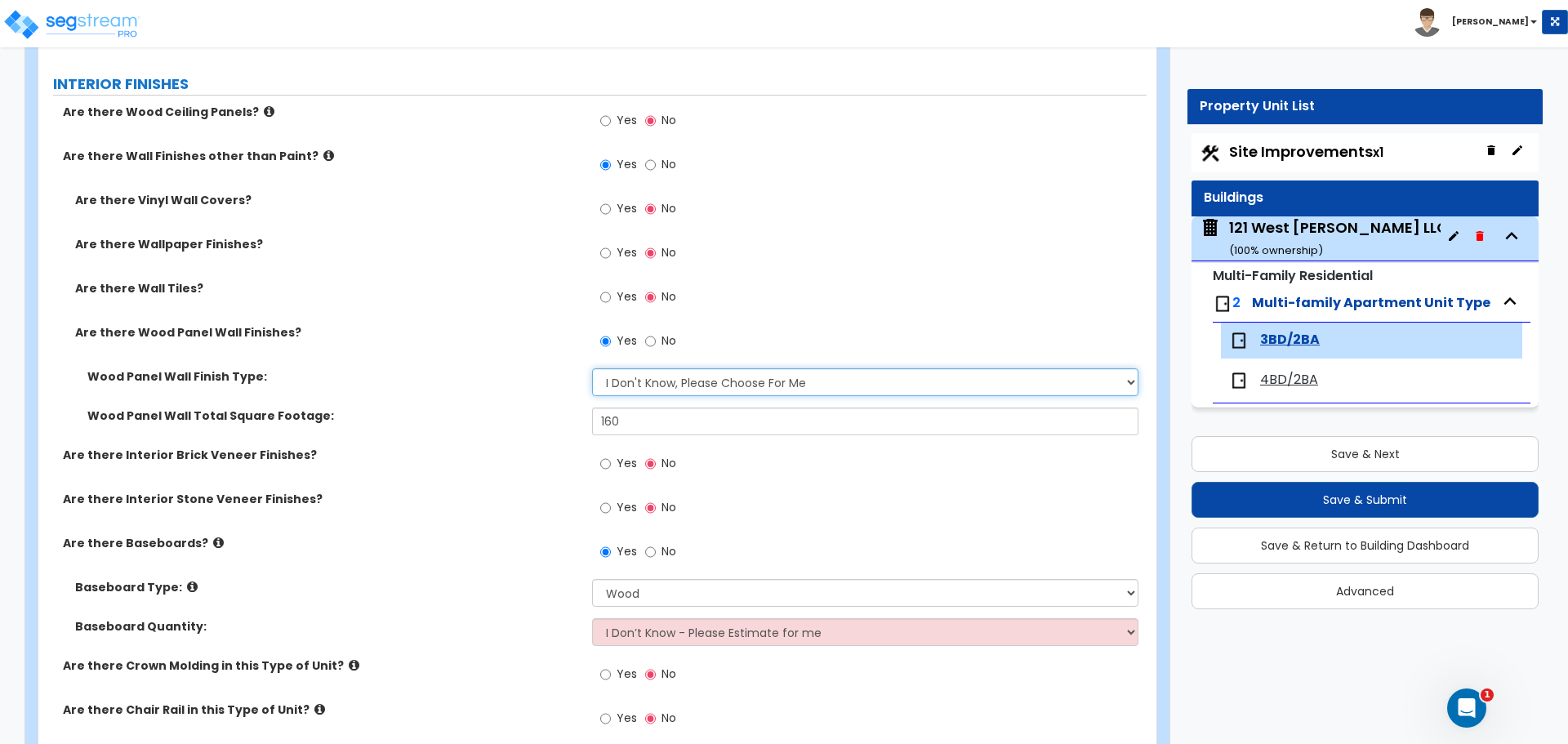
click at [632, 384] on select "Please Choose One Birch Mahogany Oak or Cherry Rosewood Teak I Don't Know, Plea…" at bounding box center [865, 383] width 545 height 28
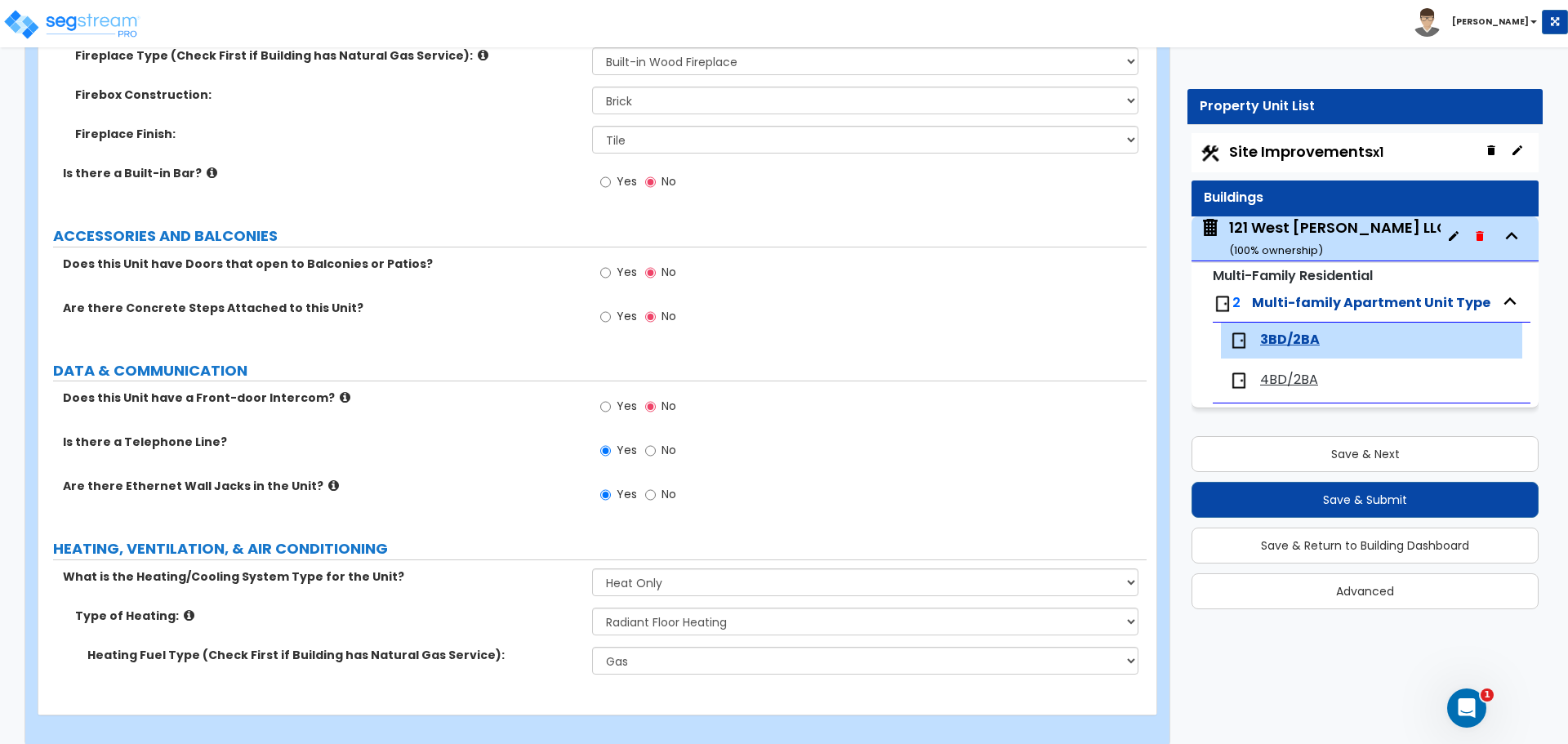
scroll to position [3178, 0]
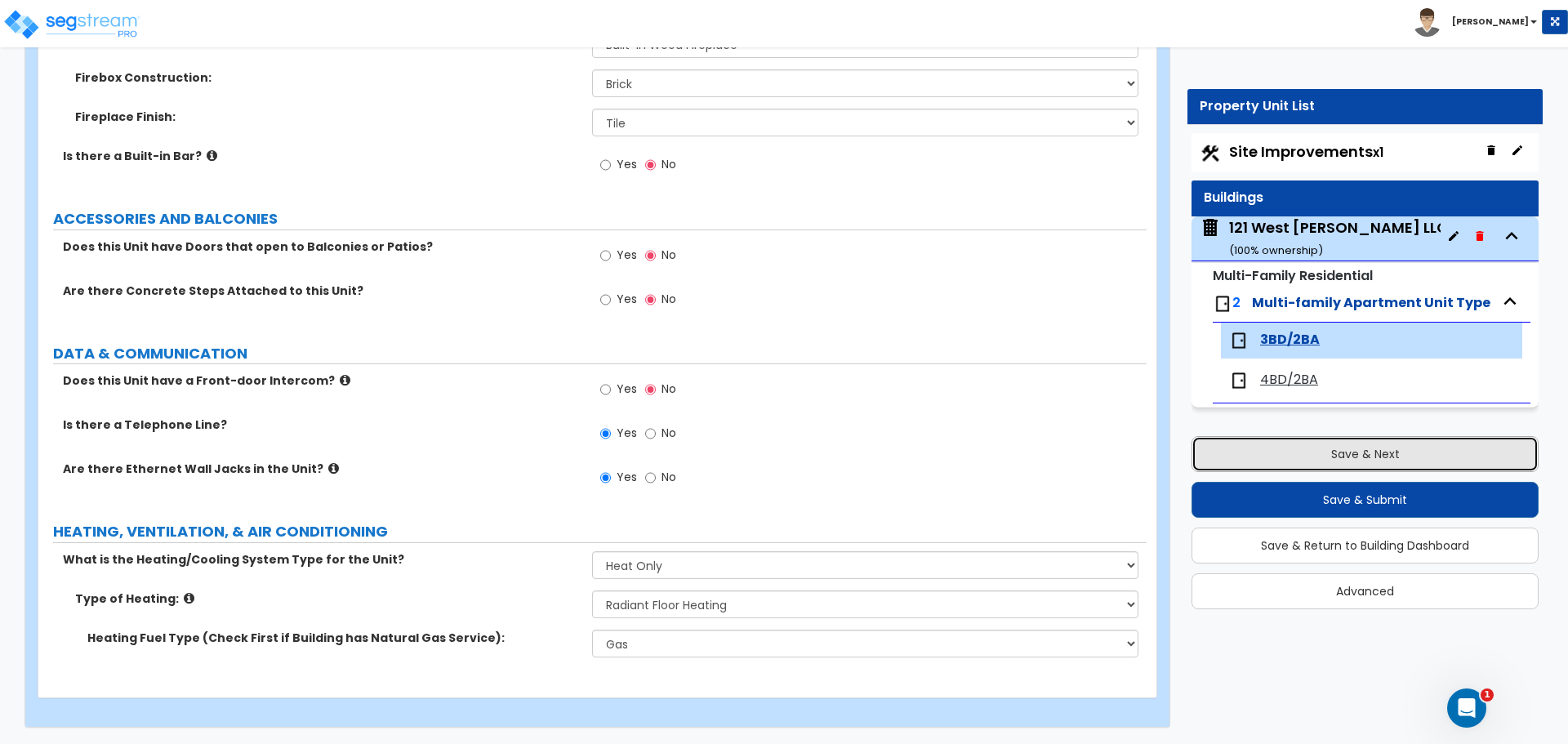
click at [1309, 449] on button "Save & Next" at bounding box center [1365, 454] width 347 height 36
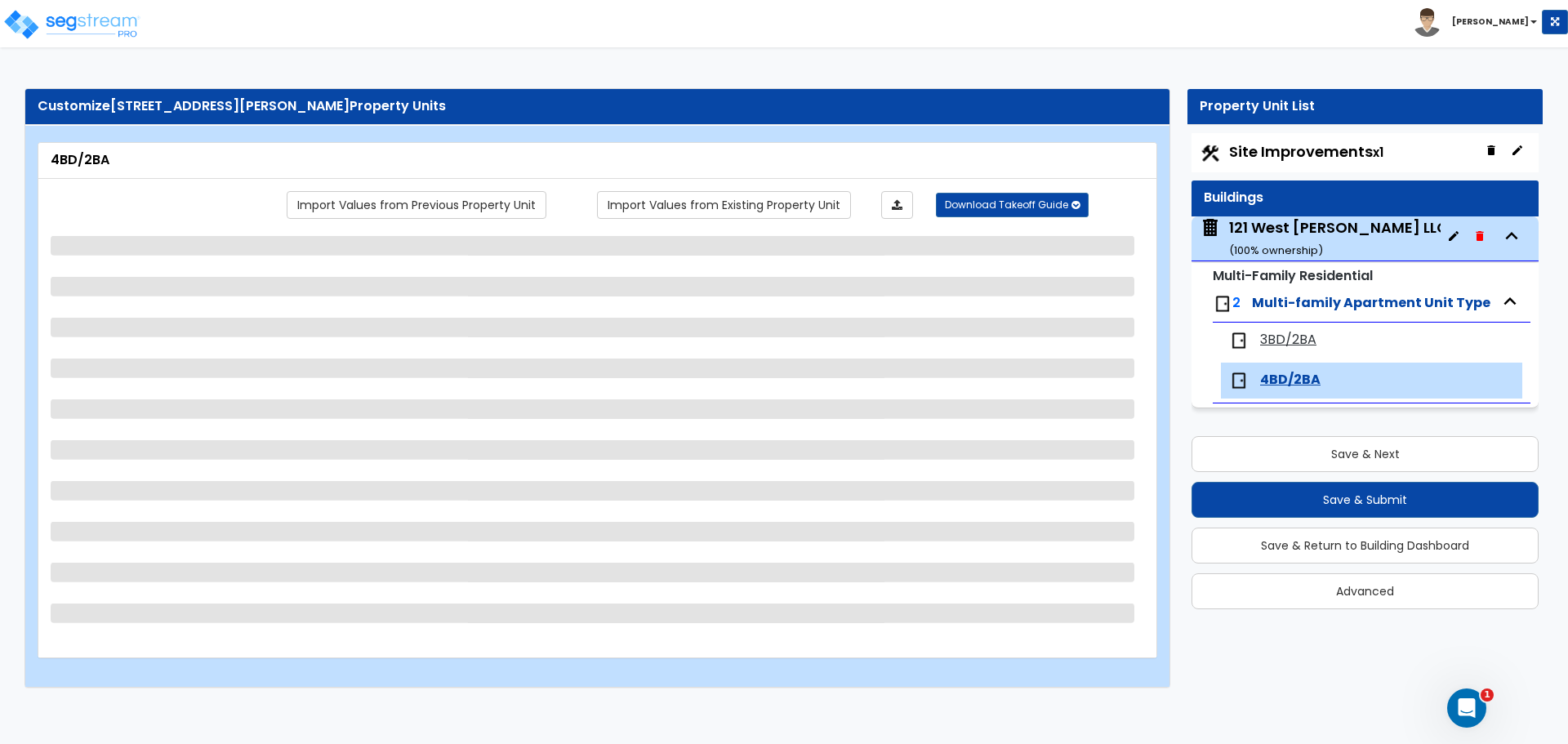
select select "1"
select select "3"
select select "2"
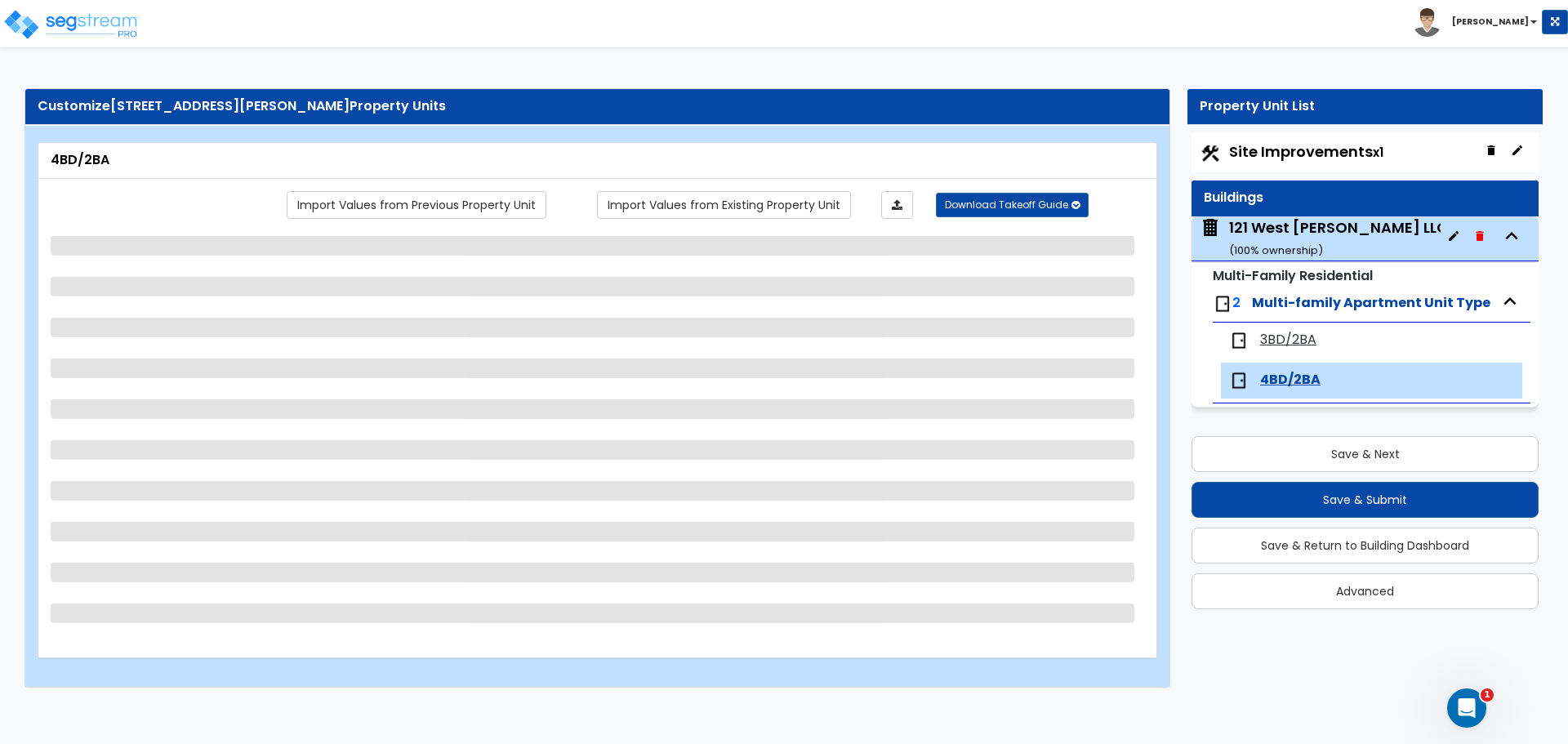
select select "1"
select select "3"
select select "1"
select select "2"
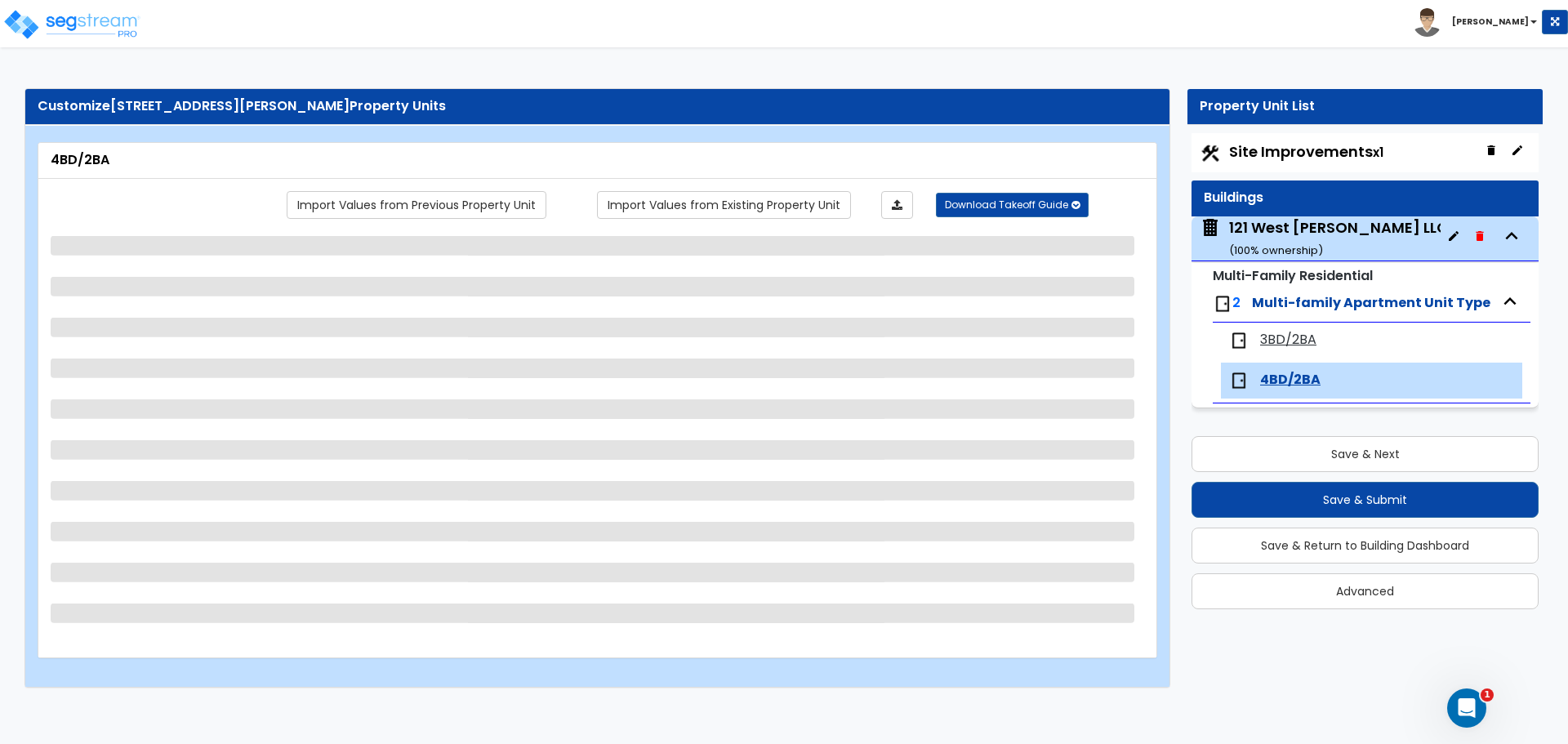
select select "1"
select select "3"
select select "1"
select select "6"
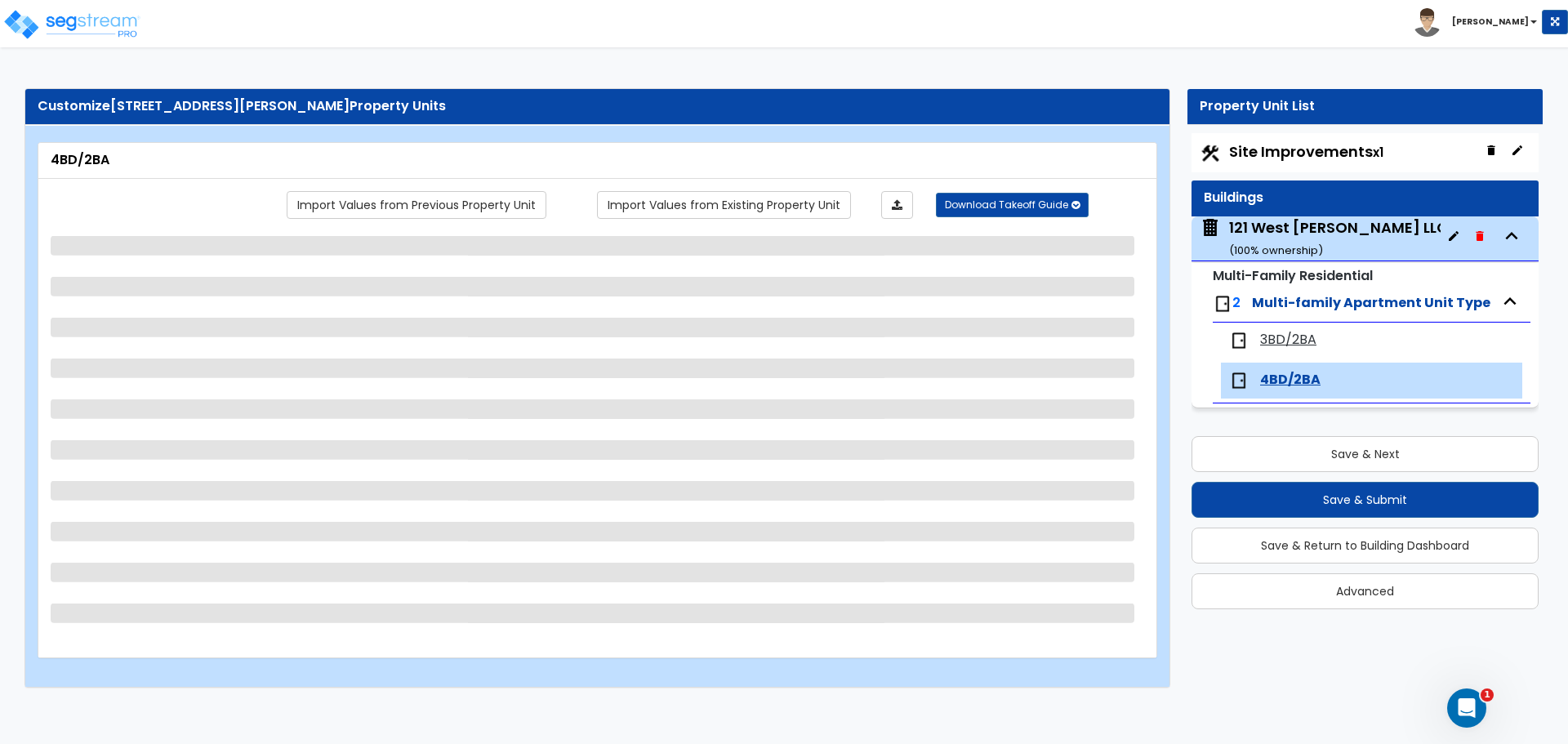
select select "1"
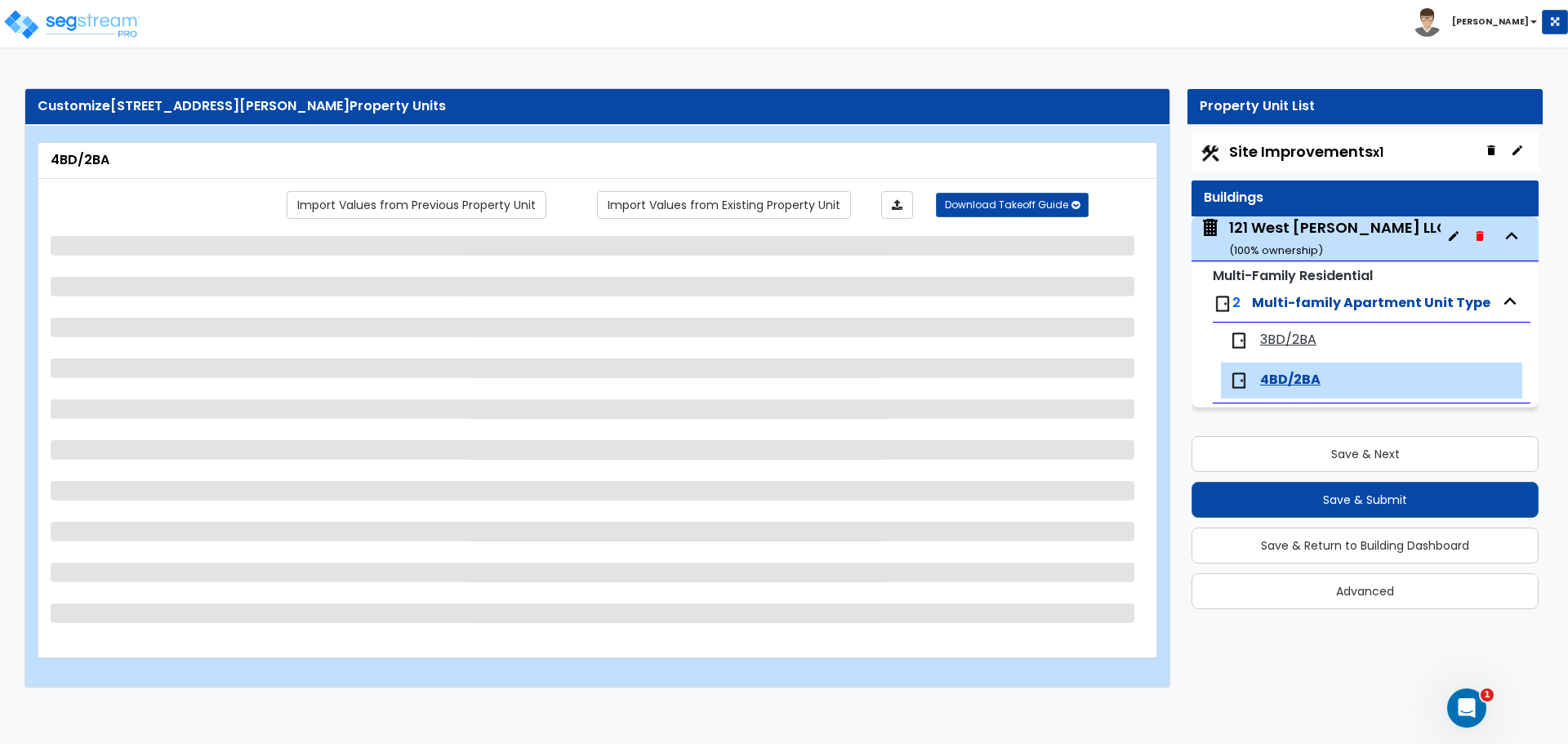
select select "4"
select select "1"
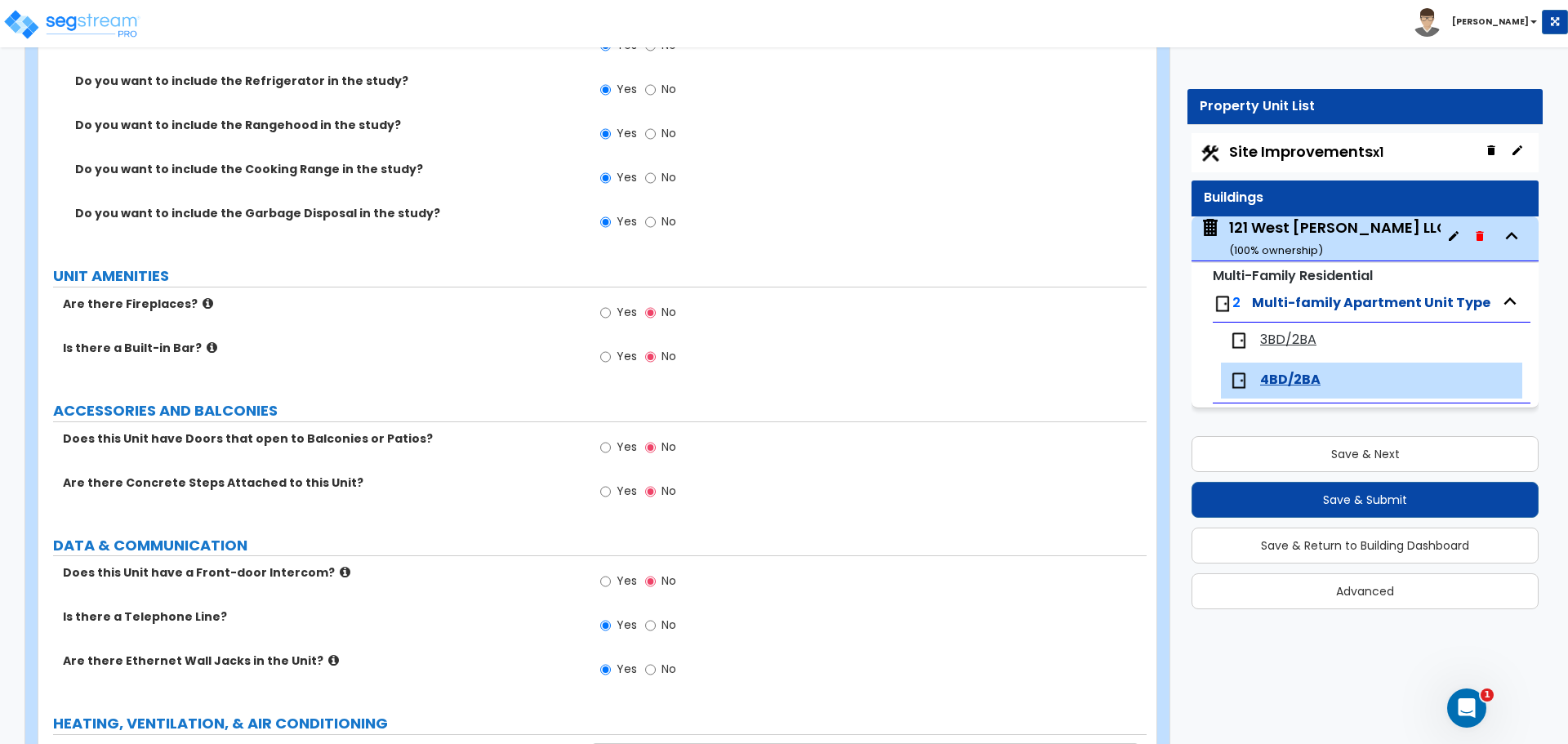
scroll to position [2614, 0]
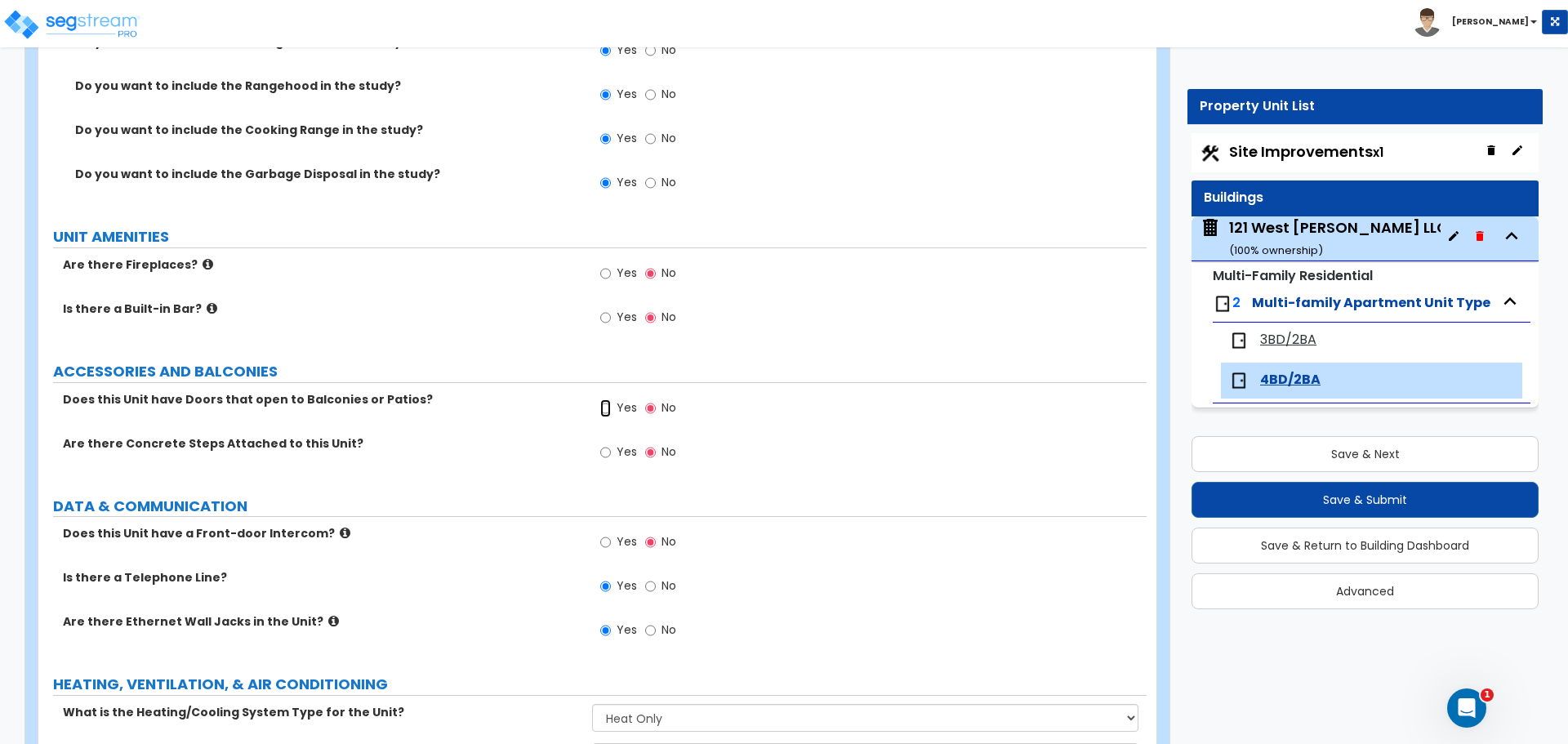
click at [603, 409] on input "Yes" at bounding box center [605, 408] width 11 height 18
radio input "true"
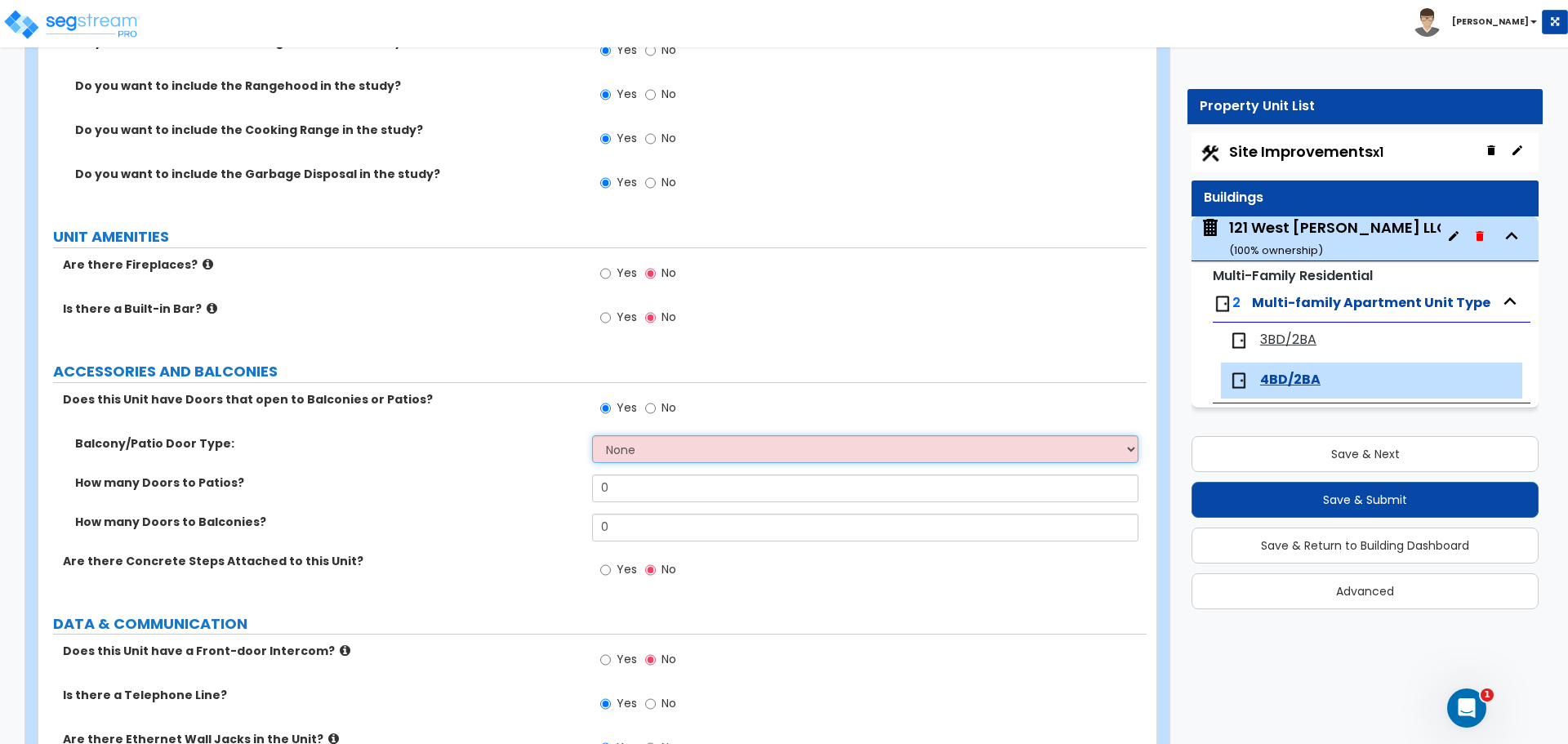
click at [682, 446] on select "None Single Hinged Doors Double Hinged Doors Single French Doors Double French …" at bounding box center [865, 449] width 545 height 28
select select "1"
click at [592, 435] on select "None Single Hinged Doors Double Hinged Doors Single French Doors Double French …" at bounding box center [865, 449] width 545 height 28
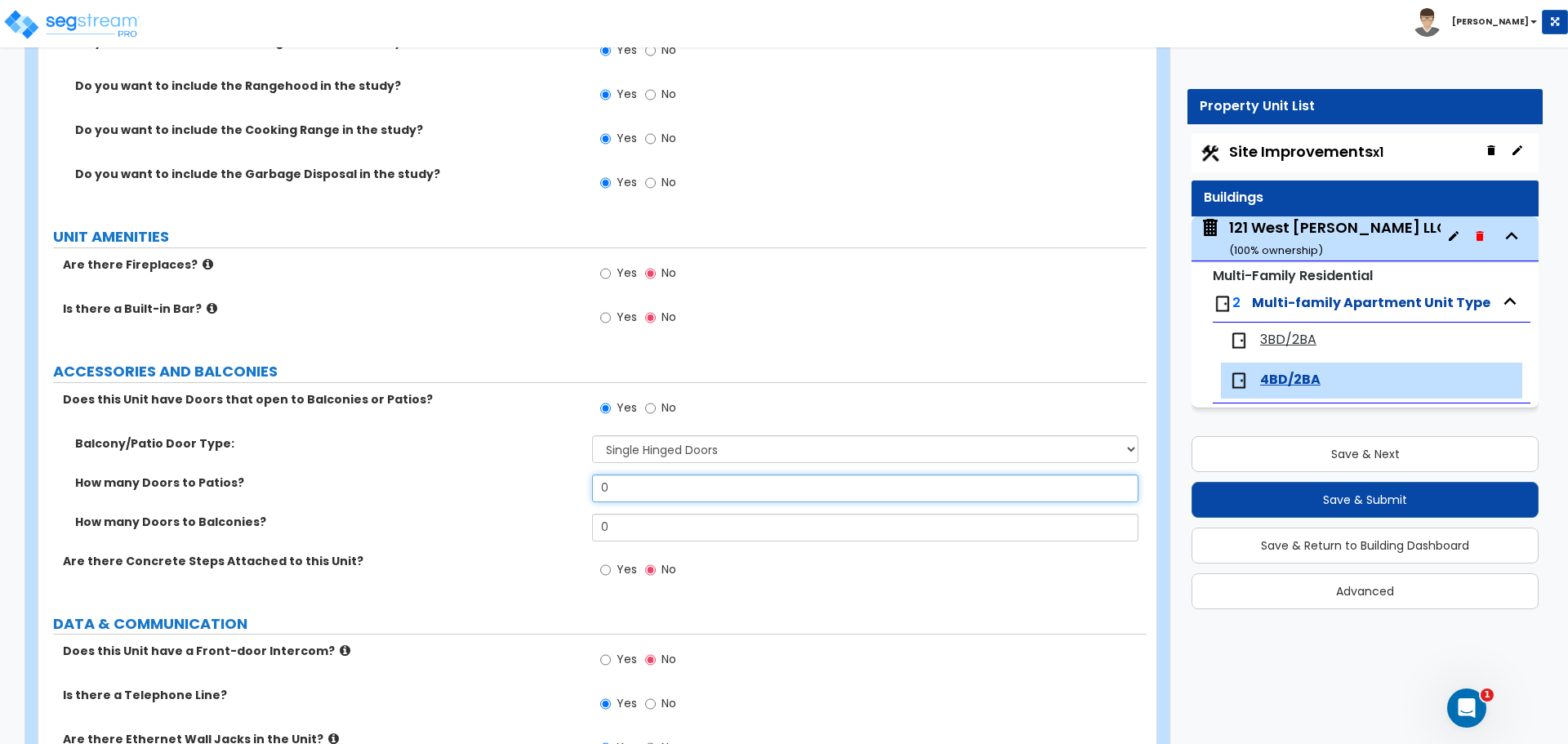
click at [623, 494] on input "0" at bounding box center [865, 489] width 545 height 28
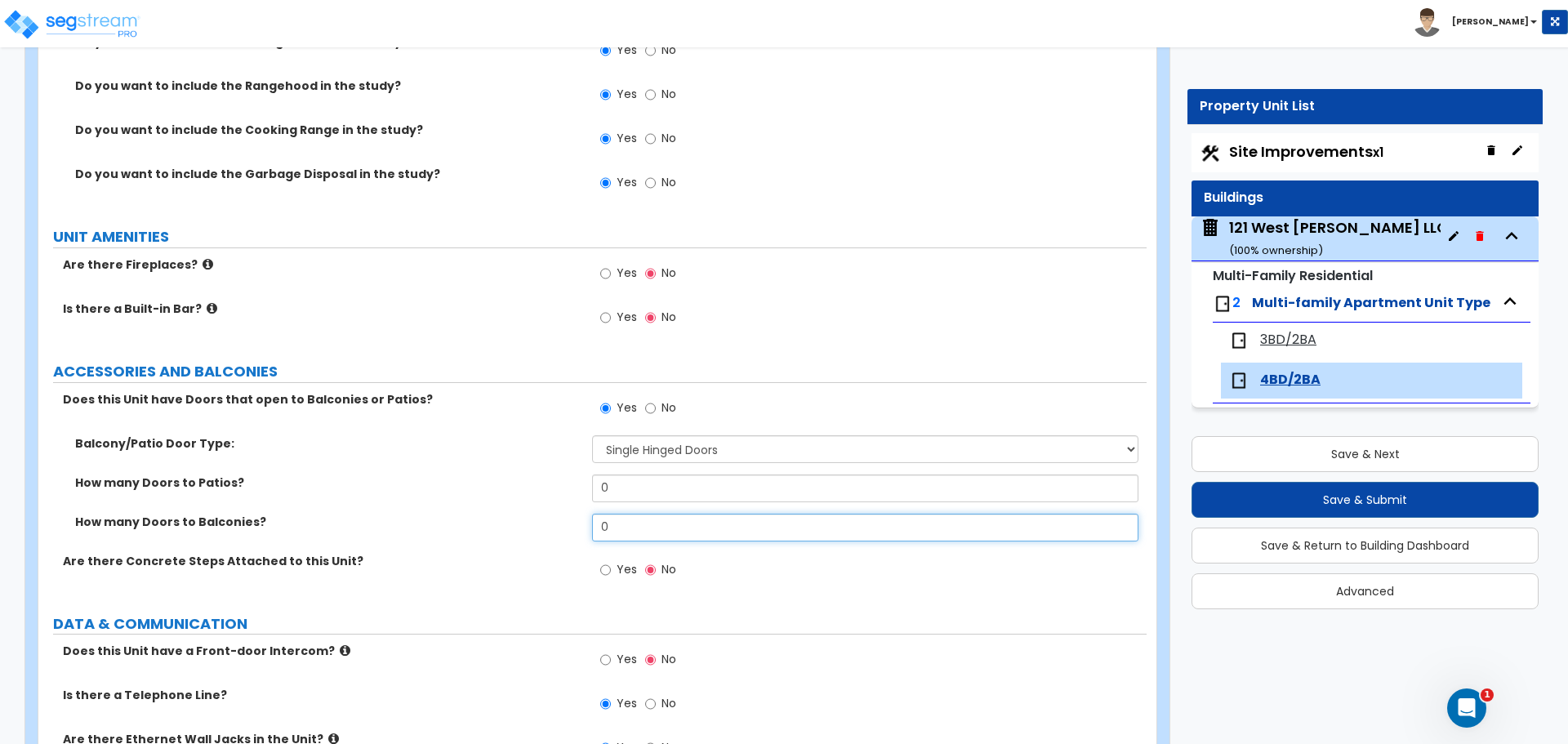
click at [652, 522] on input "0" at bounding box center [865, 528] width 545 height 28
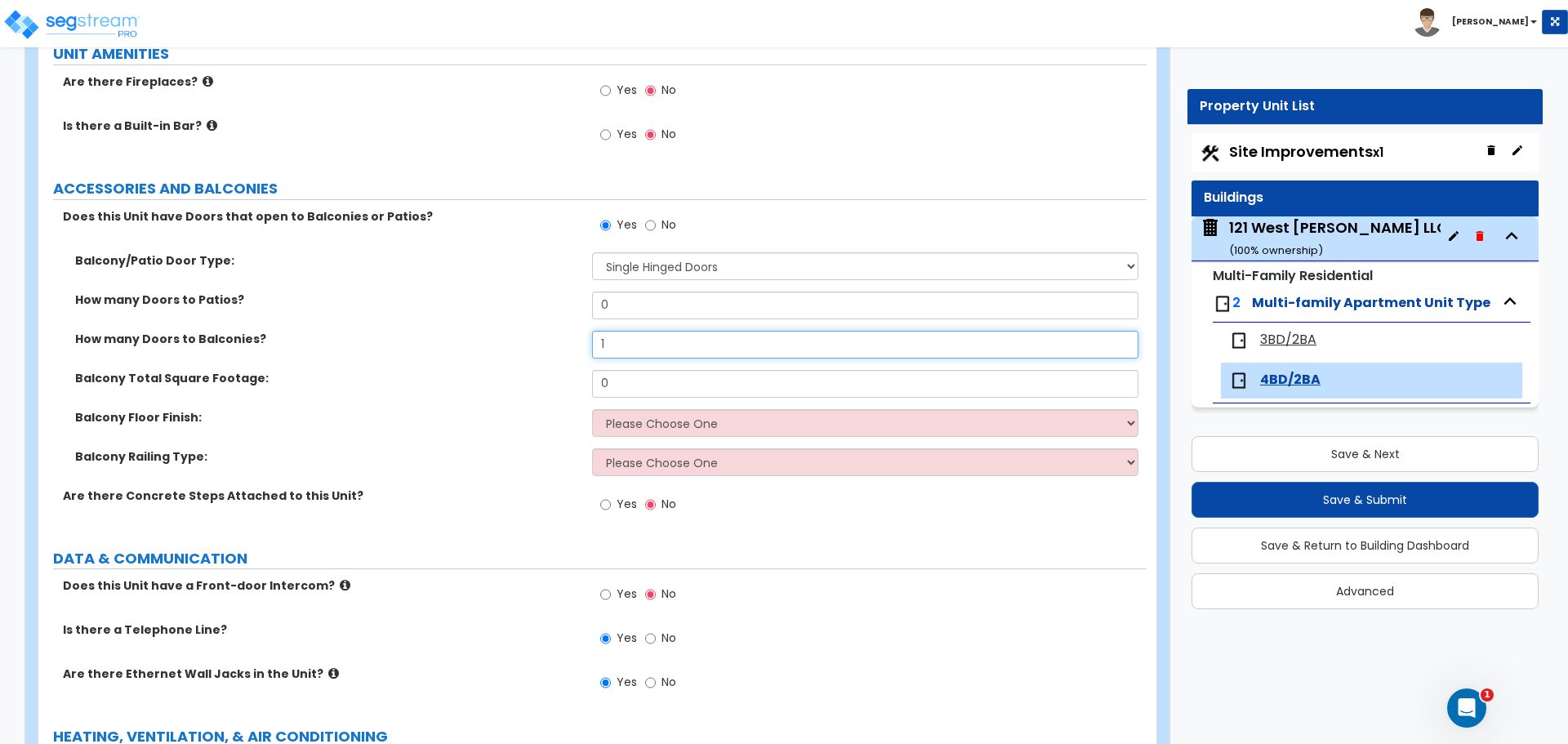
scroll to position [2859, 0]
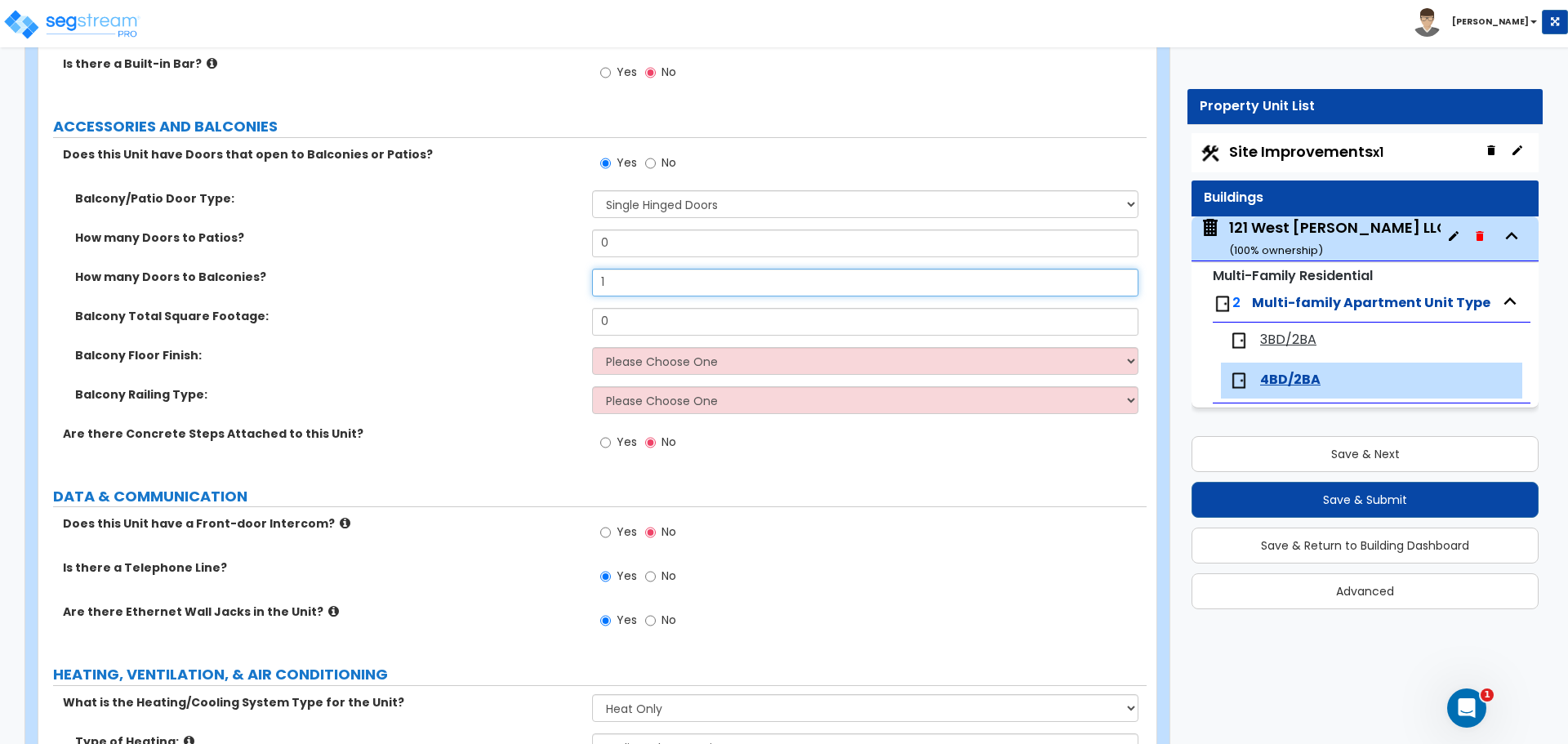
type input "1"
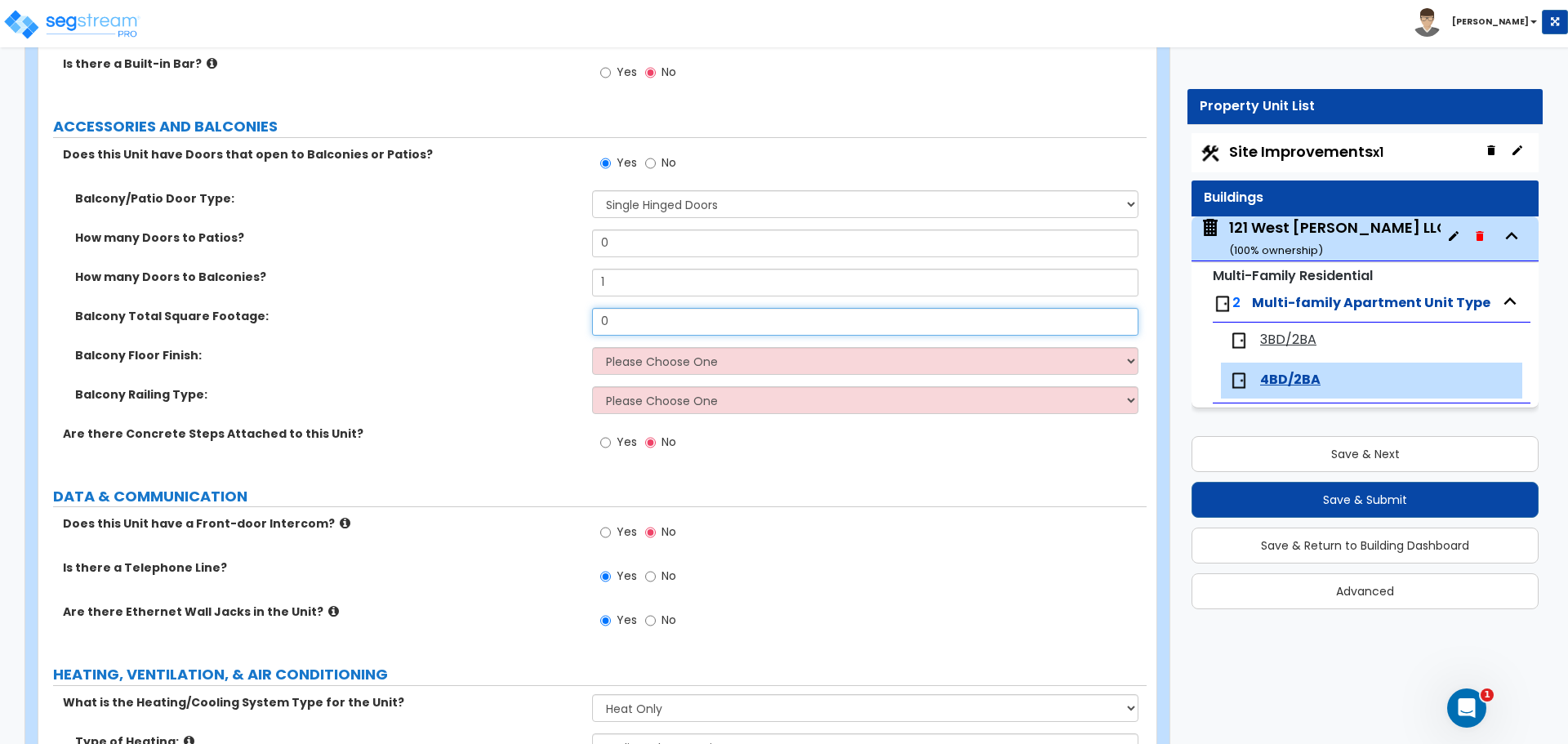
click at [636, 314] on input "0" at bounding box center [865, 322] width 545 height 28
click at [638, 328] on input "0" at bounding box center [865, 322] width 545 height 28
type input "215"
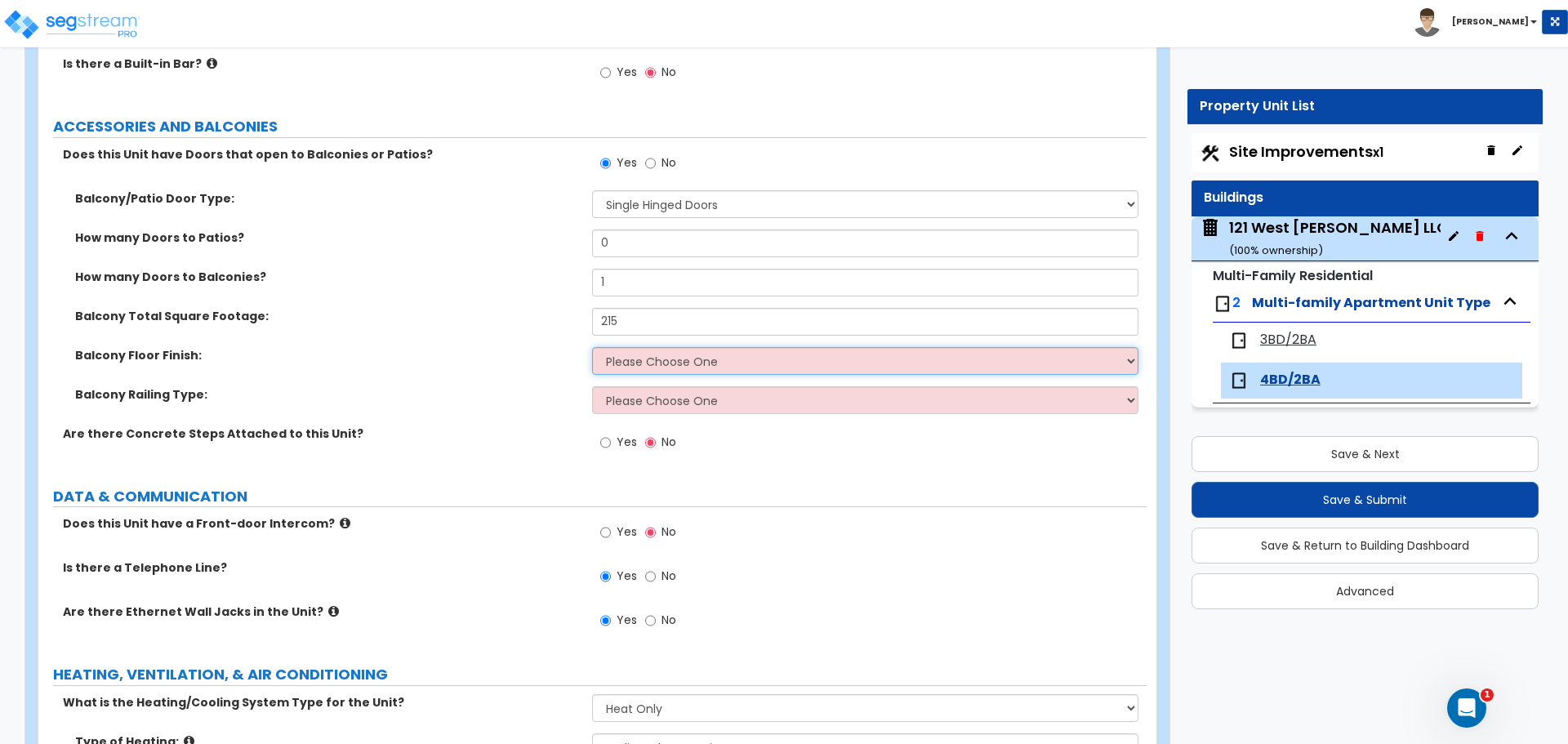
click at [758, 359] on select "Please Choose One Concrete Tile Wood PVC" at bounding box center [865, 361] width 545 height 28
select select "3"
click at [592, 347] on select "Please Choose One Concrete Tile Wood PVC" at bounding box center [865, 361] width 545 height 28
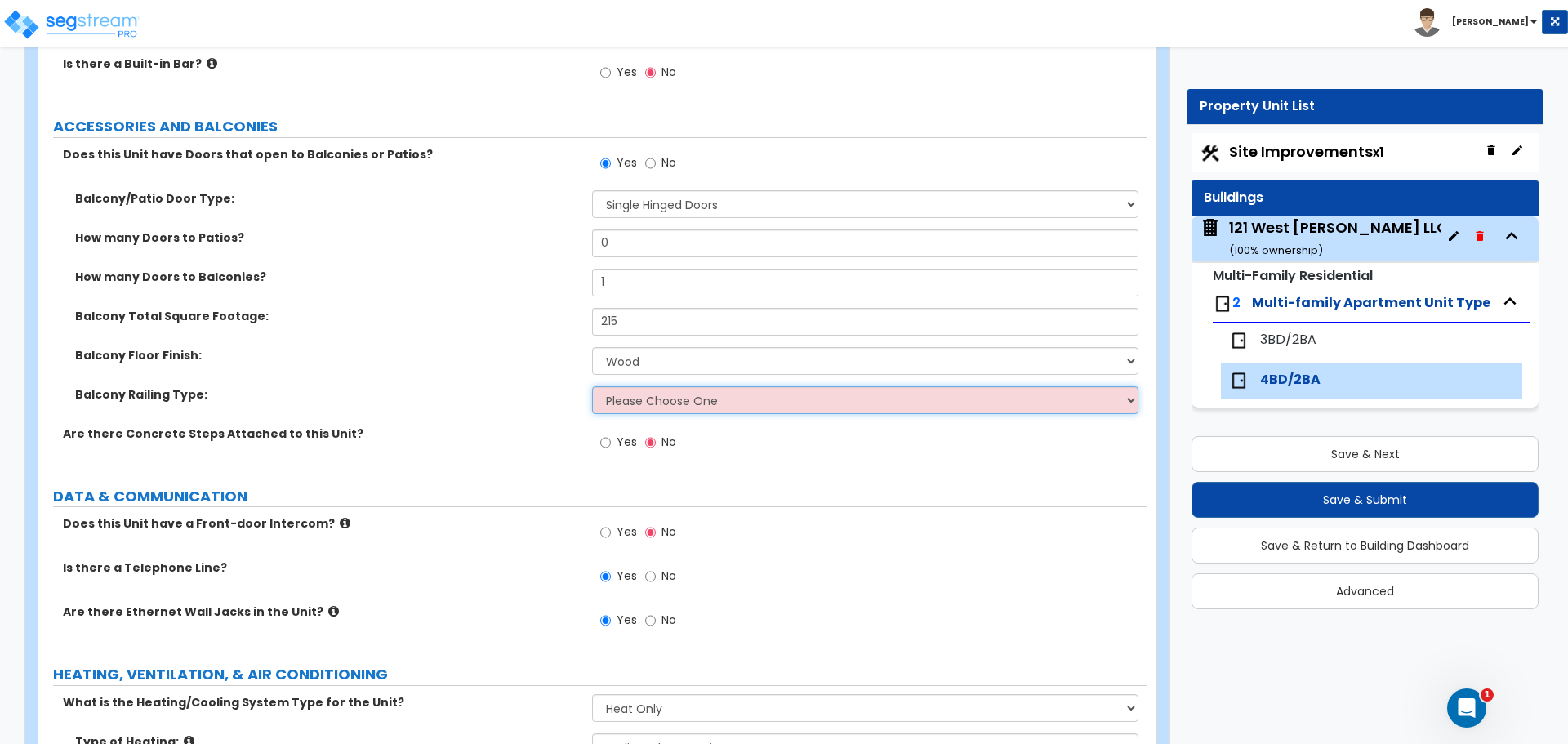
click at [643, 400] on select "Please Choose One Steel Aluminum Wood Glass and Metal Wrought Iron" at bounding box center [865, 400] width 545 height 28
select select "5"
click at [592, 386] on select "Please Choose One Steel Aluminum Wood Glass and Metal Wrought Iron" at bounding box center [865, 400] width 545 height 28
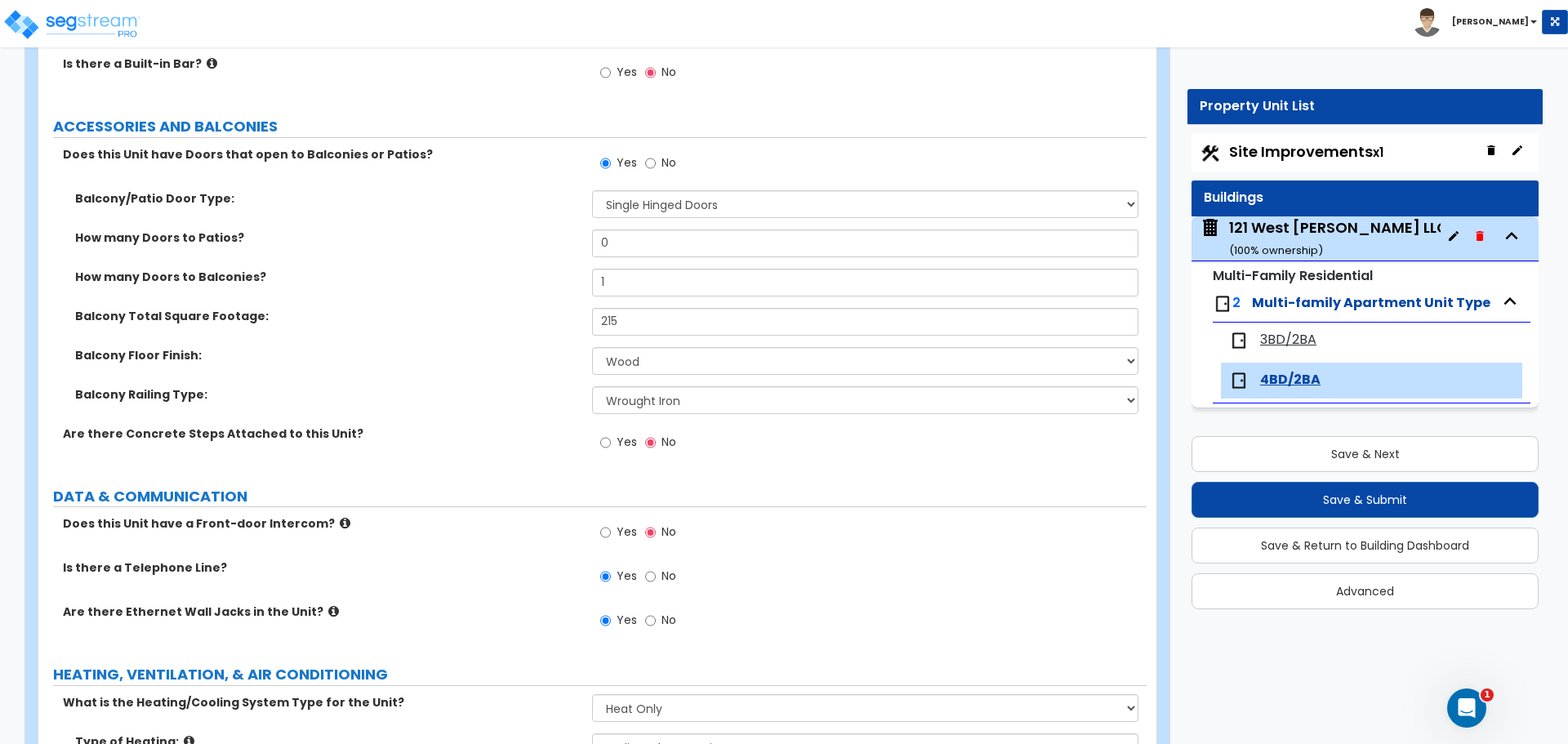
click at [810, 463] on div "Yes No" at bounding box center [869, 448] width 554 height 44
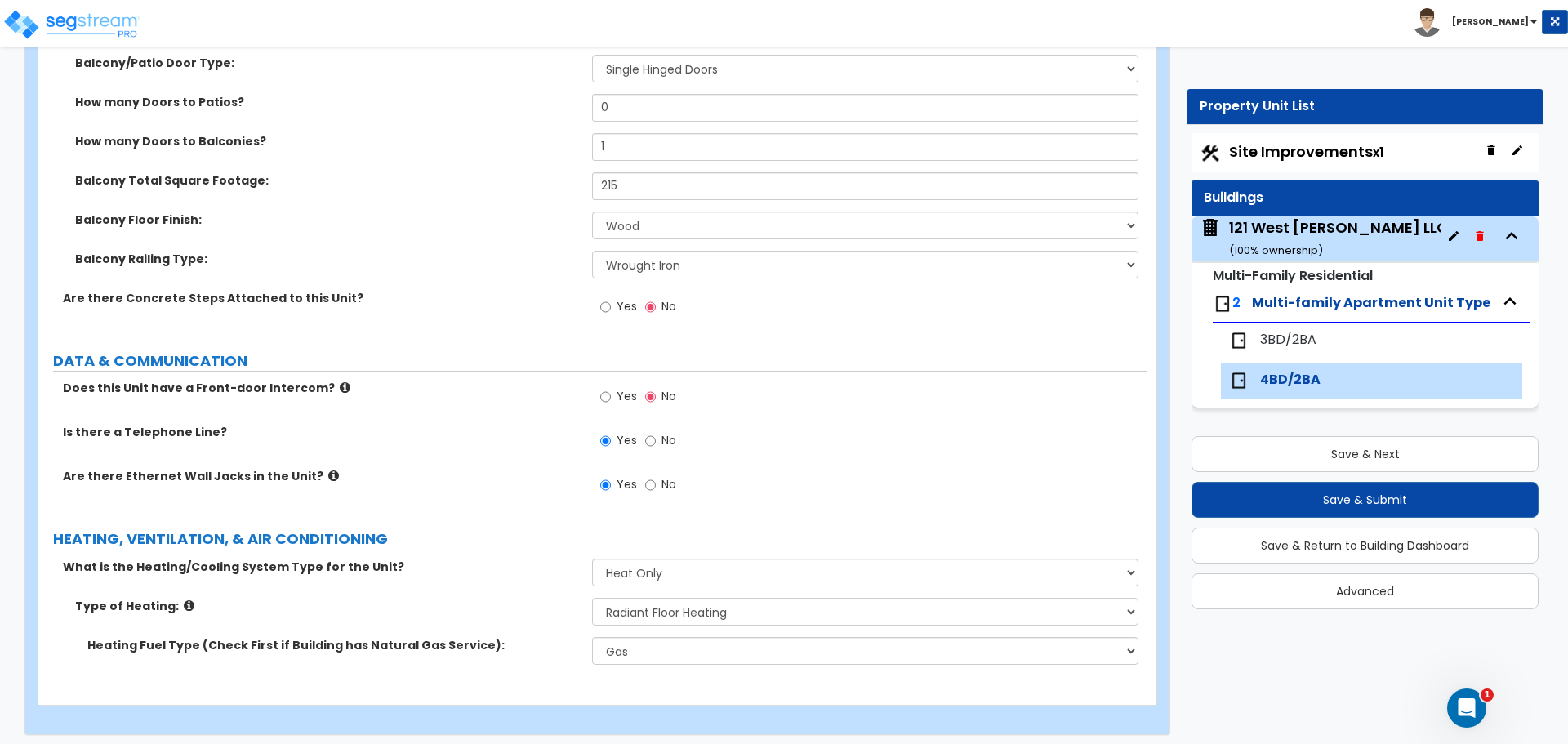
scroll to position [3002, 0]
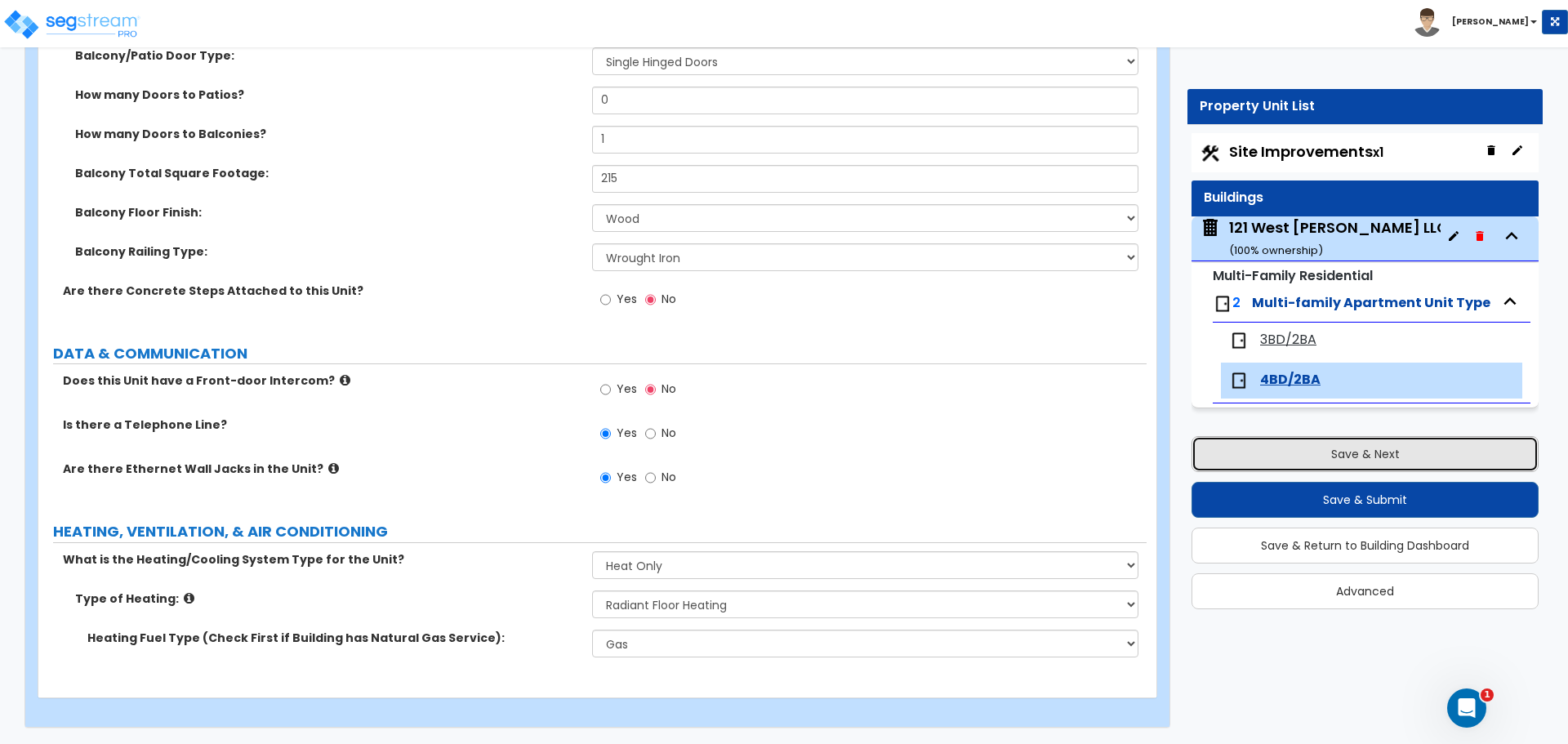
click at [1368, 458] on button "Save & Next" at bounding box center [1365, 454] width 347 height 36
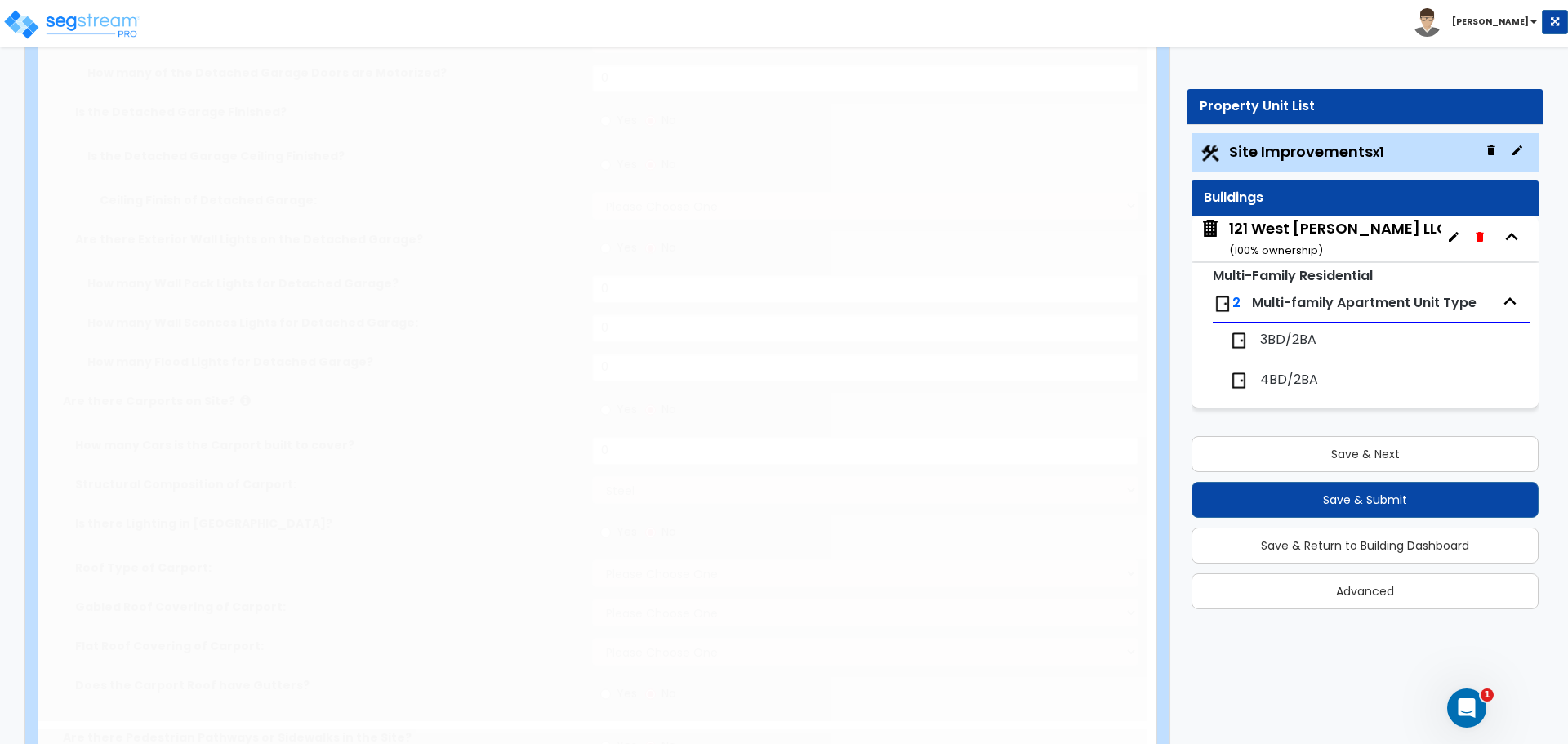
scroll to position [0, 0]
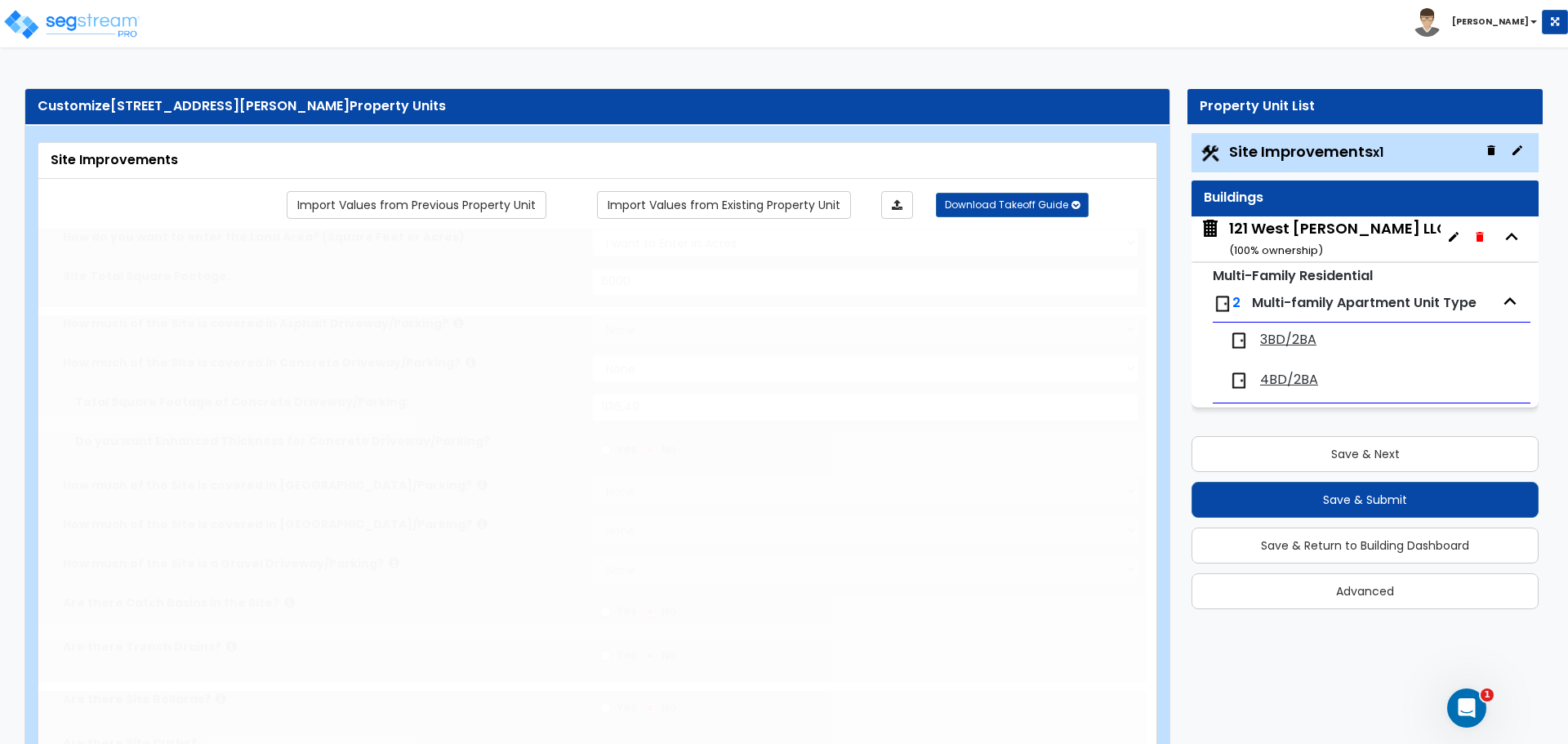
select select "2"
type input "6000"
select select "2"
type input "1136.49"
radio input "true"
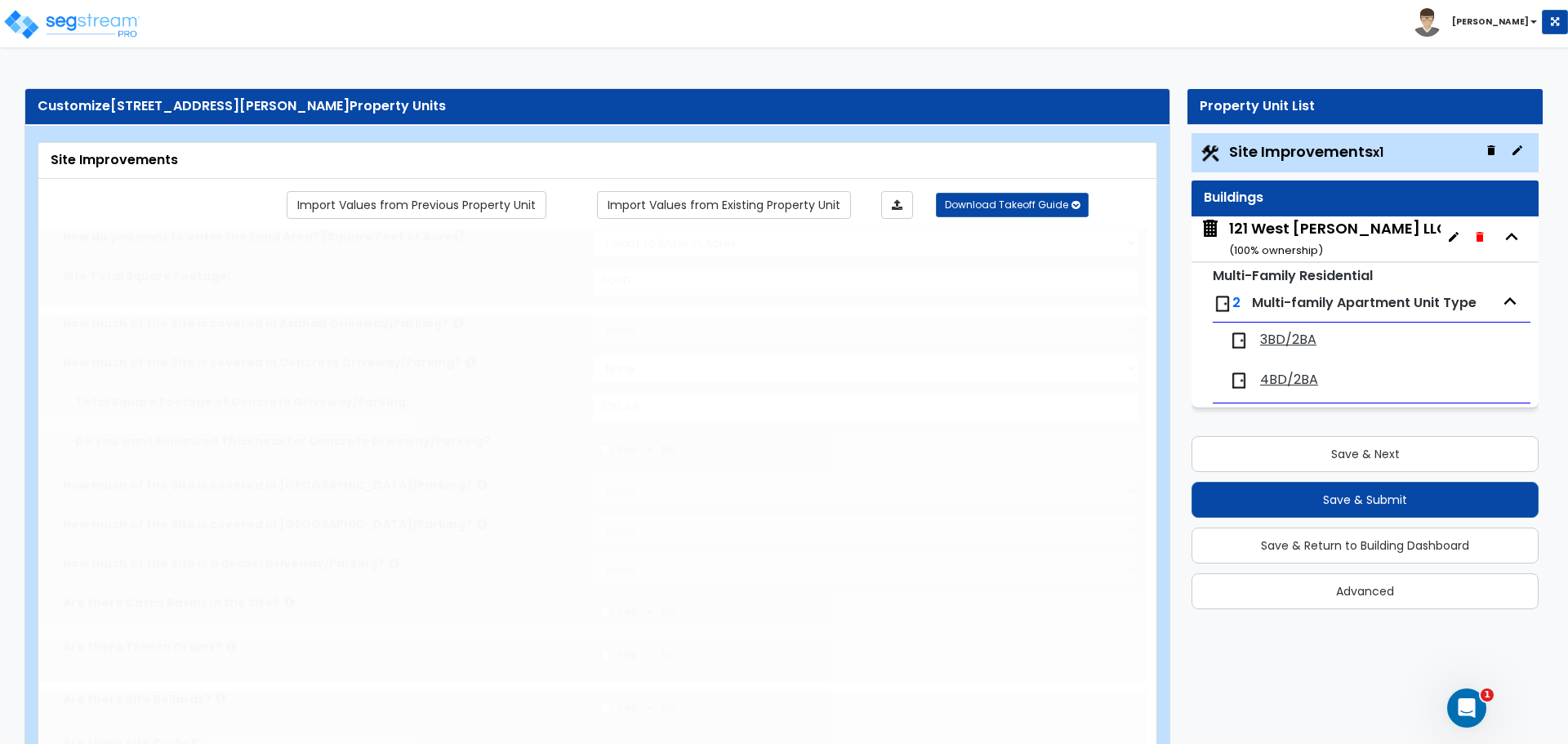
type input "1"
select select "1"
select select "4"
select select "1"
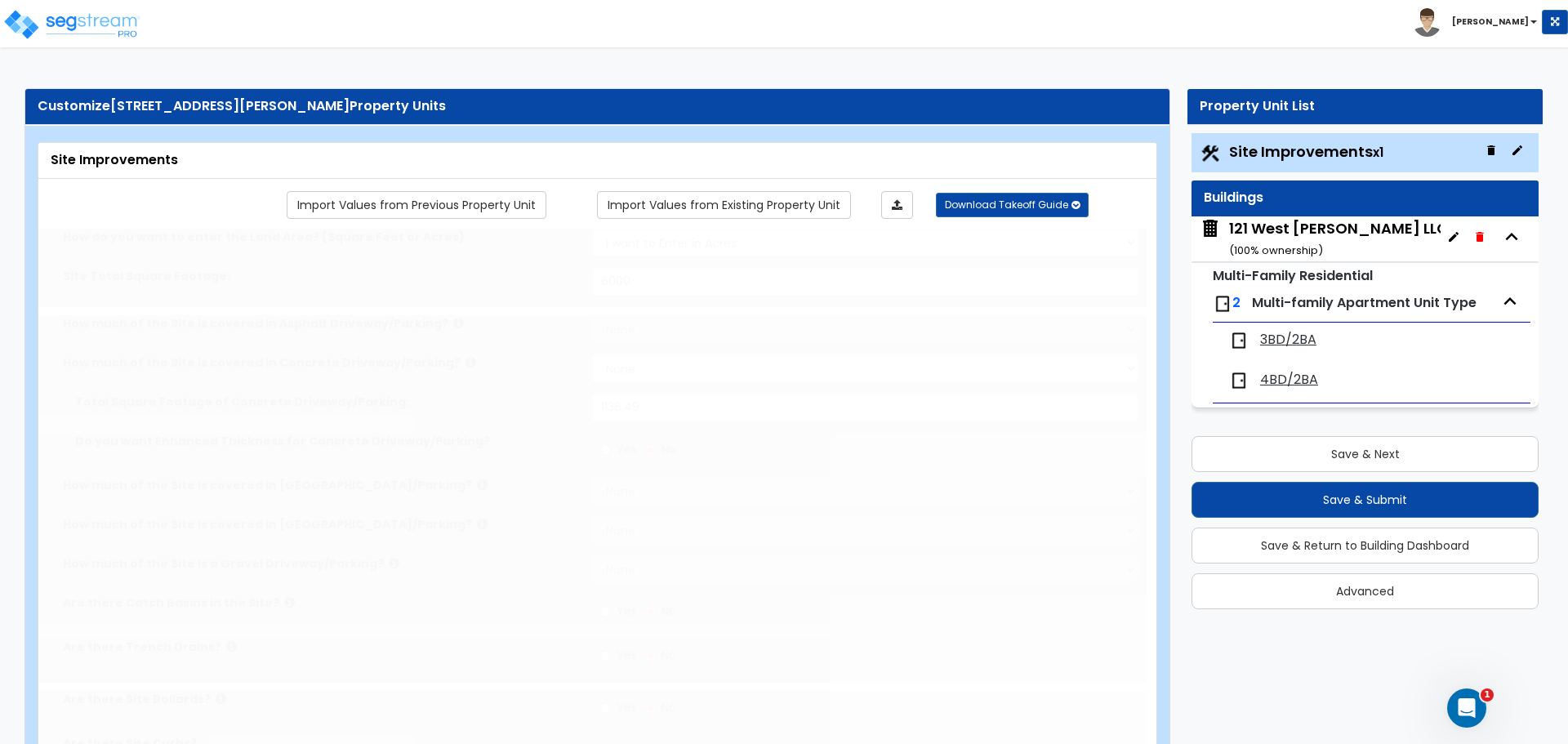
select select "1"
type input "1"
select select "1"
radio input "true"
select select "2"
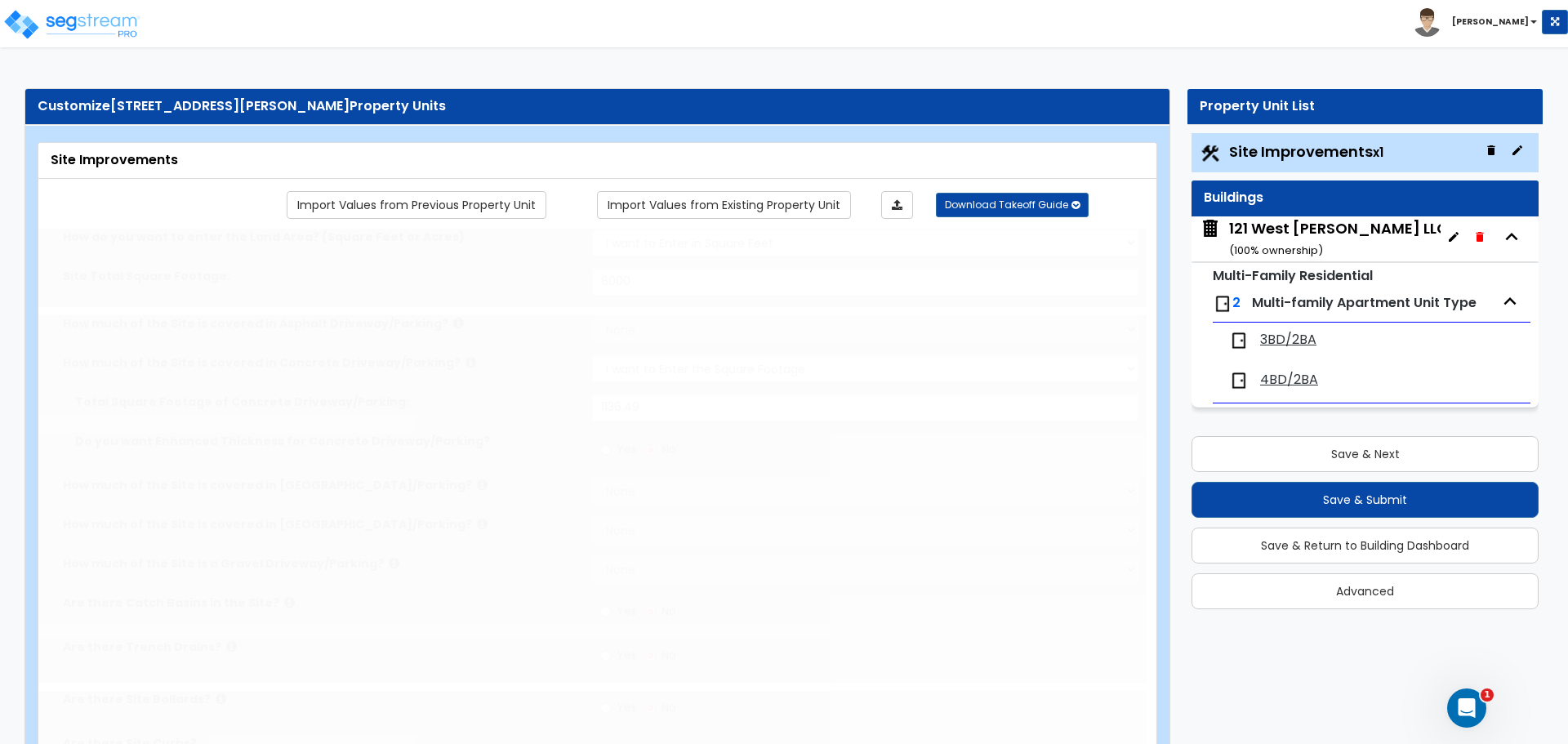
type input "12.26"
select select "1"
select select "2"
radio input "true"
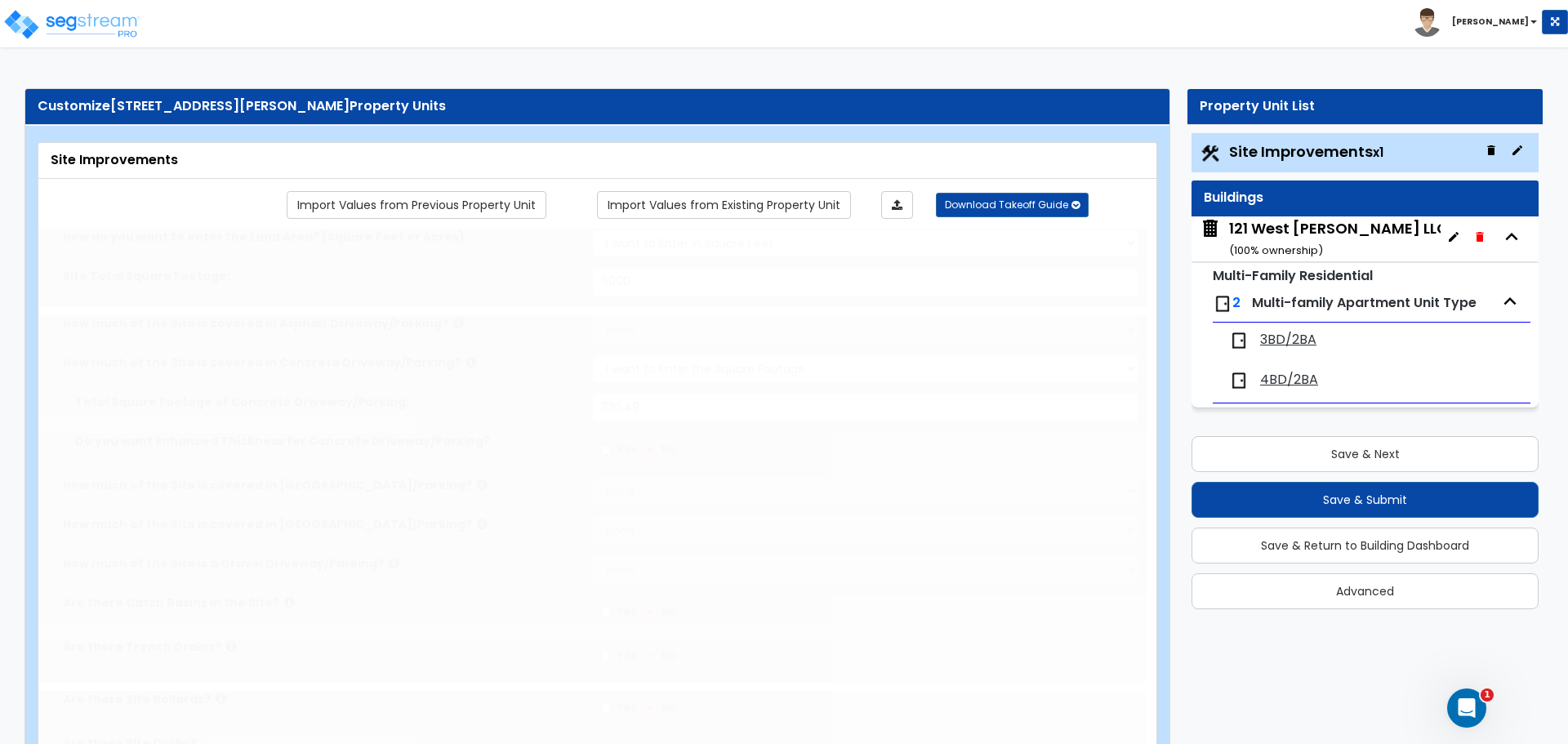
select select "1"
type input "148.91"
select select "2"
type input "2976.5"
radio input "true"
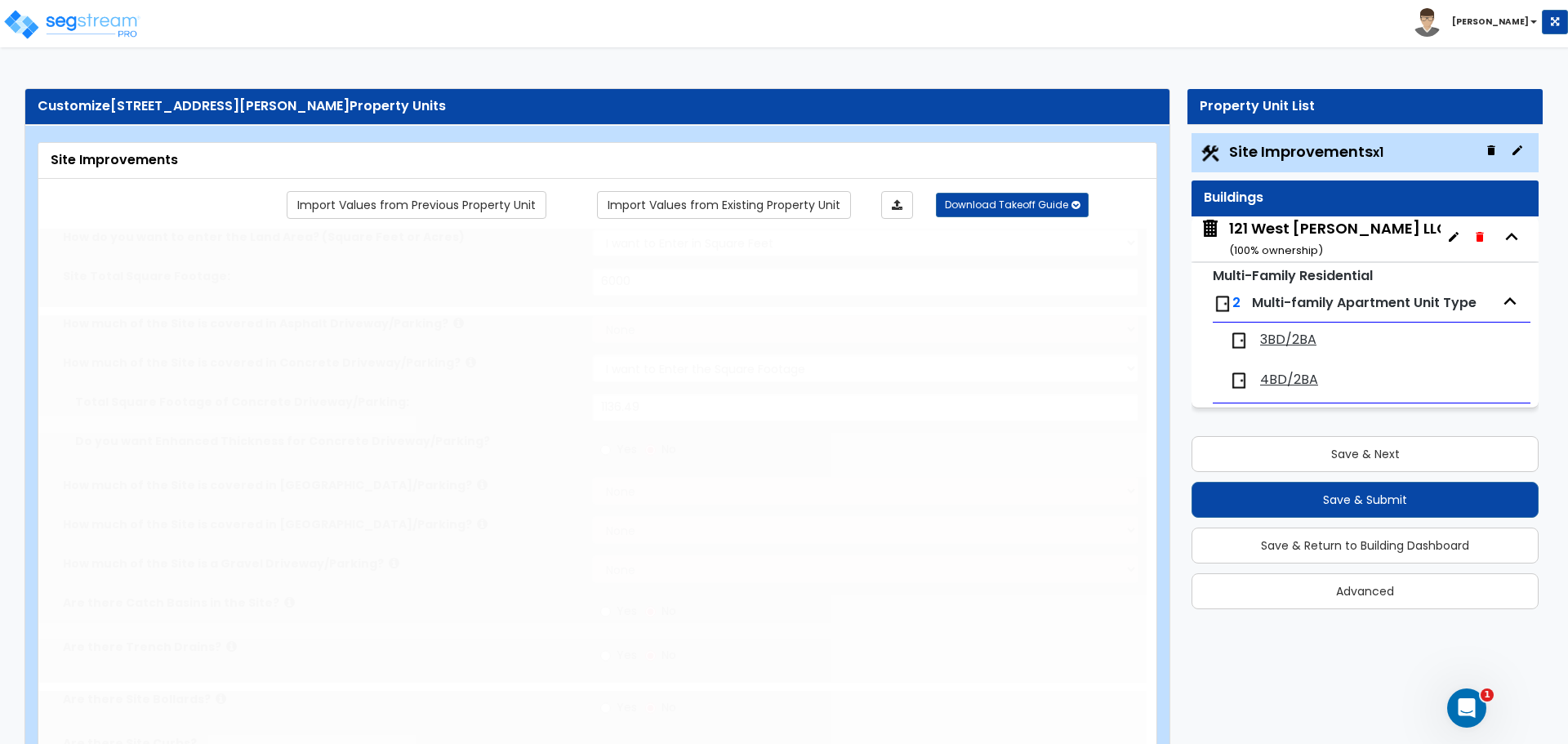
radio input "true"
select select "2"
type input "2976.5"
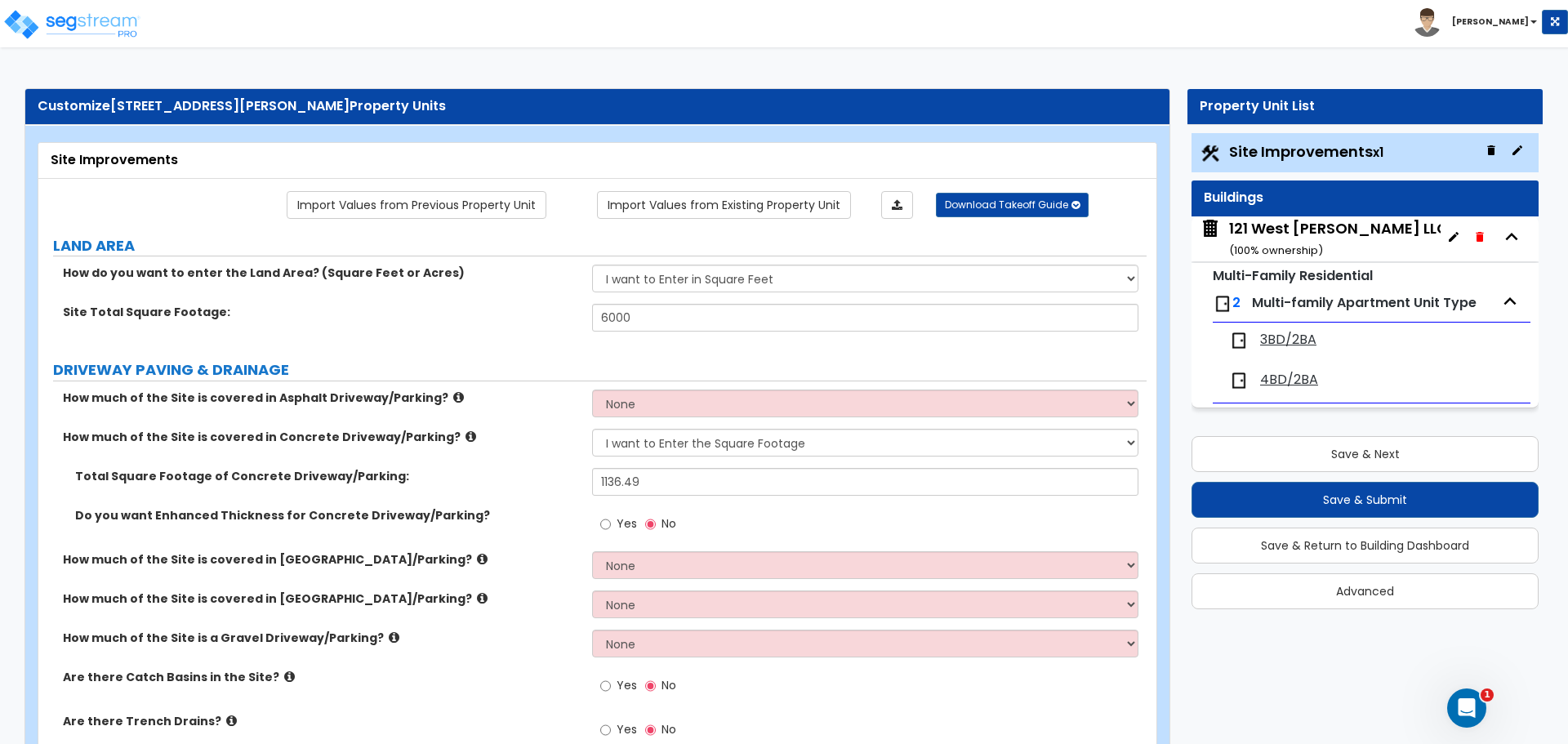
click at [1291, 338] on span "3BD/2BA" at bounding box center [1288, 340] width 56 height 19
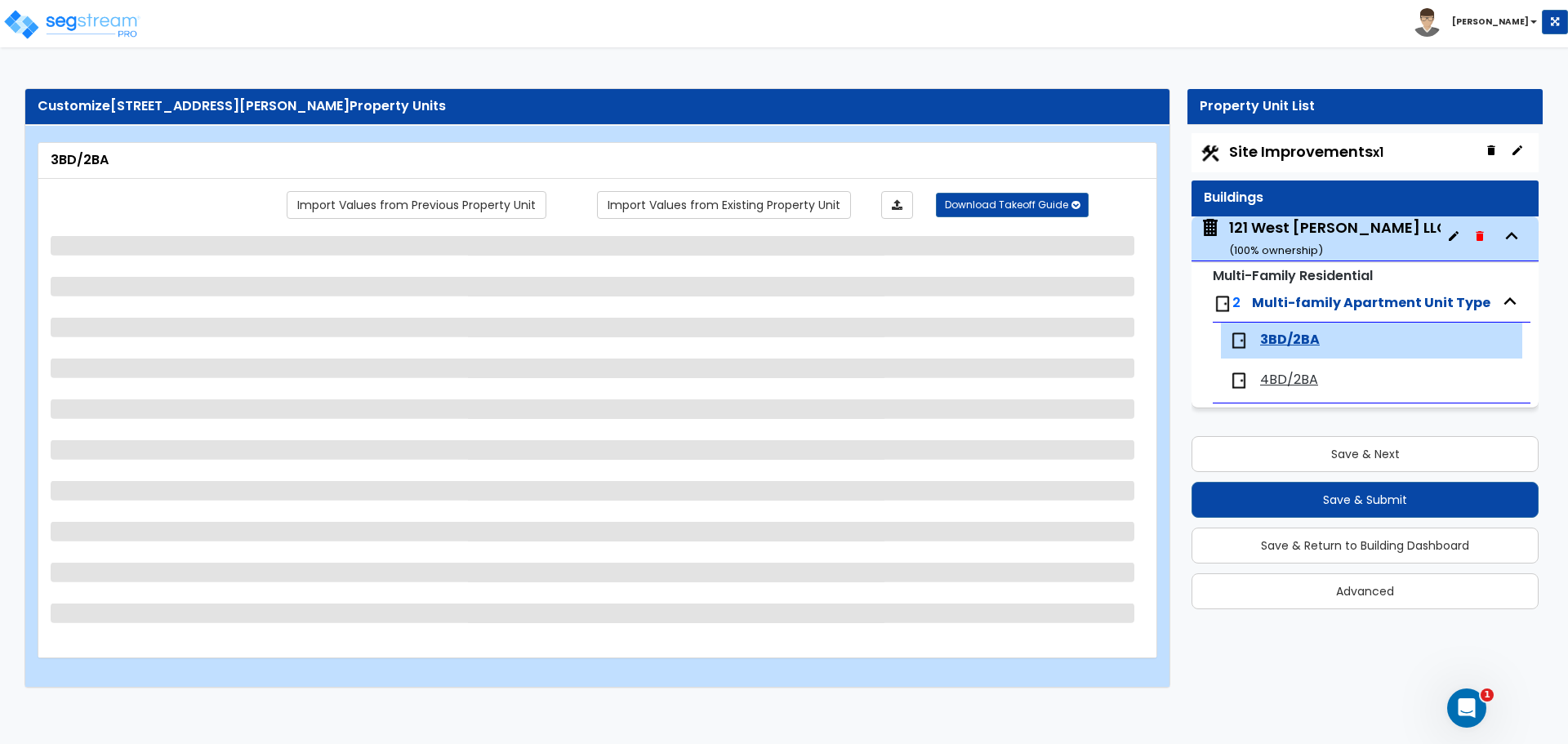
select select "6"
select select "1"
select select "3"
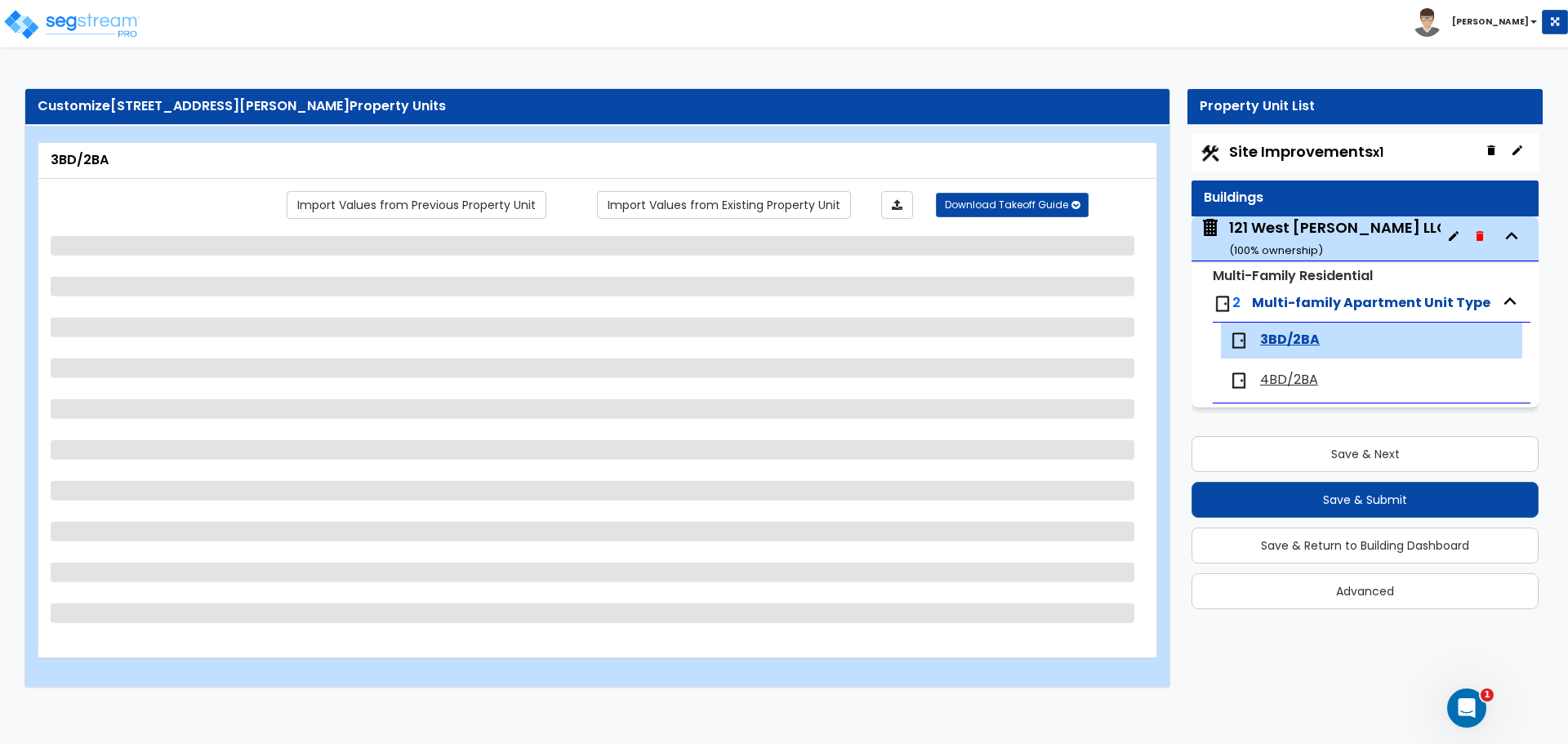
select select "2"
select select "1"
select select "3"
select select "1"
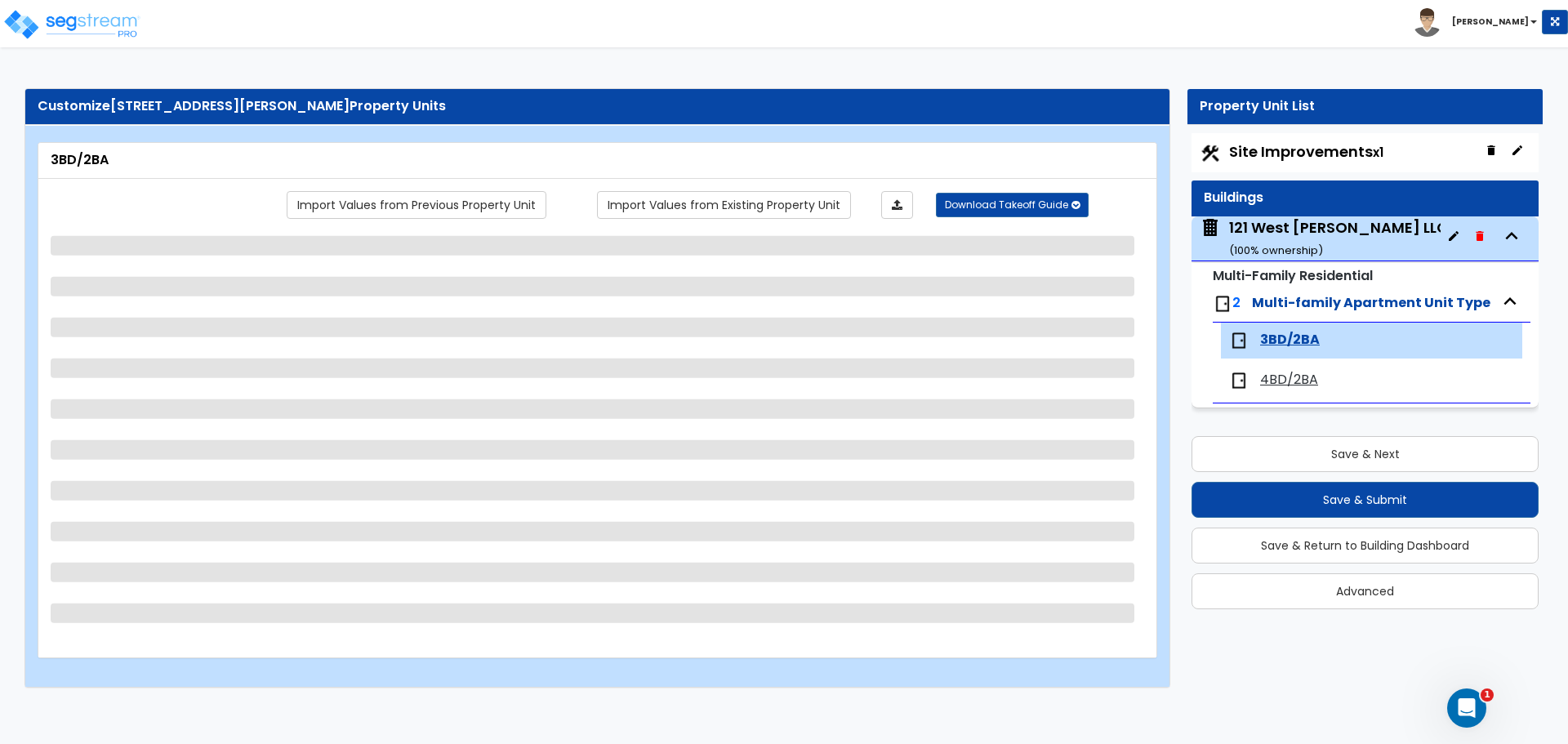
select select "2"
select select "1"
select select "3"
select select "1"
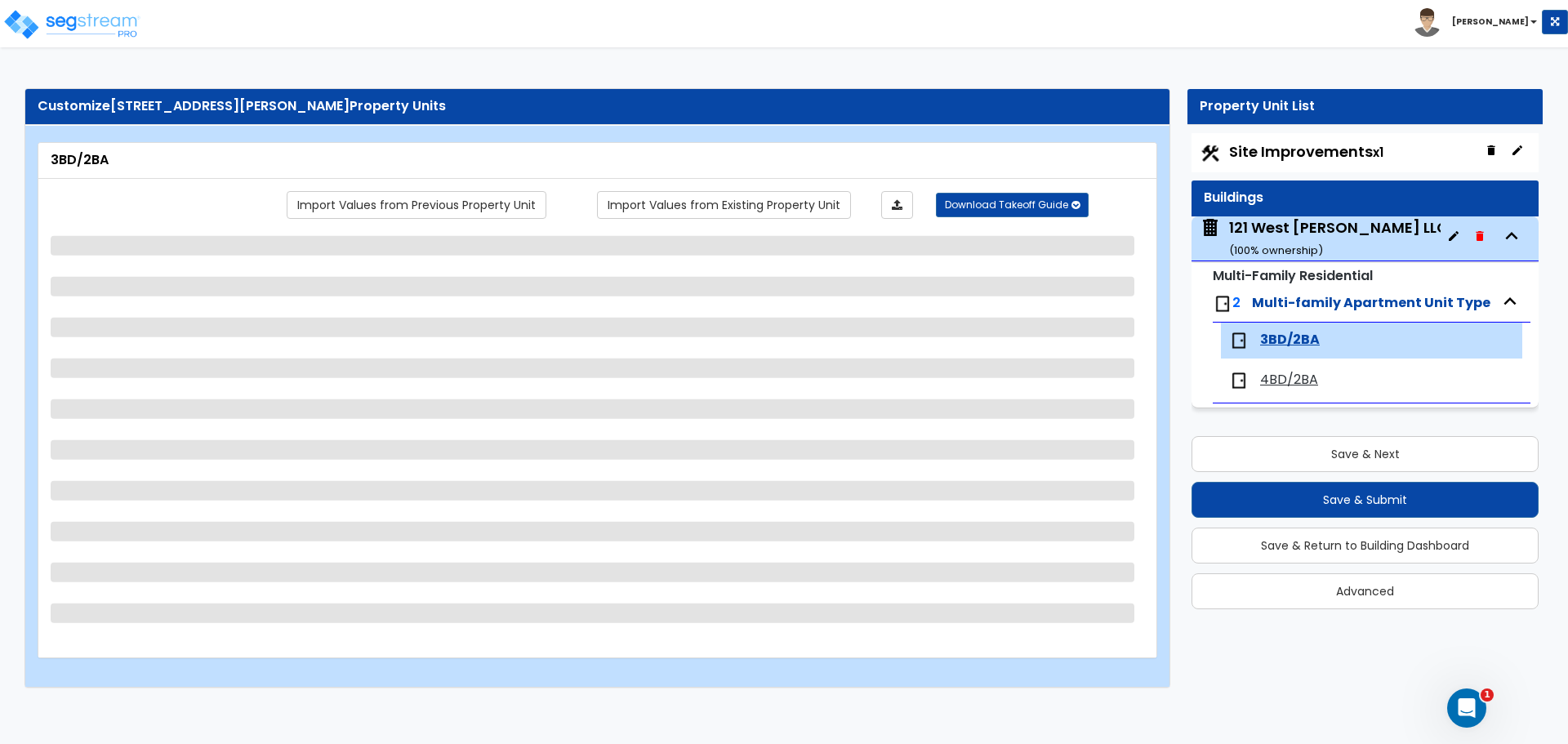
select select "6"
select select "1"
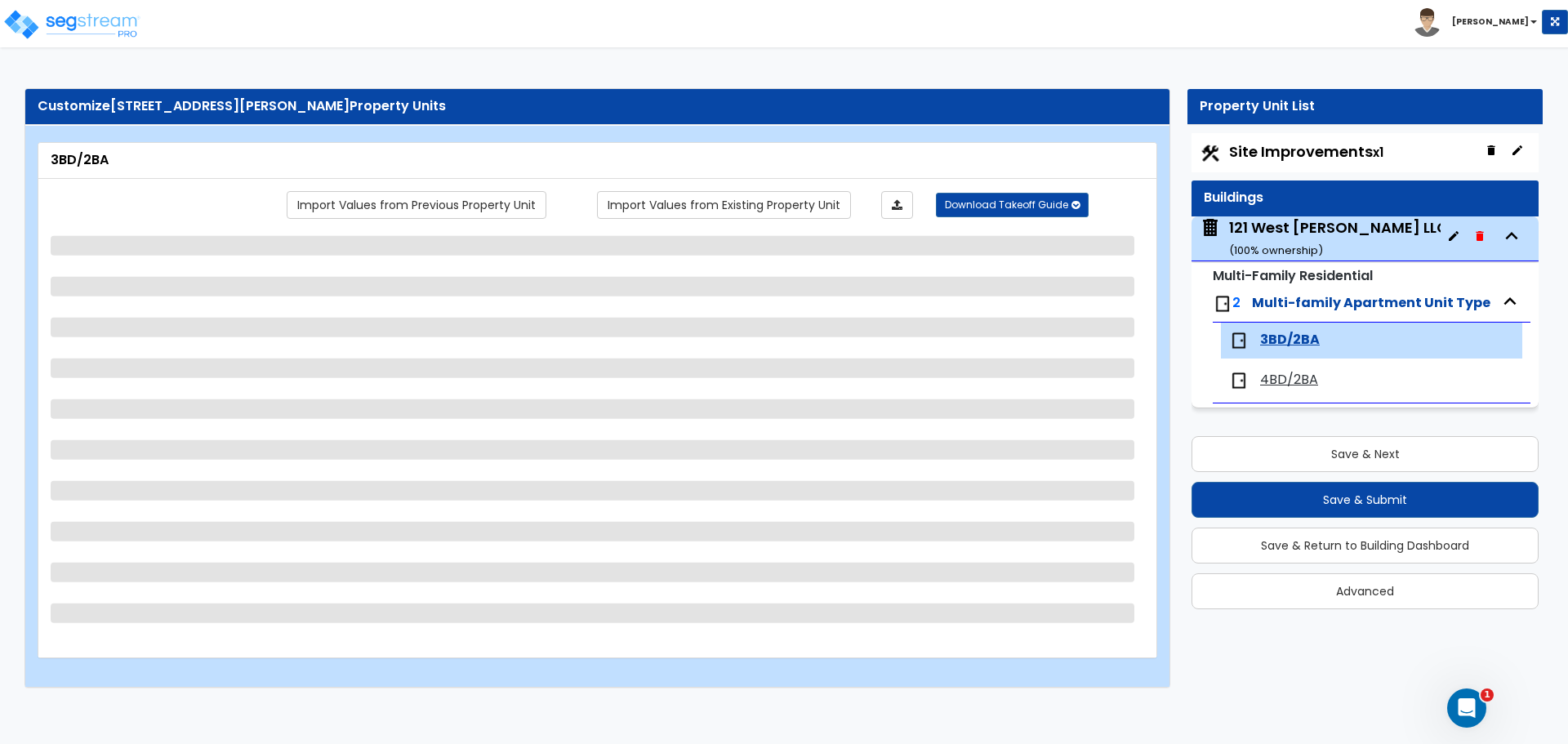
select select "3"
select select "1"
select select "3"
select select "1"
select select "4"
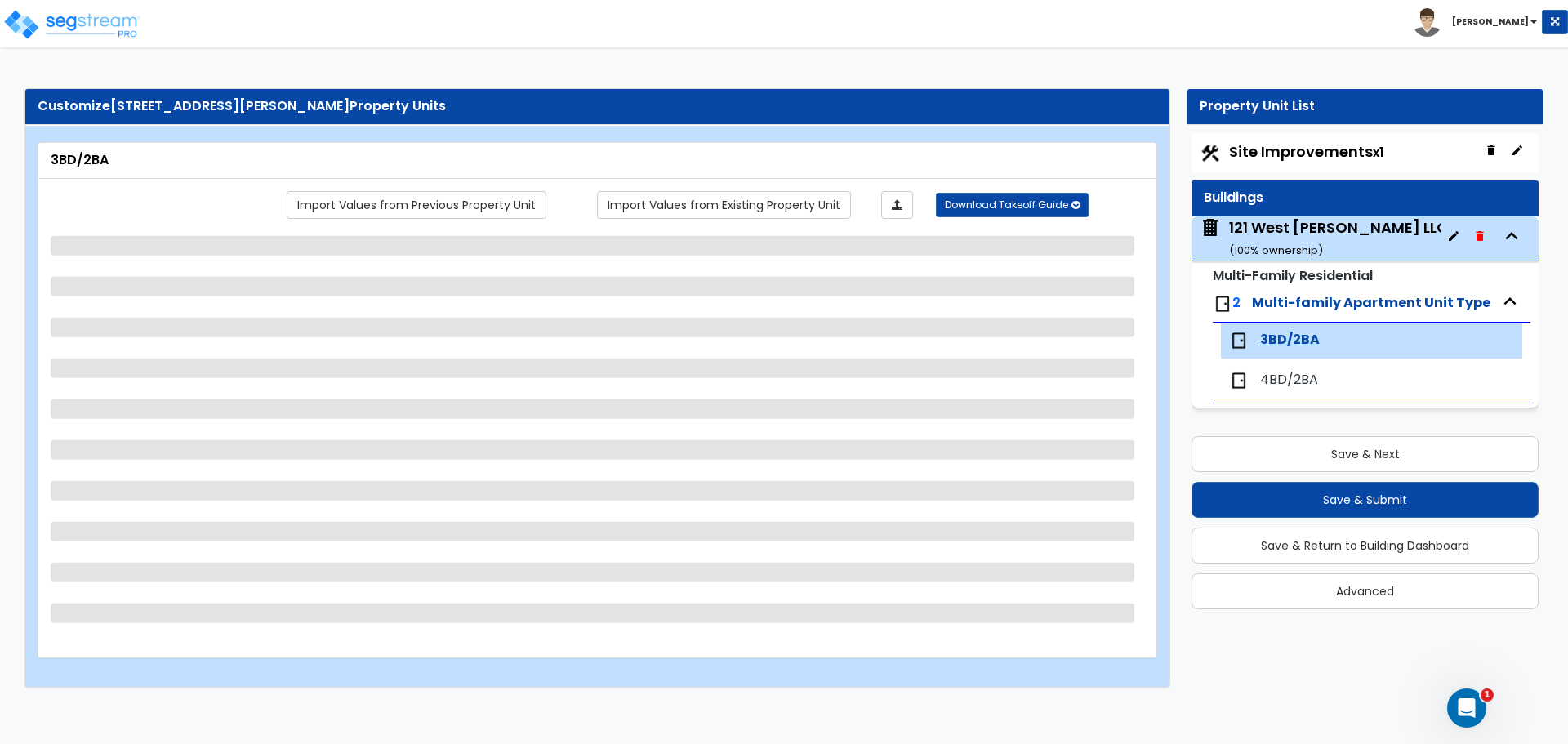
select select "1"
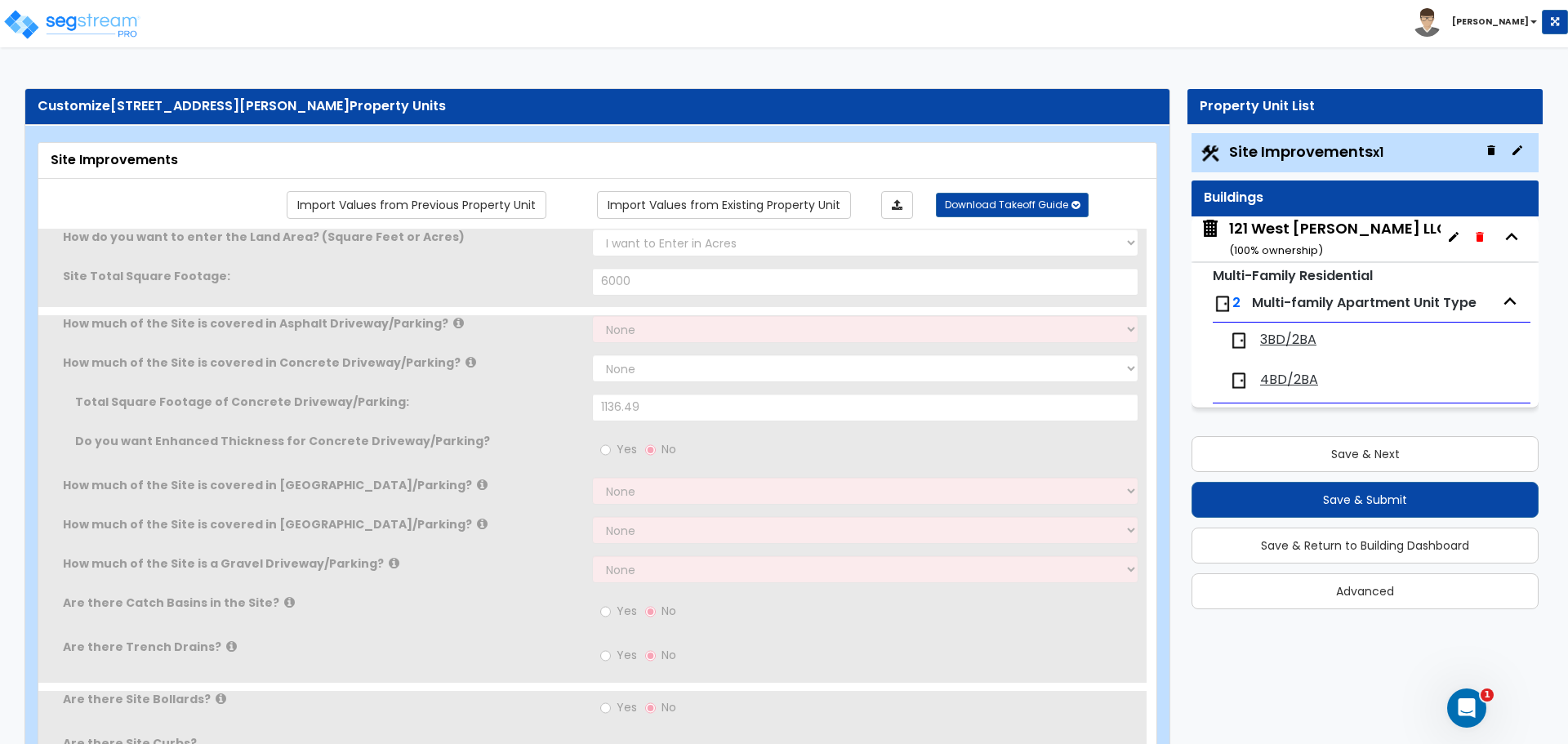
select select "2"
type input "6000"
select select "2"
type input "1136.49"
radio input "true"
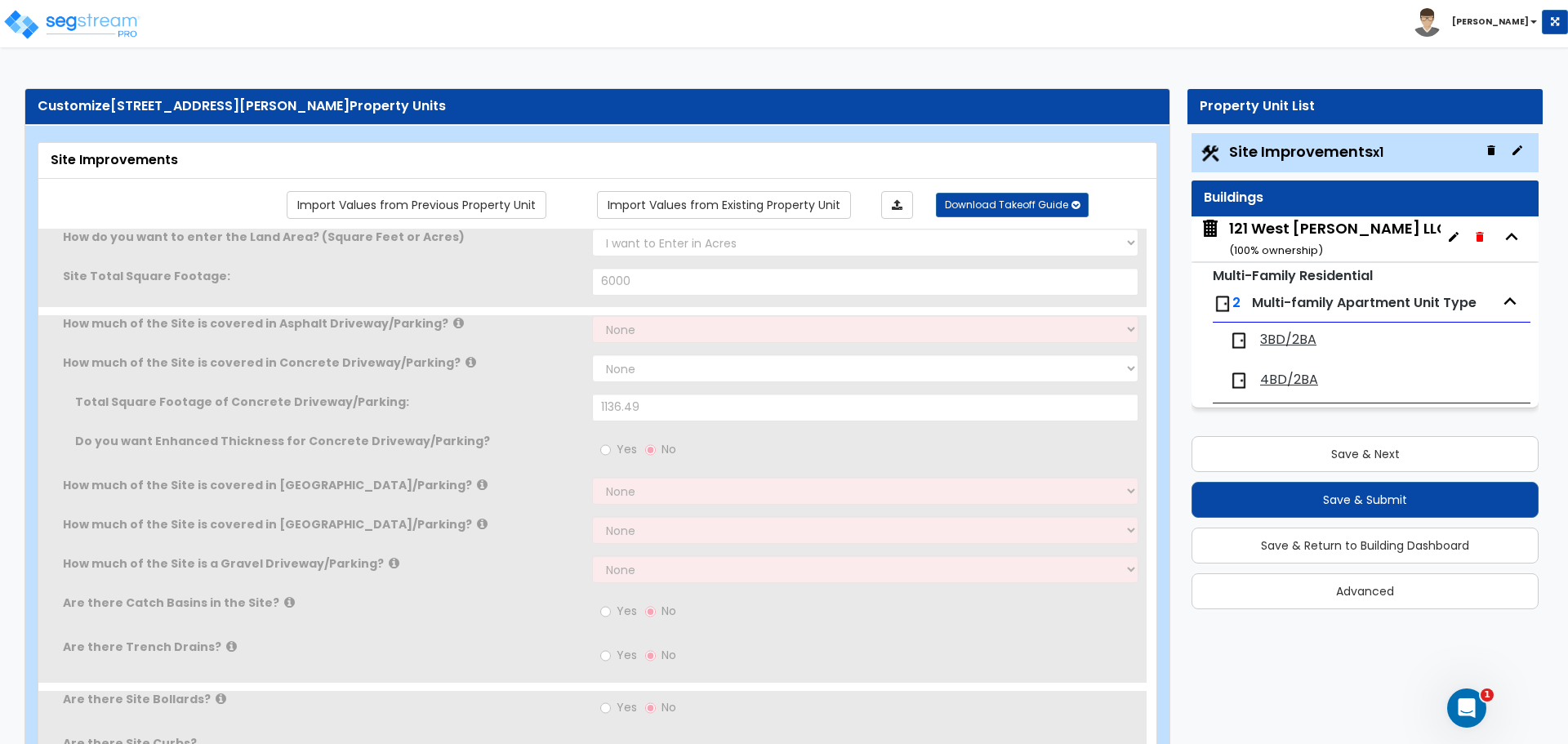
type input "1"
select select "1"
select select "4"
select select "1"
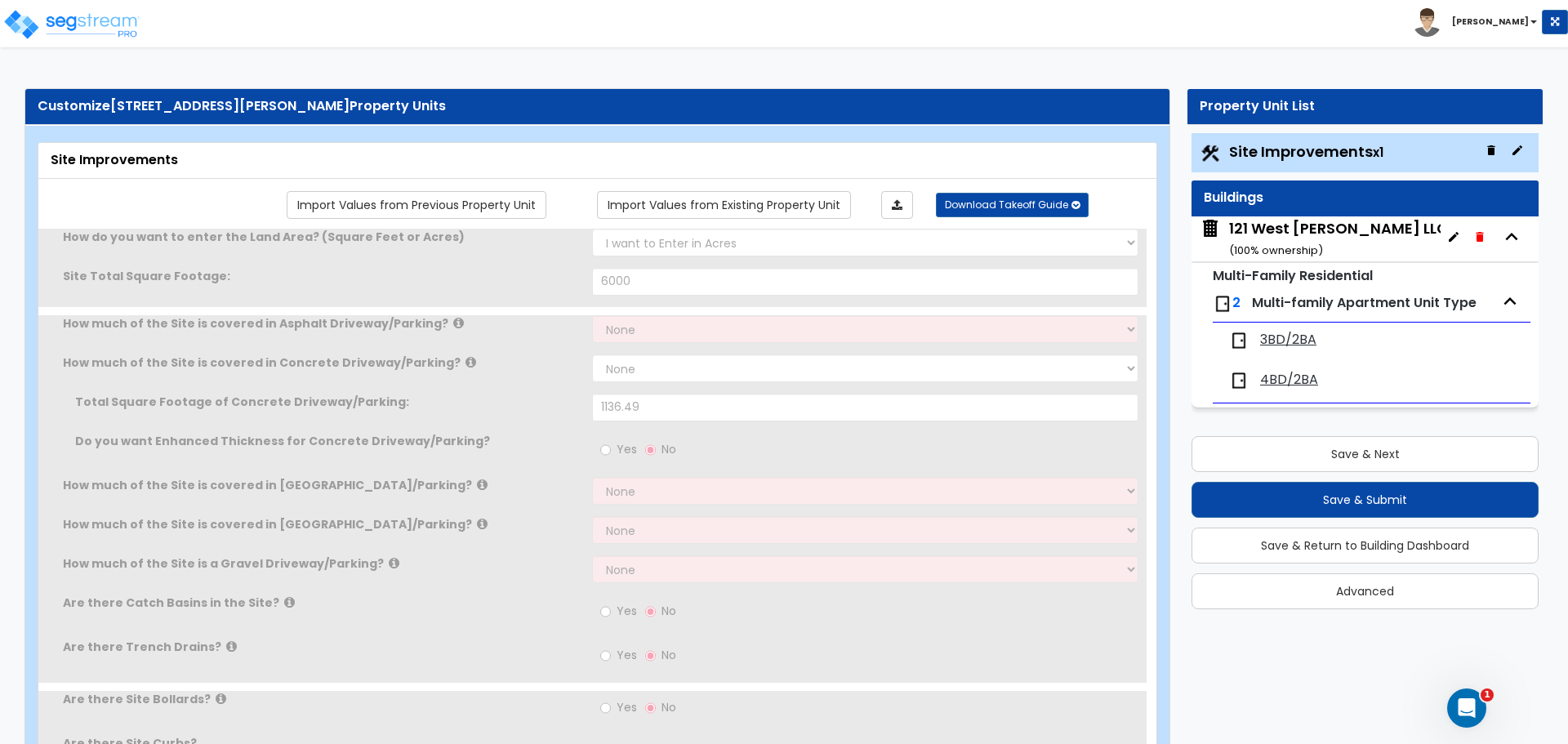
select select "1"
type input "1"
select select "1"
radio input "true"
select select "2"
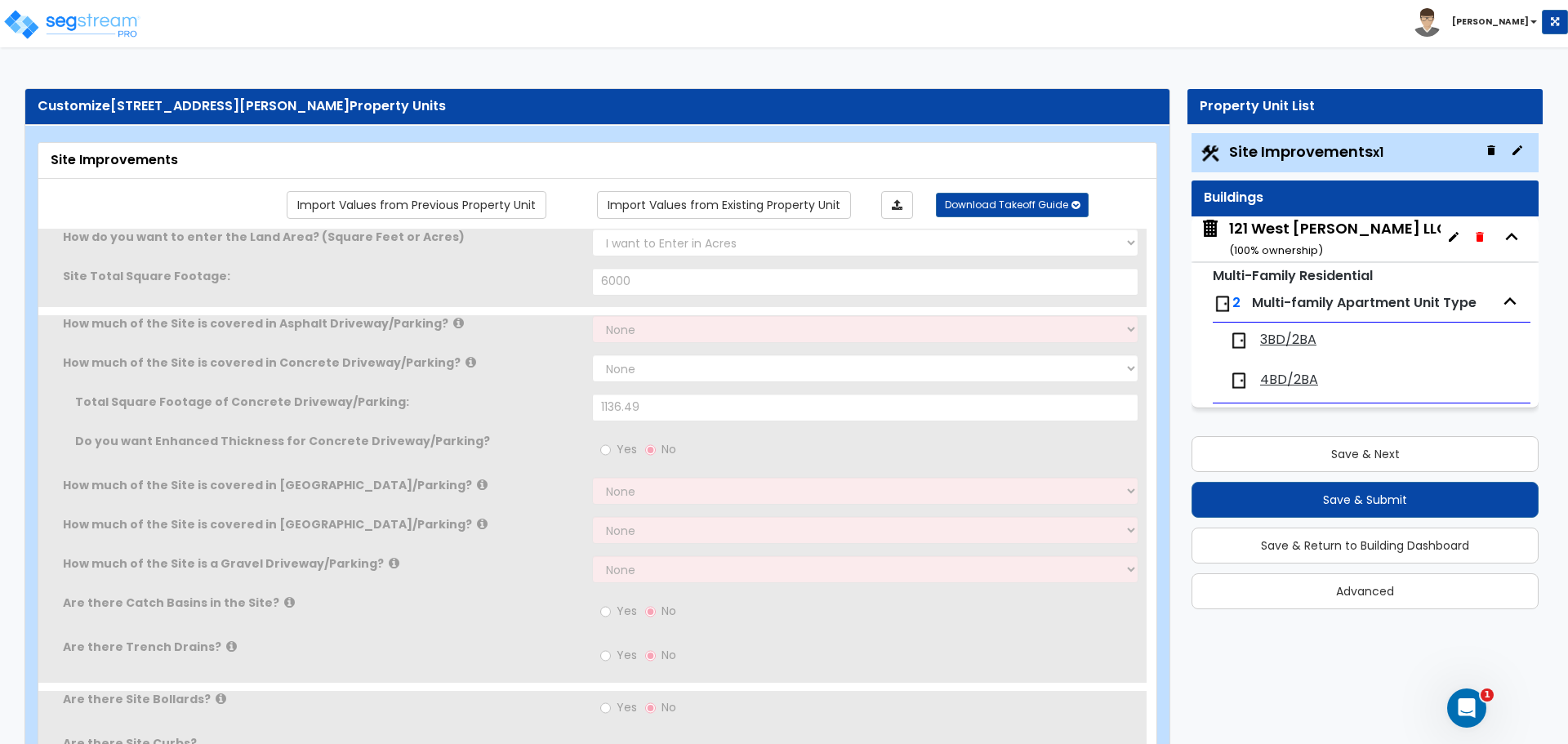
type input "12.26"
select select "1"
select select "2"
radio input "true"
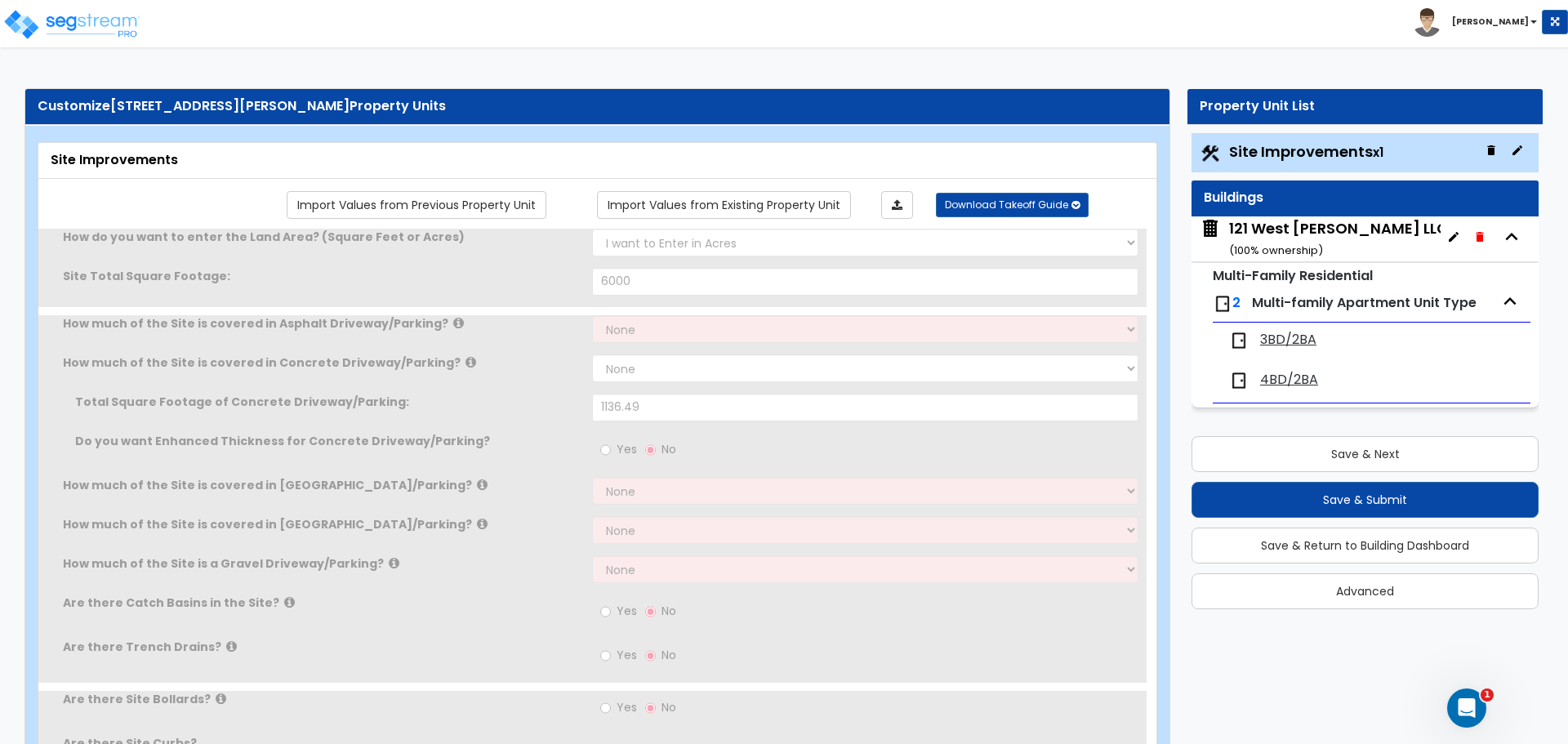
select select "1"
type input "148.91"
select select "2"
type input "2976.5"
radio input "true"
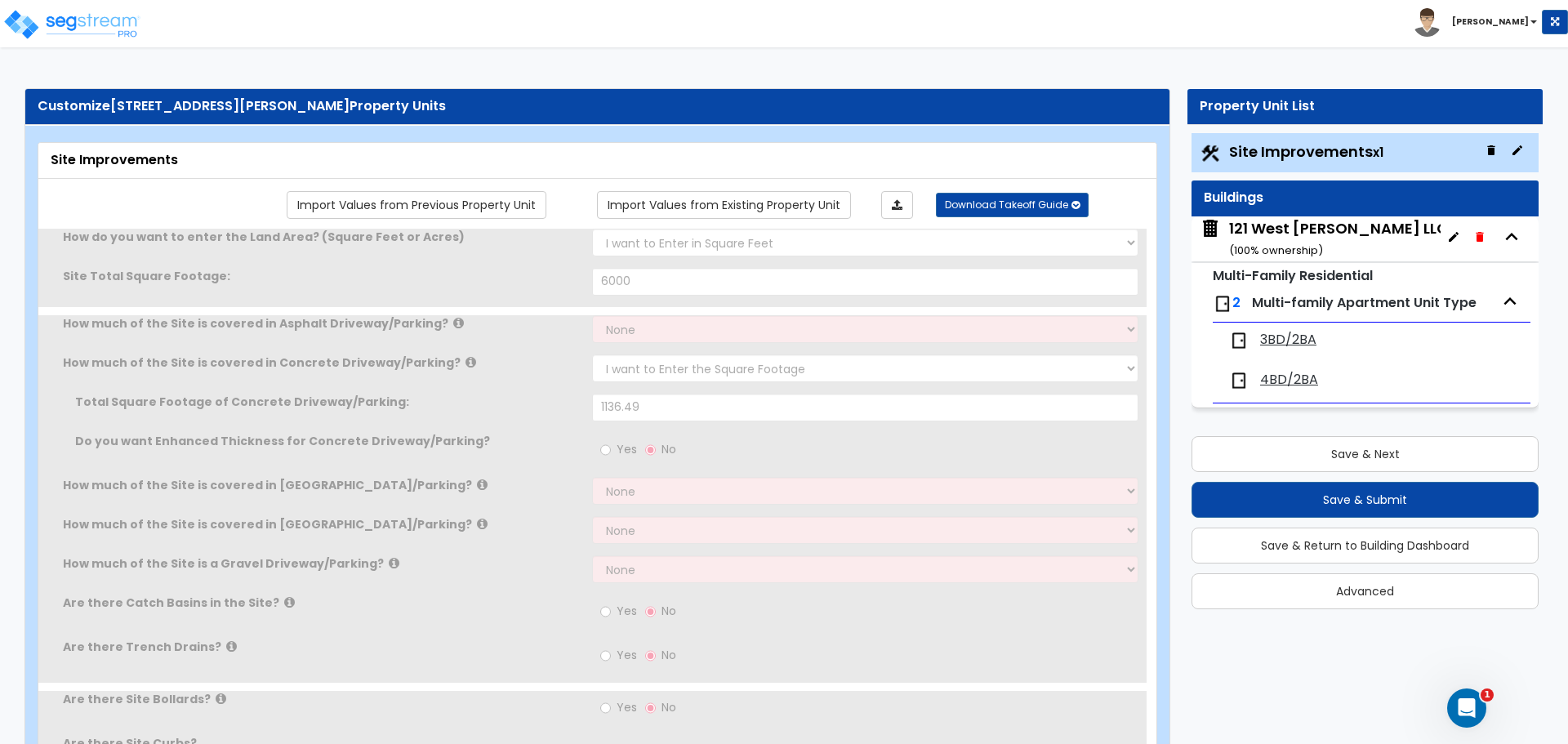
radio input "true"
select select "2"
type input "2976.5"
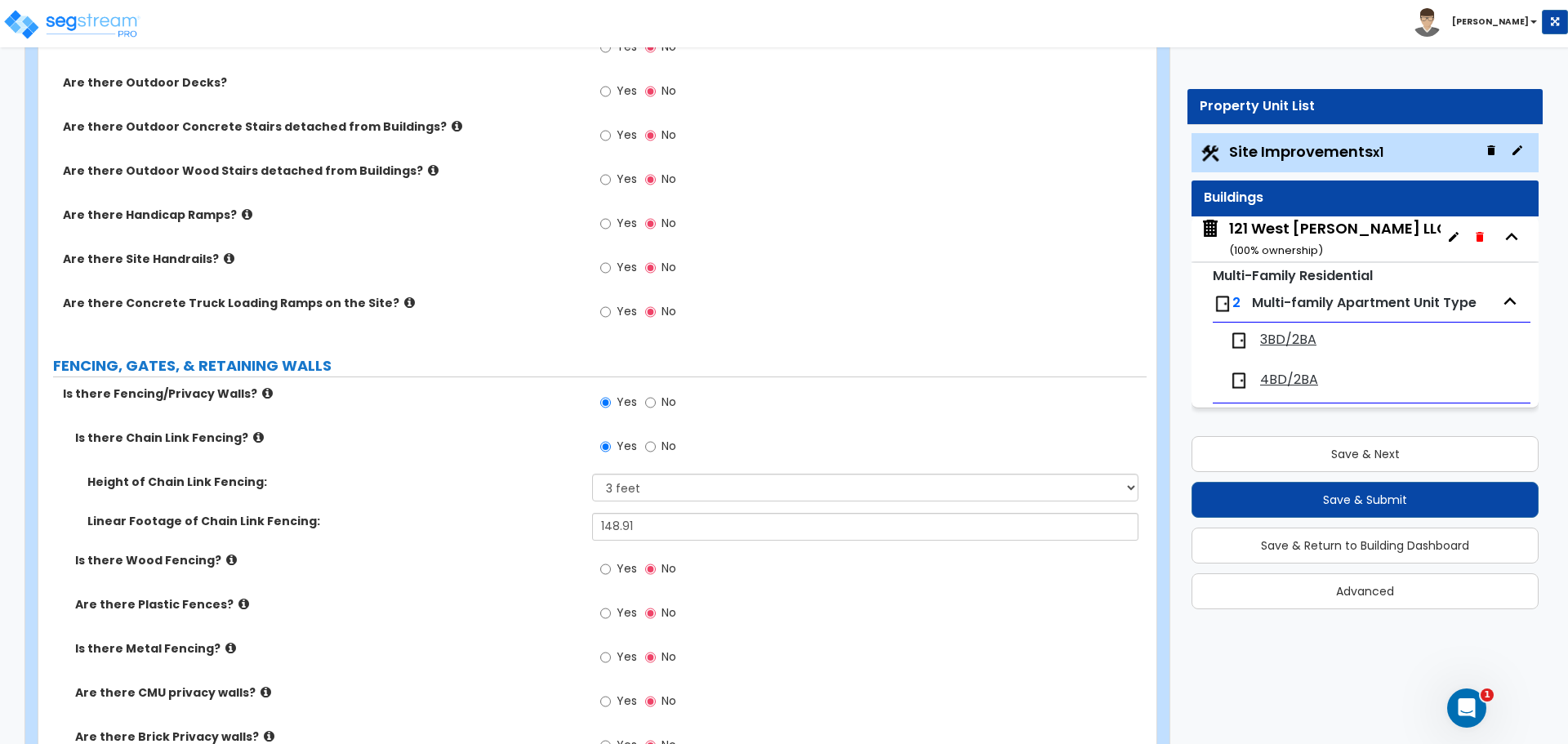
scroll to position [2526, 0]
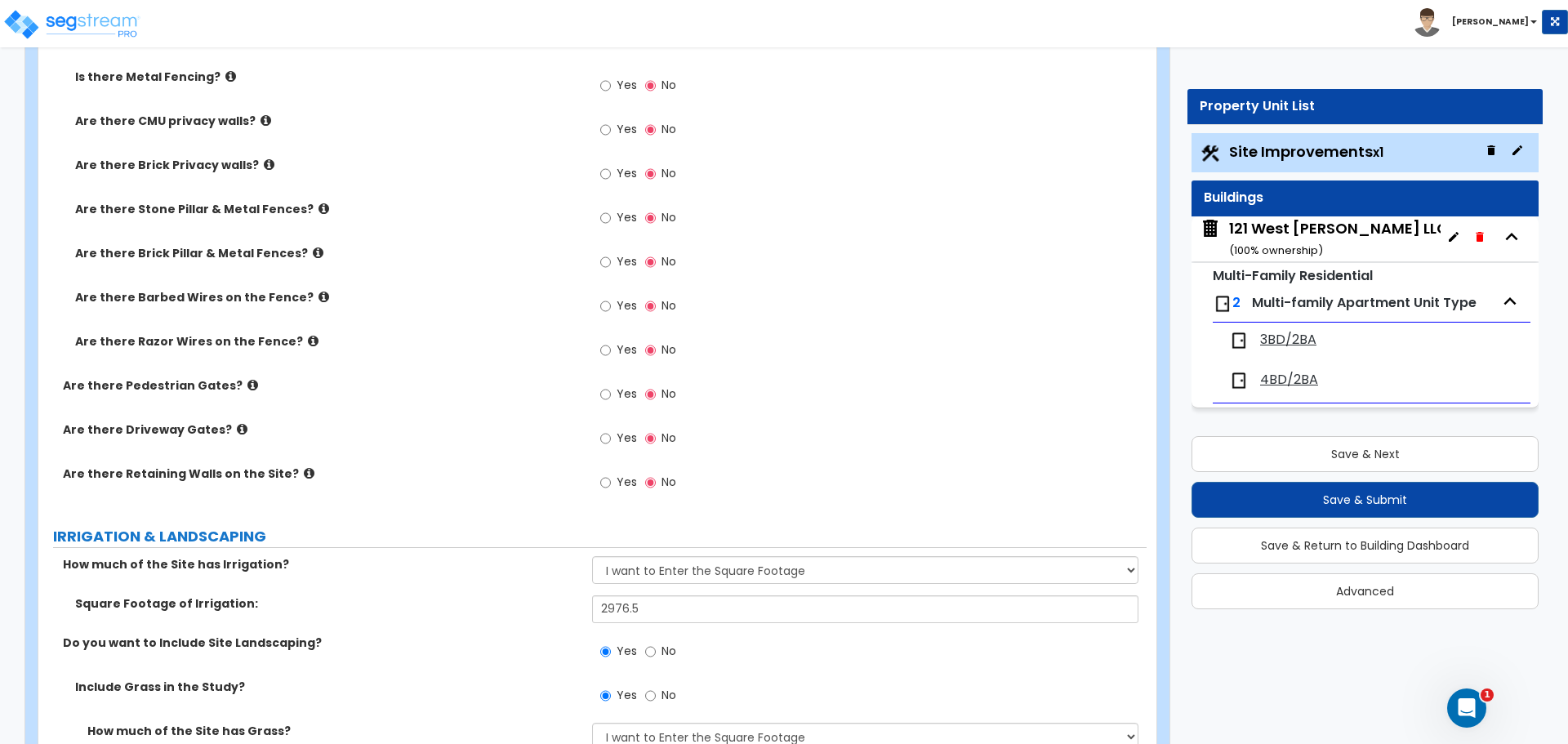
click at [1263, 342] on span "3BD/2BA" at bounding box center [1288, 340] width 56 height 19
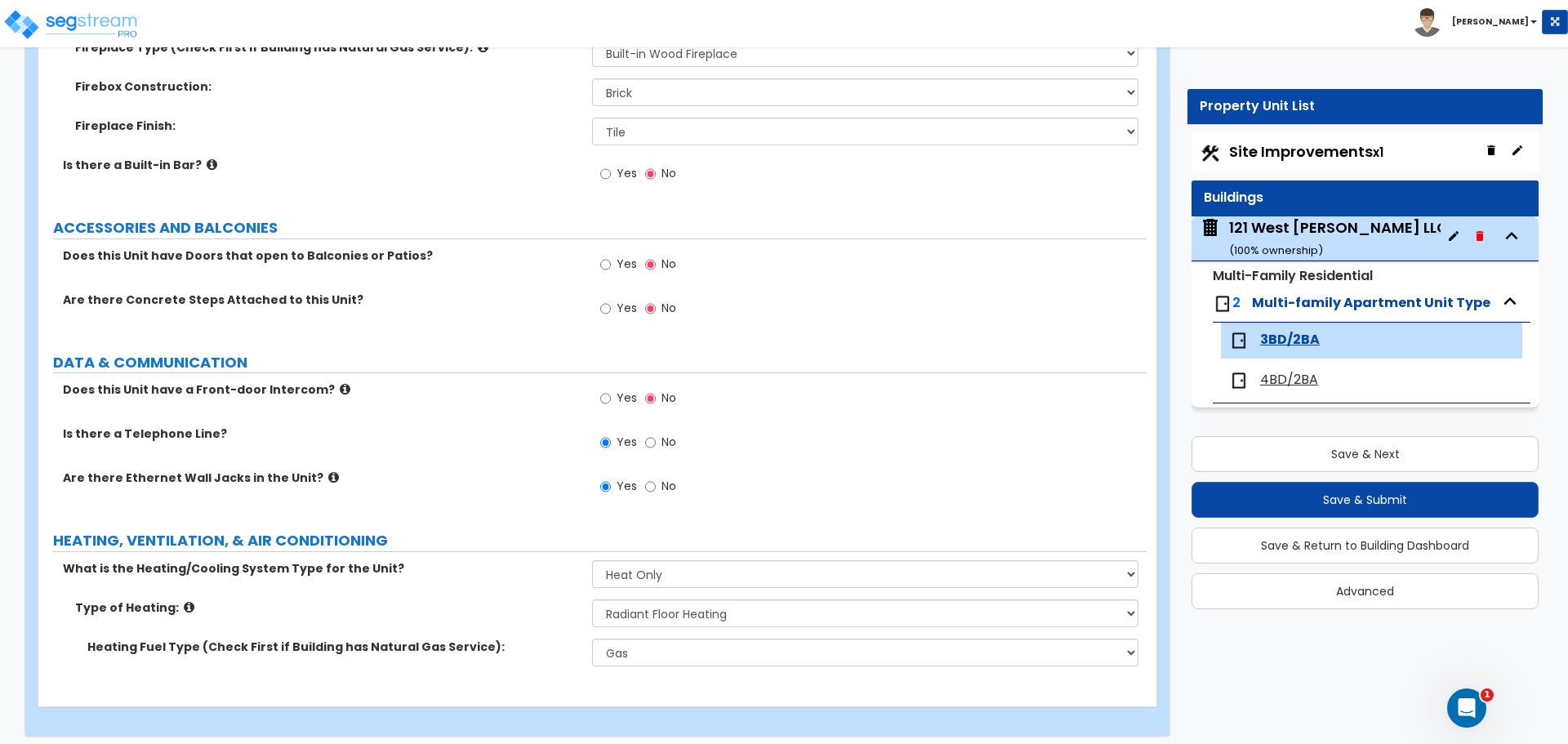
scroll to position [3178, 0]
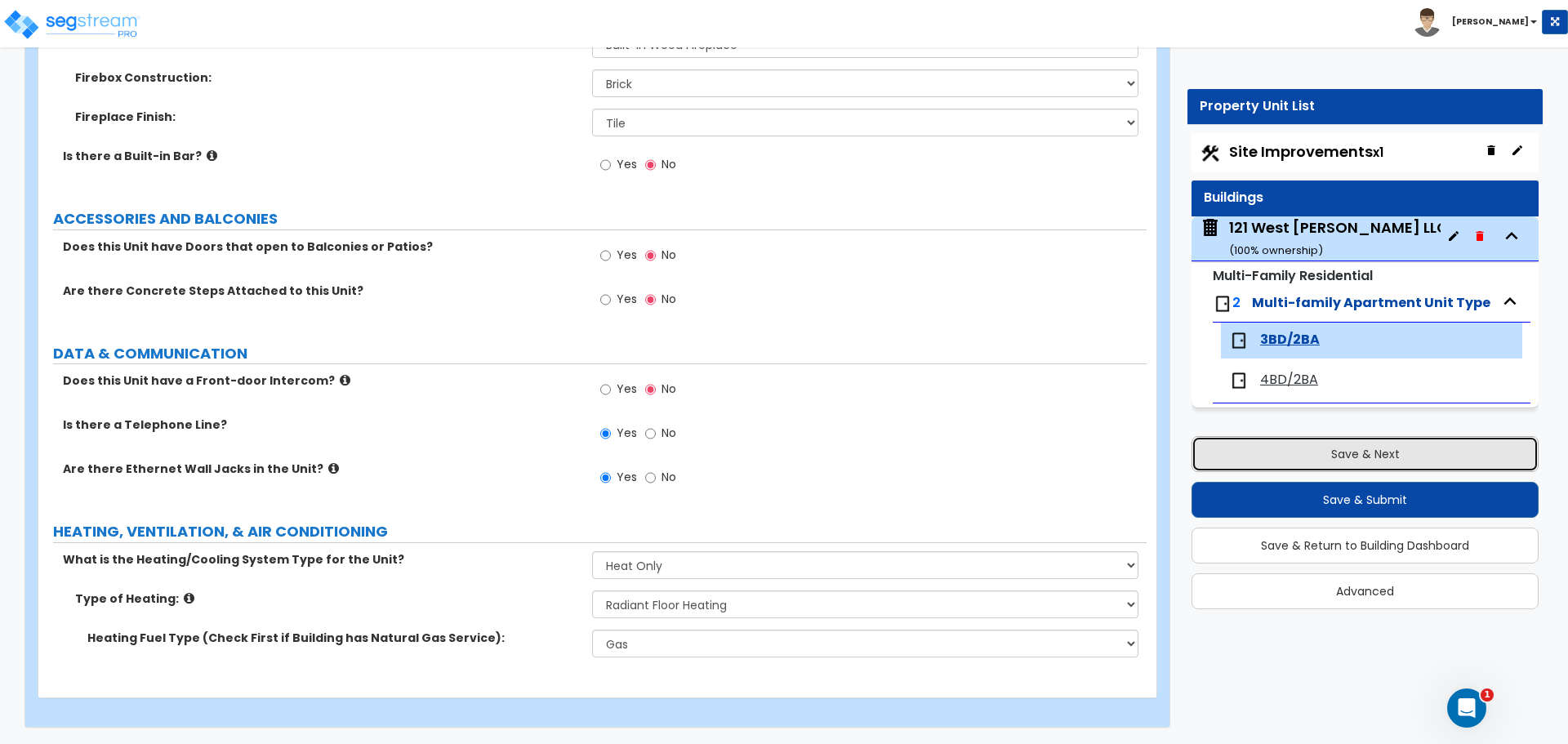
click at [1296, 446] on button "Save & Next" at bounding box center [1365, 454] width 347 height 36
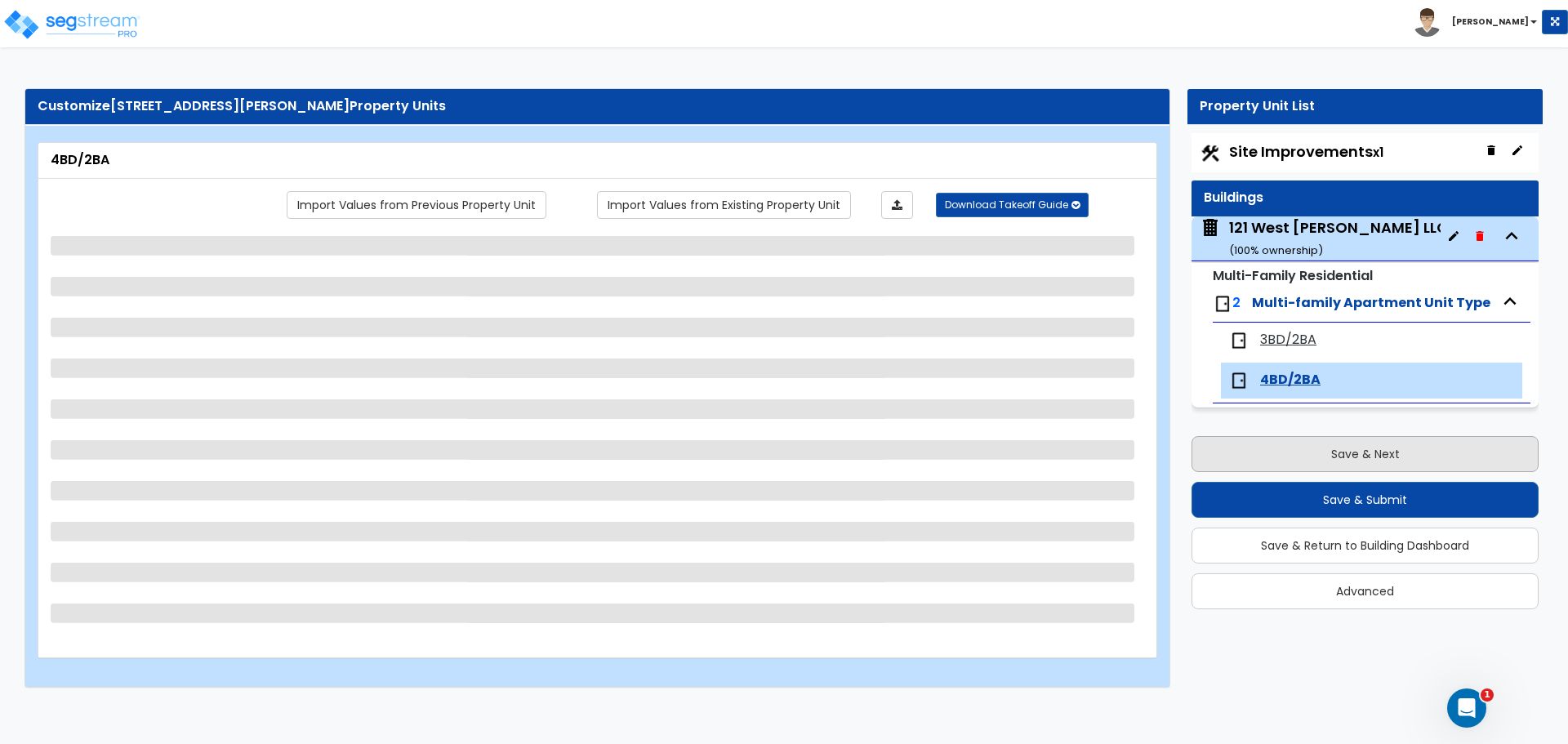
scroll to position [0, 0]
